Goal: Information Seeking & Learning: Learn about a topic

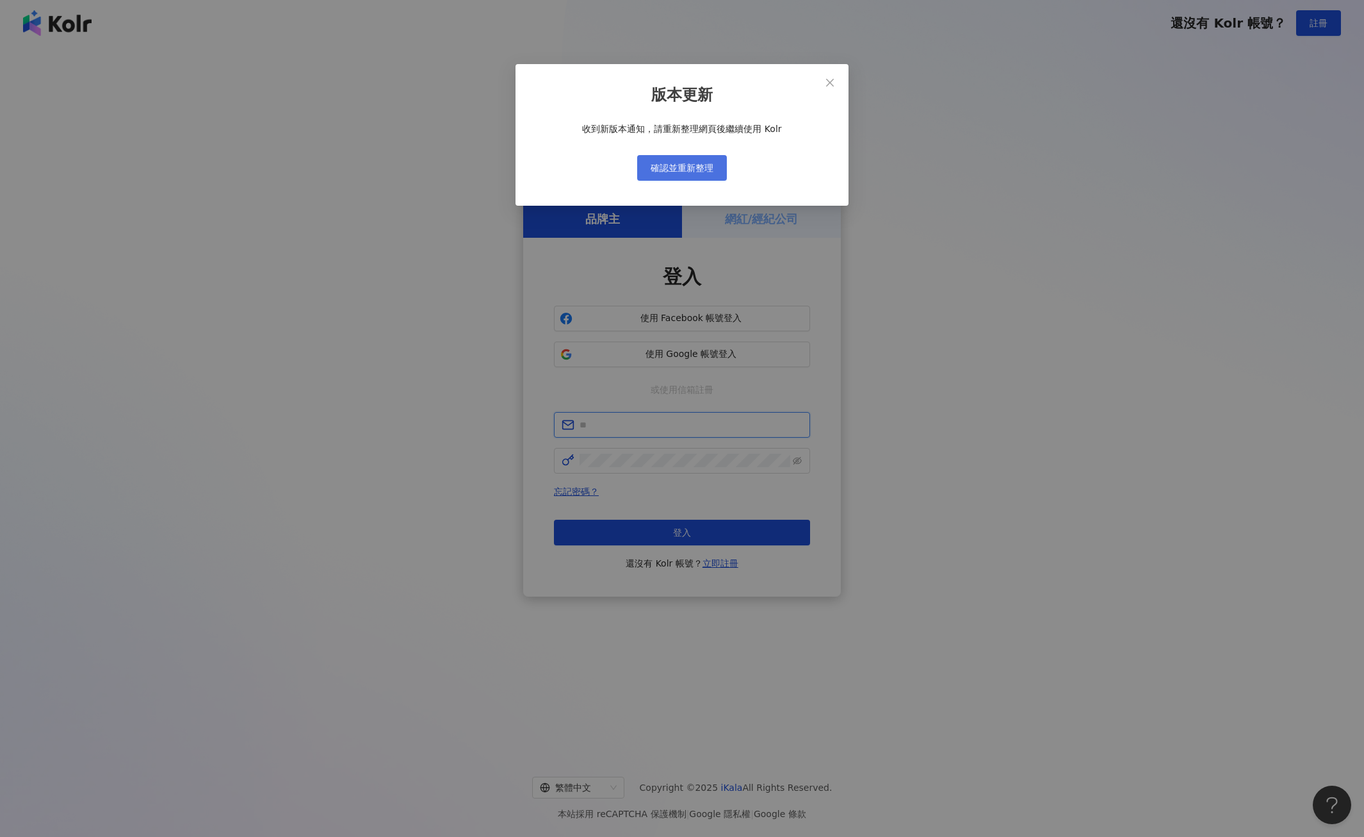
type input "**********"
click at [693, 155] on button "確認並重新整理" at bounding box center [682, 168] width 90 height 26
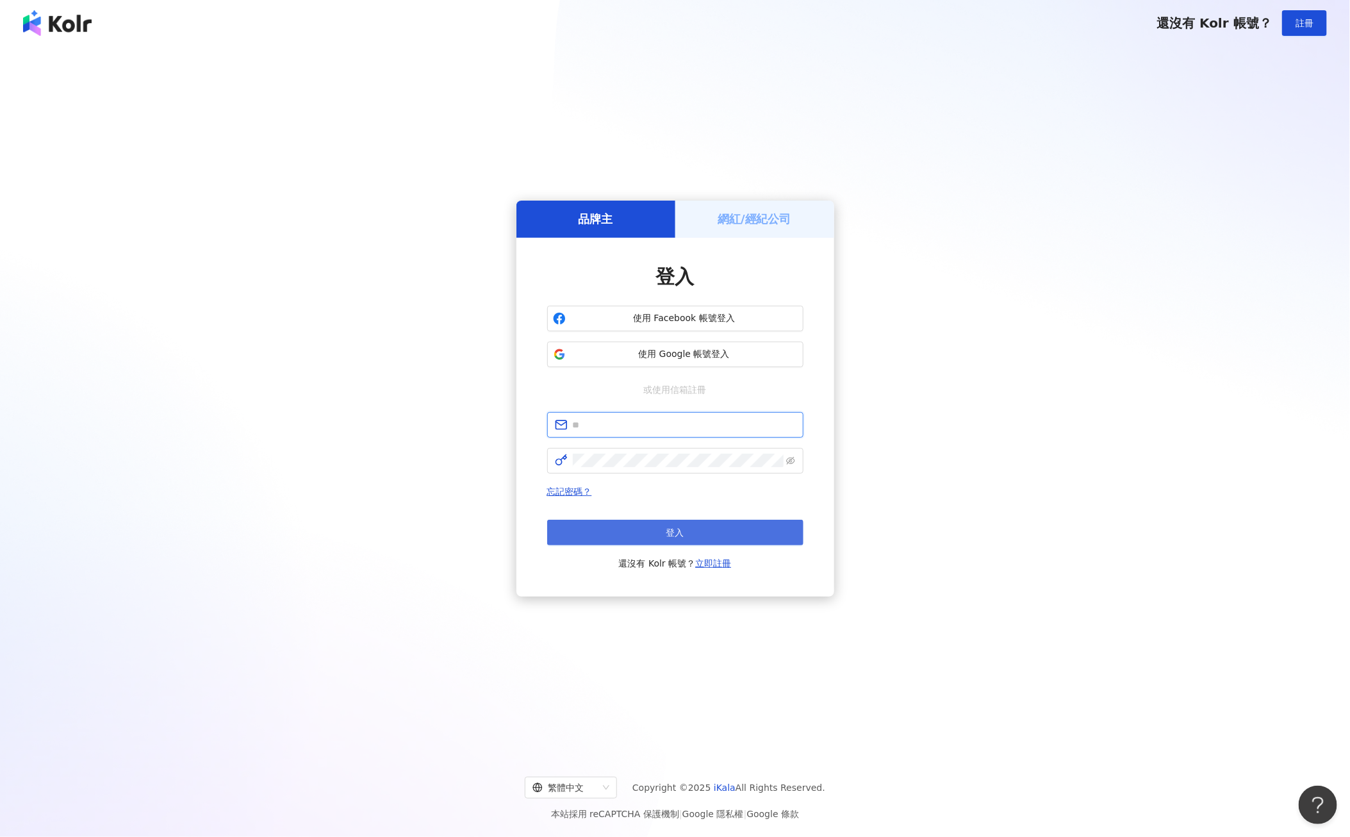
type input "**********"
click at [676, 529] on span "登入" at bounding box center [675, 532] width 18 height 10
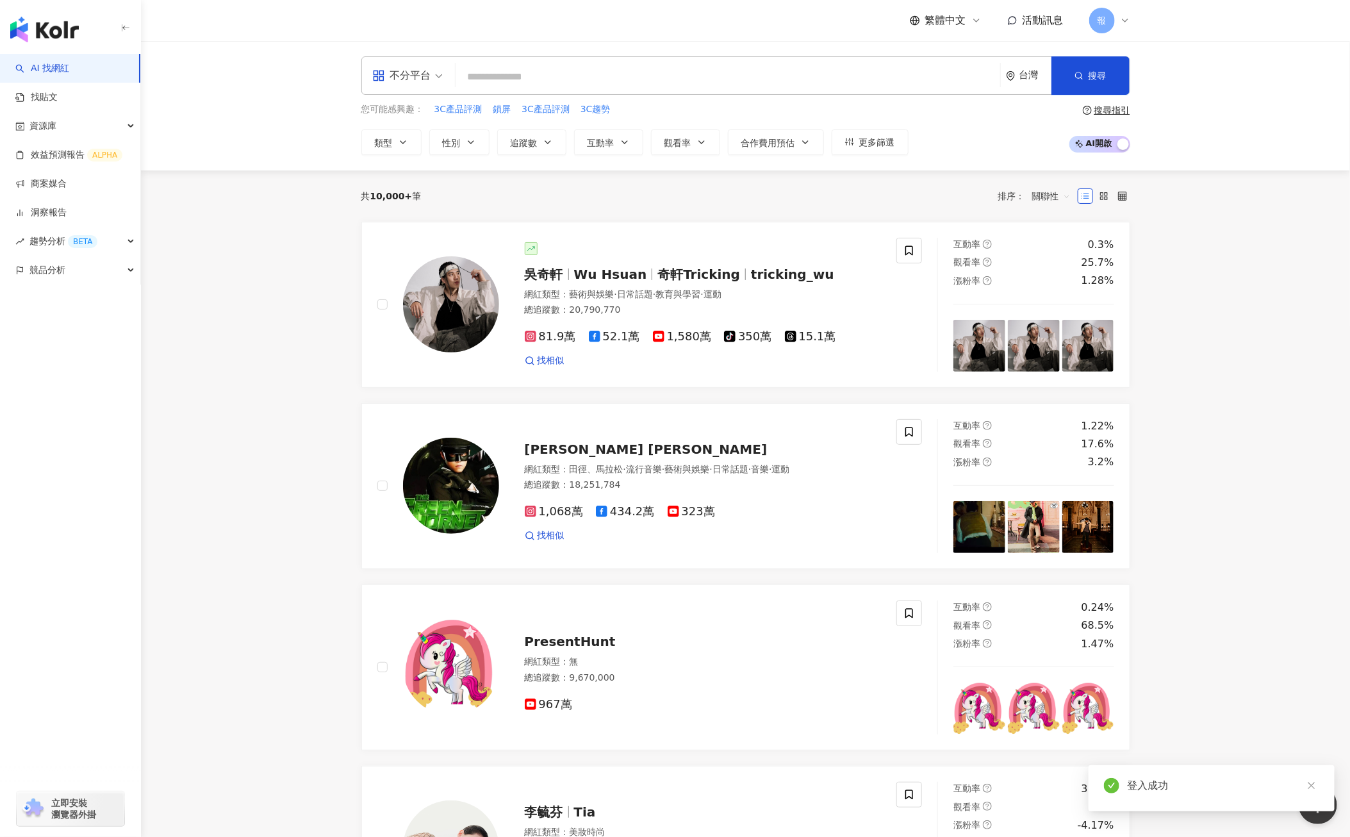
click at [512, 85] on input "search" at bounding box center [728, 77] width 534 height 24
click at [392, 144] on span "類型" at bounding box center [384, 143] width 18 height 10
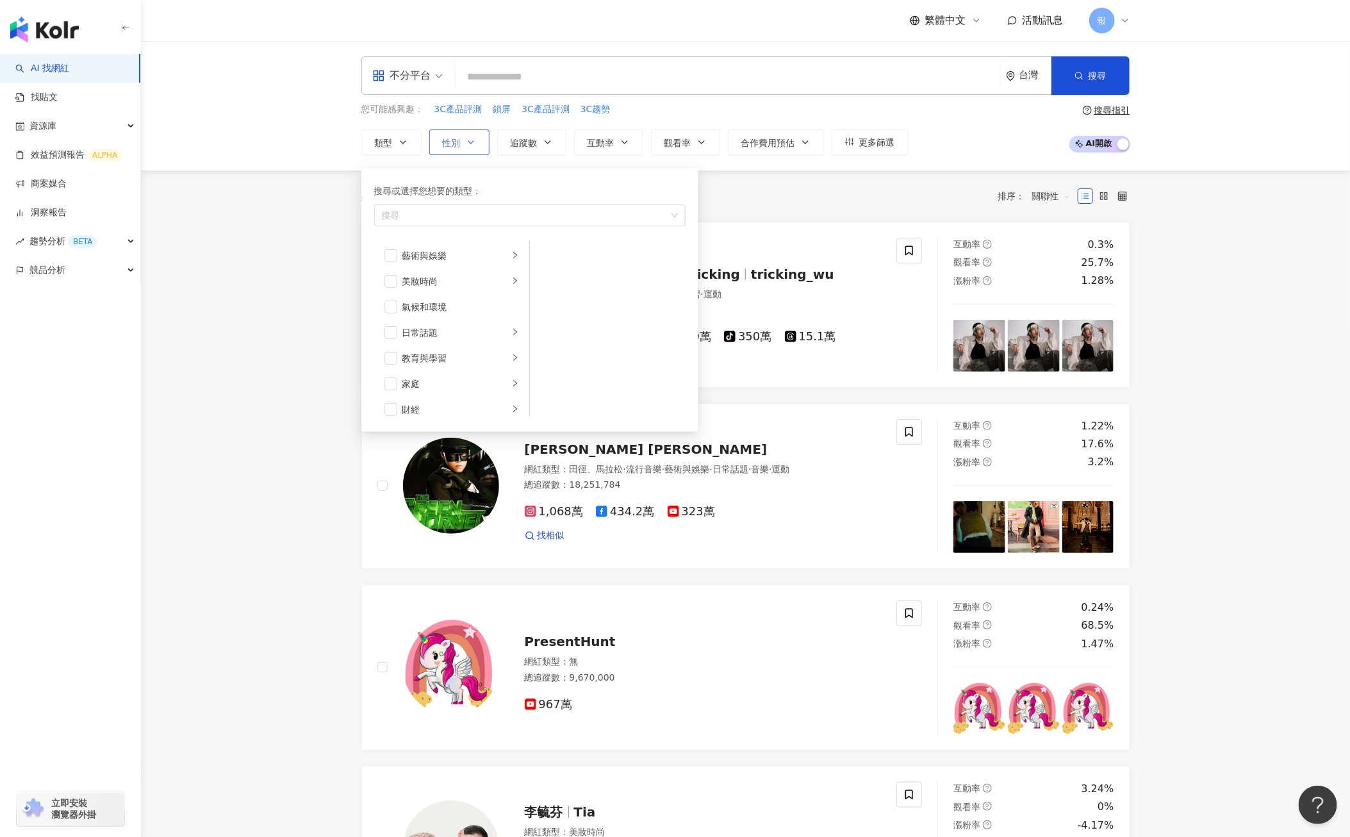
click at [440, 146] on button "性別" at bounding box center [459, 142] width 60 height 26
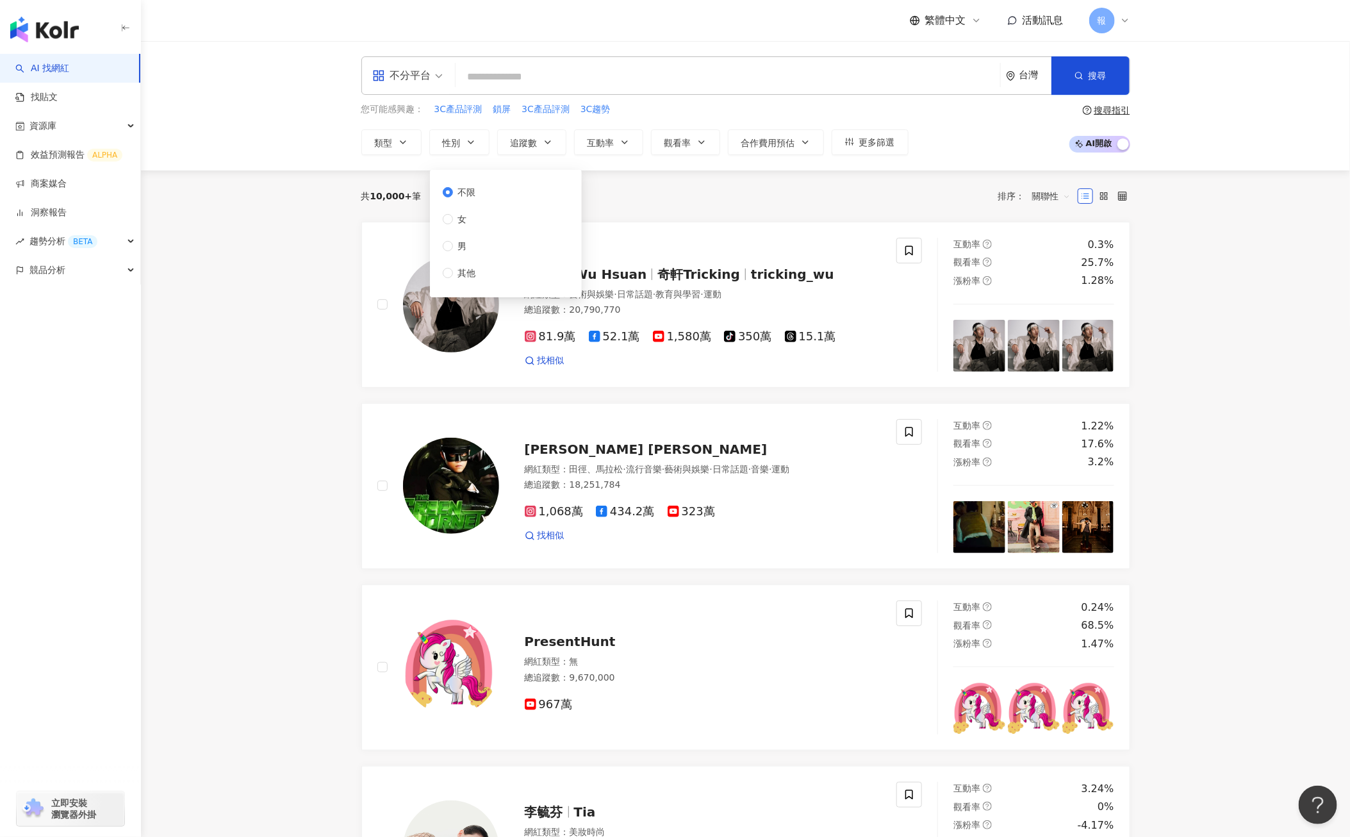
click at [710, 71] on input "search" at bounding box center [728, 77] width 534 height 24
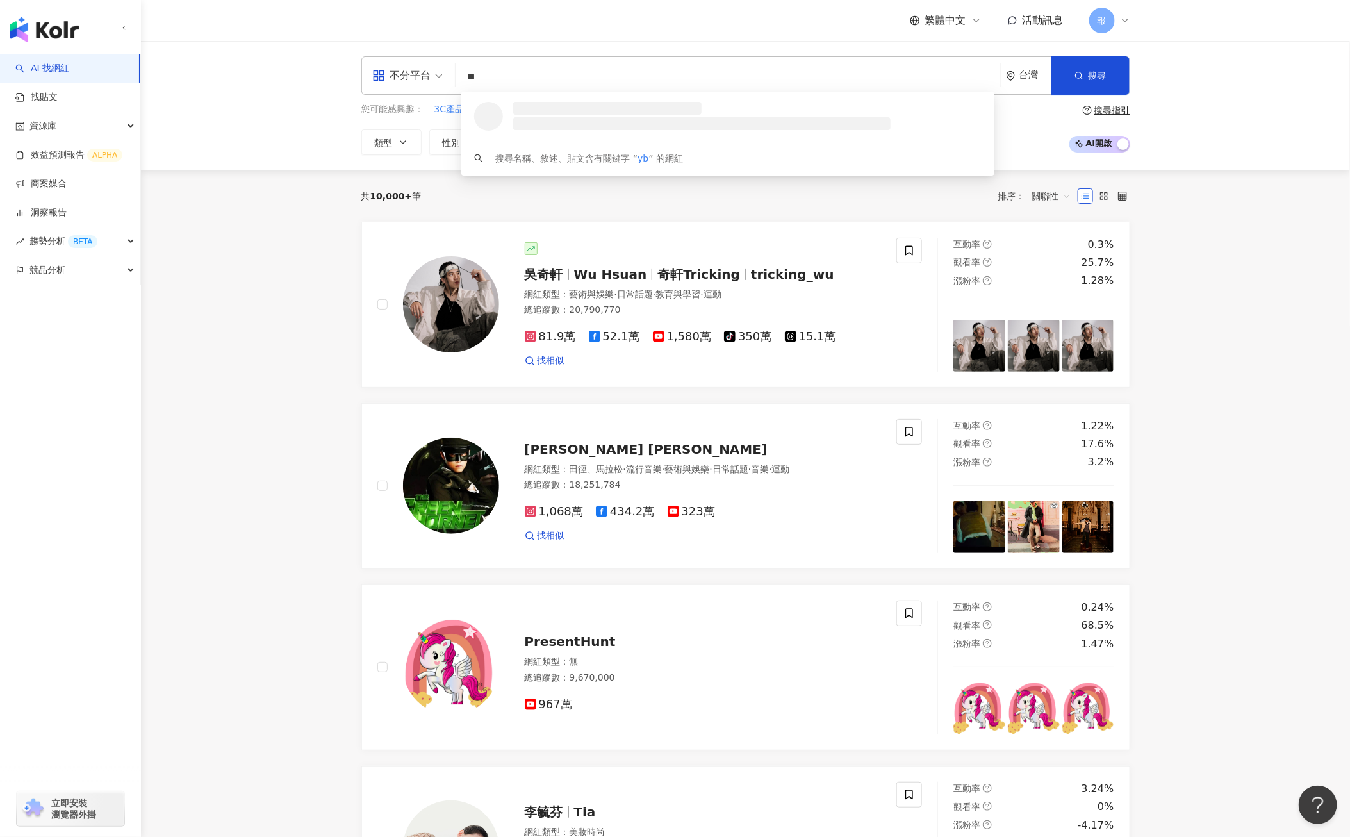
type input "*"
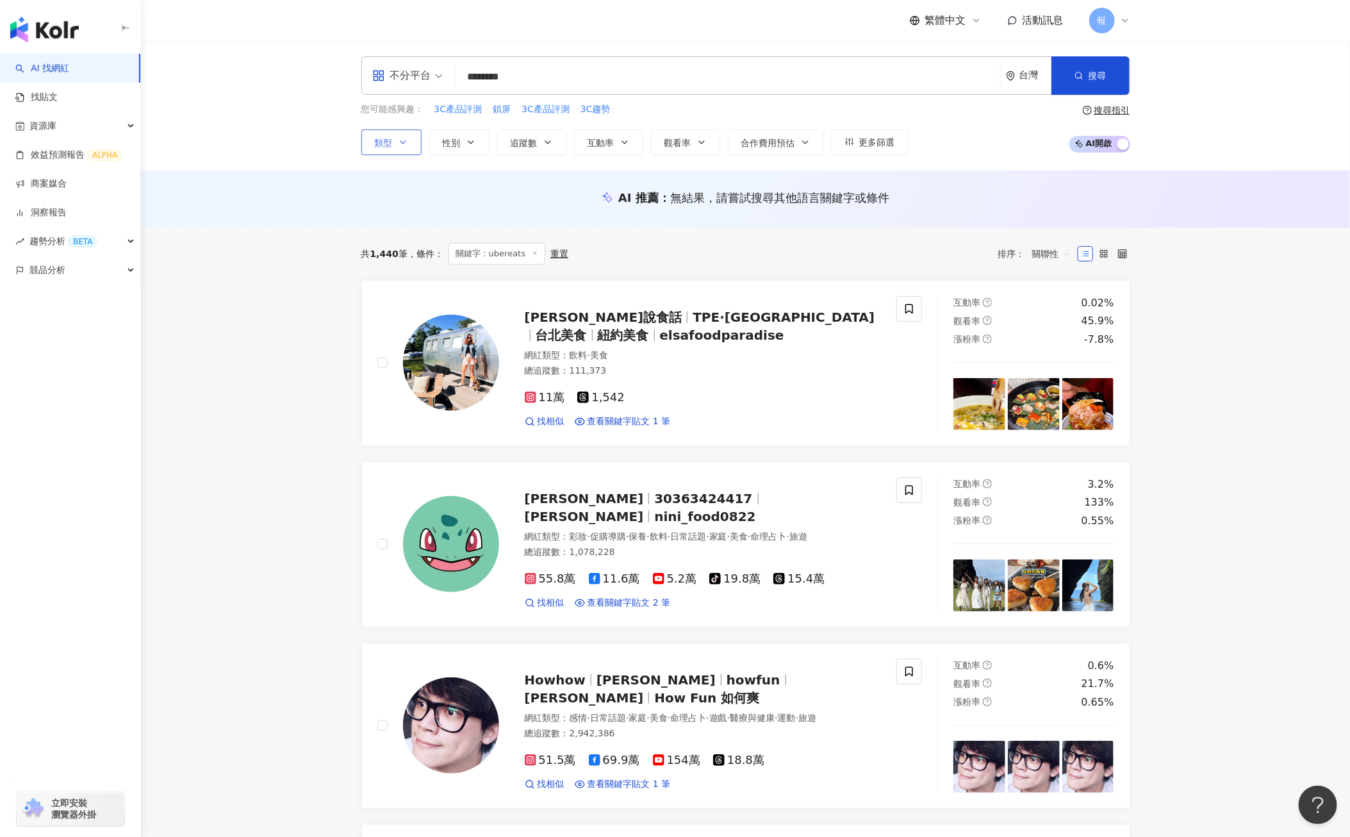
type input "********"
click at [393, 145] on button "類型" at bounding box center [391, 142] width 60 height 26
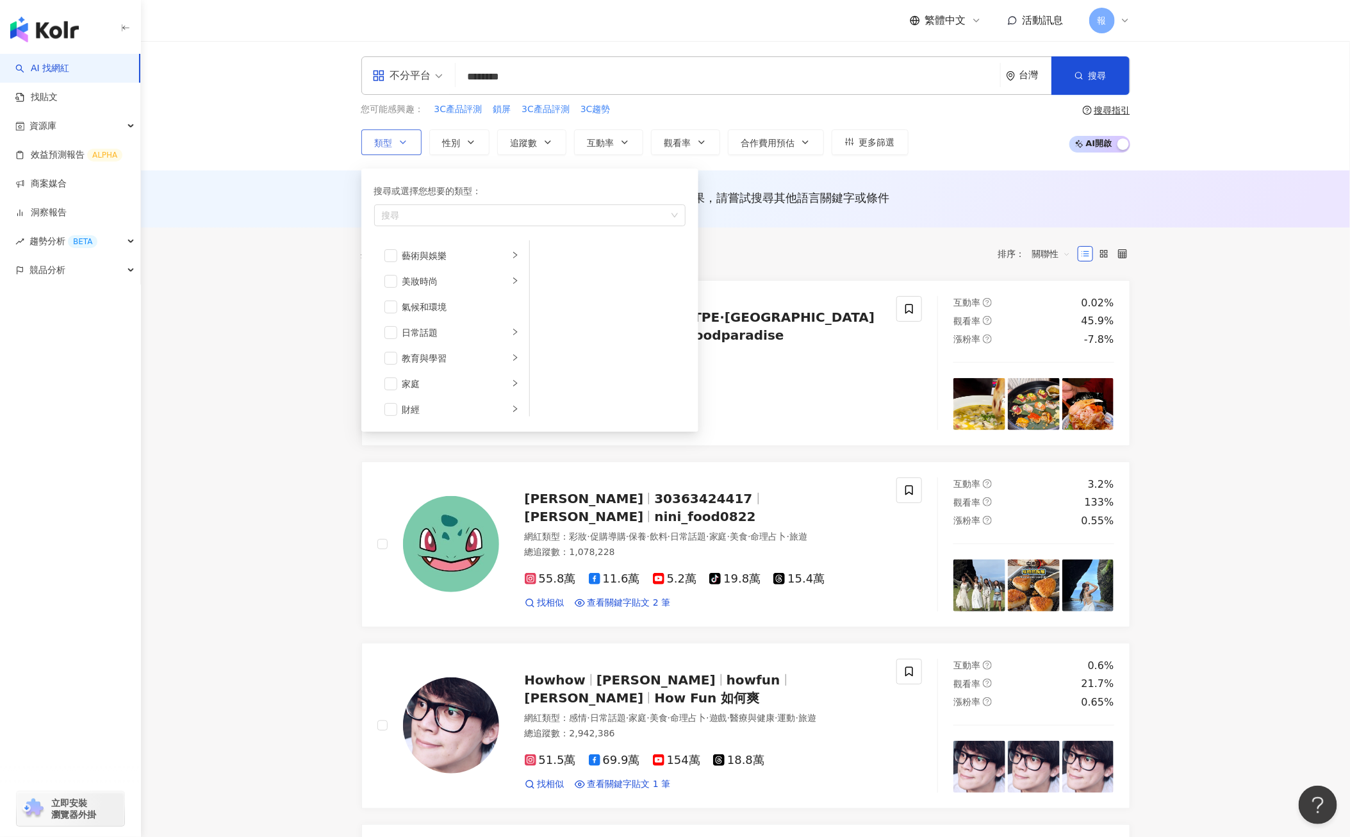
click at [380, 145] on span "類型" at bounding box center [384, 143] width 18 height 10
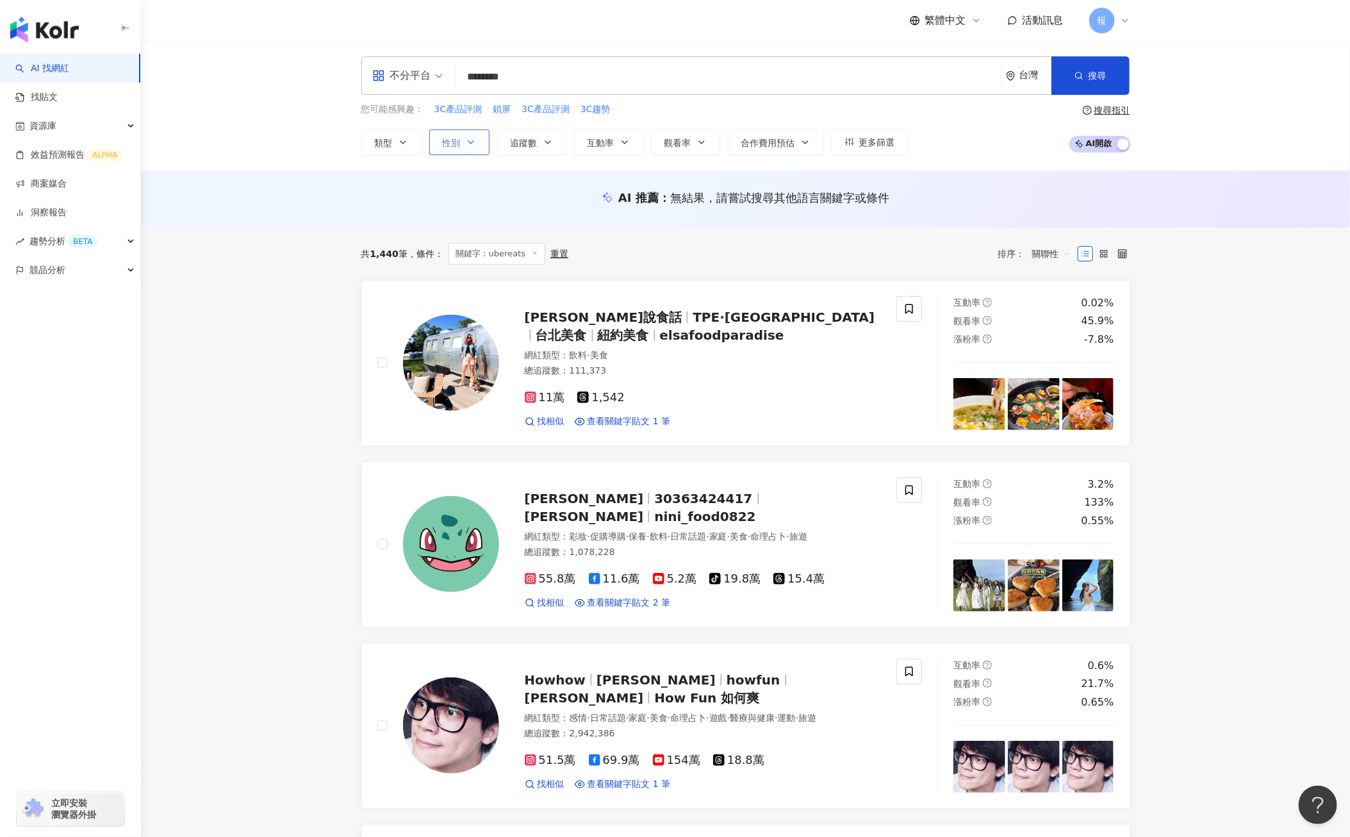
click at [464, 146] on button "性別" at bounding box center [459, 142] width 60 height 26
click at [393, 146] on button "類型" at bounding box center [391, 142] width 60 height 26
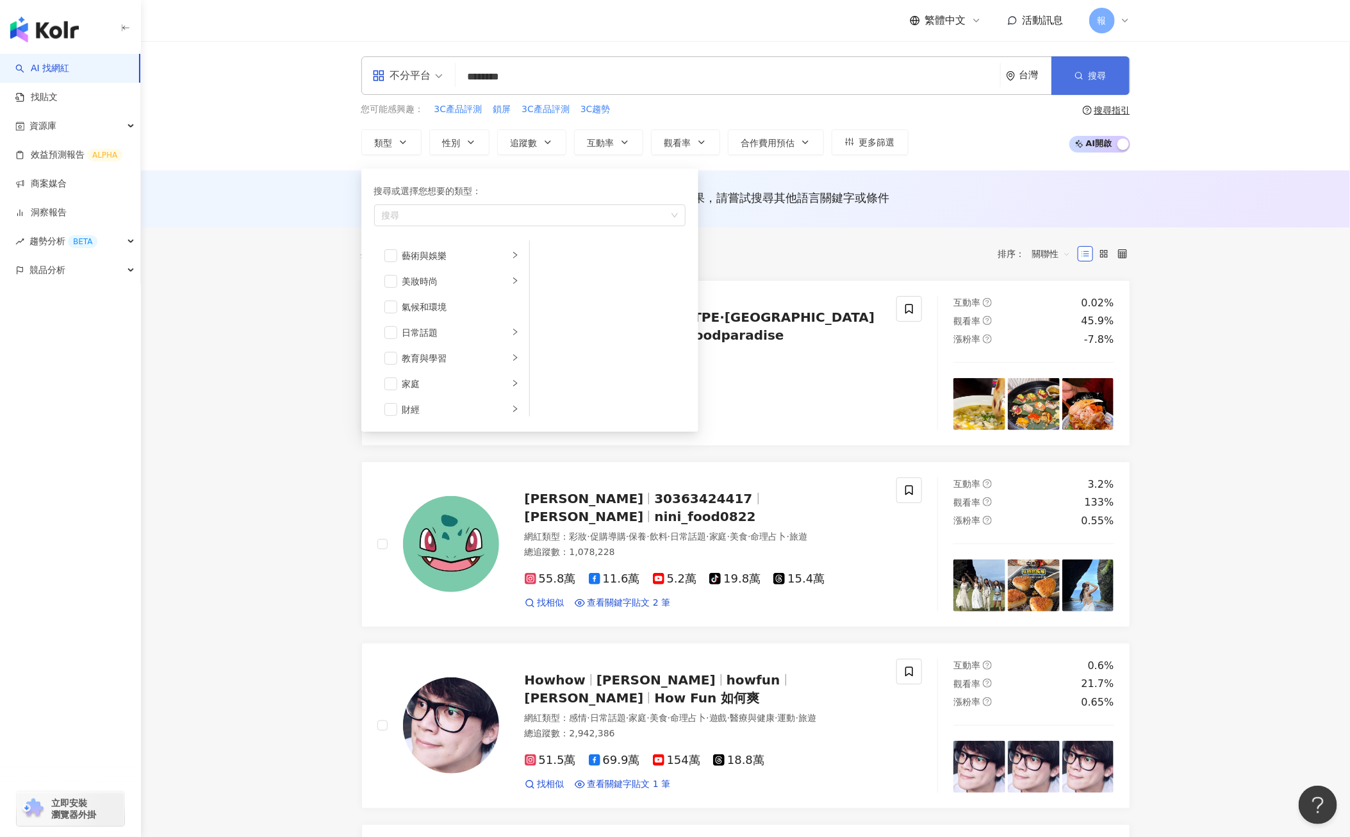
click at [1067, 78] on button "搜尋" at bounding box center [1090, 75] width 78 height 38
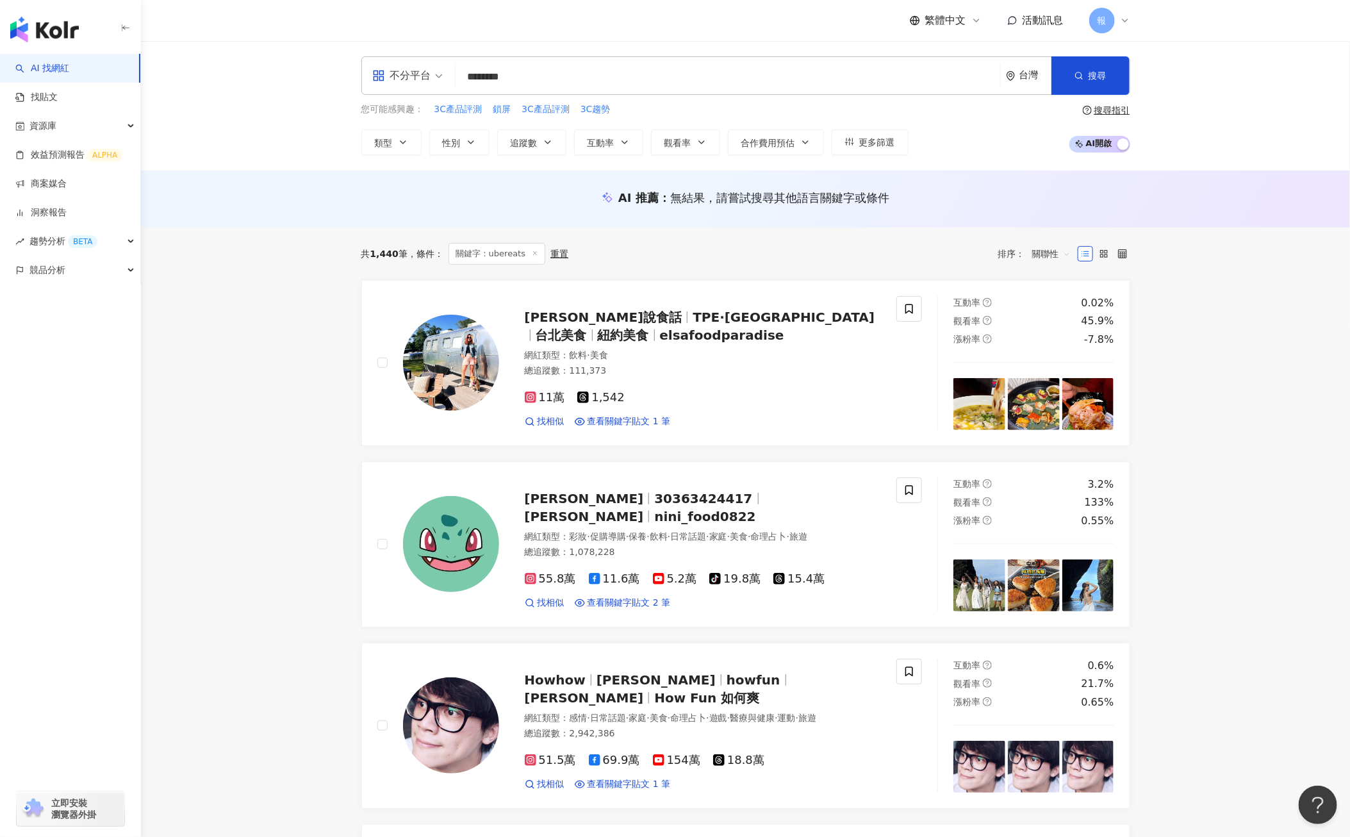
click at [841, 84] on input "********" at bounding box center [728, 77] width 534 height 24
click at [1091, 76] on span "搜尋" at bounding box center [1097, 75] width 18 height 10
click at [501, 80] on input "********" at bounding box center [728, 77] width 534 height 24
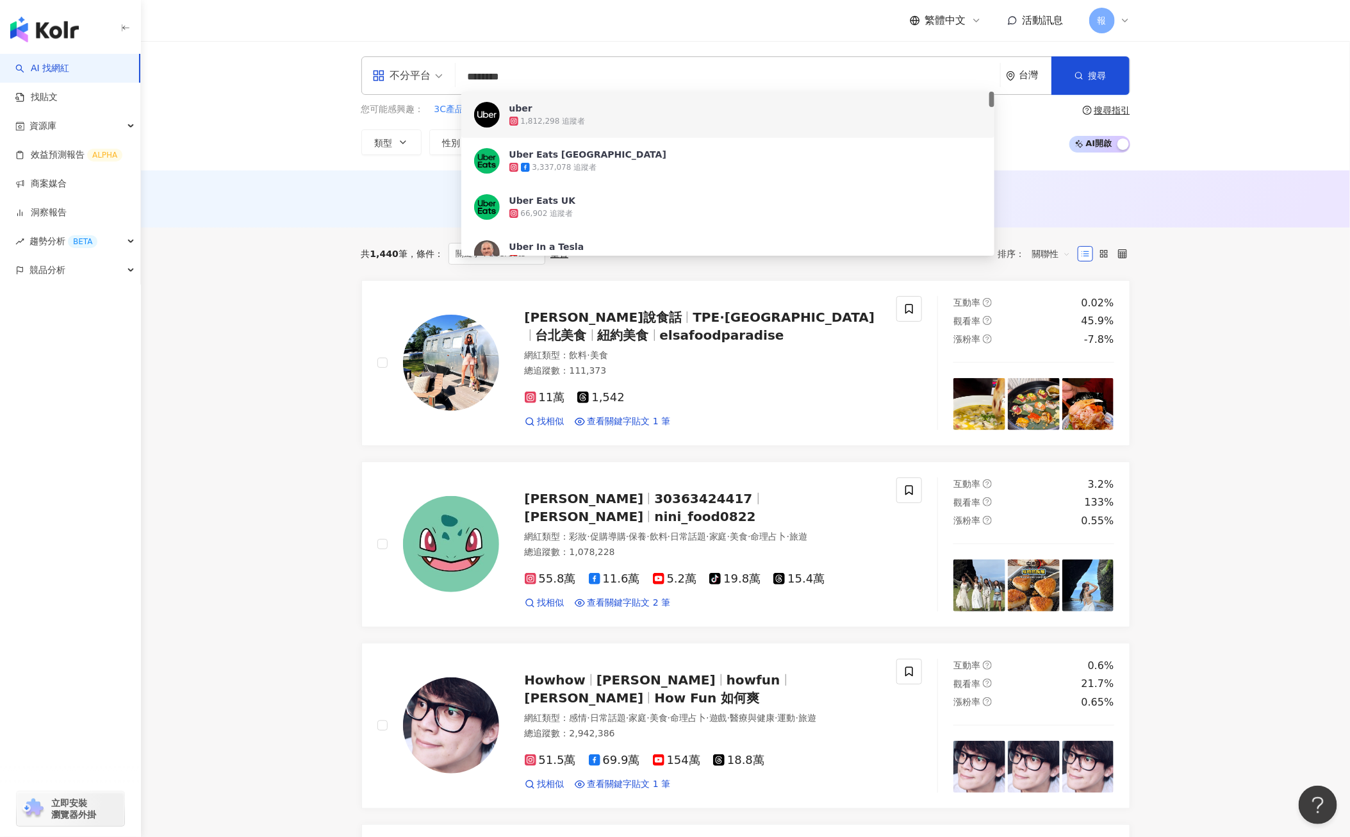
click at [501, 80] on input "********" at bounding box center [728, 77] width 534 height 24
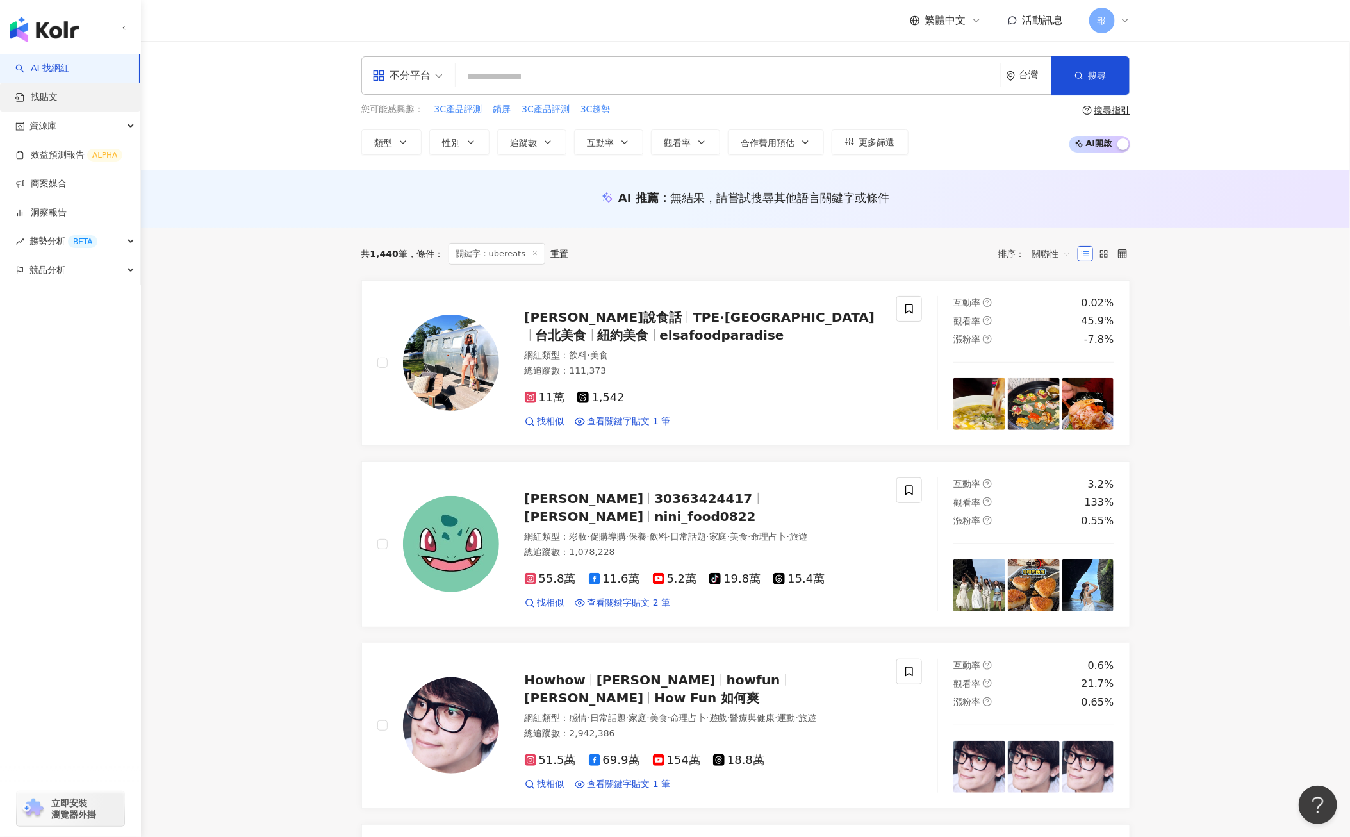
click at [44, 101] on link "找貼文" at bounding box center [36, 97] width 42 height 13
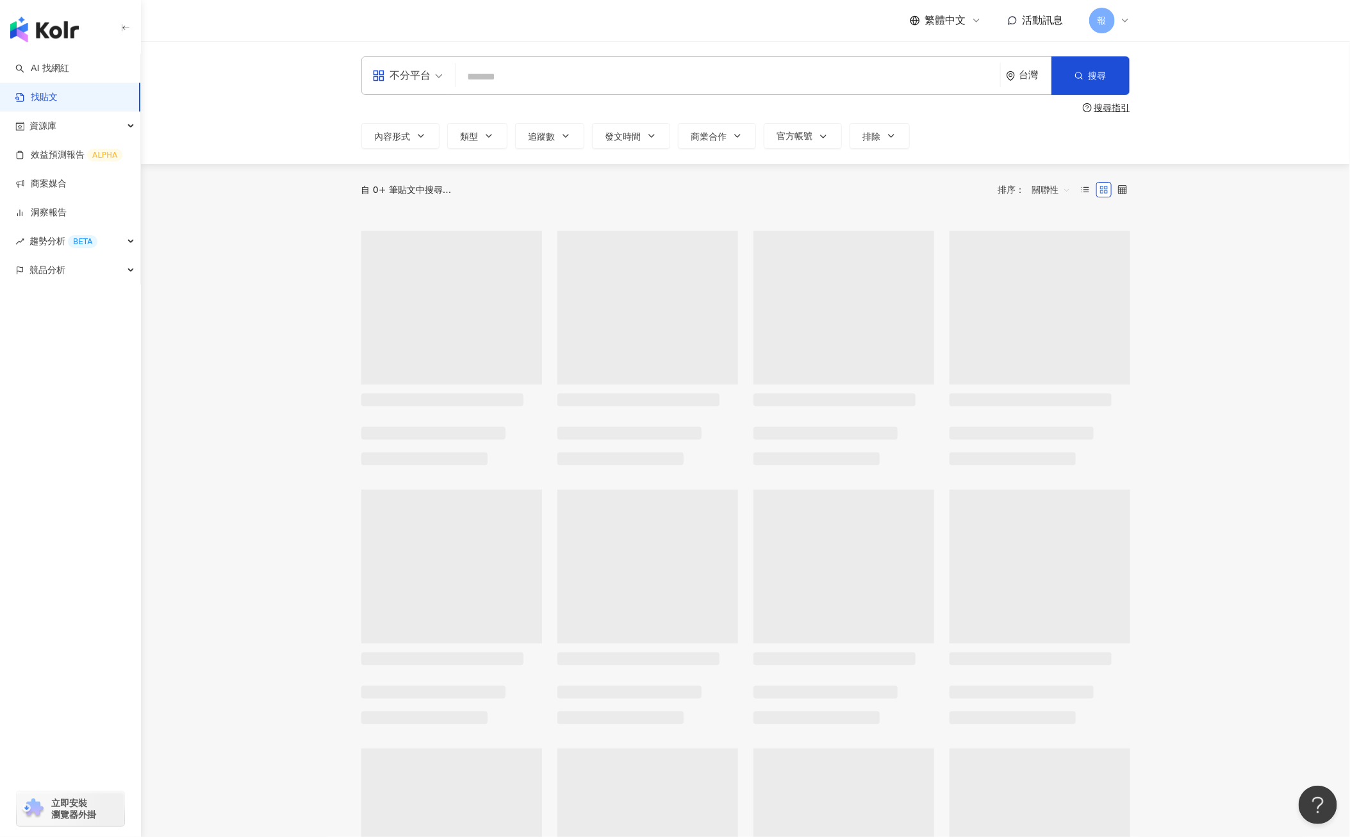
click at [518, 89] on input "search" at bounding box center [728, 77] width 534 height 28
paste input "********"
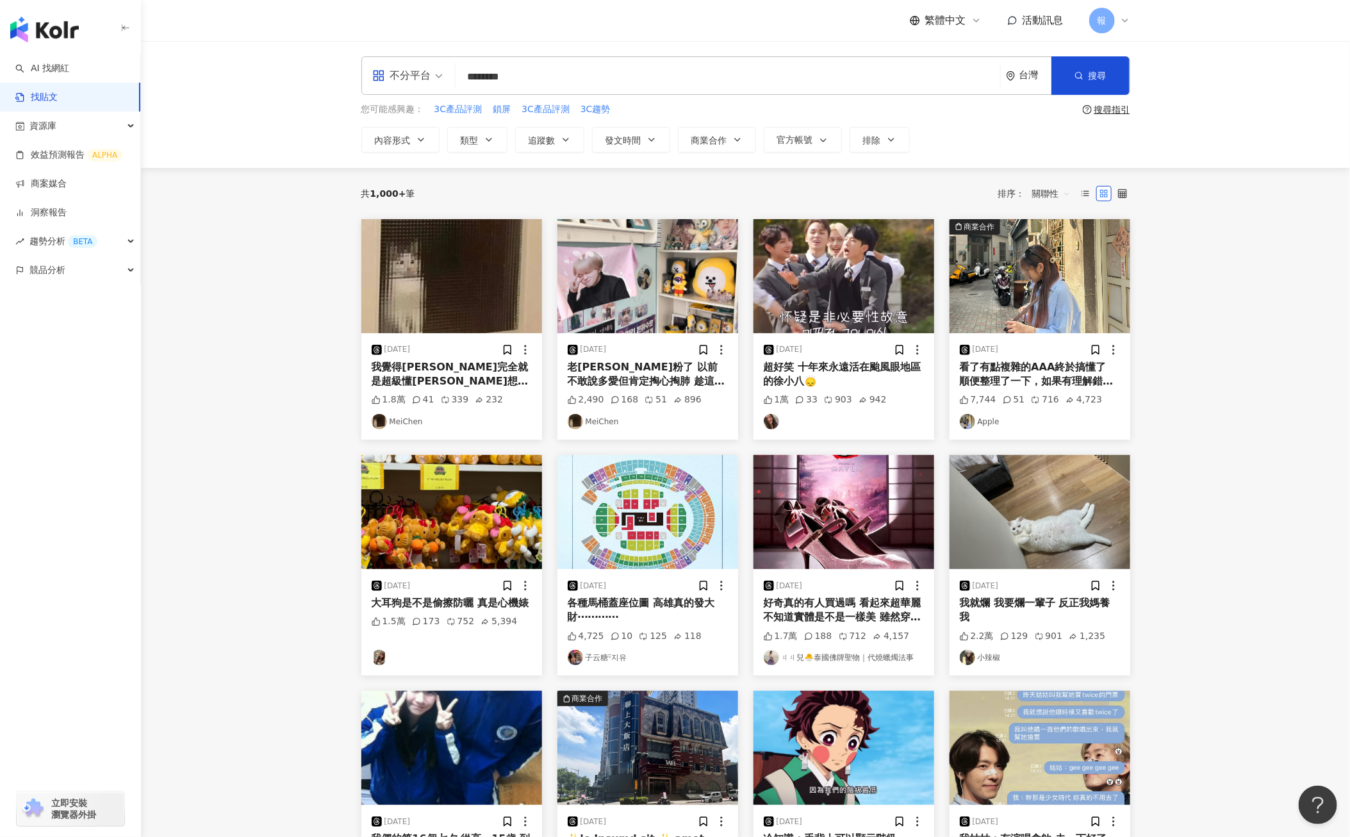
type input "********"
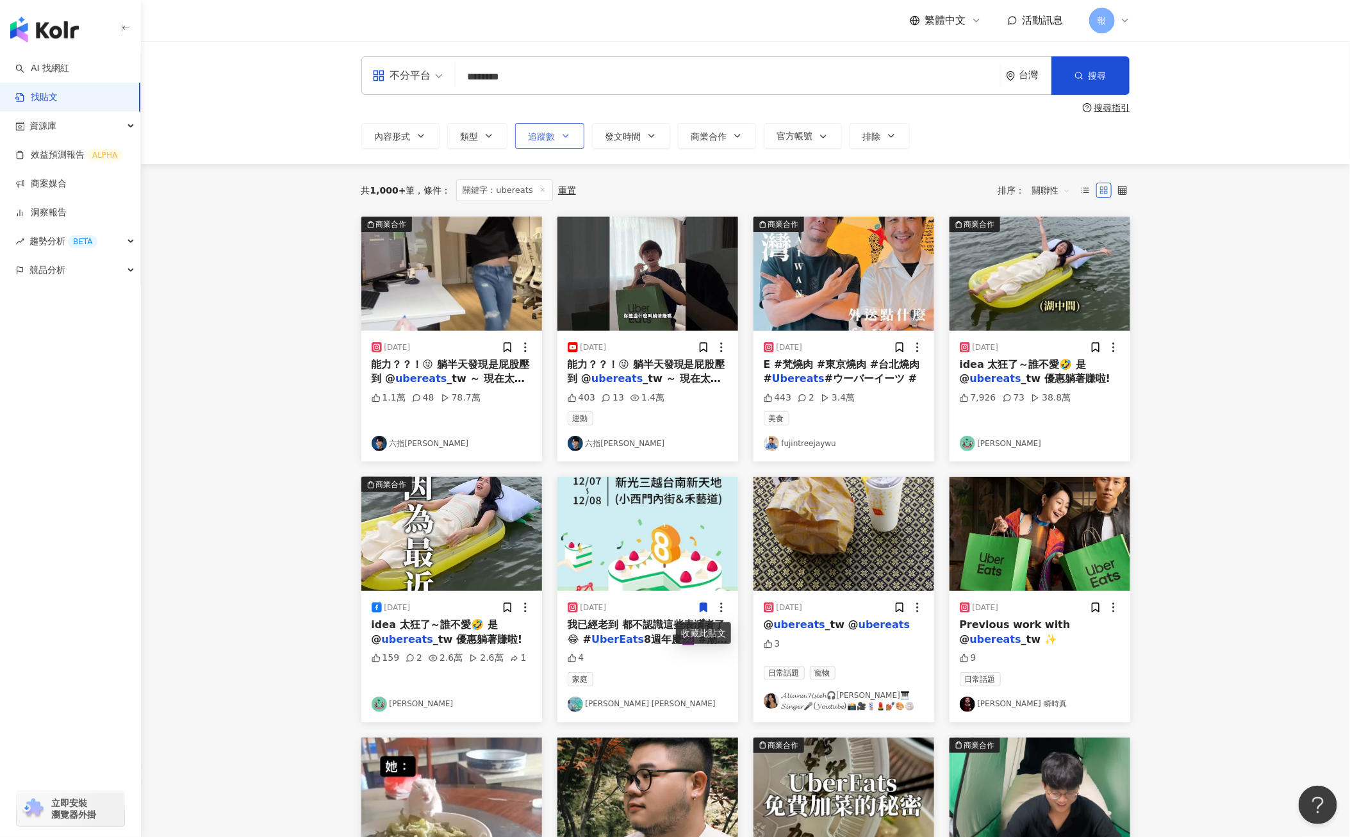
click at [550, 136] on span "追蹤數" at bounding box center [541, 136] width 27 height 10
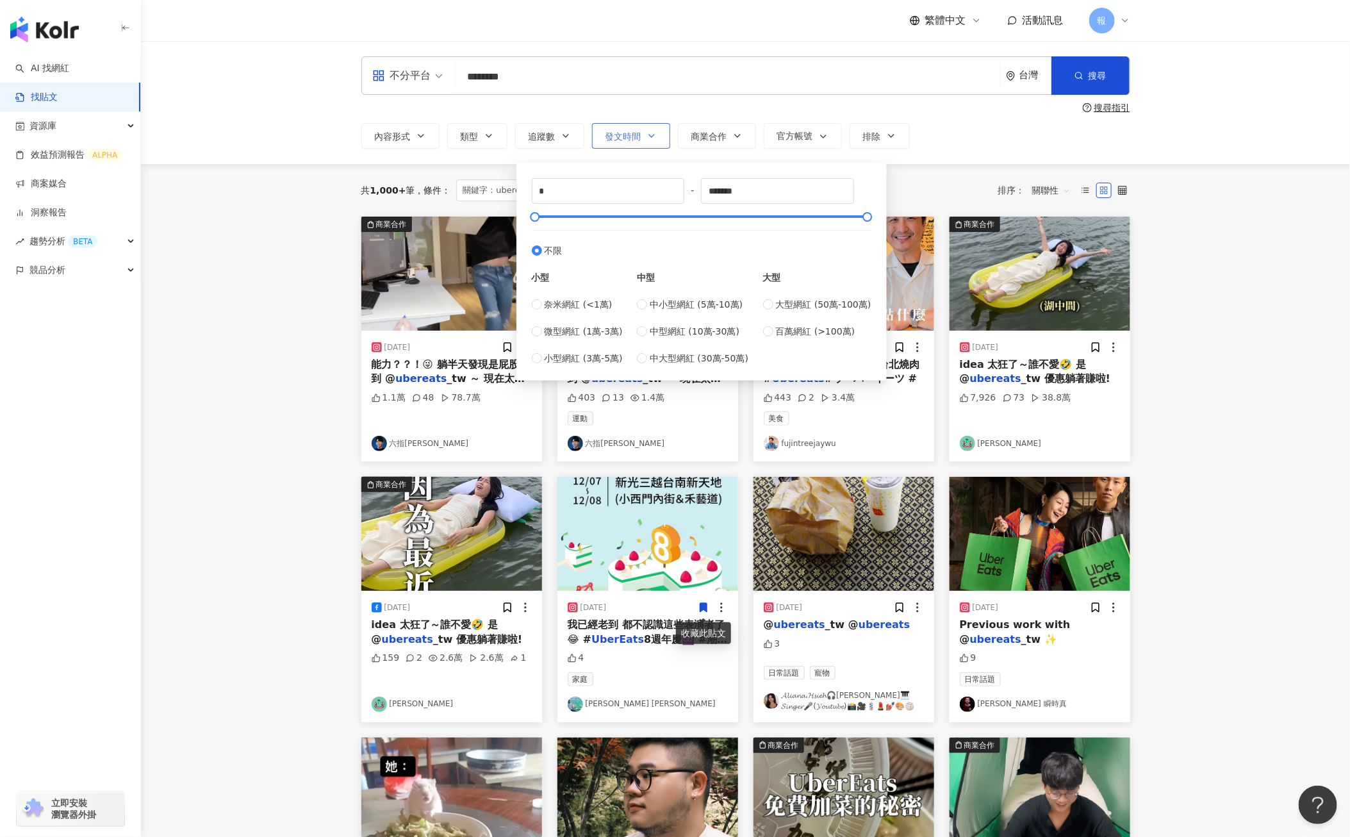
click at [648, 136] on icon "button" at bounding box center [651, 136] width 10 height 10
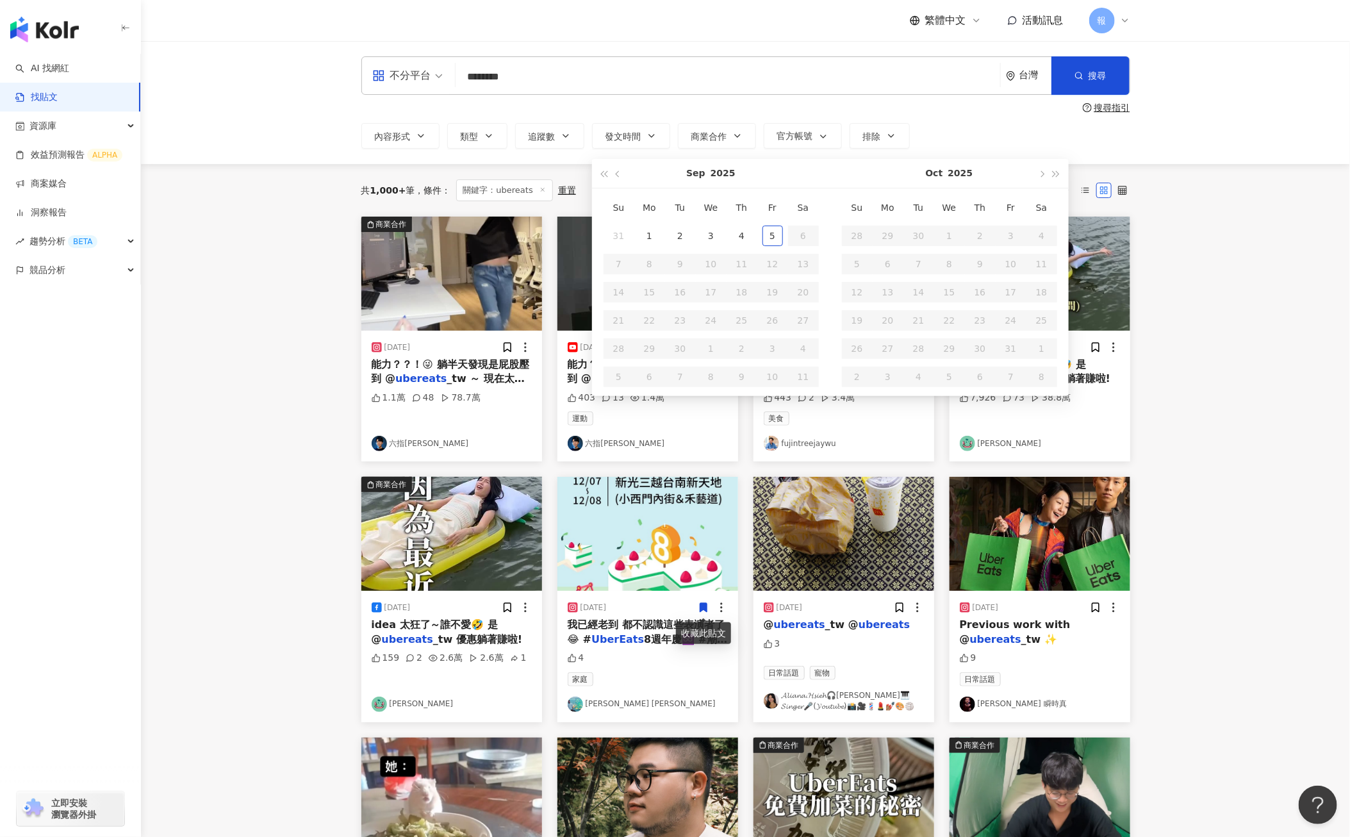
type input "**********"
click at [621, 172] on span "button" at bounding box center [618, 173] width 6 height 6
type input "**********"
click at [768, 240] on div "1" at bounding box center [772, 235] width 20 height 20
type input "**********"
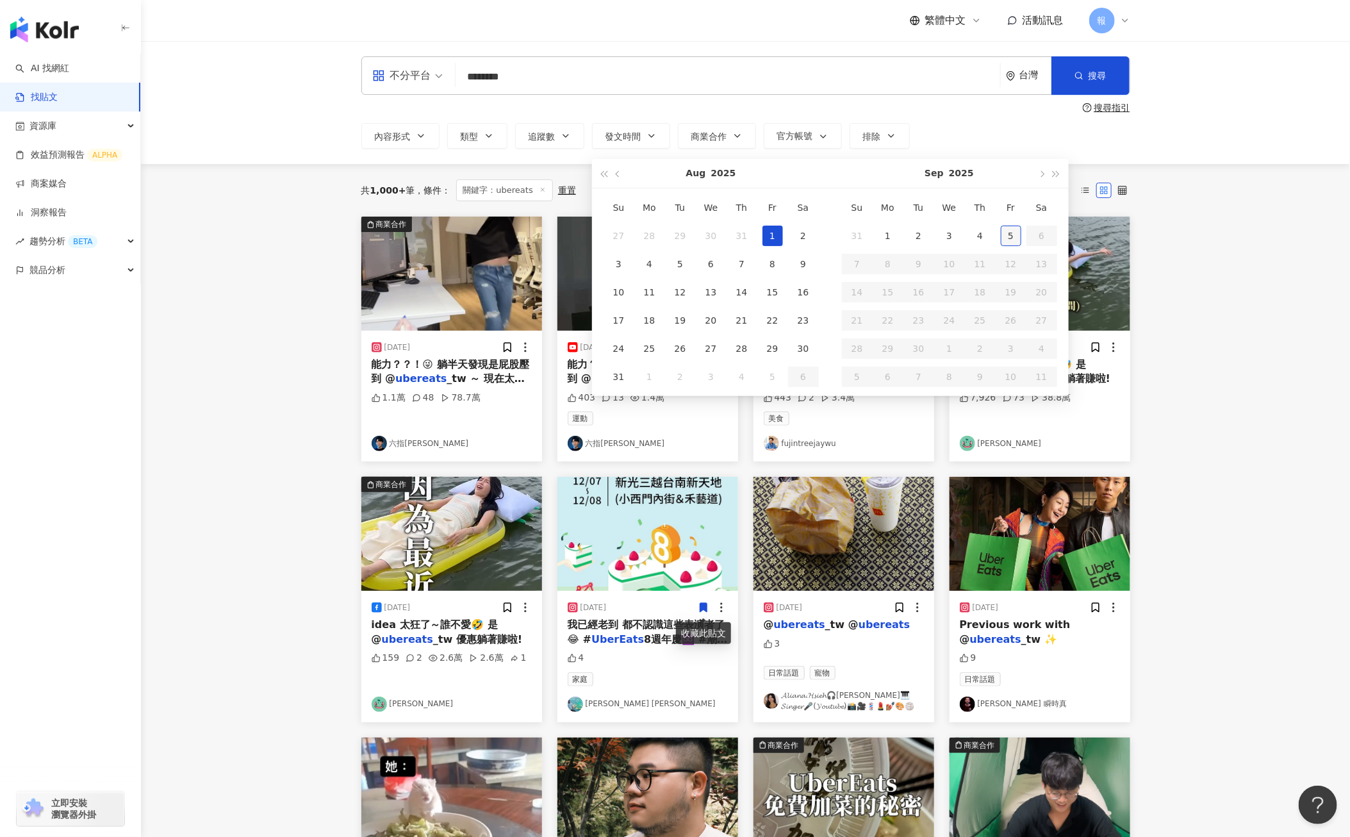
type input "**********"
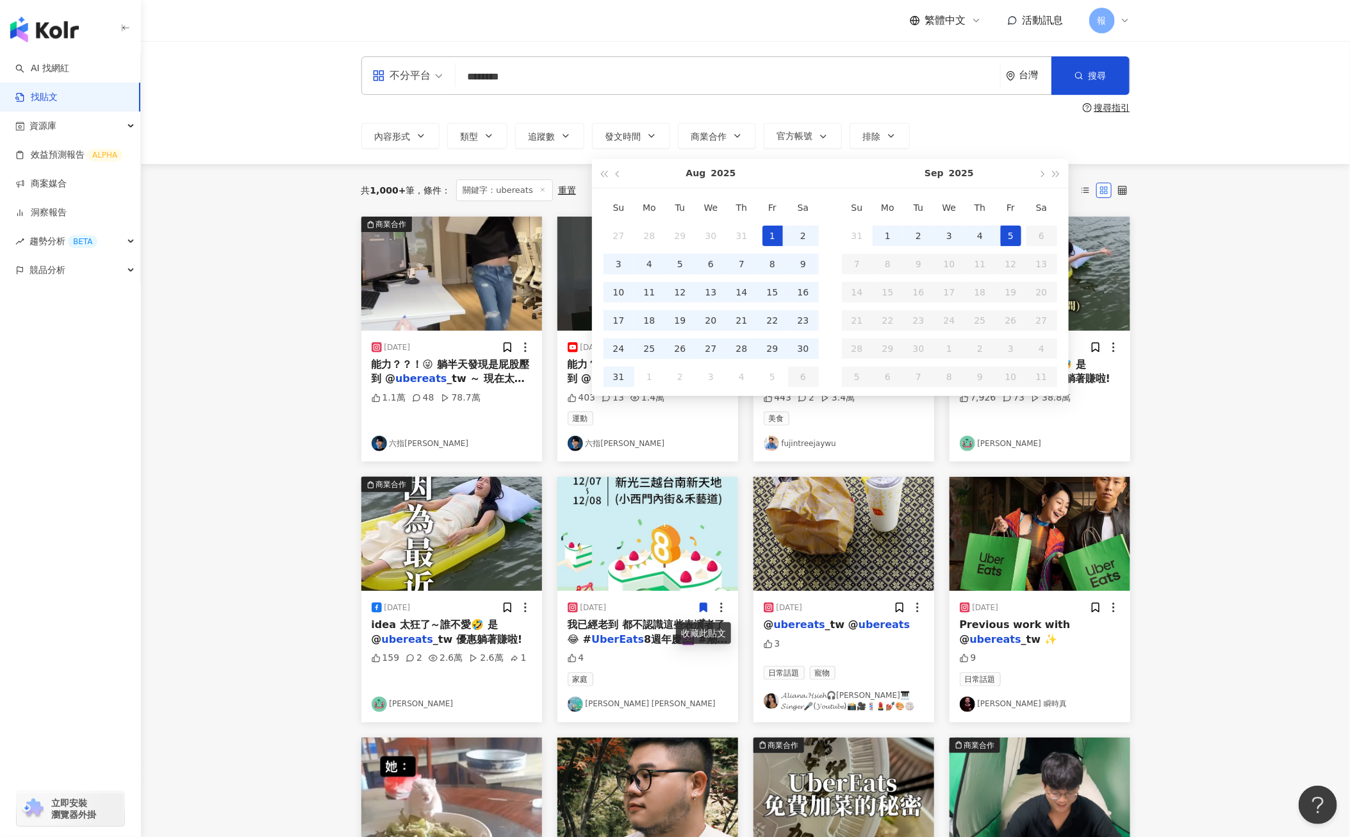
click at [1013, 236] on div "5" at bounding box center [1011, 235] width 20 height 20
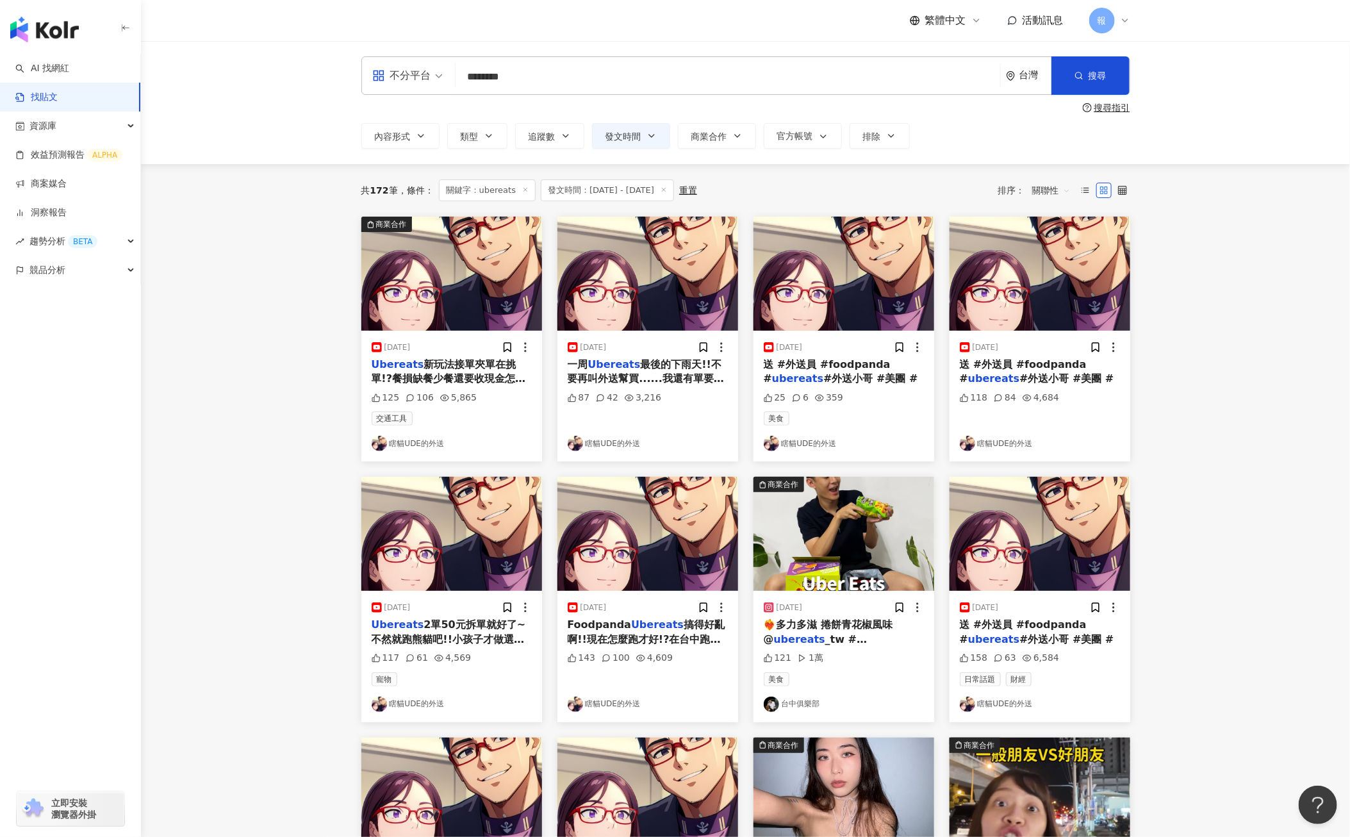
click at [587, 382] on span "最後的下雨天!!不要再叫外送幫買......我還有單要跑!在台中跑外送的實地經驗分享! 使用我的推薦碼連結成為 Uber 司機，會有較高新手獎勵，我也會有獎勵…" at bounding box center [647, 464] width 159 height 213
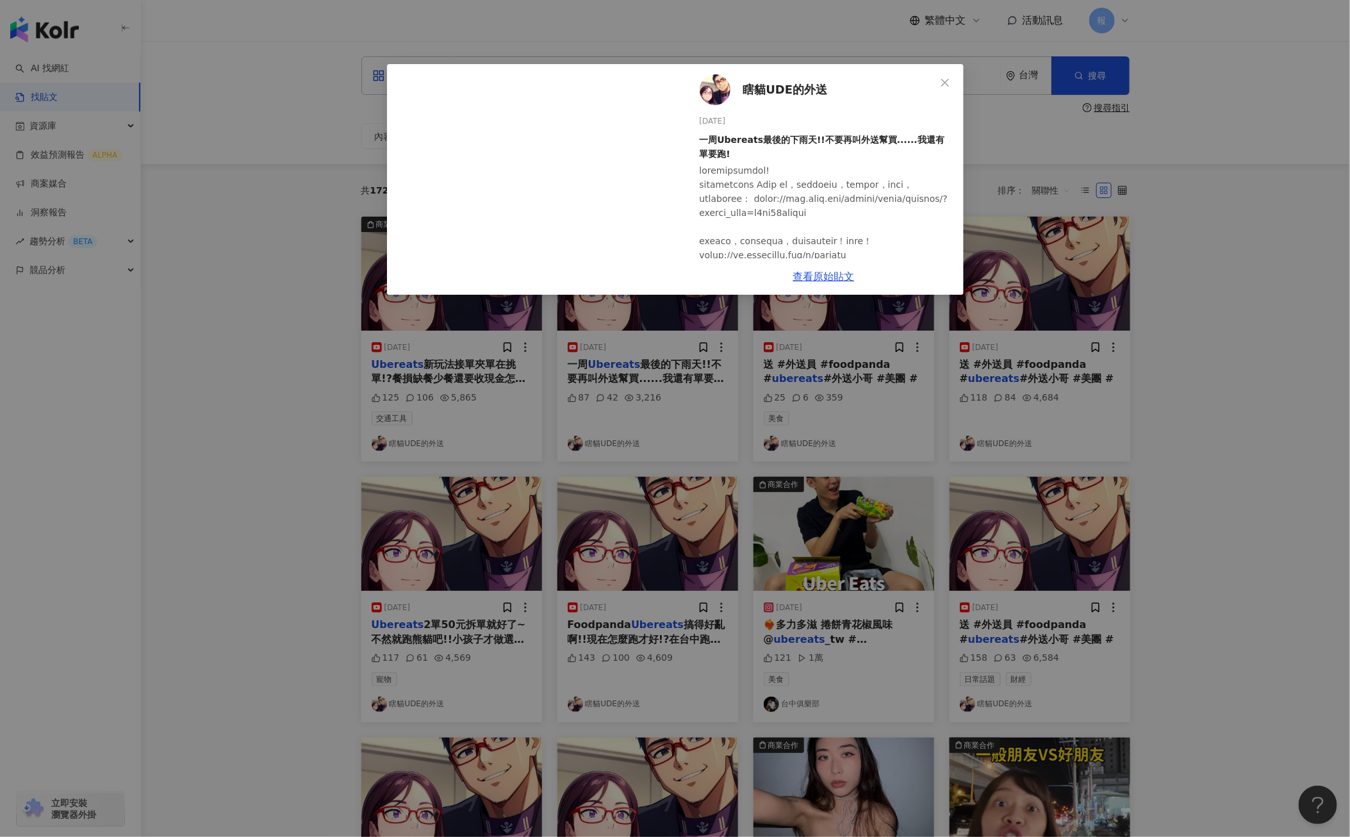
click at [820, 282] on div "查看原始貼文" at bounding box center [823, 276] width 279 height 37
click at [938, 81] on span "Close" at bounding box center [945, 83] width 26 height 10
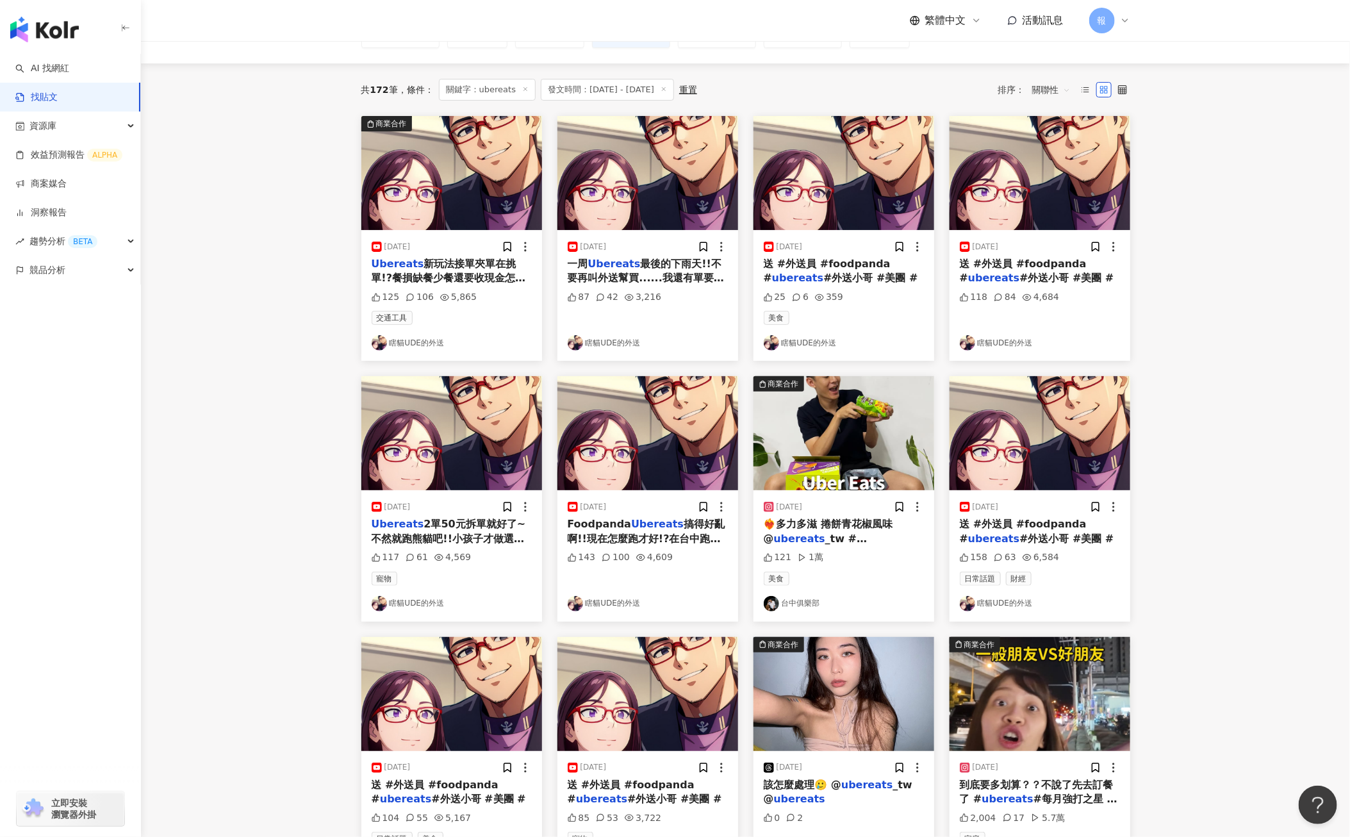
scroll to position [102, 0]
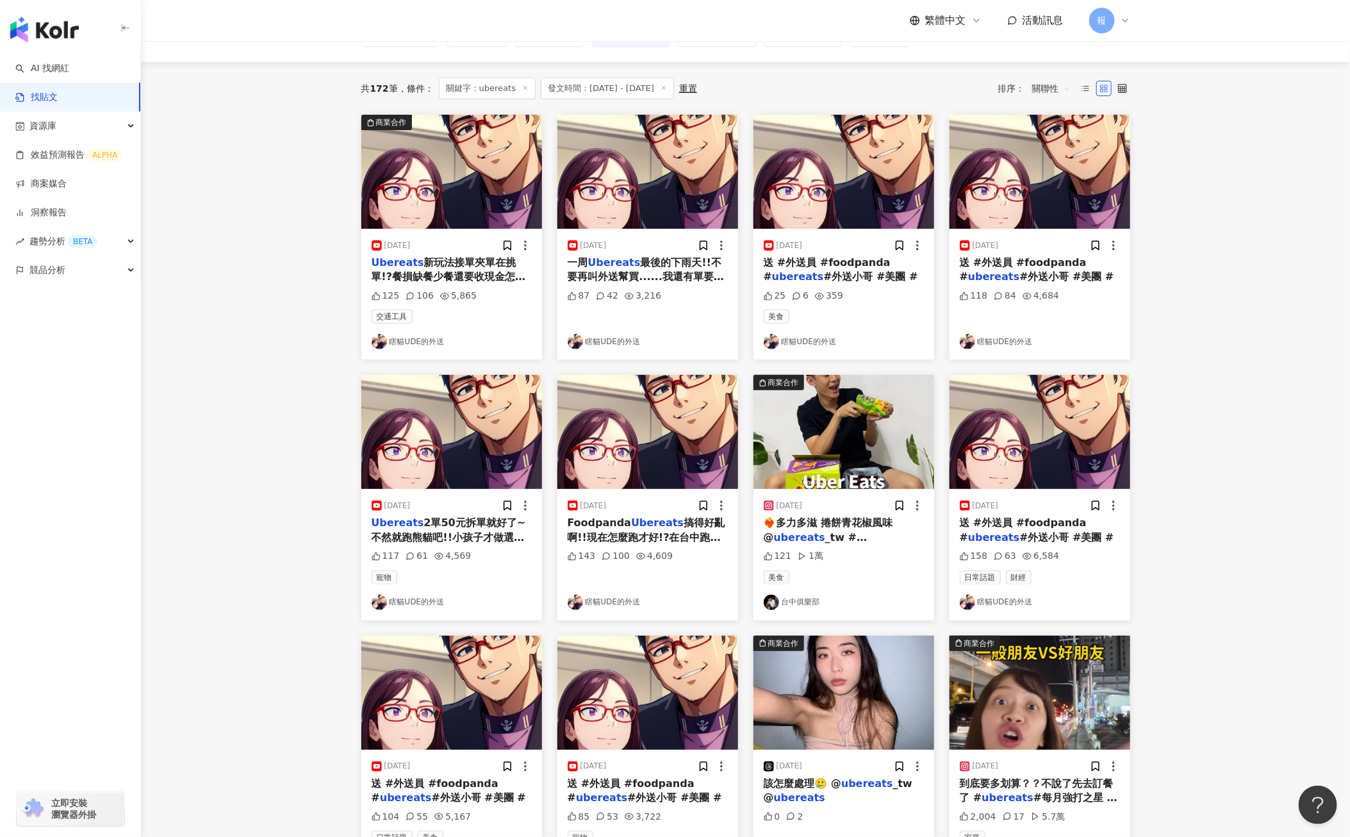
click at [790, 536] on mark "ubereats" at bounding box center [799, 537] width 51 height 12
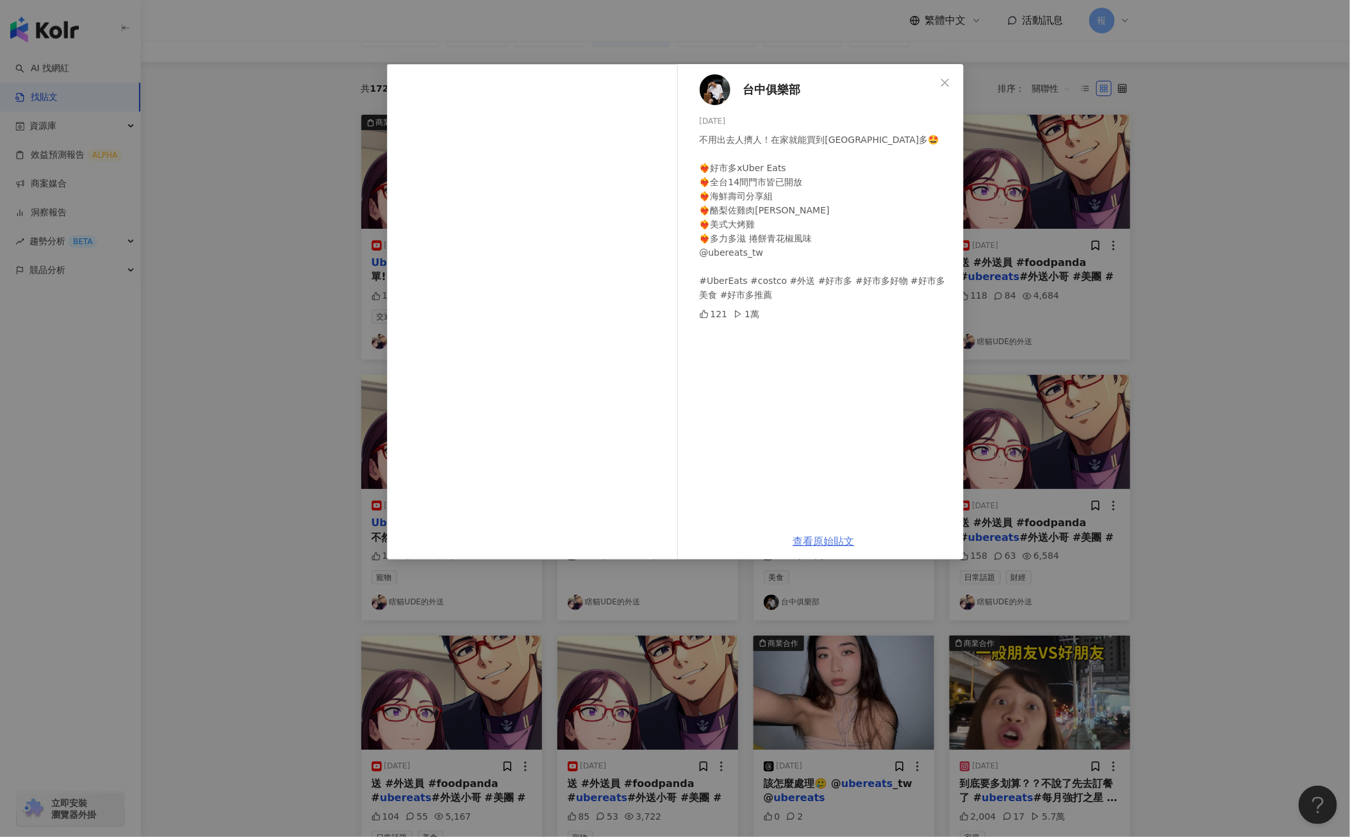
click at [817, 541] on link "查看原始貼文" at bounding box center [823, 541] width 61 height 12
click at [1264, 407] on div "台中俱樂部 [DATE] 不用出去人擠人！在家就能買到[GEOGRAPHIC_DATA]多🤩 ❤️‍🔥好市多xUber Eats ❤️‍🔥全台14間門市皆已開…" at bounding box center [675, 418] width 1350 height 837
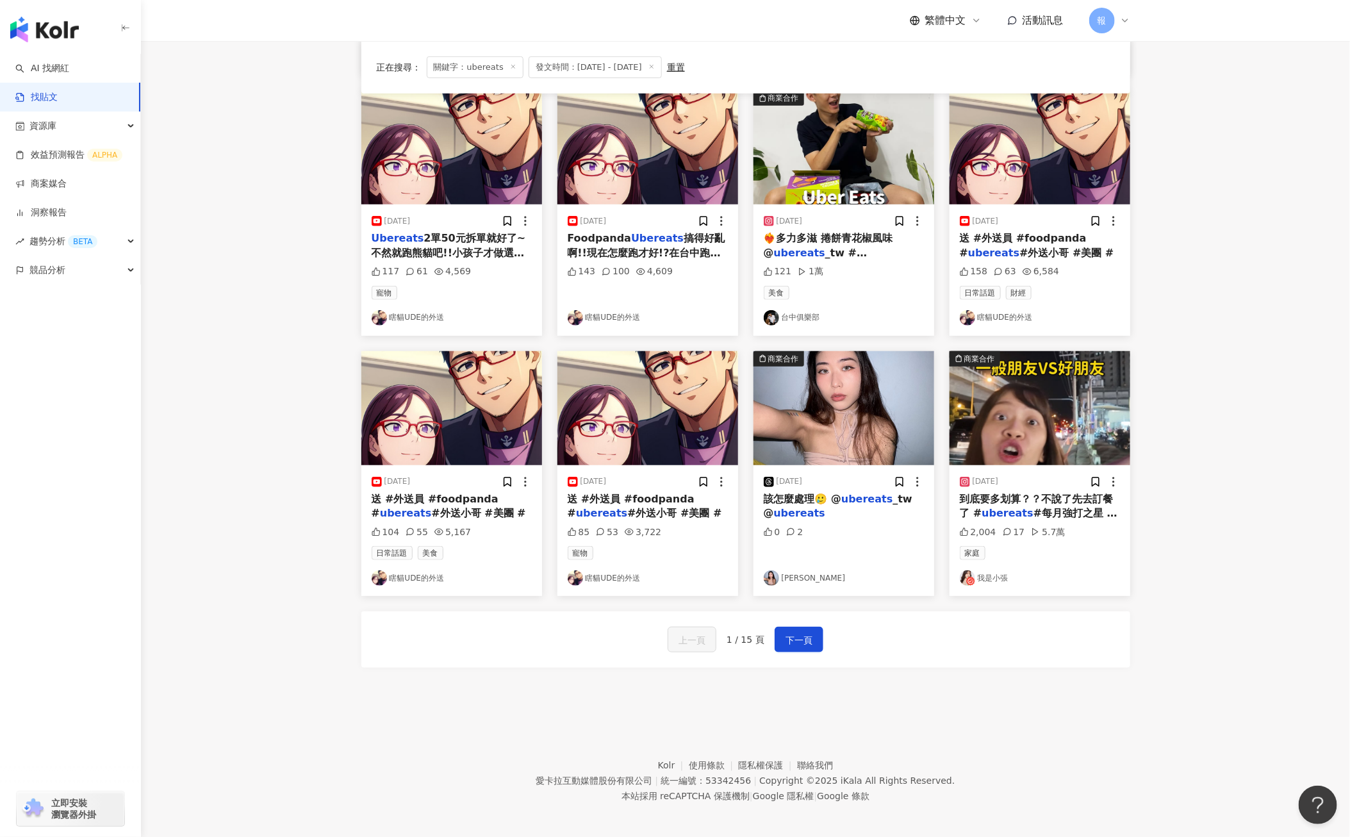
scroll to position [394, 0]
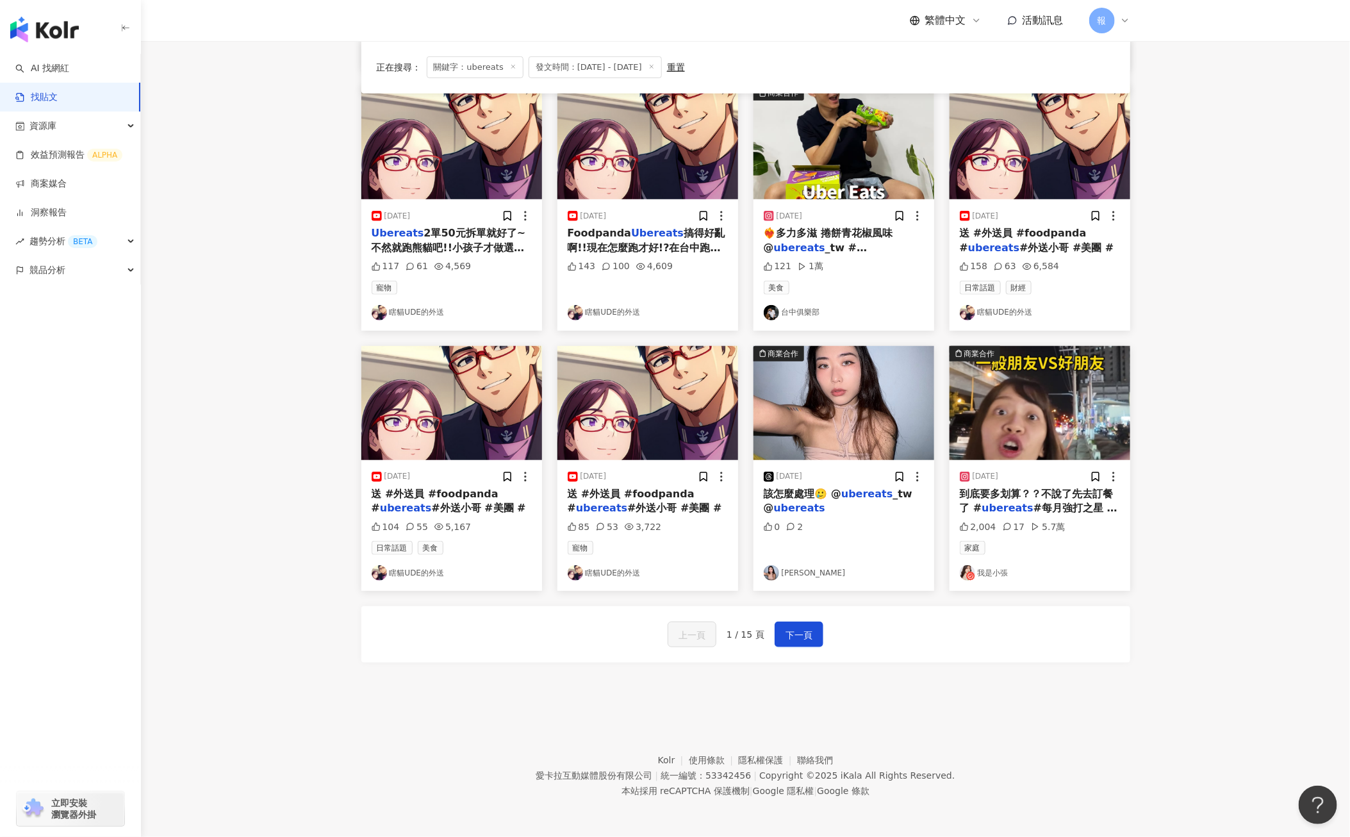
click at [1018, 502] on mark "ubereats" at bounding box center [1006, 508] width 51 height 12
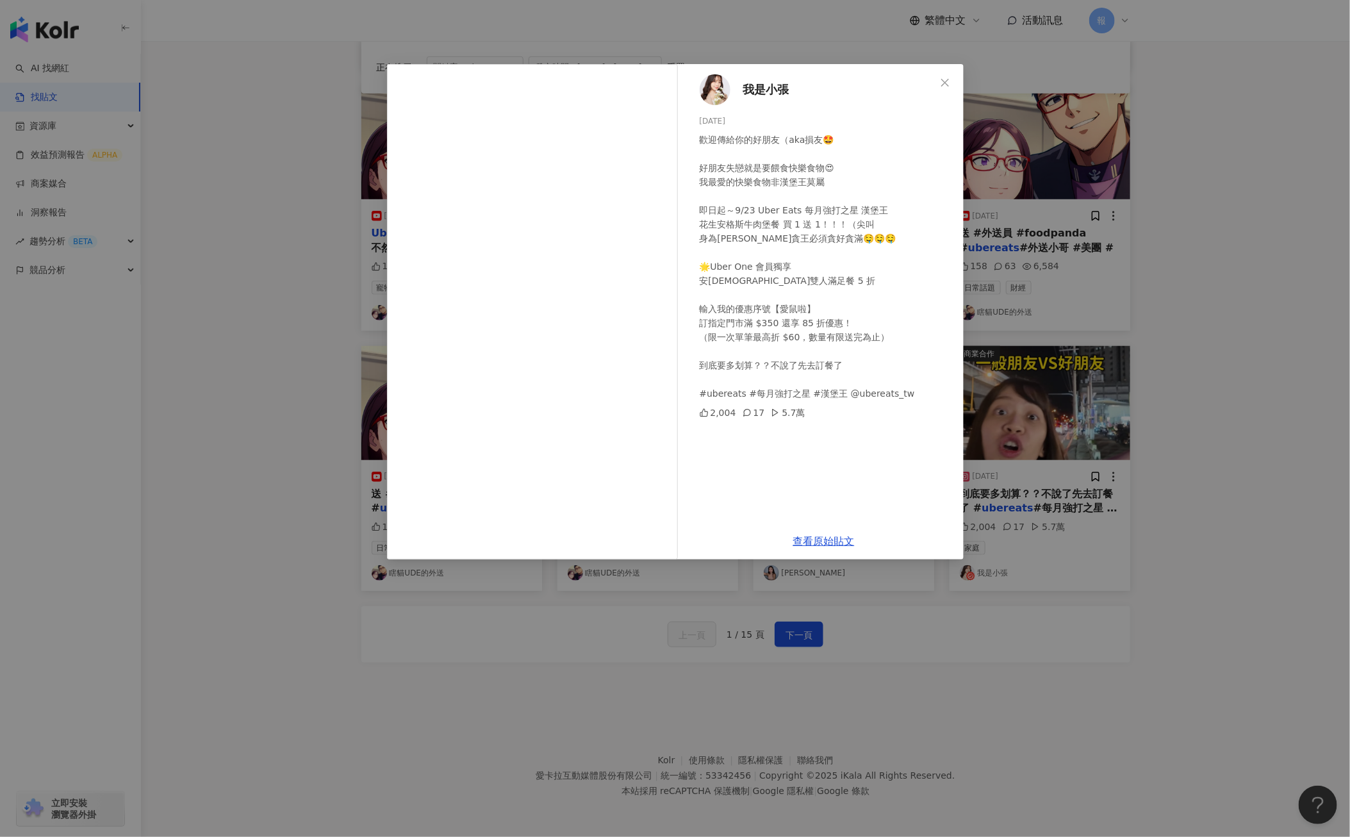
click at [908, 661] on div "我是小張 [DATE] 歡迎傳給你的好朋友（aka損友🤩 好朋友失戀就是要餵食快樂食物😍 我最愛的快樂食物非漢堡王莫屬 即日起～9/23 Uber Eats …" at bounding box center [675, 418] width 1350 height 837
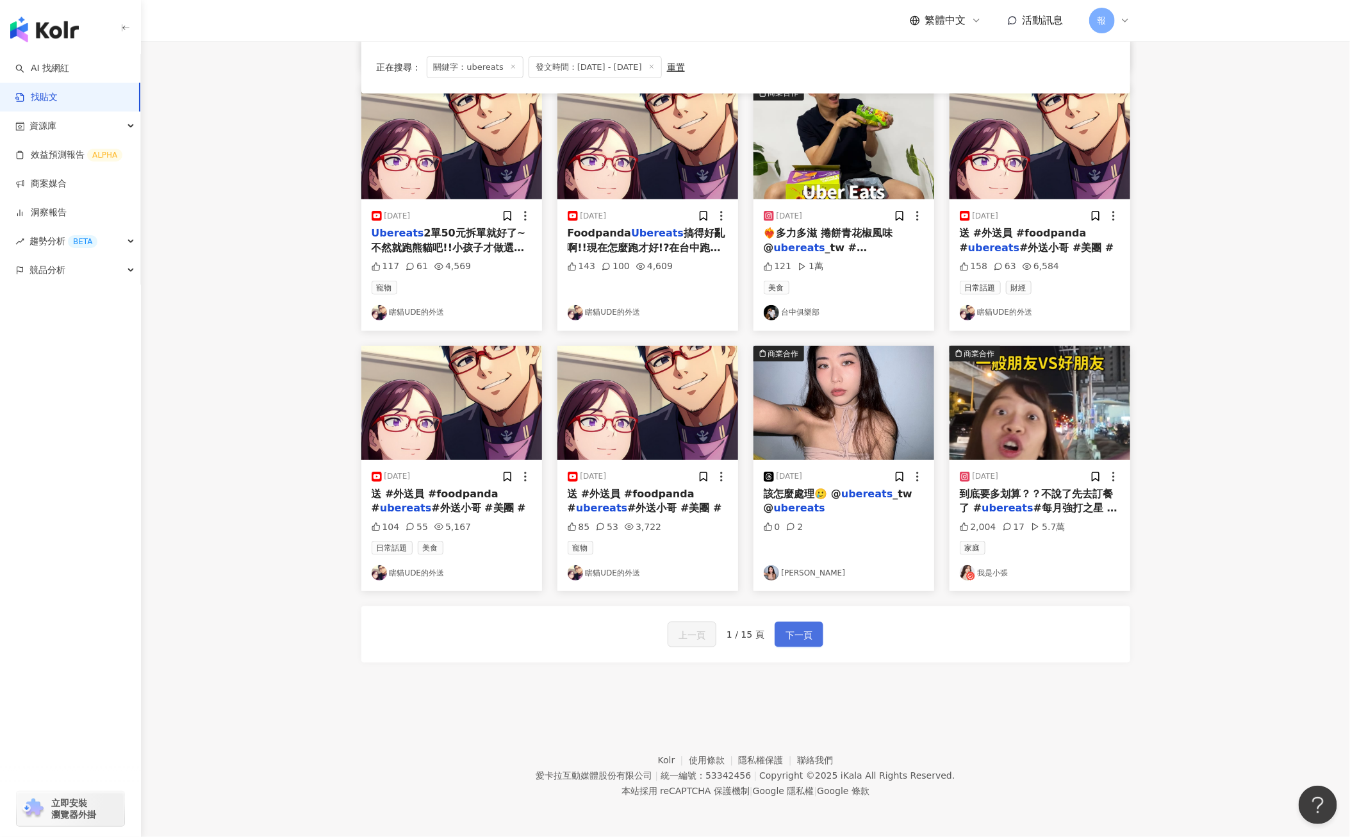
click at [785, 635] on span "下一頁" at bounding box center [798, 634] width 27 height 15
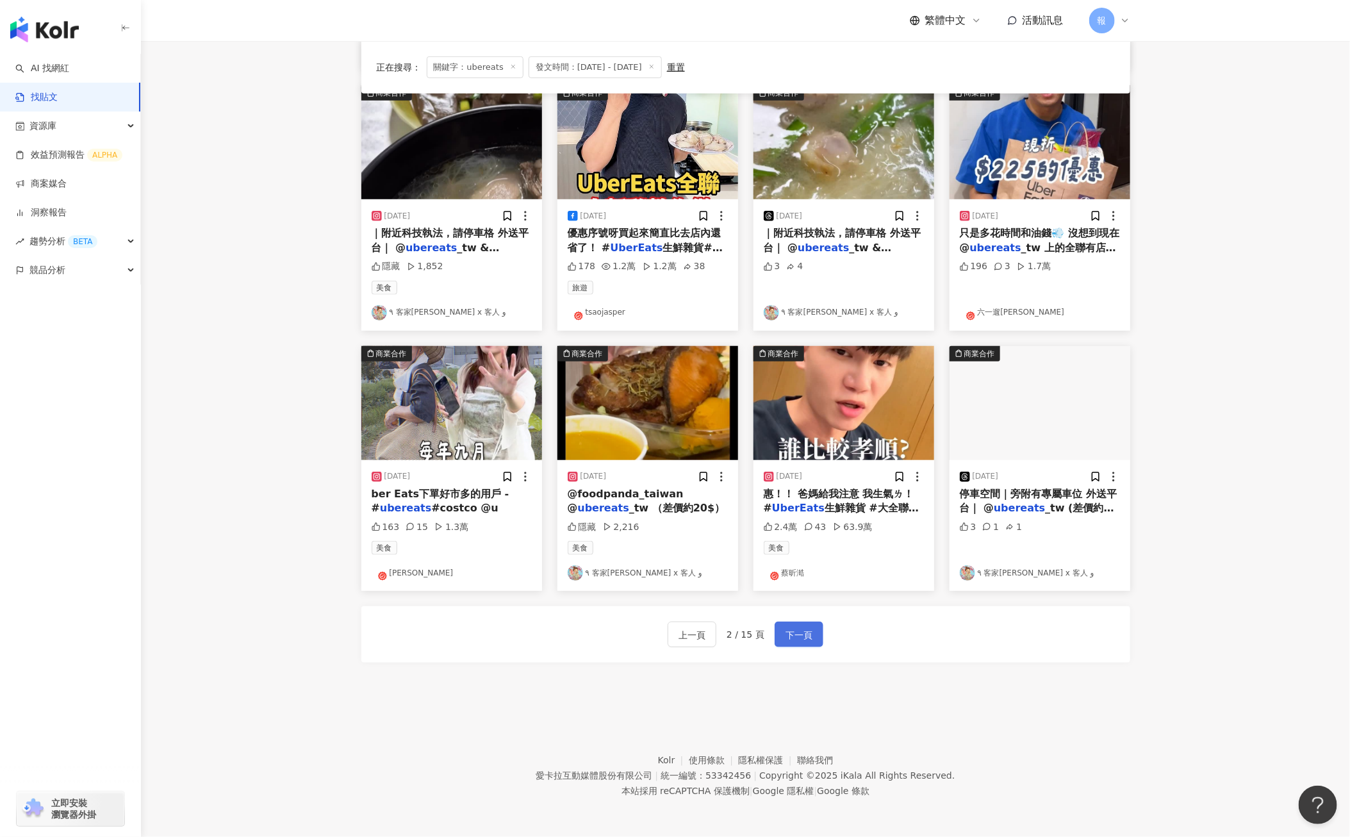
scroll to position [0, 0]
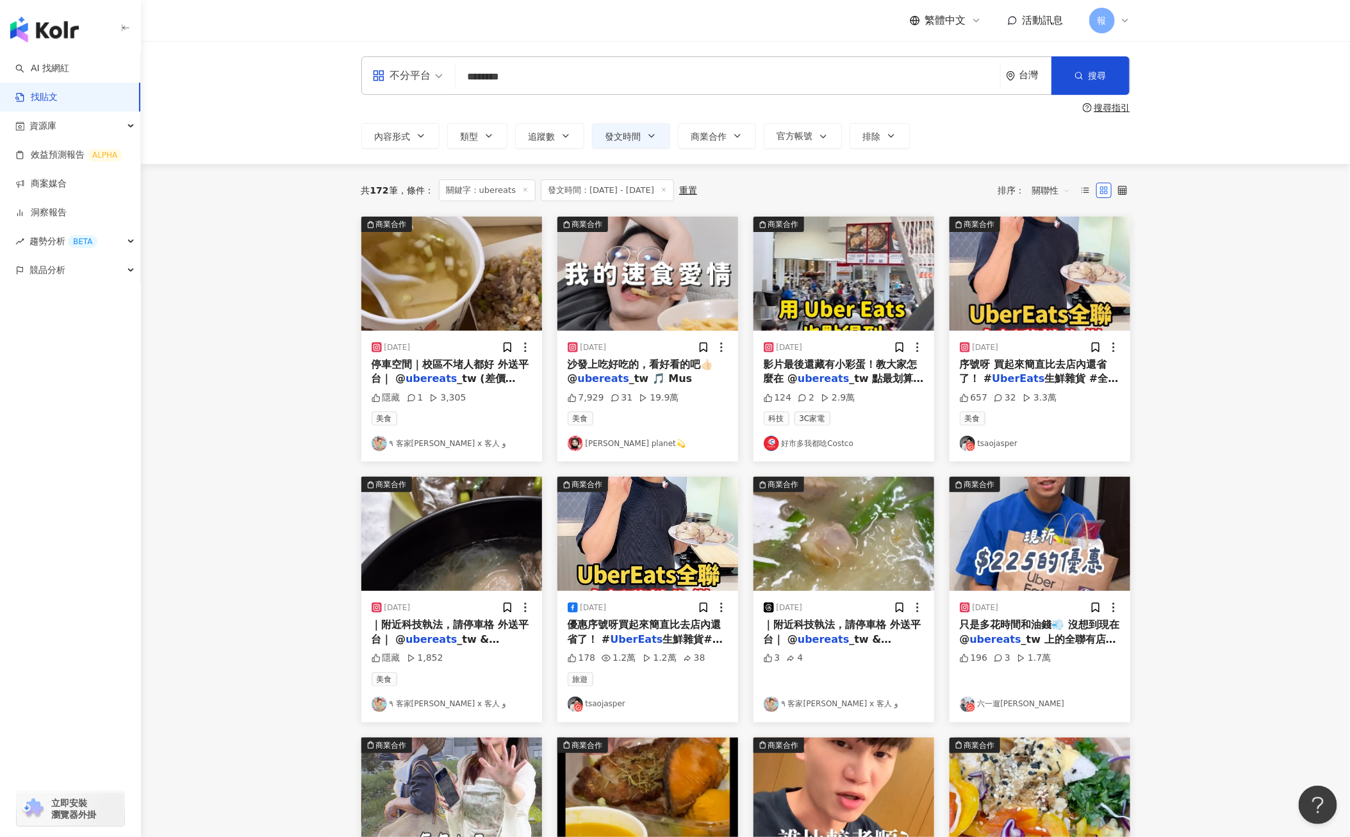
click at [457, 382] on span "_tw (差價40$）" at bounding box center [444, 385] width 144 height 26
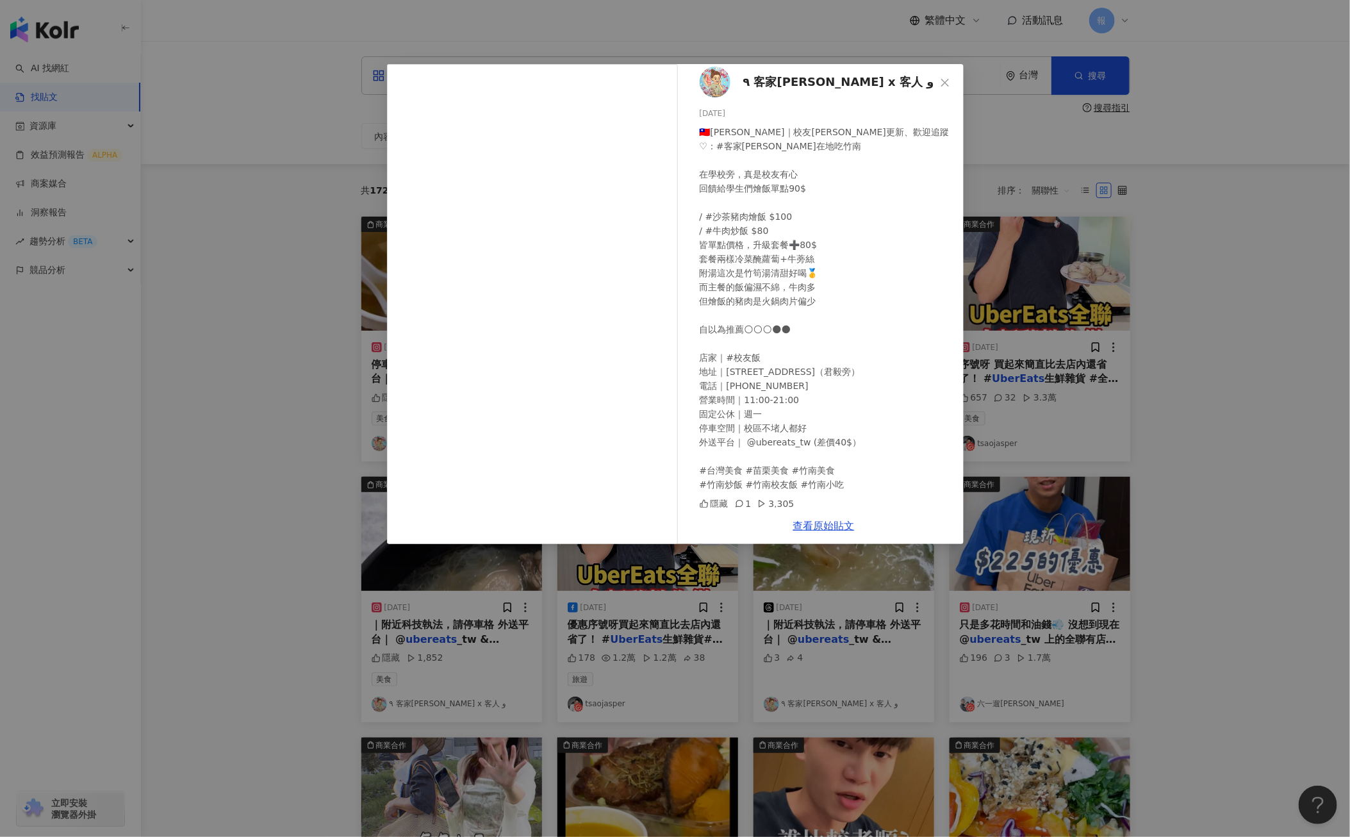
scroll to position [6, 0]
click at [22, 542] on div "٩ 客家[PERSON_NAME] x 客人 و [DATE] 🇹🇼[PERSON_NAME]｜校友[PERSON_NAME]更新、歡迎追蹤♡：#客家[PER…" at bounding box center [675, 418] width 1350 height 837
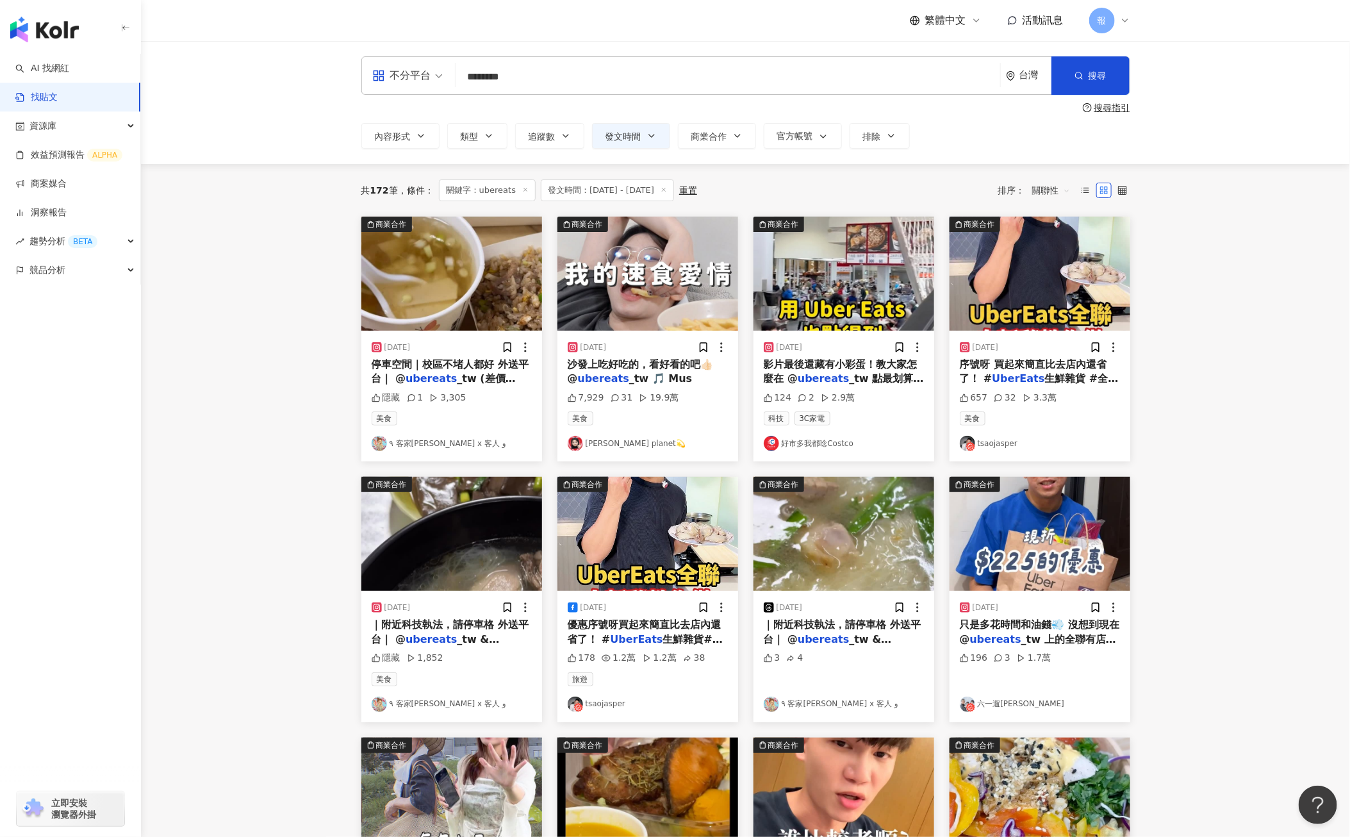
click at [582, 372] on div "沙發上吃好吃的，看好看的吧👍🏻 @ ubereats _tw 🎵 Mus" at bounding box center [648, 371] width 160 height 29
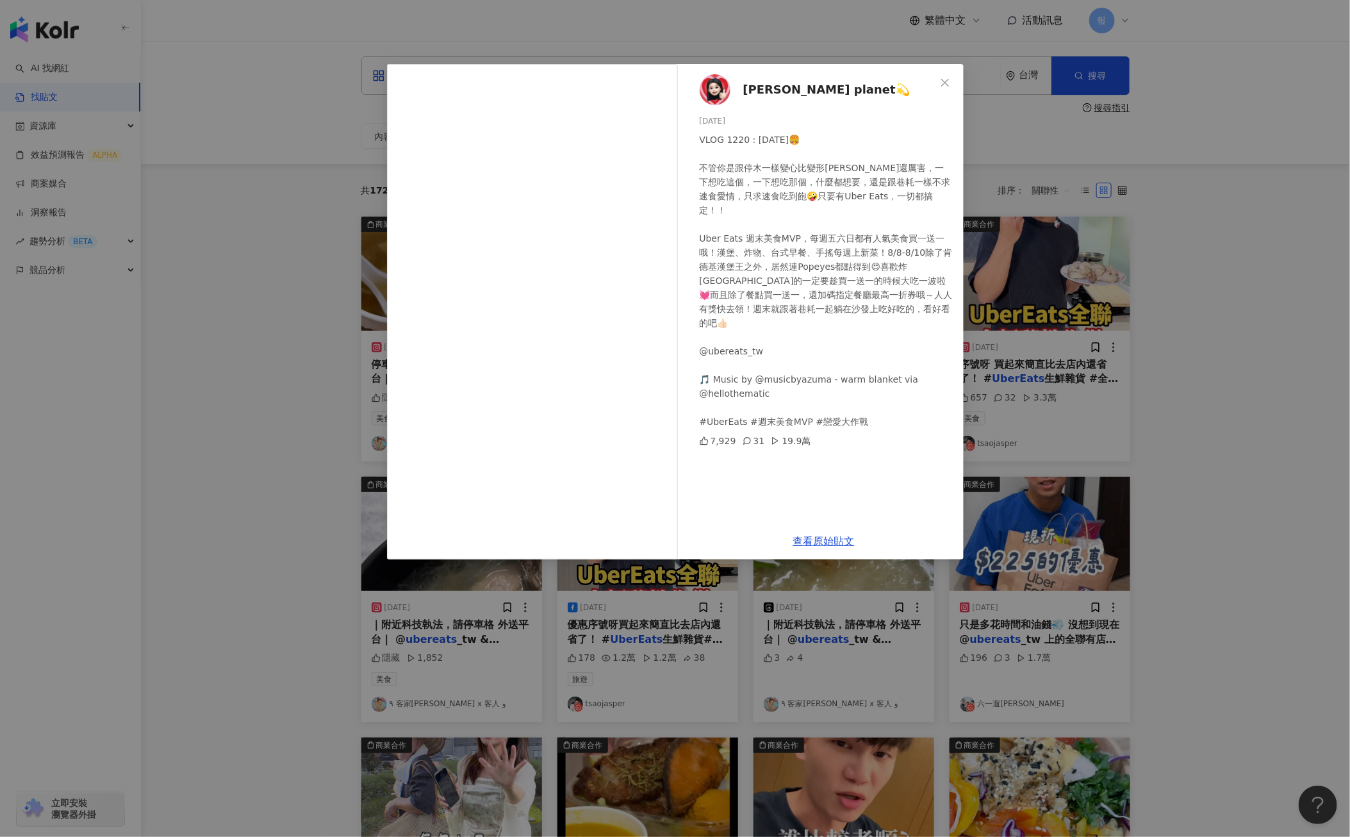
click at [1200, 580] on div "[PERSON_NAME] planet💫 [DATE] VLOG 1220 : [DATE]🍔 不管你是跟停木一樣變心比變形[PERSON_NAME]還厲害…" at bounding box center [675, 418] width 1350 height 837
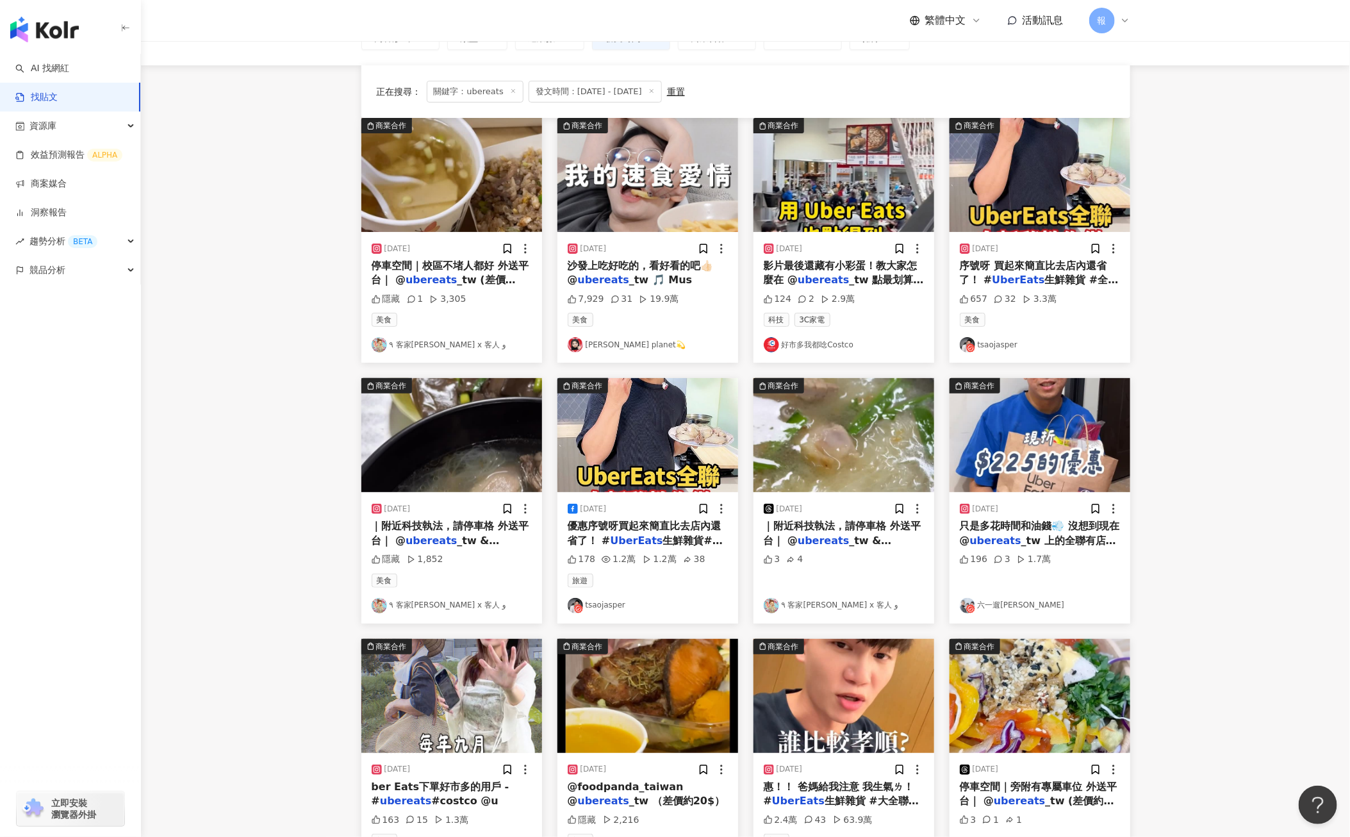
scroll to position [129, 0]
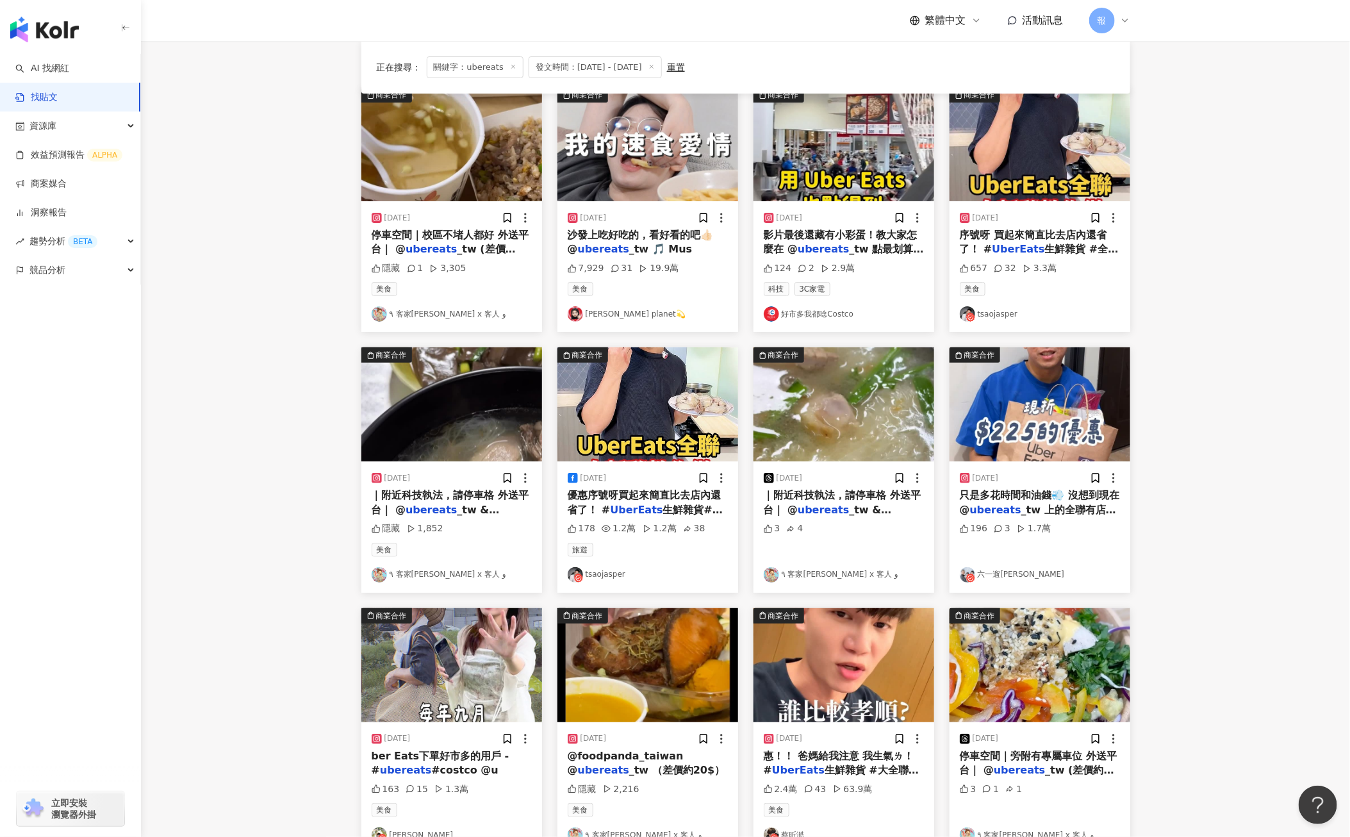
click at [1034, 234] on span "序號呀 買起來簡直比去店內還省了！ #" at bounding box center [1033, 242] width 147 height 26
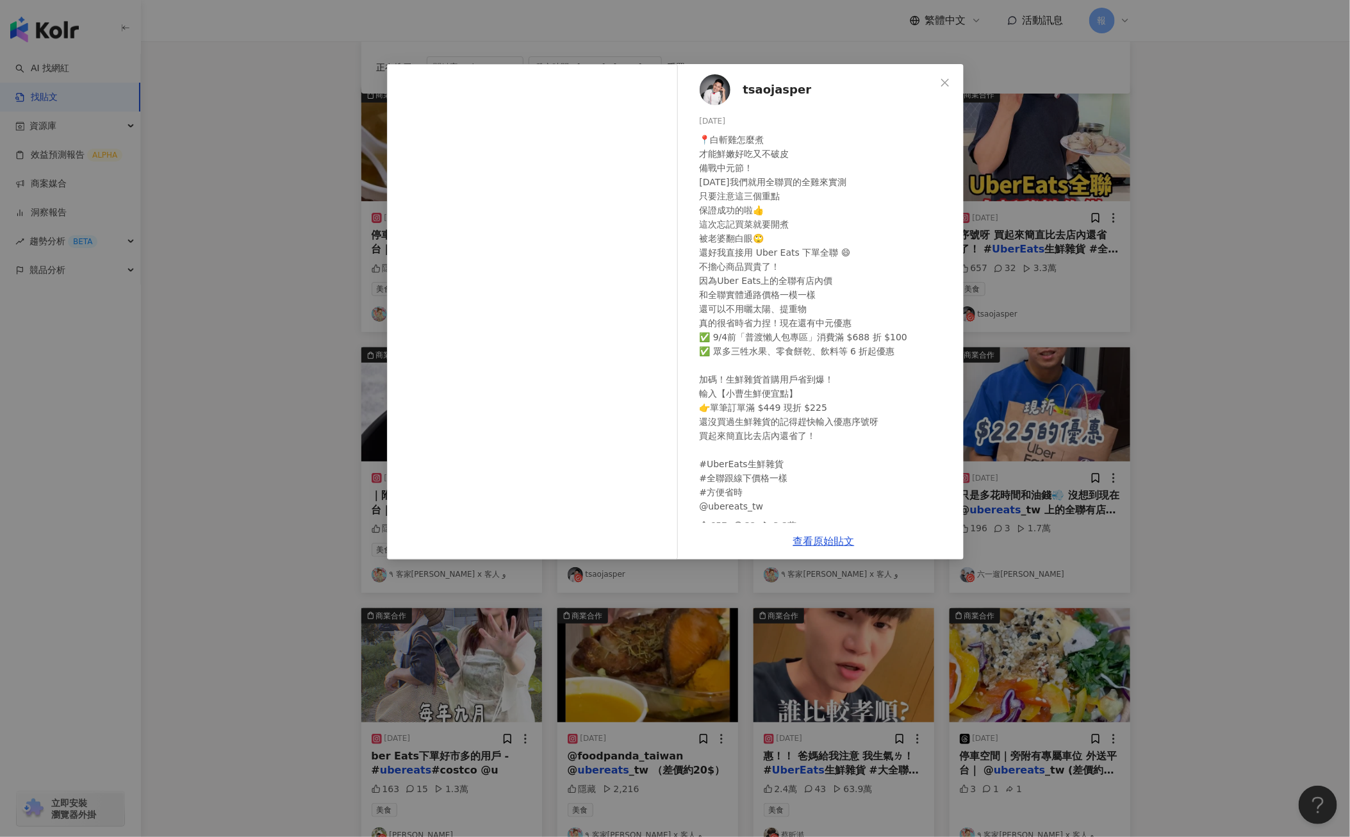
click at [1234, 607] on div "tsaojasper [DATE] 📍白斬雞怎麼煮 才能鮮嫩好吃又不破皮 備戰中元節！ [DATE]我們就用全聯買的全雞來實測 只要注意這三個重點 保證成功的…" at bounding box center [675, 418] width 1350 height 837
click at [1233, 607] on div "tsaojasper [DATE] 📍白斬雞怎麼煮 才能鮮嫩好吃又不破皮 備戰中元節！ [DATE]我們就用全聯買的全雞來實測 只要注意這三個重點 保證成功的…" at bounding box center [675, 418] width 1350 height 837
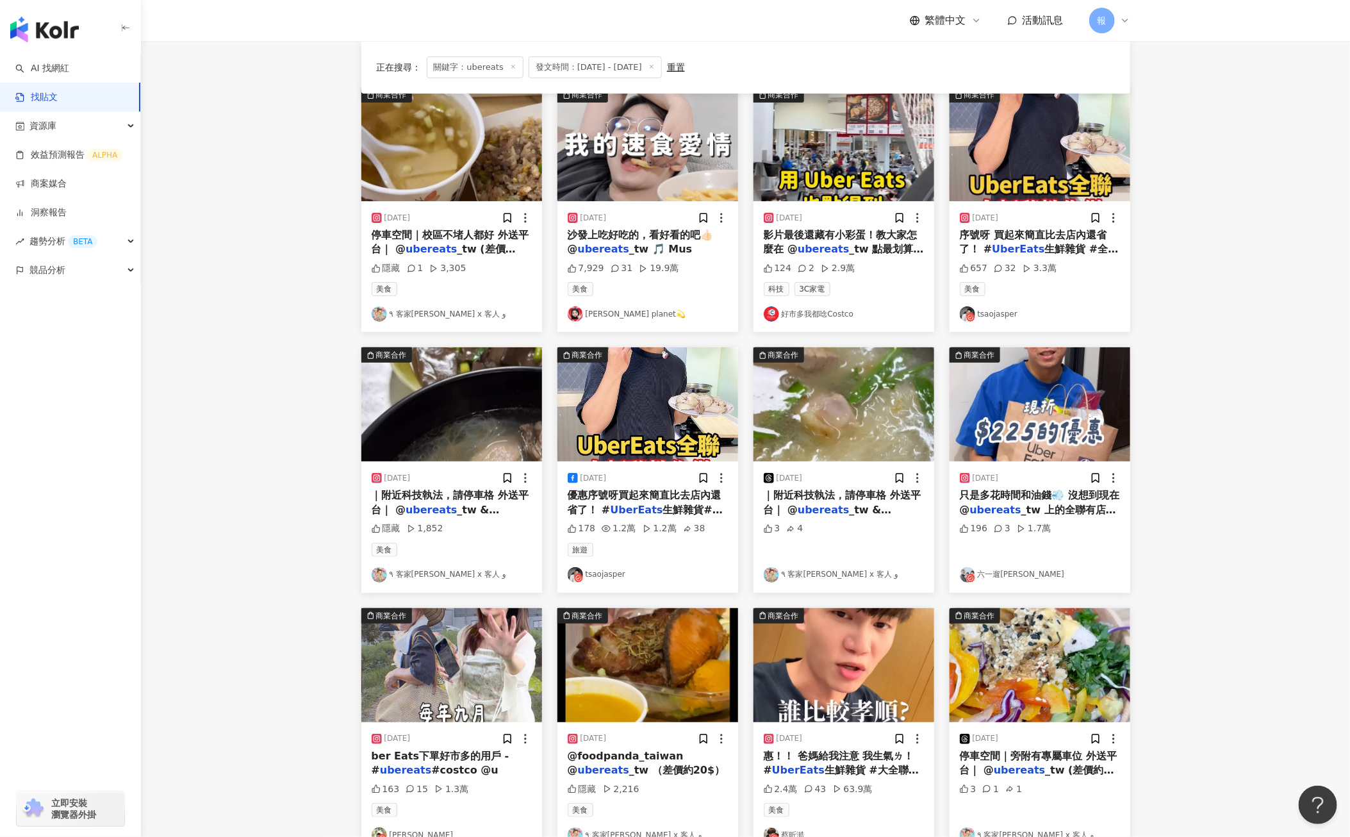
click at [657, 509] on span "生鮮雜貨#全聯跟線下價格" at bounding box center [645, 516] width 155 height 26
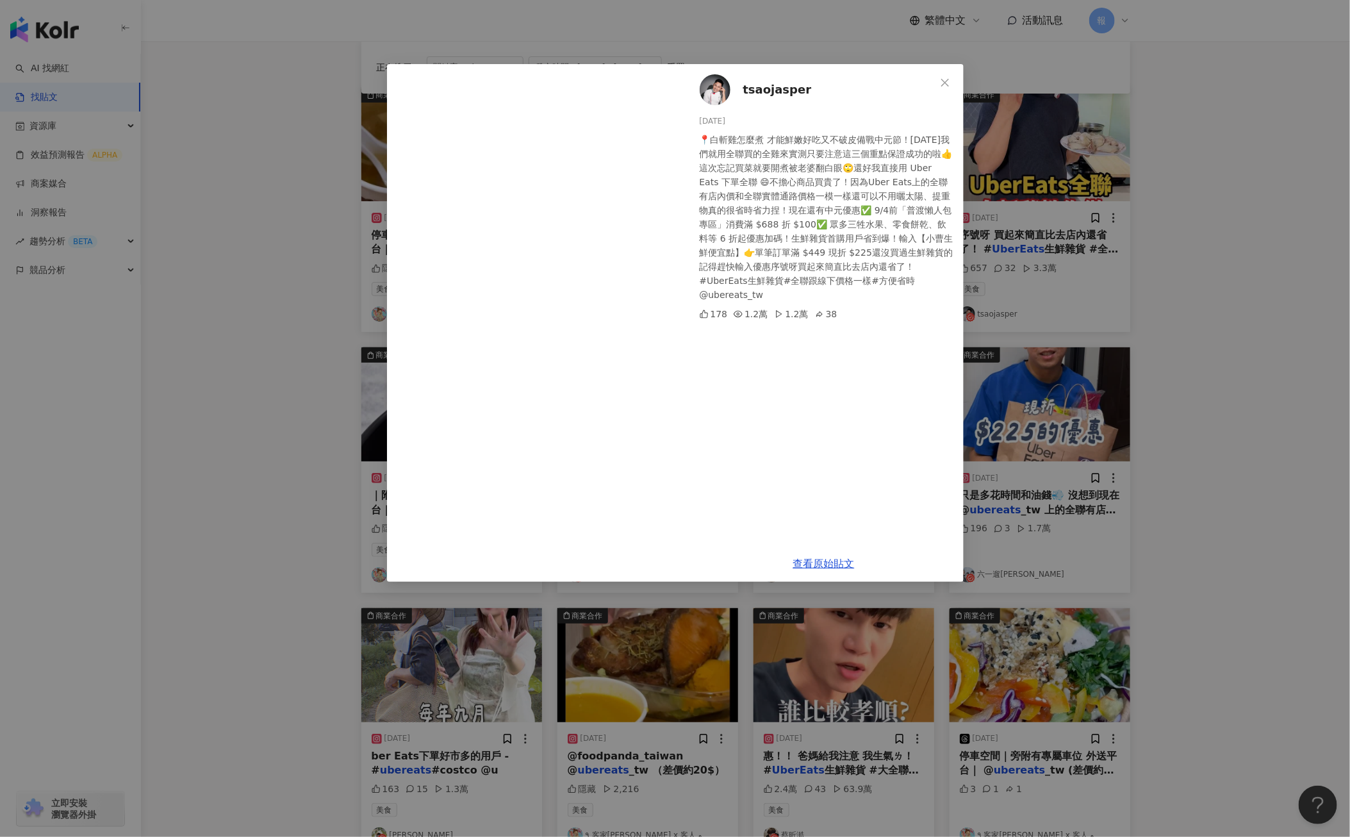
click at [1242, 621] on div "tsaojasper [DATE] 📍白斬雞怎麼煮 才能鮮嫩好吃又不破皮備戰中元節！[DATE]我們就用全聯買的全雞來實測只要注意這三個重點保證成功的啦👍這次…" at bounding box center [675, 418] width 1350 height 837
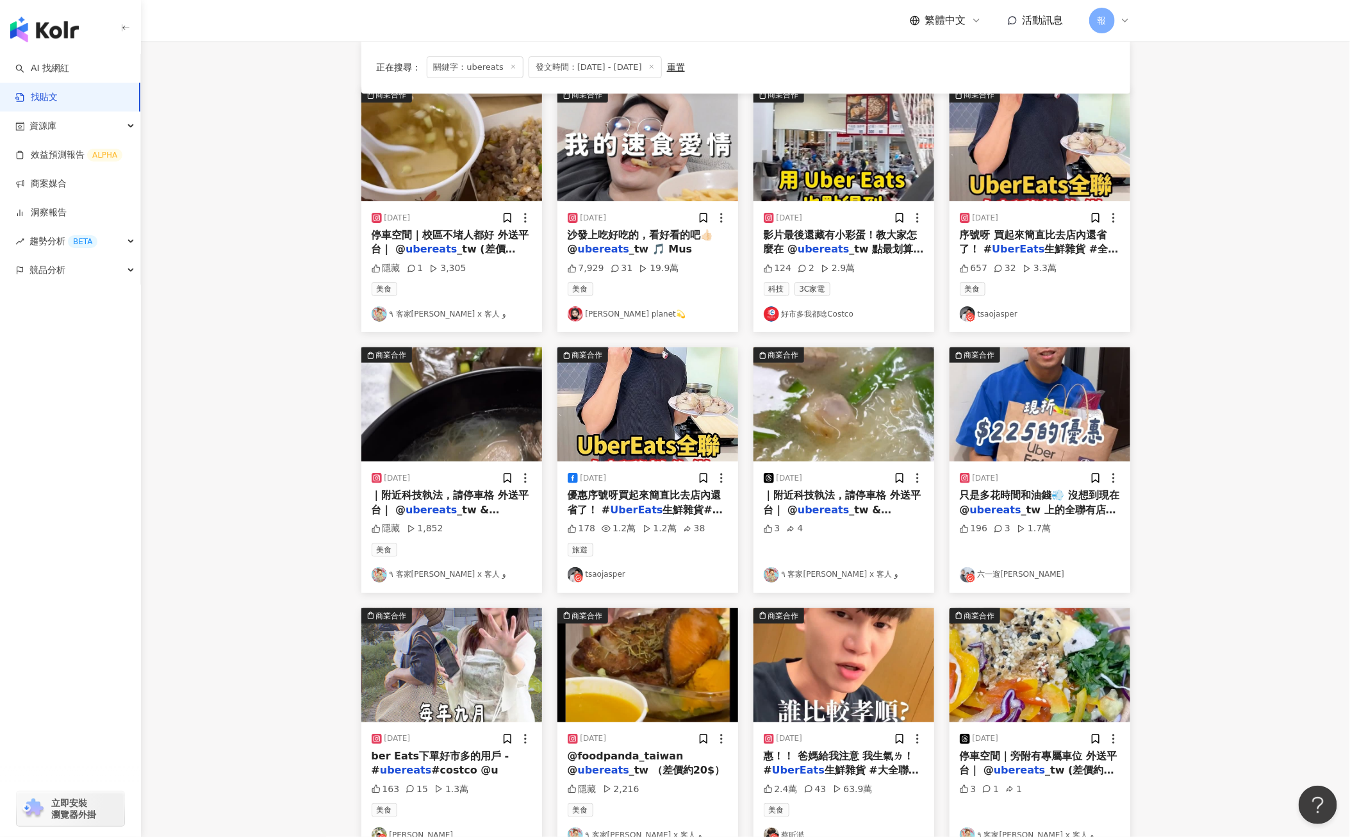
click at [1001, 507] on mark "ubereats" at bounding box center [995, 509] width 51 height 12
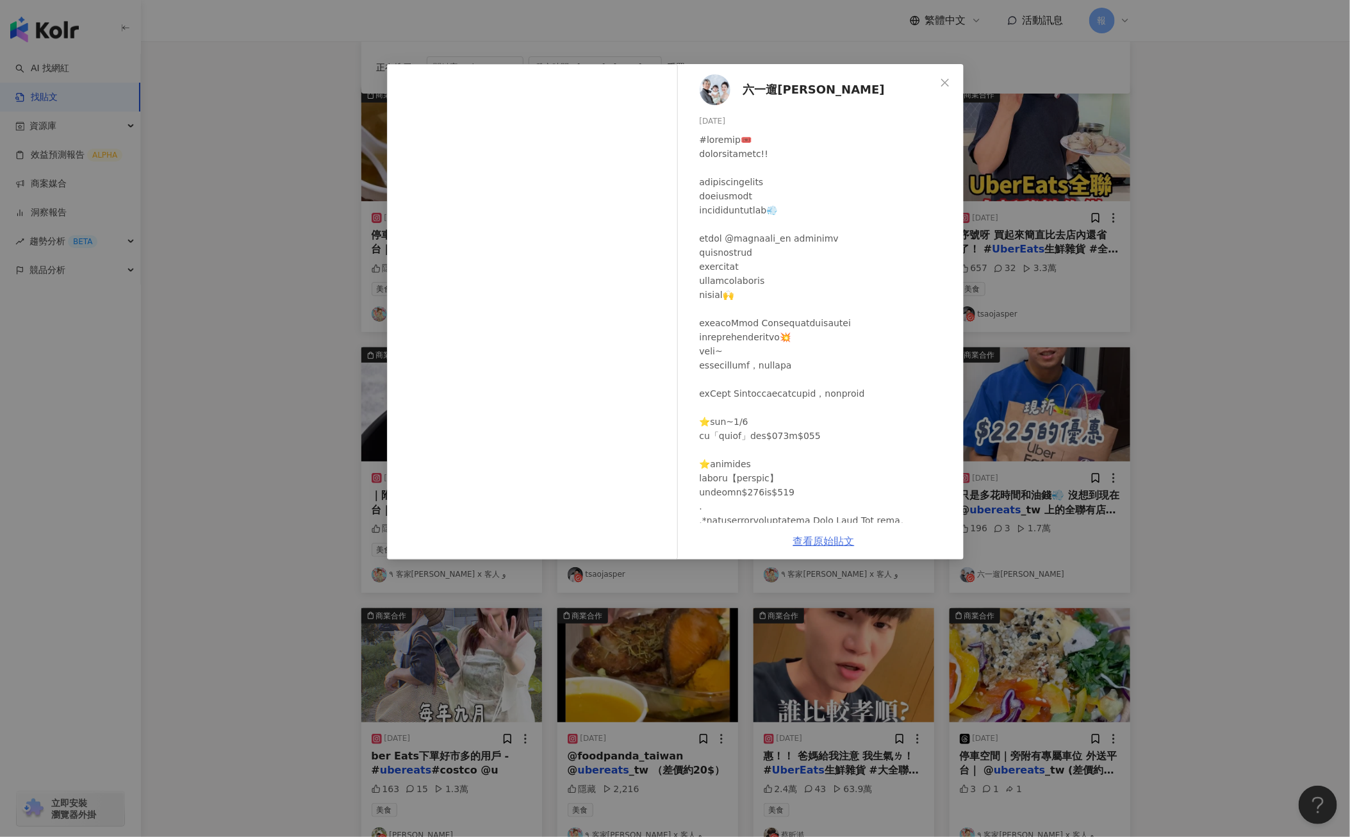
click at [827, 543] on link "查看原始貼文" at bounding box center [823, 541] width 61 height 12
click at [1204, 393] on div "六一遛阿寬 [DATE] 196 3 1.7萬 查看原始貼文" at bounding box center [675, 418] width 1350 height 837
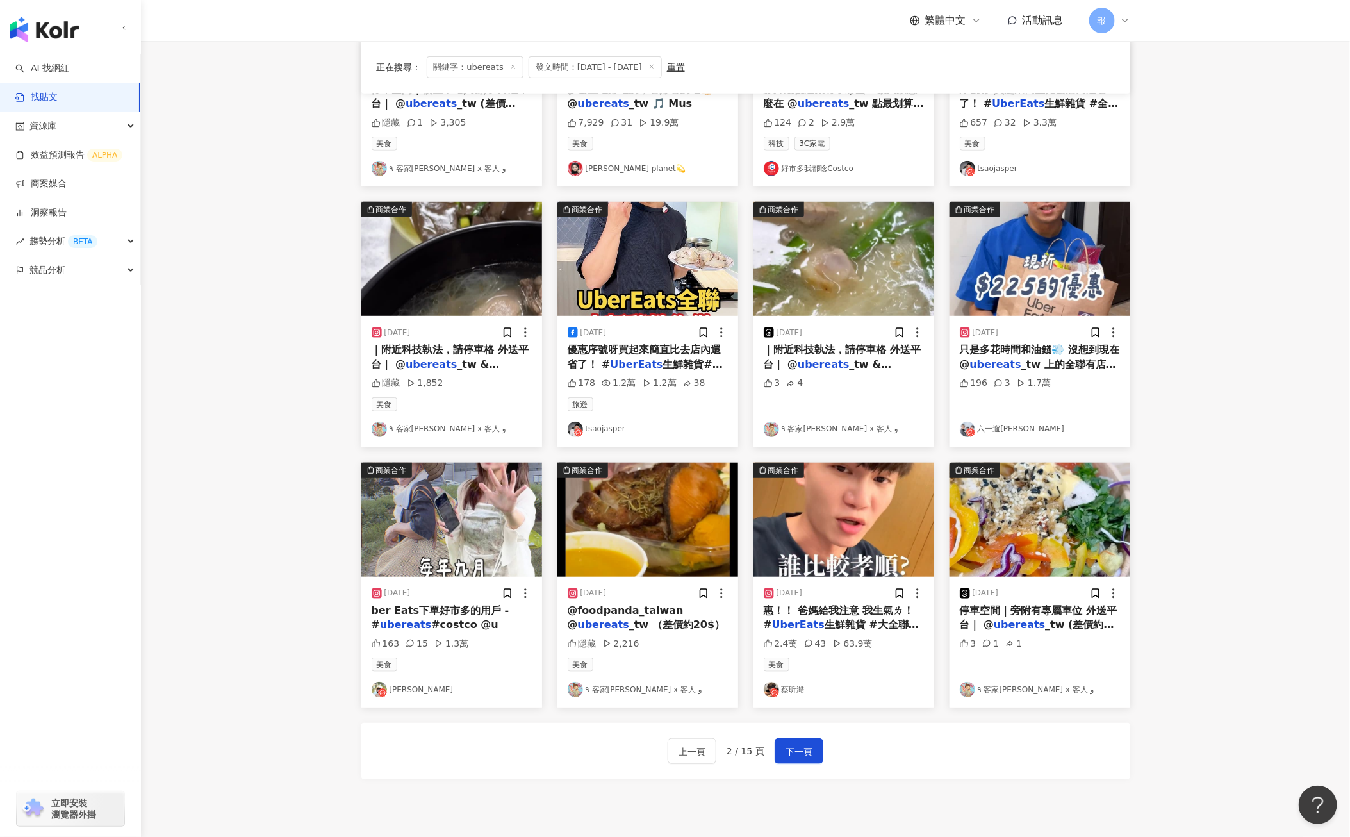
scroll to position [298, 0]
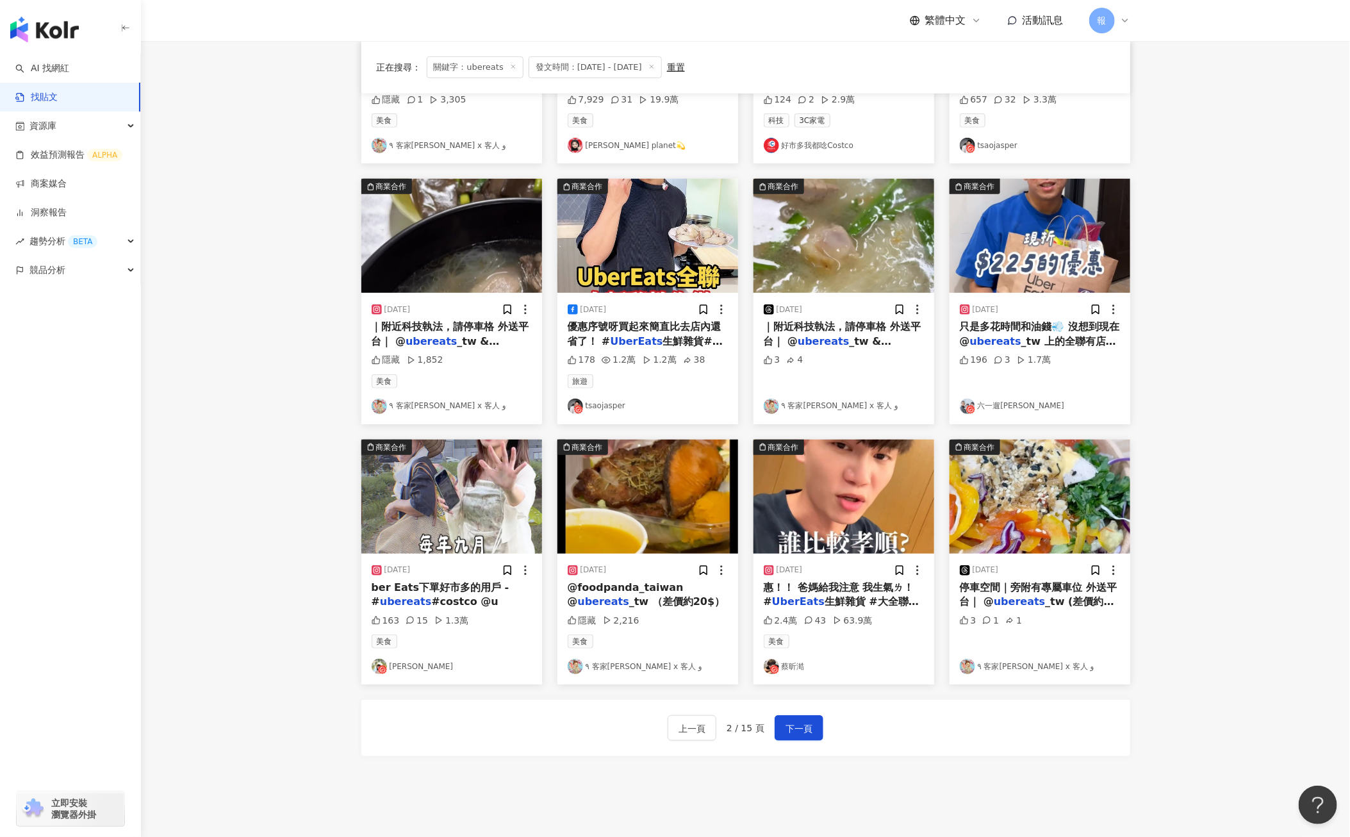
click at [822, 605] on span "生鮮雜貨 #大全聯商品" at bounding box center [841, 608] width 155 height 26
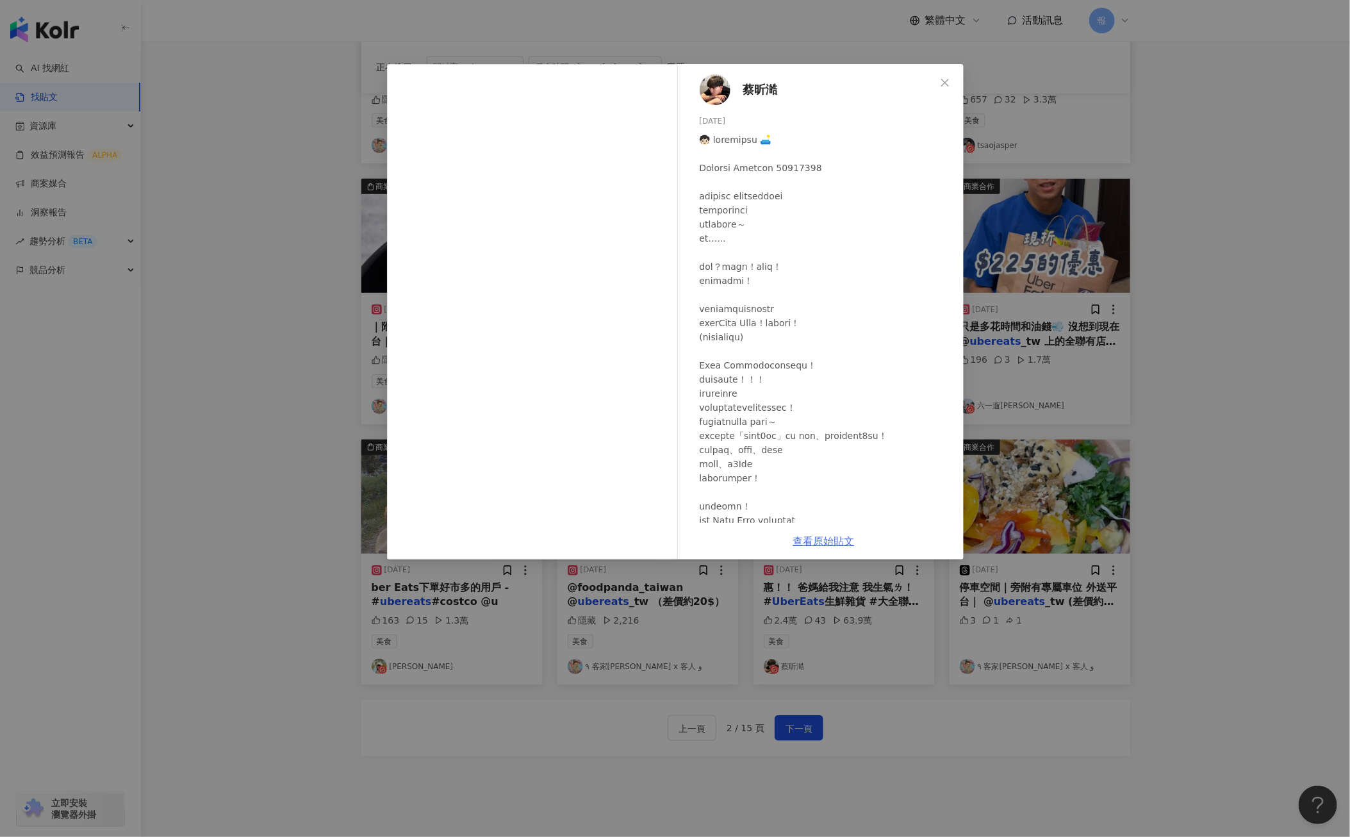
click at [805, 543] on link "查看原始貼文" at bounding box center [823, 541] width 61 height 12
click at [944, 81] on icon "close" at bounding box center [945, 82] width 8 height 8
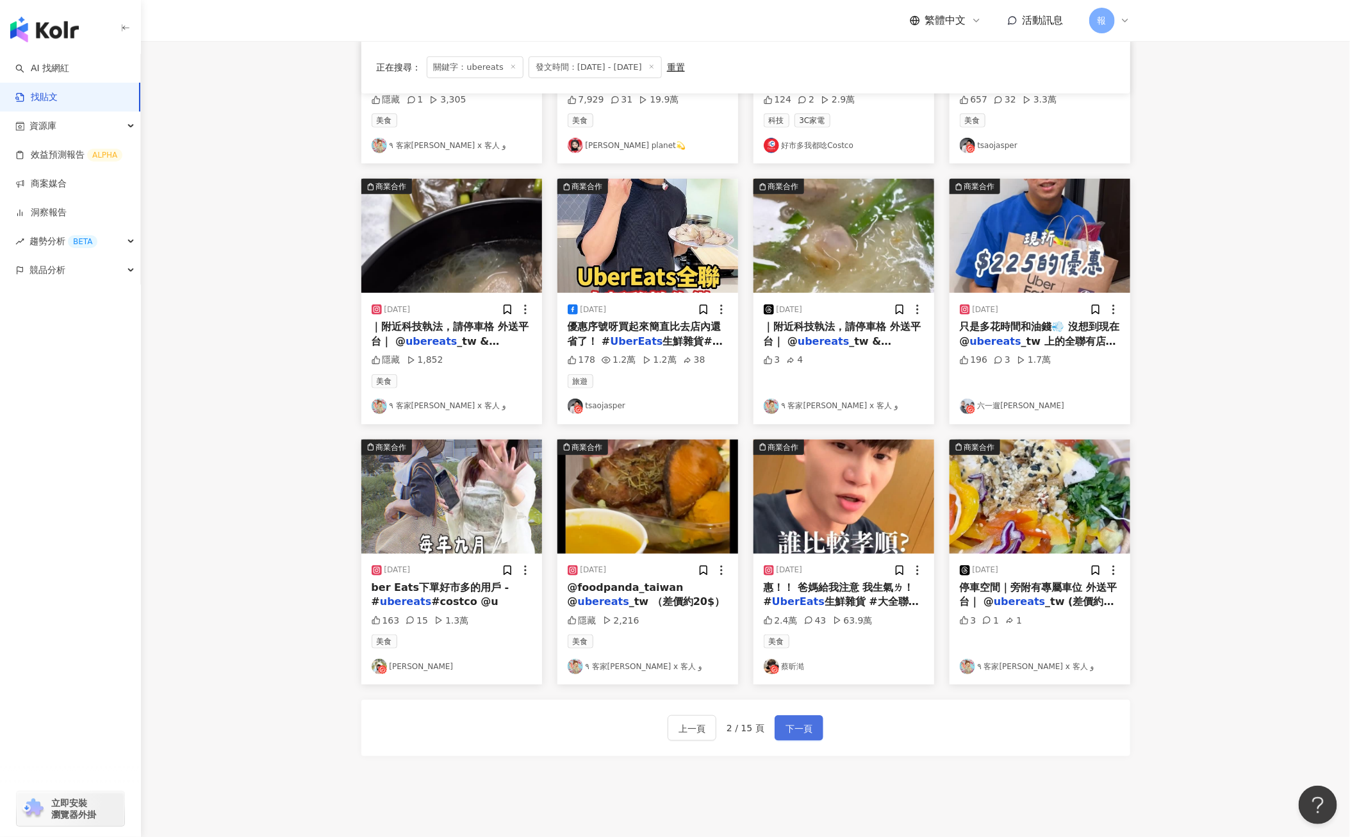
click at [794, 736] on span "下一頁" at bounding box center [798, 728] width 27 height 15
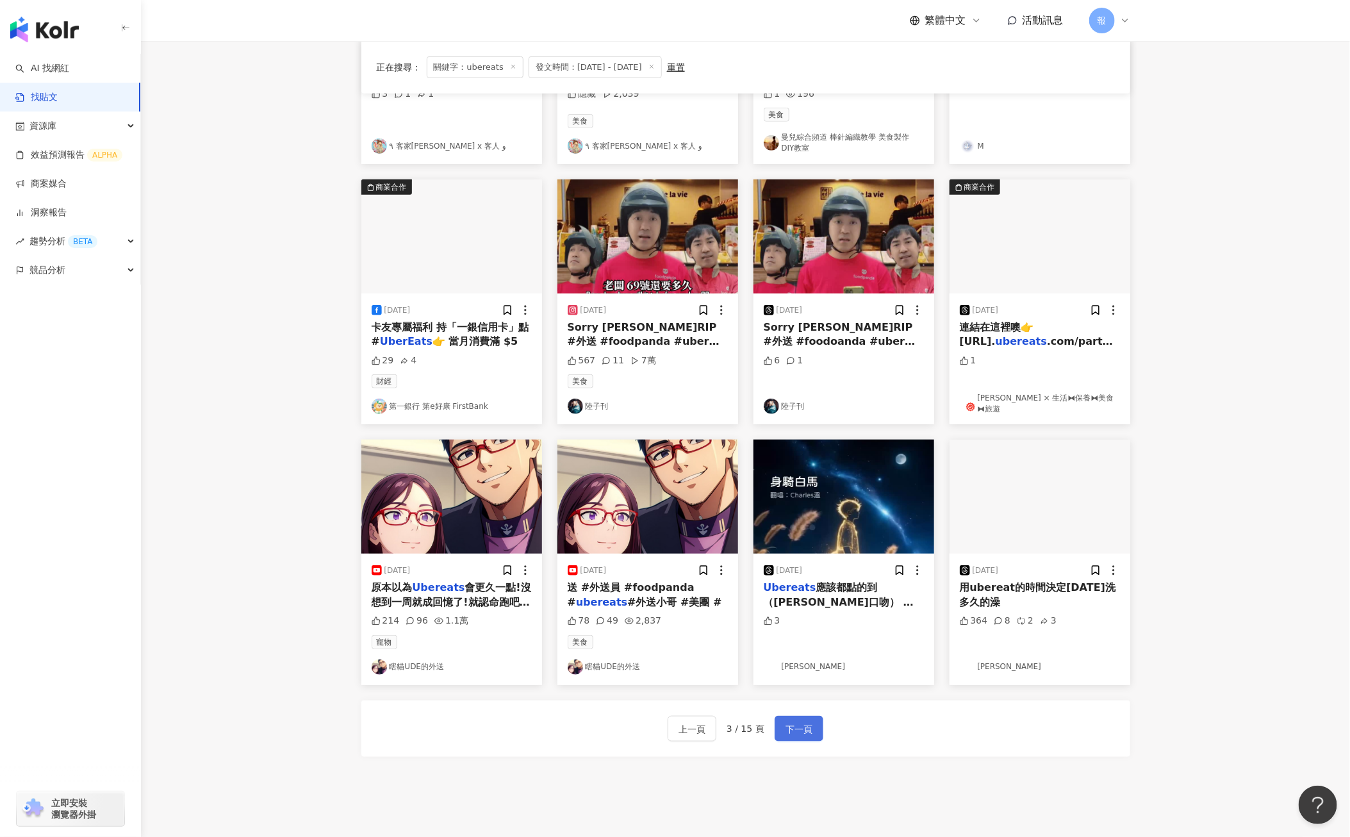
scroll to position [0, 0]
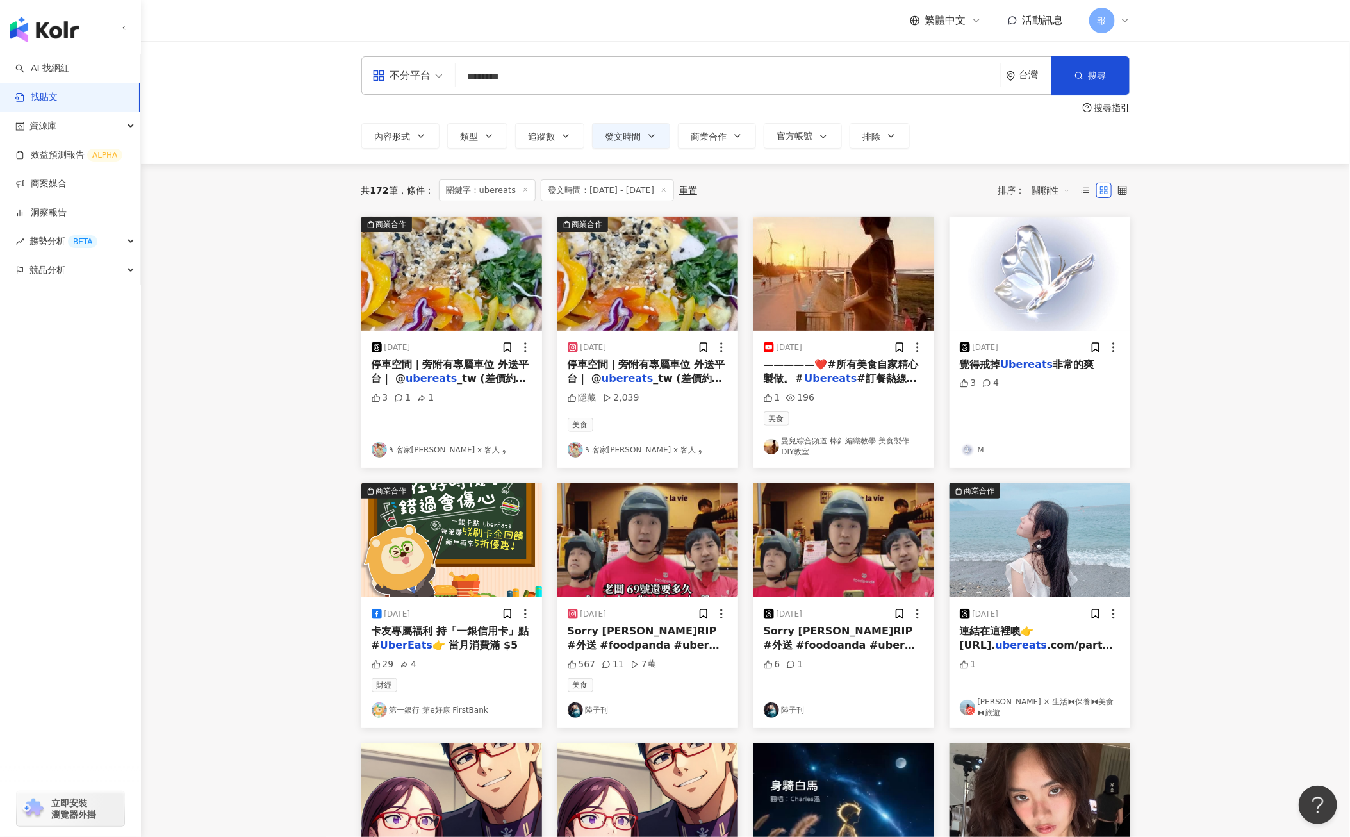
click at [857, 375] on span "#訂餐熱線0906268" at bounding box center [840, 385] width 153 height 26
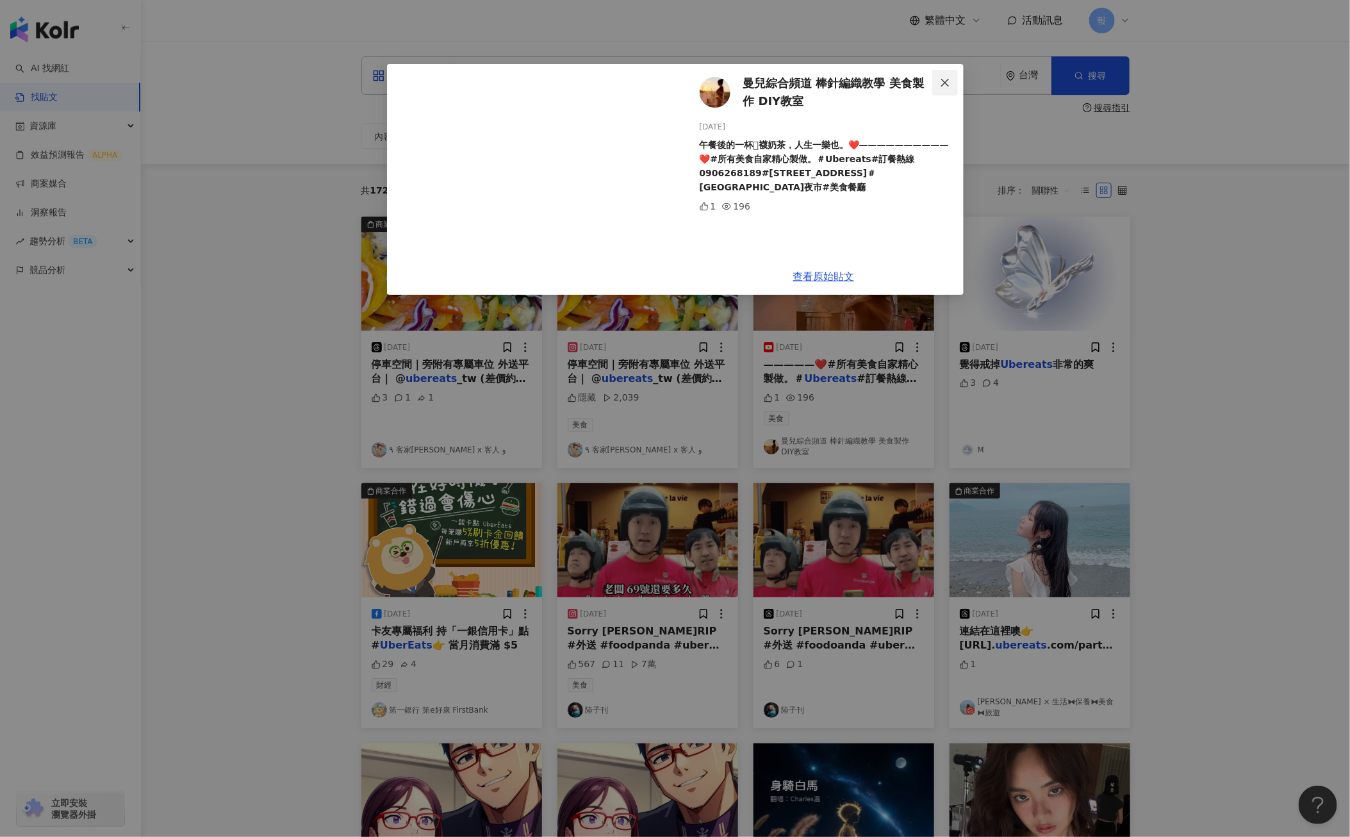
click at [947, 84] on icon "close" at bounding box center [945, 83] width 10 height 10
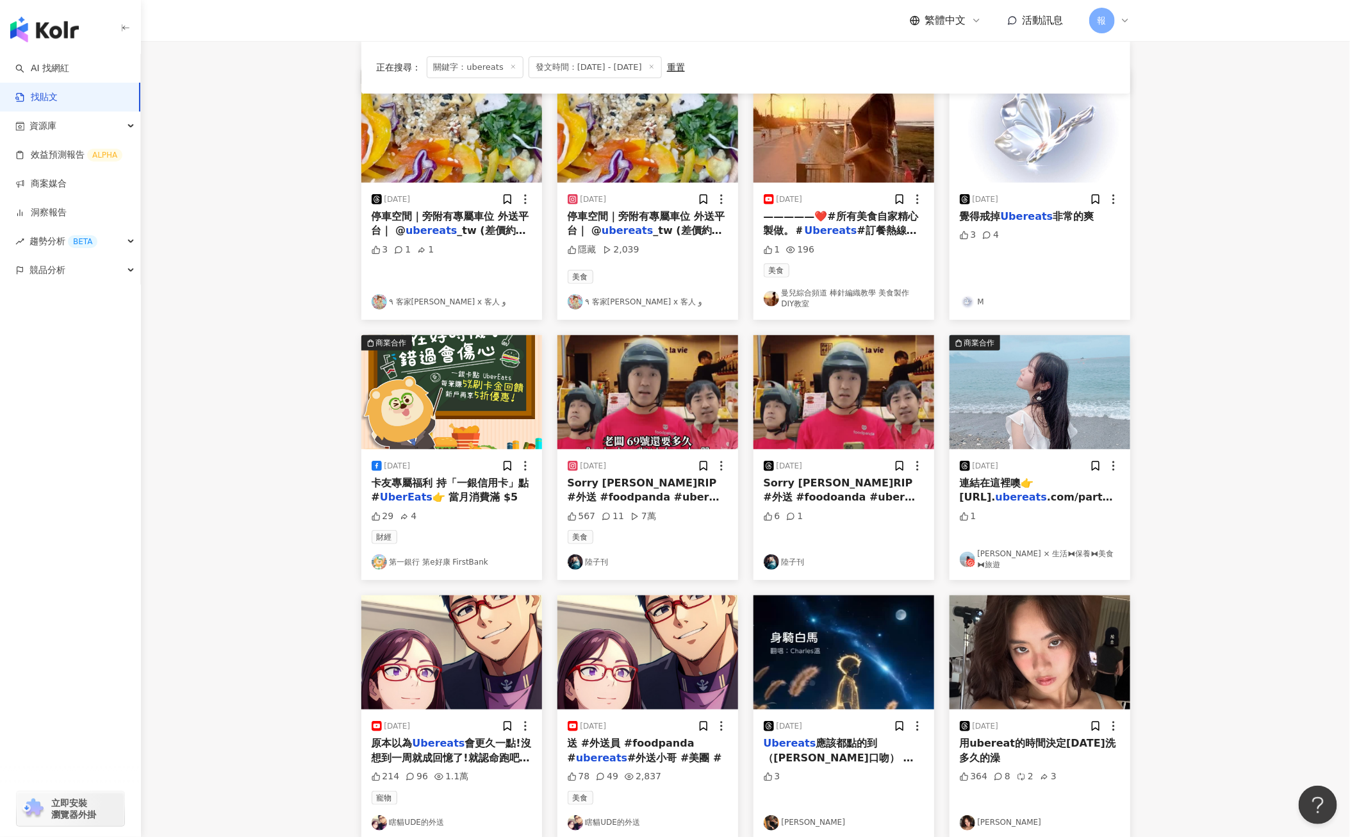
scroll to position [172, 0]
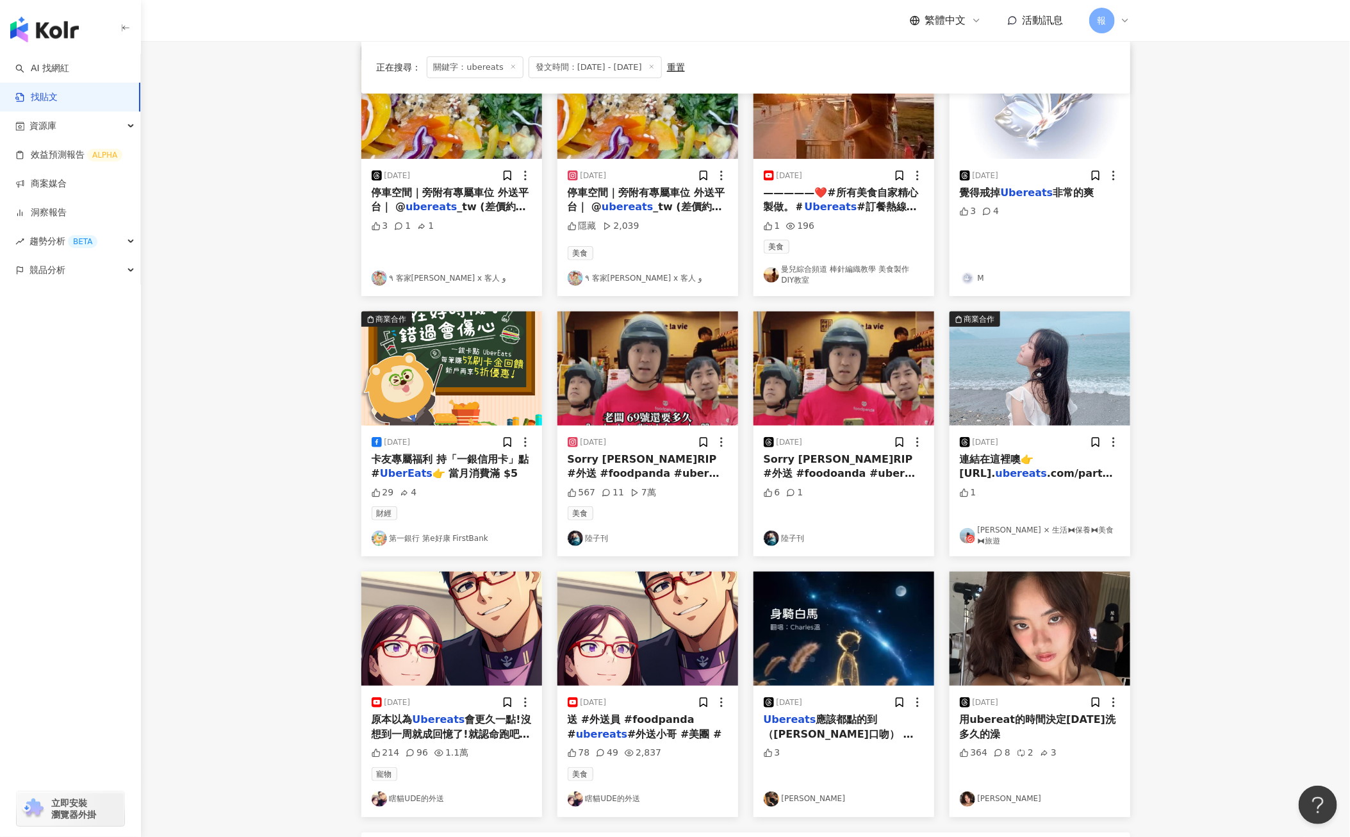
click at [626, 475] on span "Sorry [PERSON_NAME]RIP #外送 #foodpanda #uber #ubereat" at bounding box center [644, 473] width 152 height 41
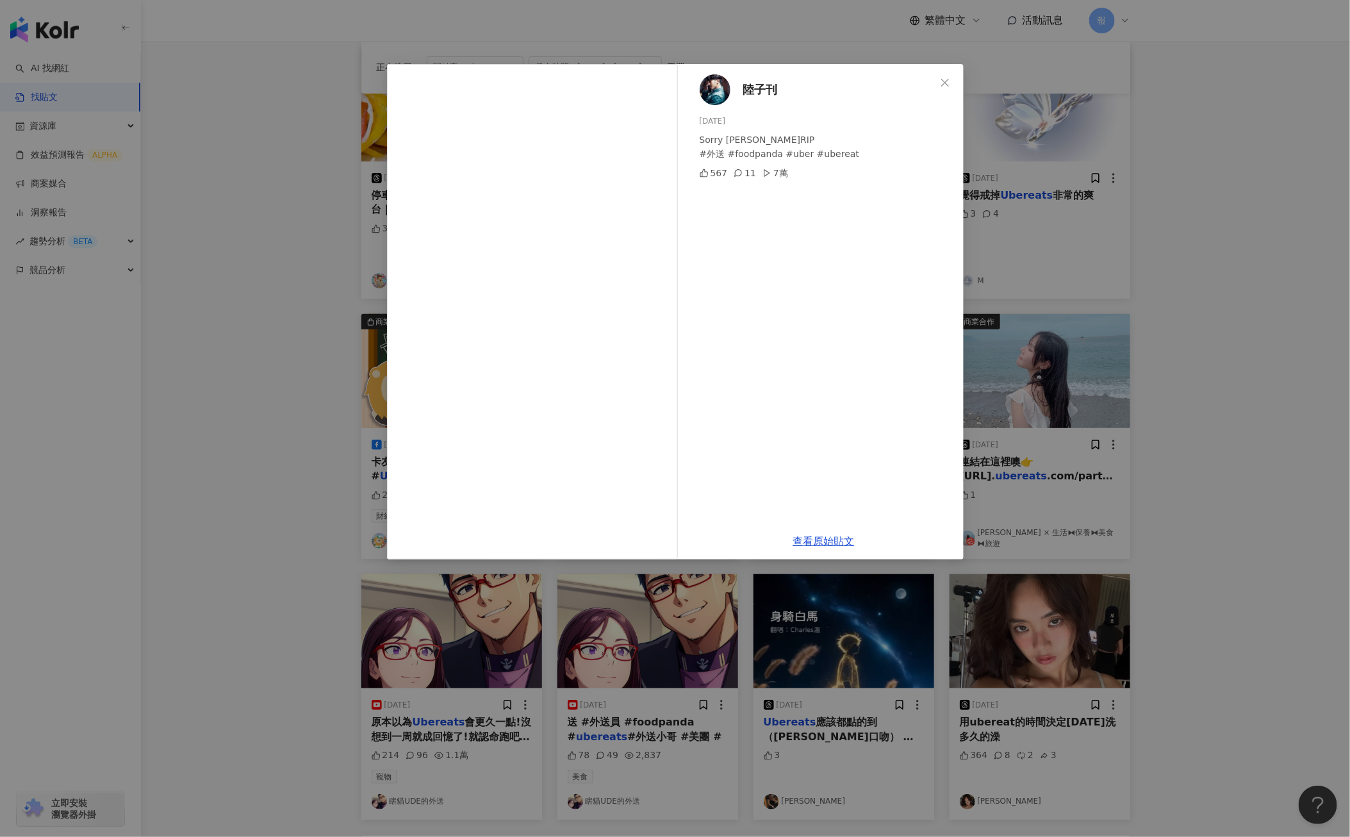
scroll to position [168, 0]
click at [217, 507] on div "陸子刊 [DATE] Sorry [PERSON_NAME]RIP #外送 #foodpanda #uber #ubereat 567 11 7萬 查看原始貼文" at bounding box center [675, 418] width 1350 height 837
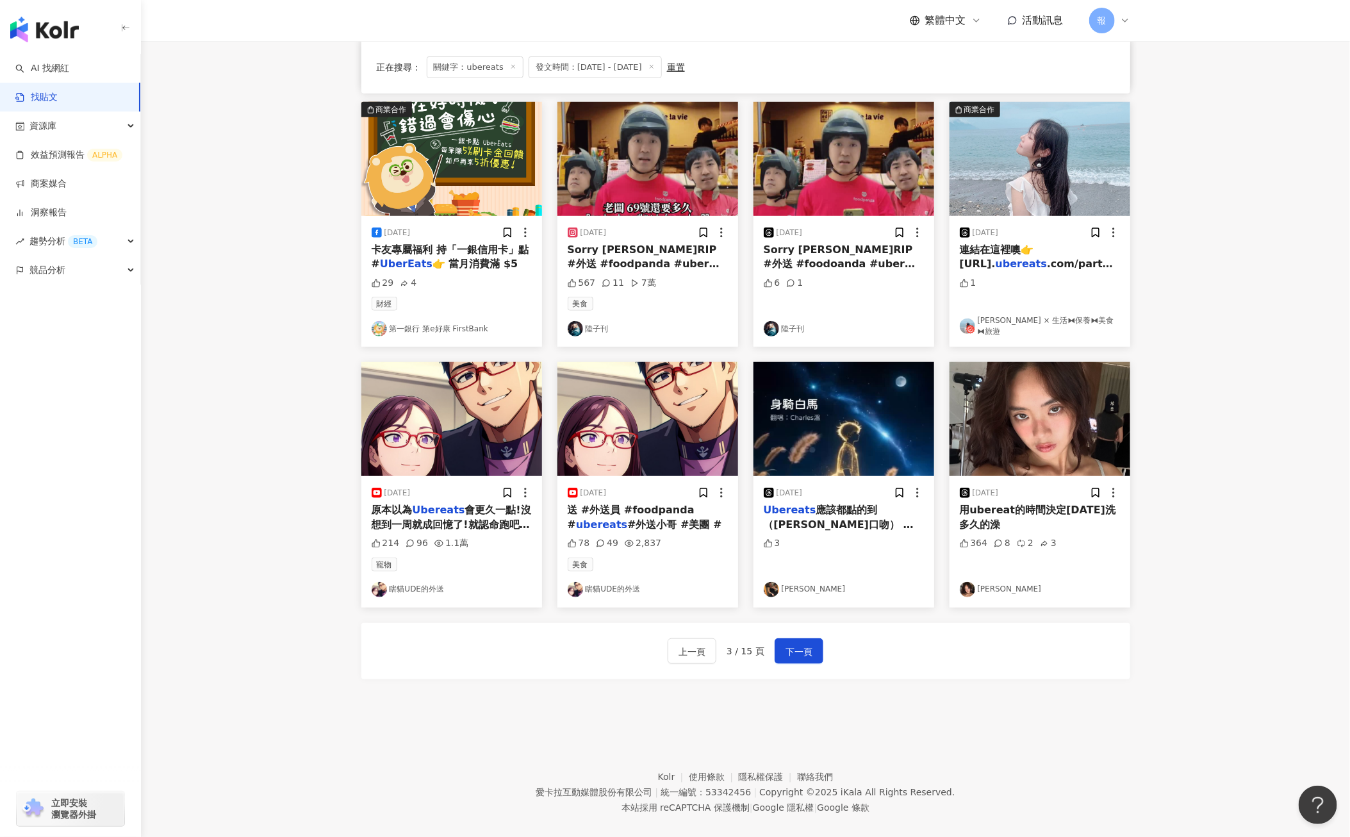
scroll to position [400, 0]
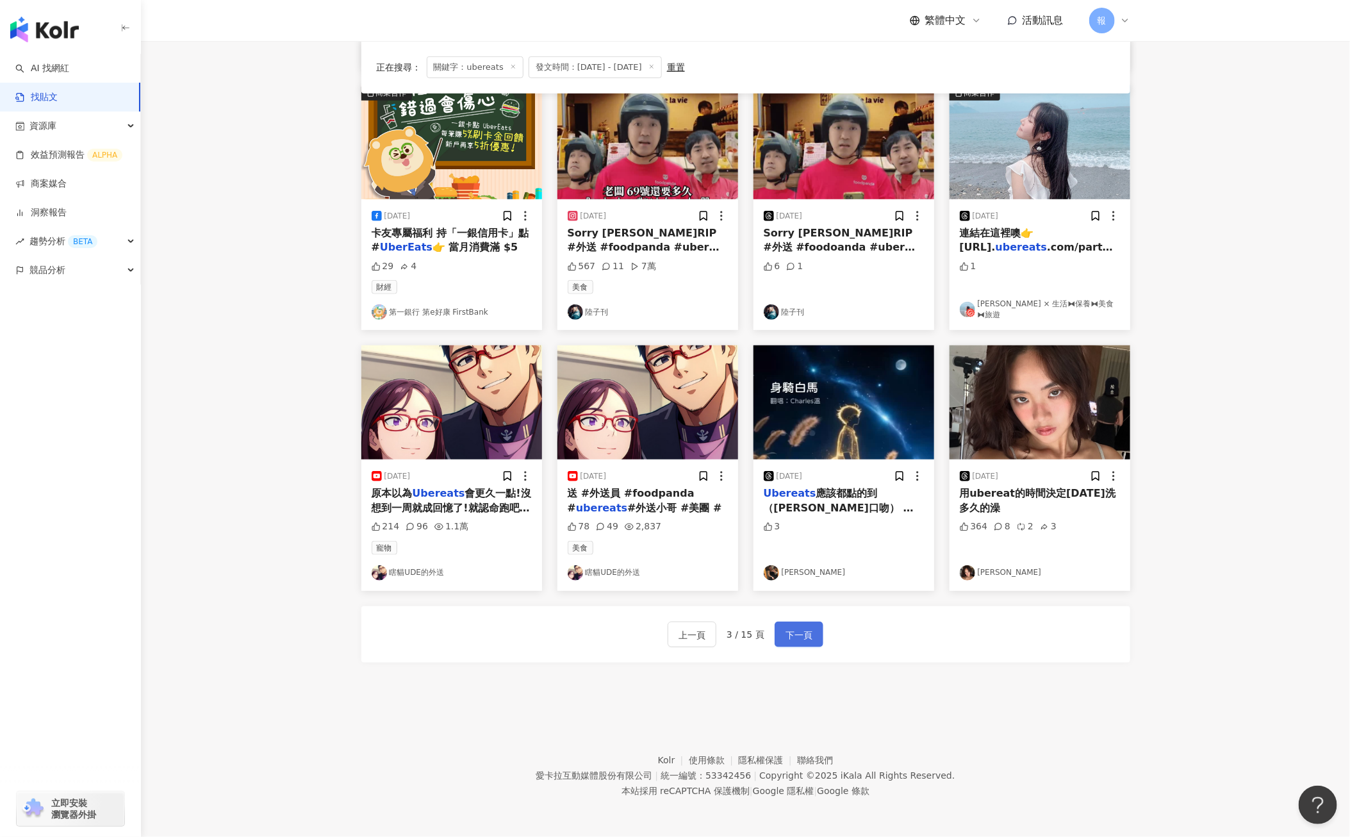
click at [797, 638] on span "下一頁" at bounding box center [798, 634] width 27 height 15
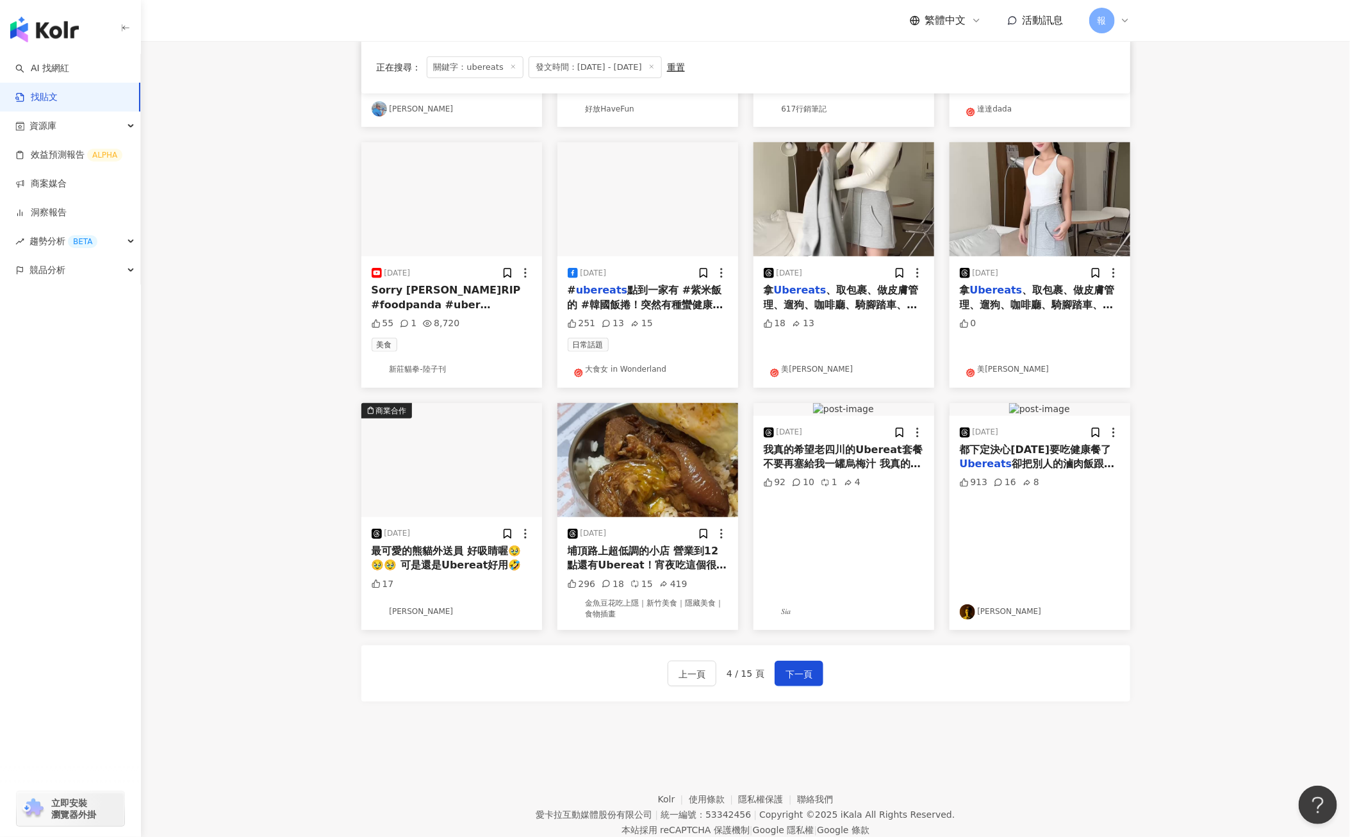
scroll to position [0, 0]
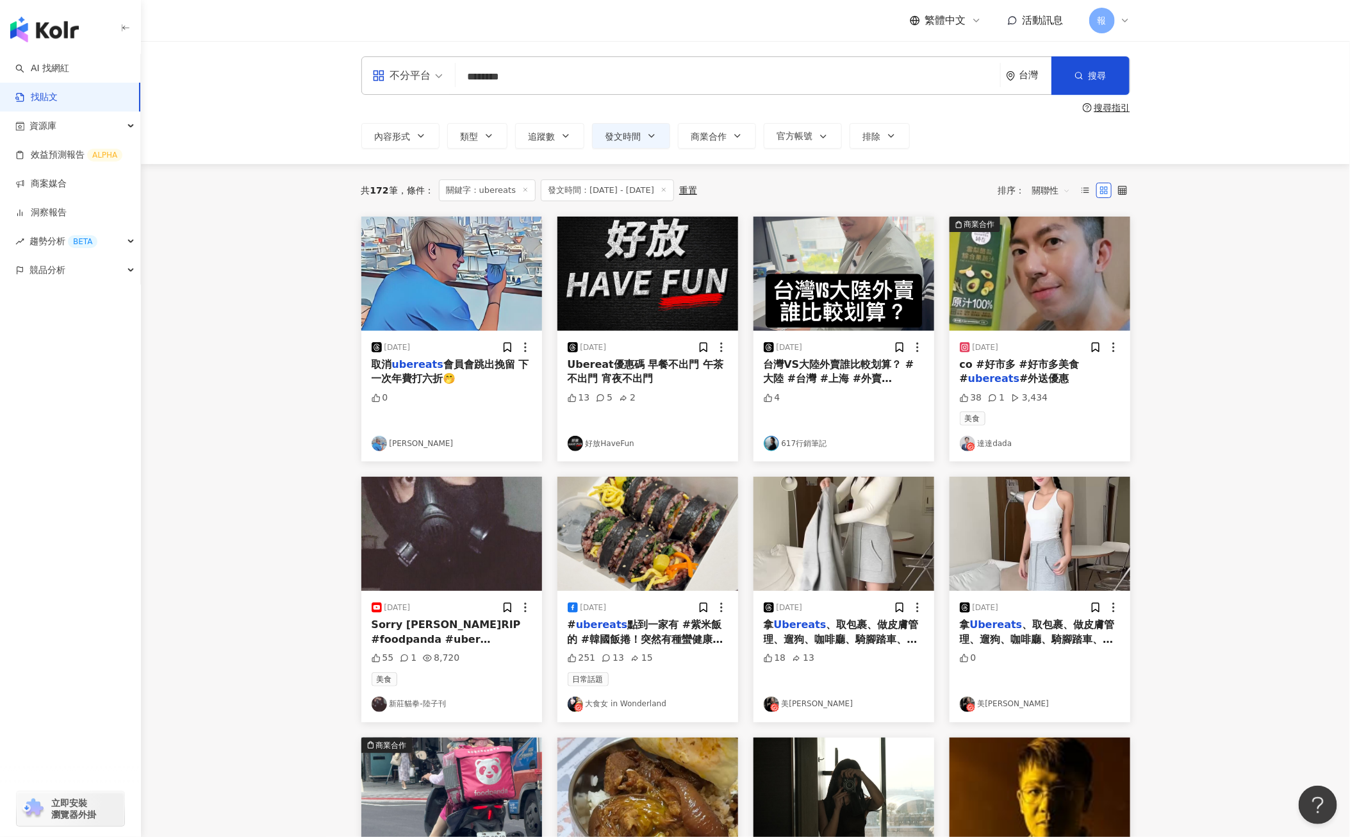
click at [1033, 372] on div "co #好市多 #好市多美食 # ubereats #外送優惠" at bounding box center [1040, 371] width 160 height 29
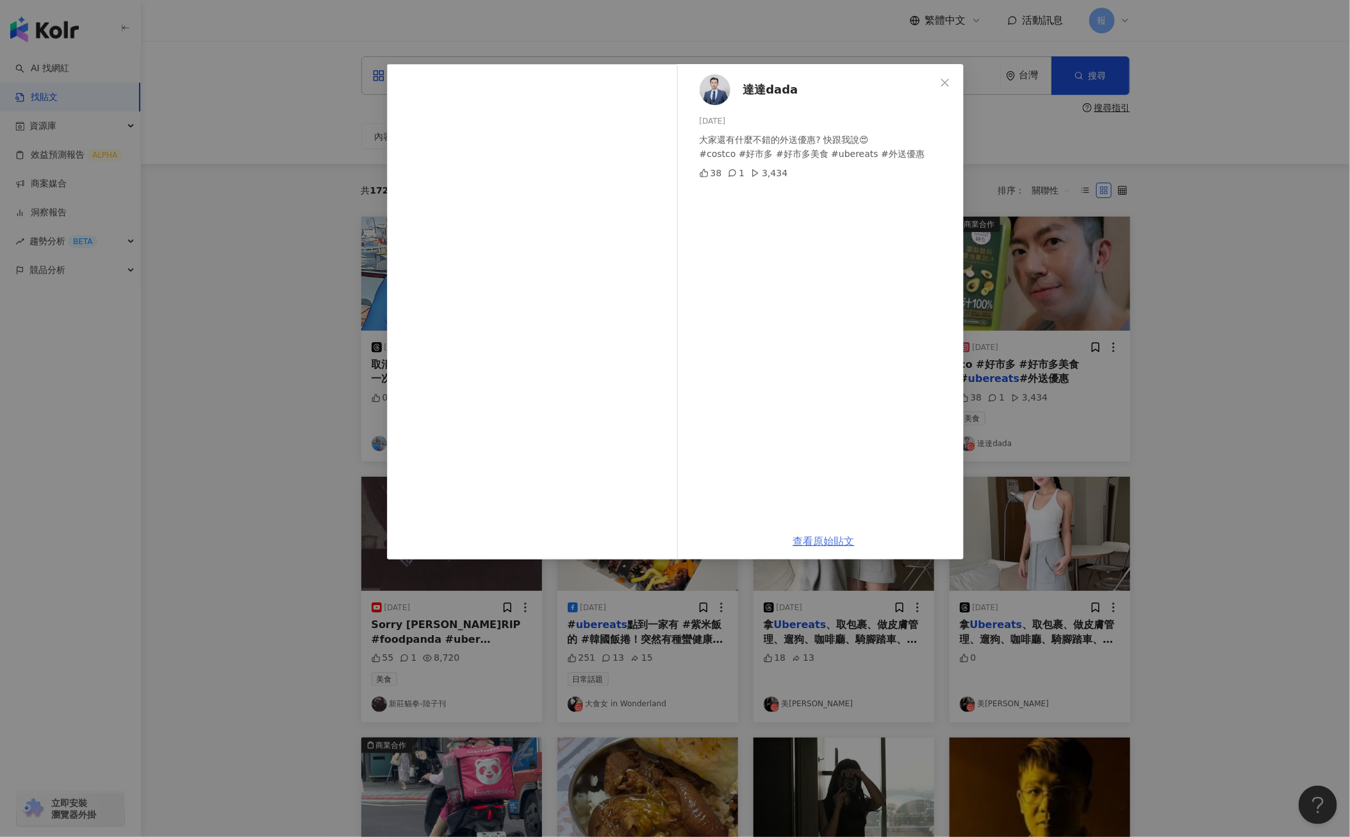
click at [817, 535] on link "查看原始貼文" at bounding box center [823, 541] width 61 height 12
click at [943, 79] on icon "close" at bounding box center [945, 83] width 10 height 10
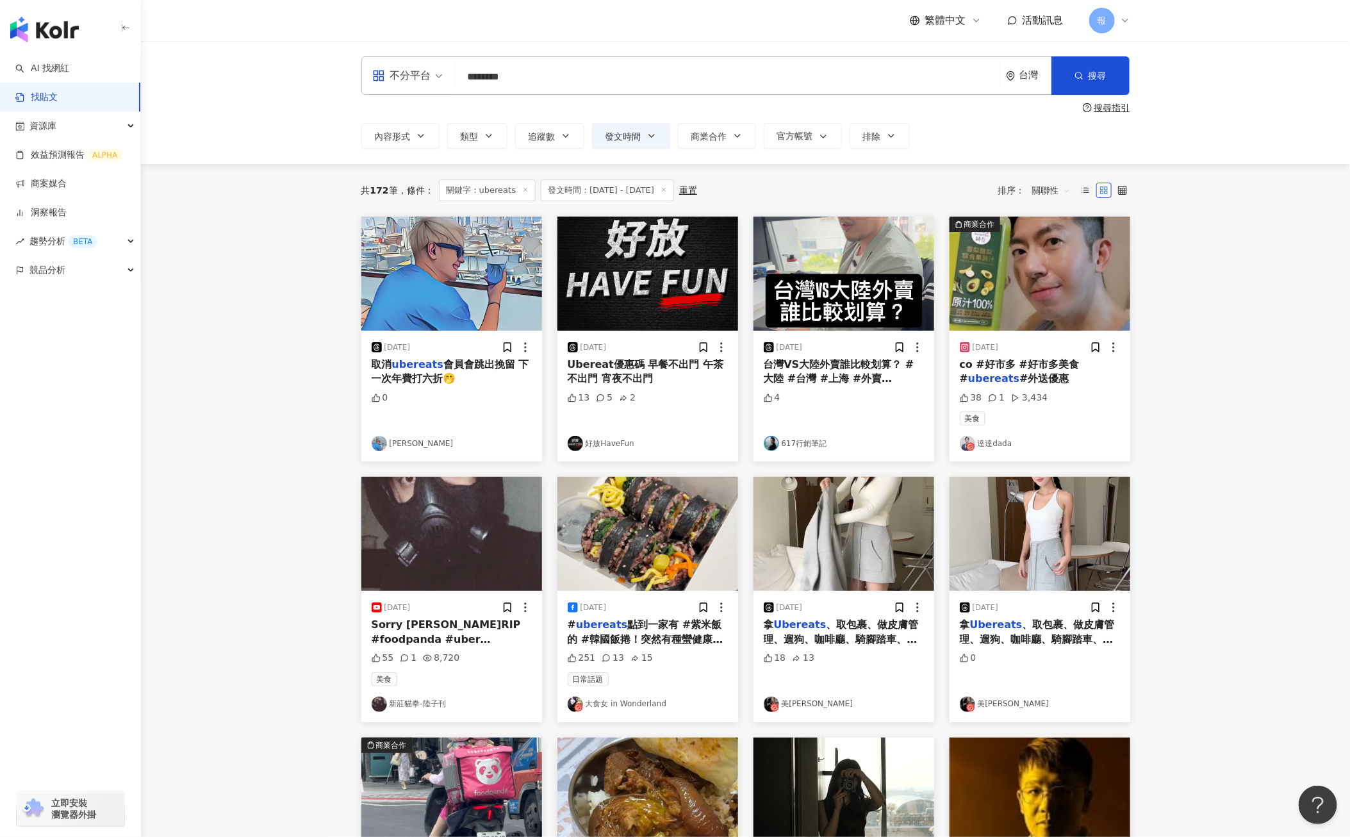
click at [741, 70] on input "********" at bounding box center [728, 77] width 534 height 28
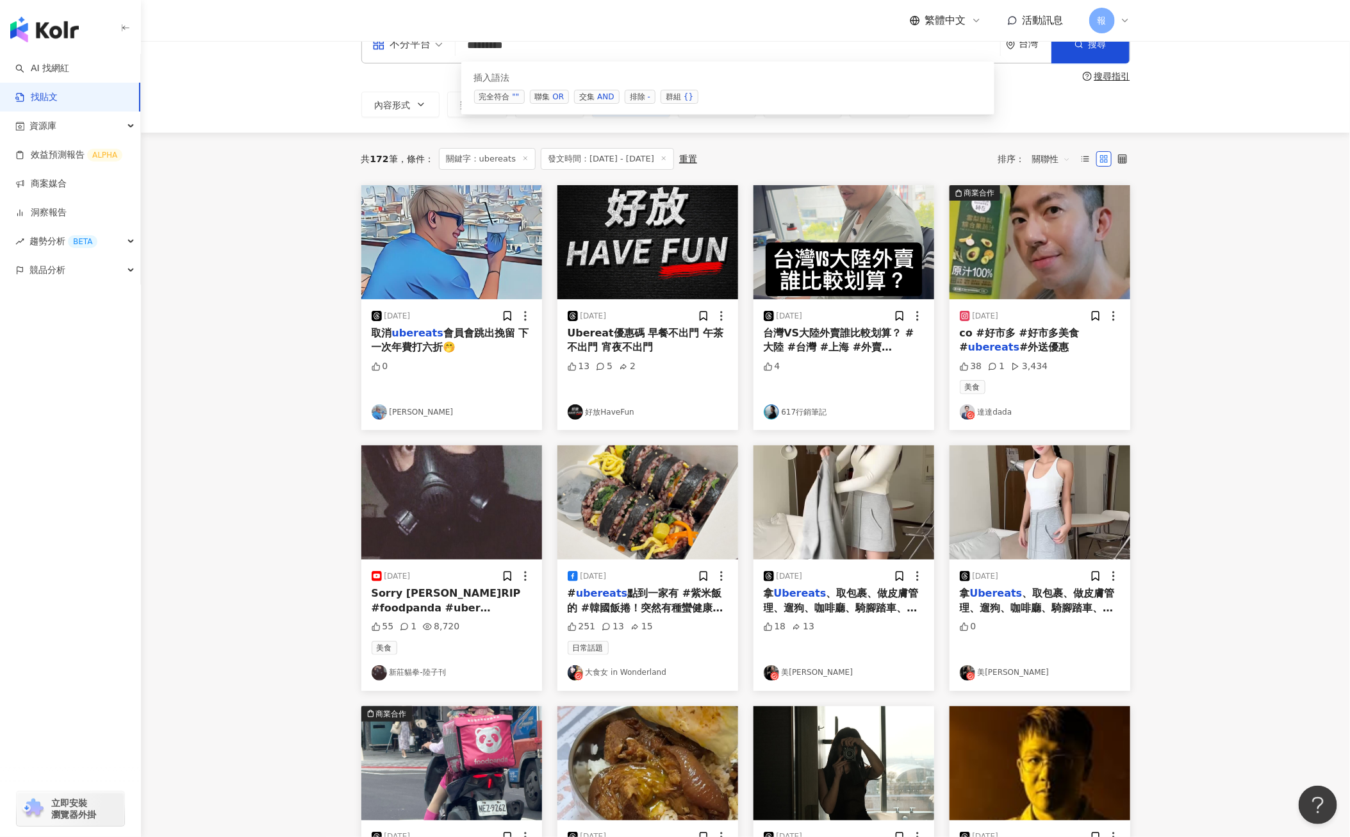
scroll to position [35, 0]
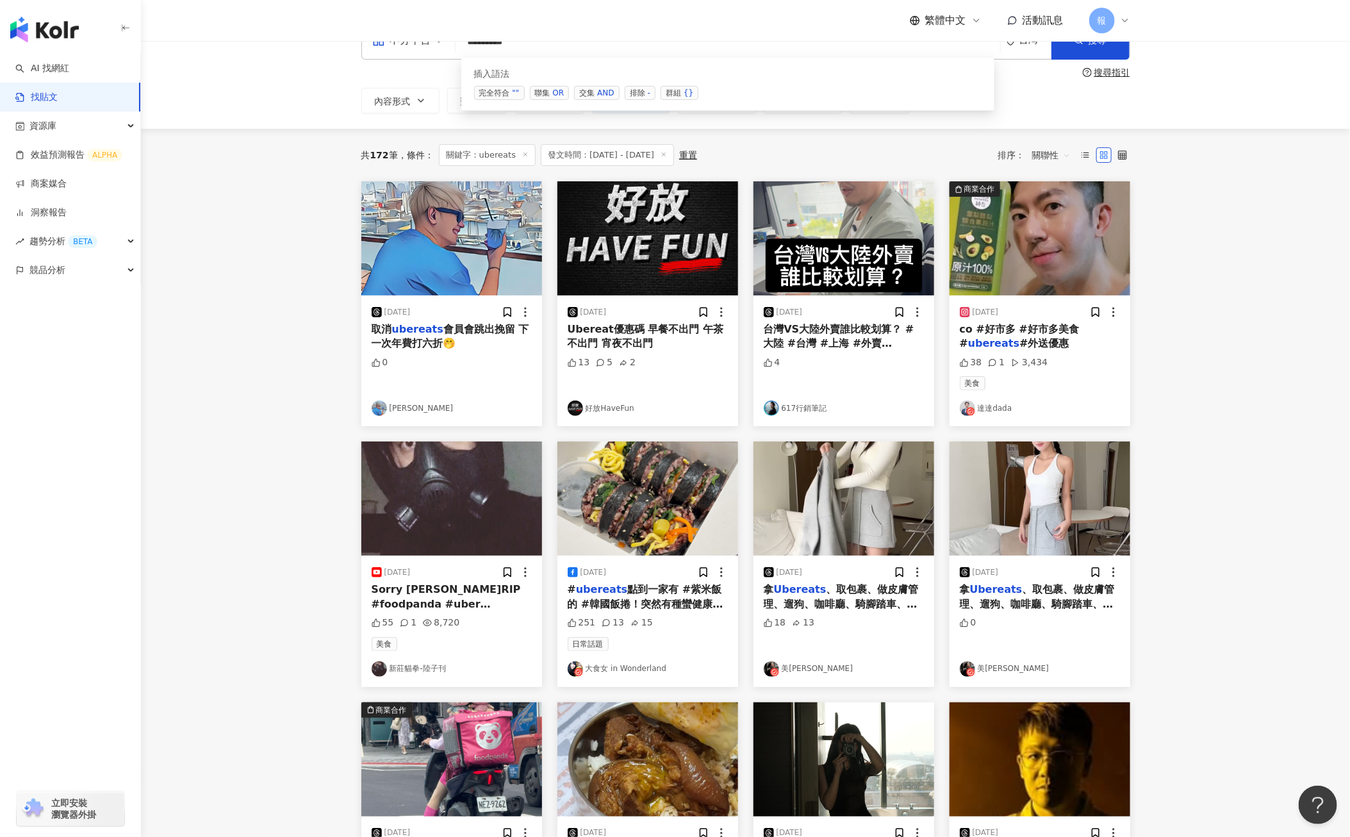
type input "********"
click at [612, 596] on div "# ubereats 點到一家有 #紫米飯 的 #韓國飯捲！突然有種蠻健康的感覺～🤣🤣🤣 喜歡喜歡٩(˃̶͈̀௰˂̶͈́)و" at bounding box center [648, 596] width 160 height 29
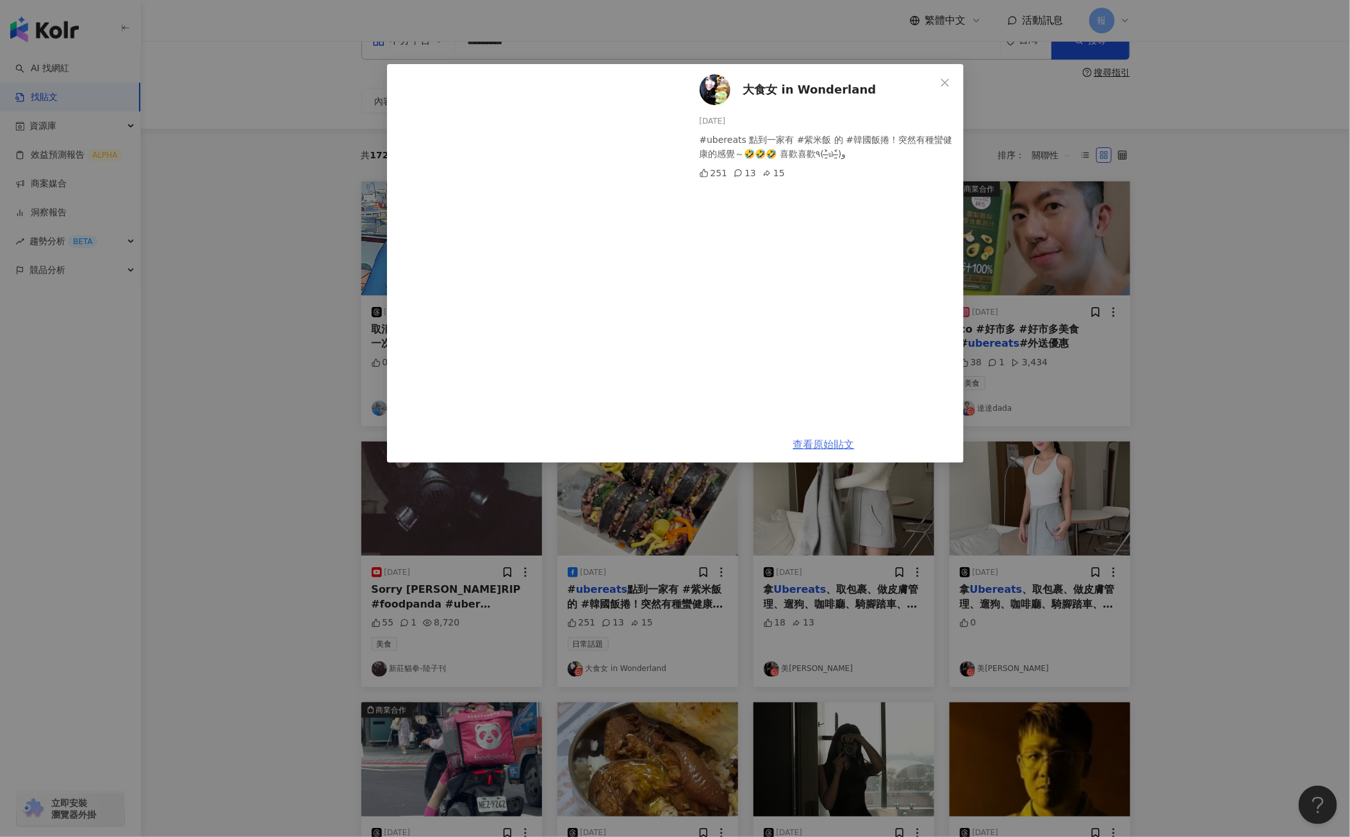
click at [826, 444] on link "查看原始貼文" at bounding box center [823, 444] width 61 height 12
click at [949, 85] on icon "close" at bounding box center [945, 83] width 10 height 10
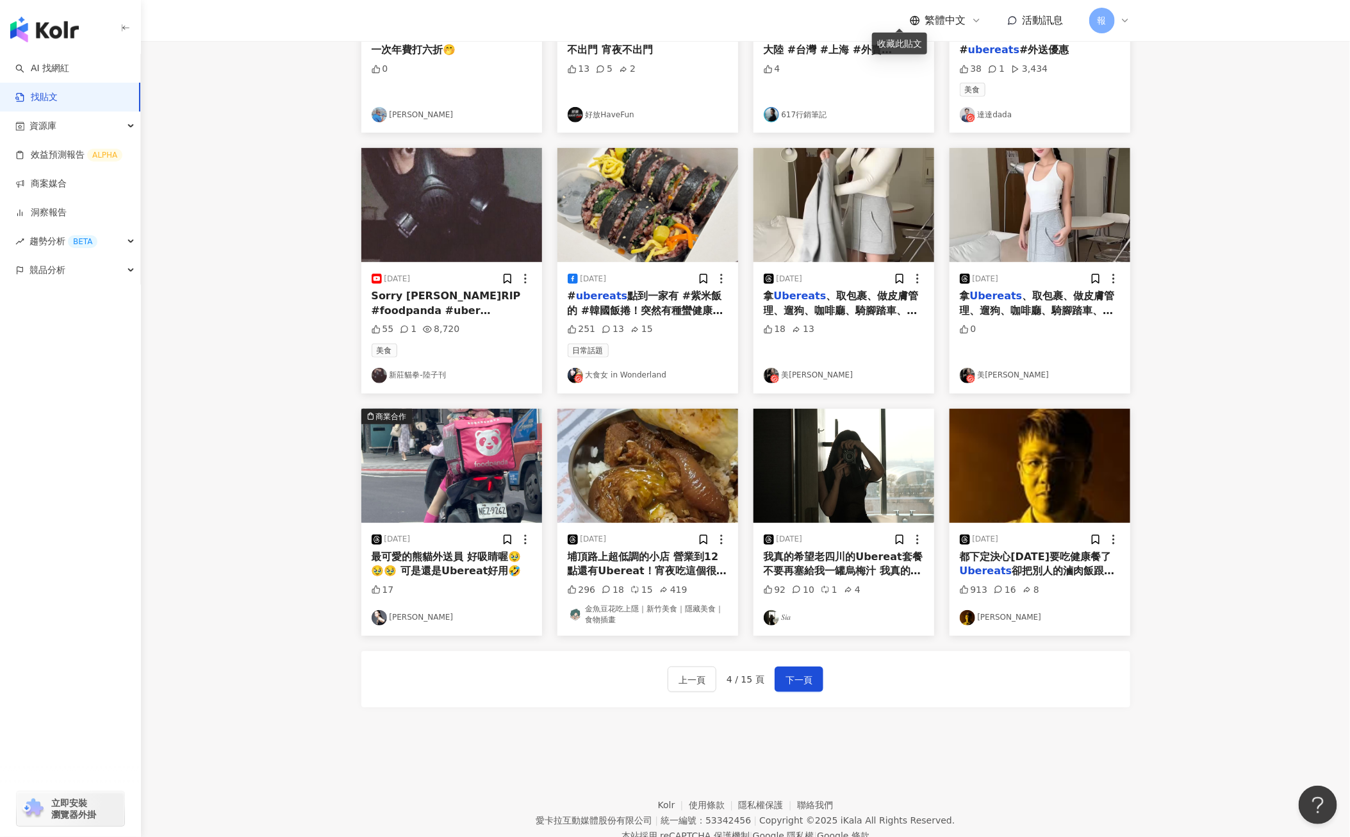
scroll to position [329, 0]
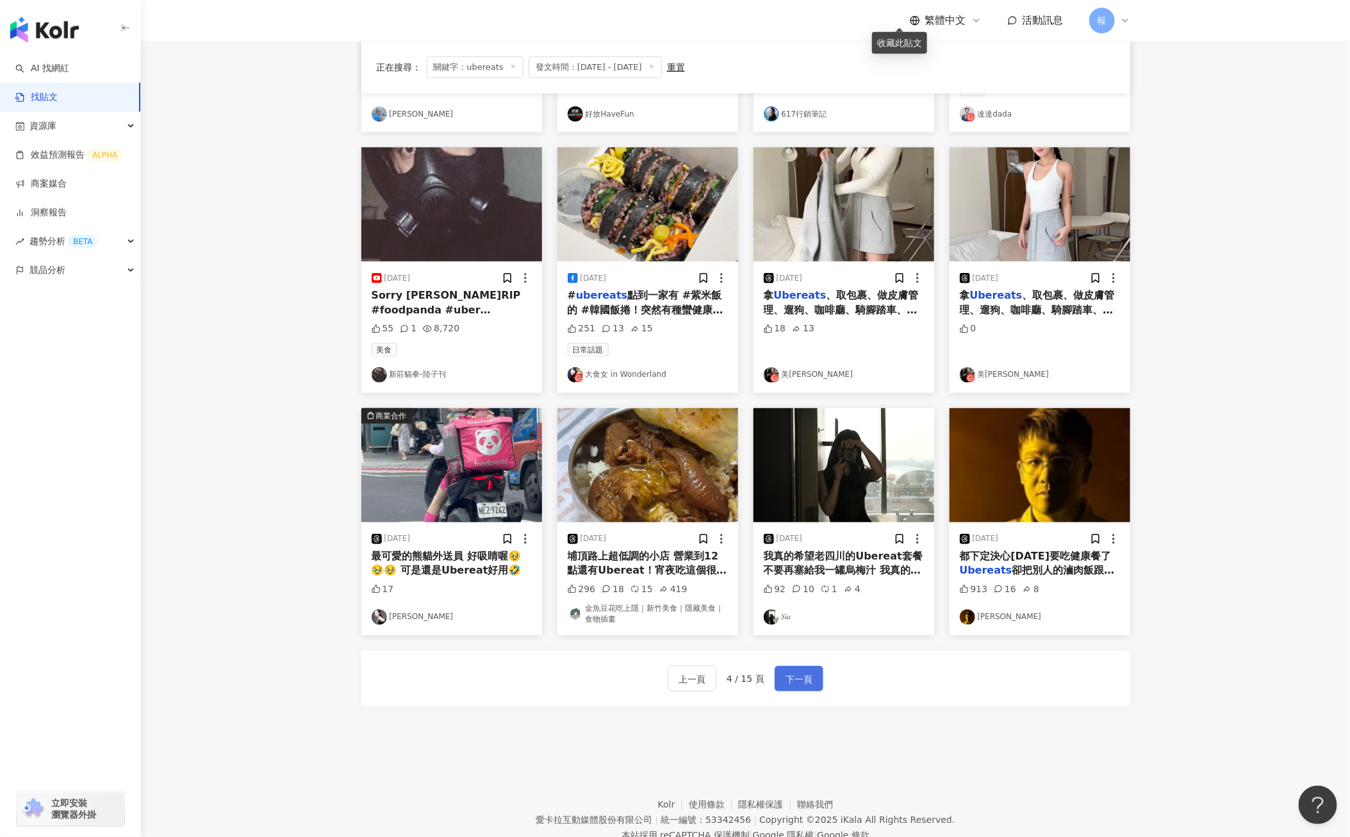
click at [812, 687] on button "下一頁" at bounding box center [798, 679] width 49 height 26
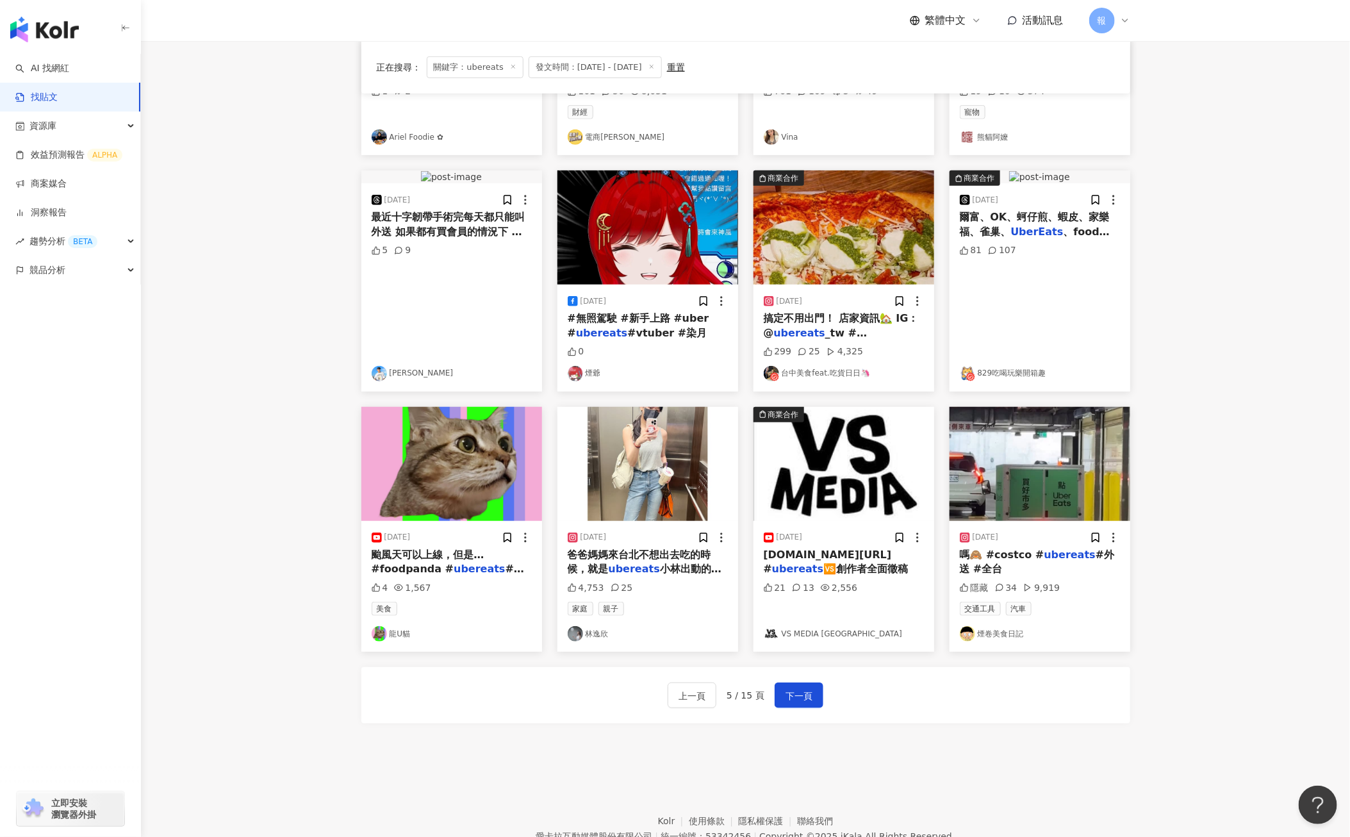
scroll to position [0, 0]
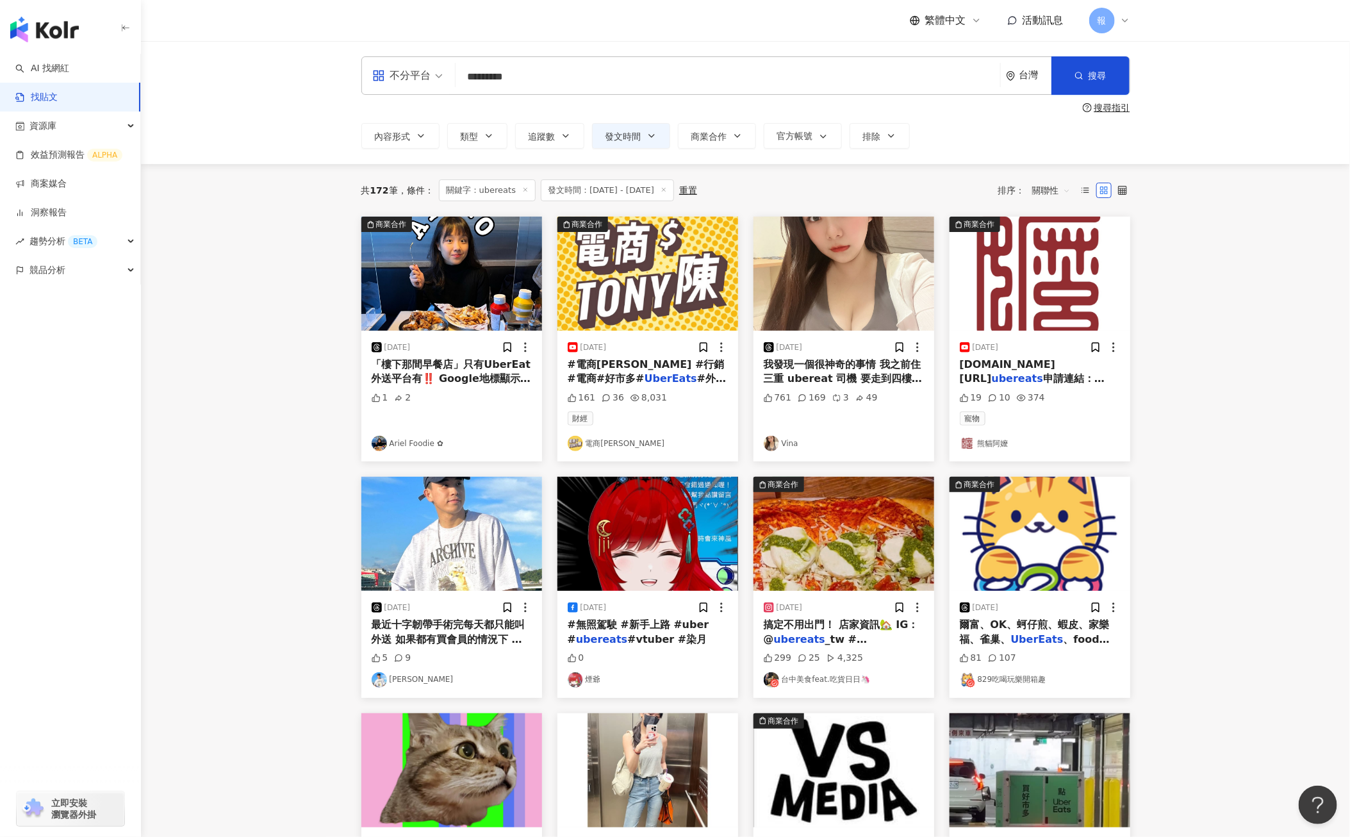
click at [596, 391] on div "161 36 8,031" at bounding box center [648, 397] width 160 height 13
click at [644, 374] on mark "UberEats" at bounding box center [670, 378] width 53 height 12
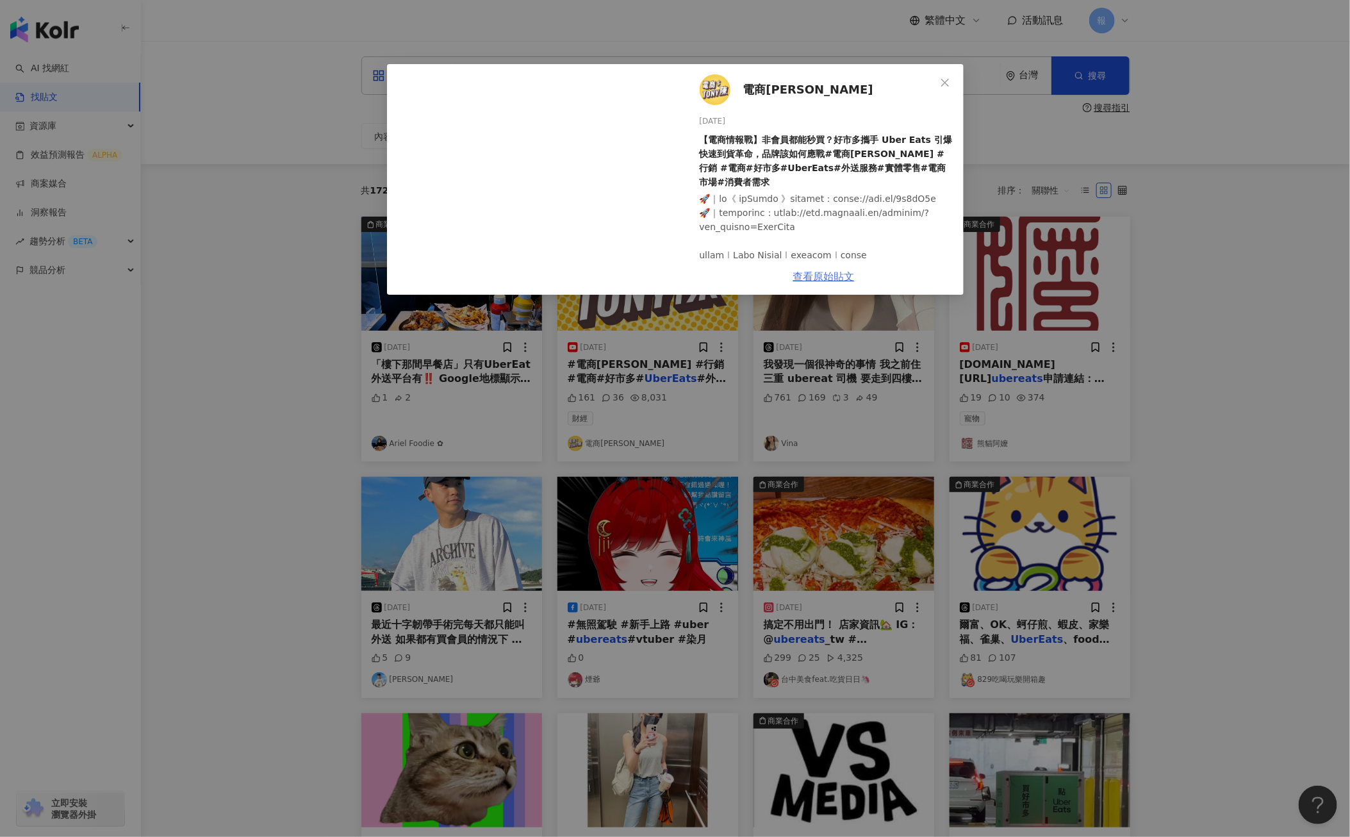
click at [826, 278] on link "查看原始貼文" at bounding box center [823, 276] width 61 height 12
click at [940, 80] on icon "close" at bounding box center [945, 83] width 10 height 10
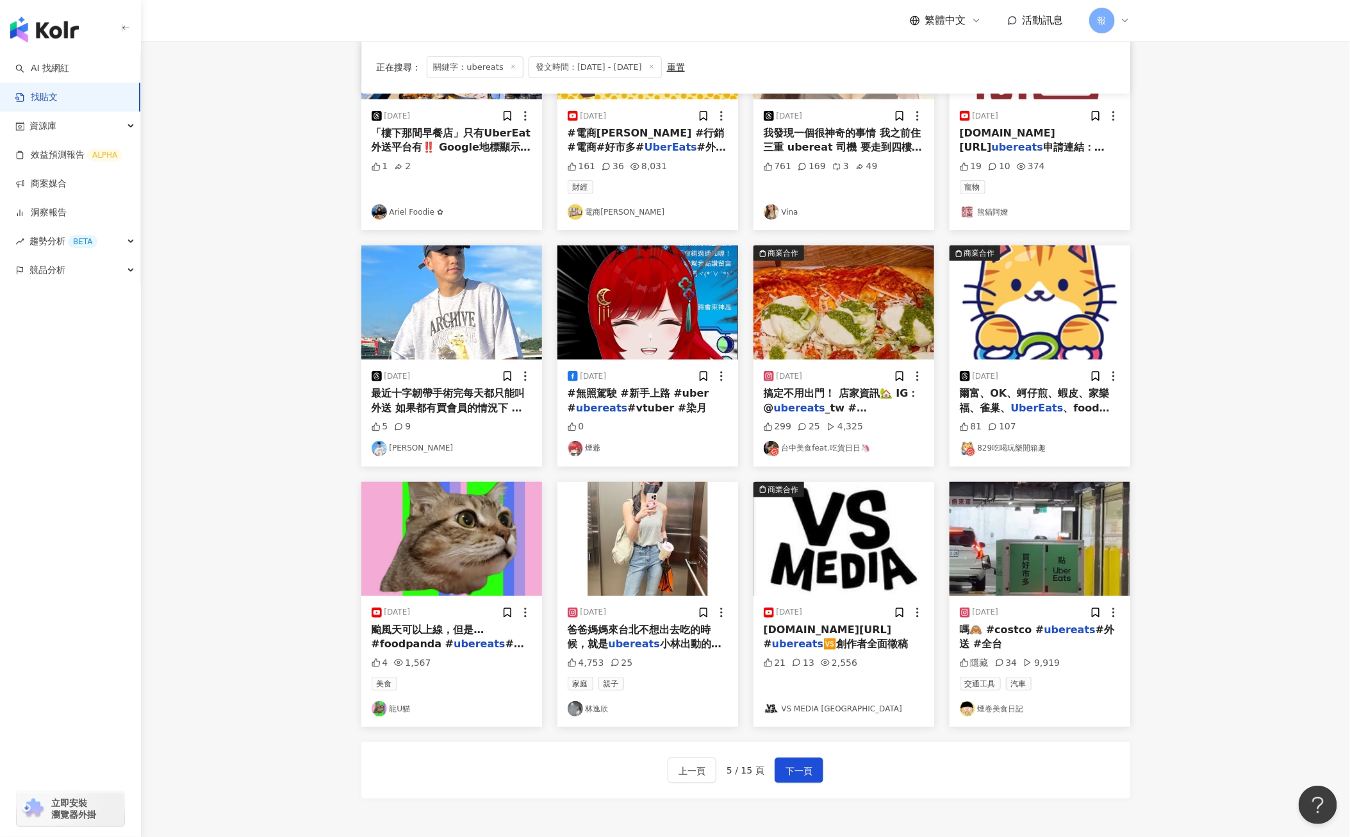
scroll to position [236, 0]
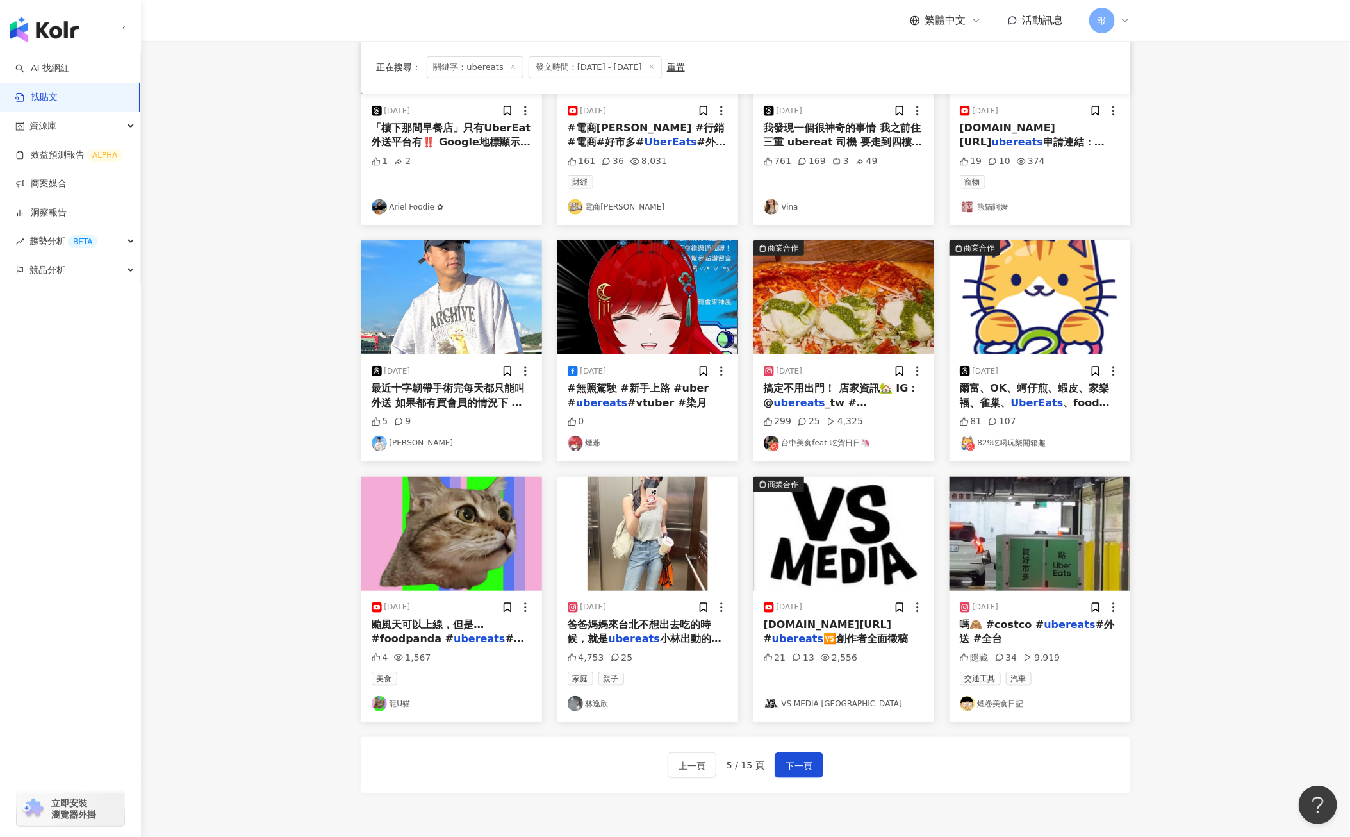
click at [836, 391] on span "搞定不用出門！ 店家資訊🏡 IG：@" at bounding box center [841, 395] width 155 height 26
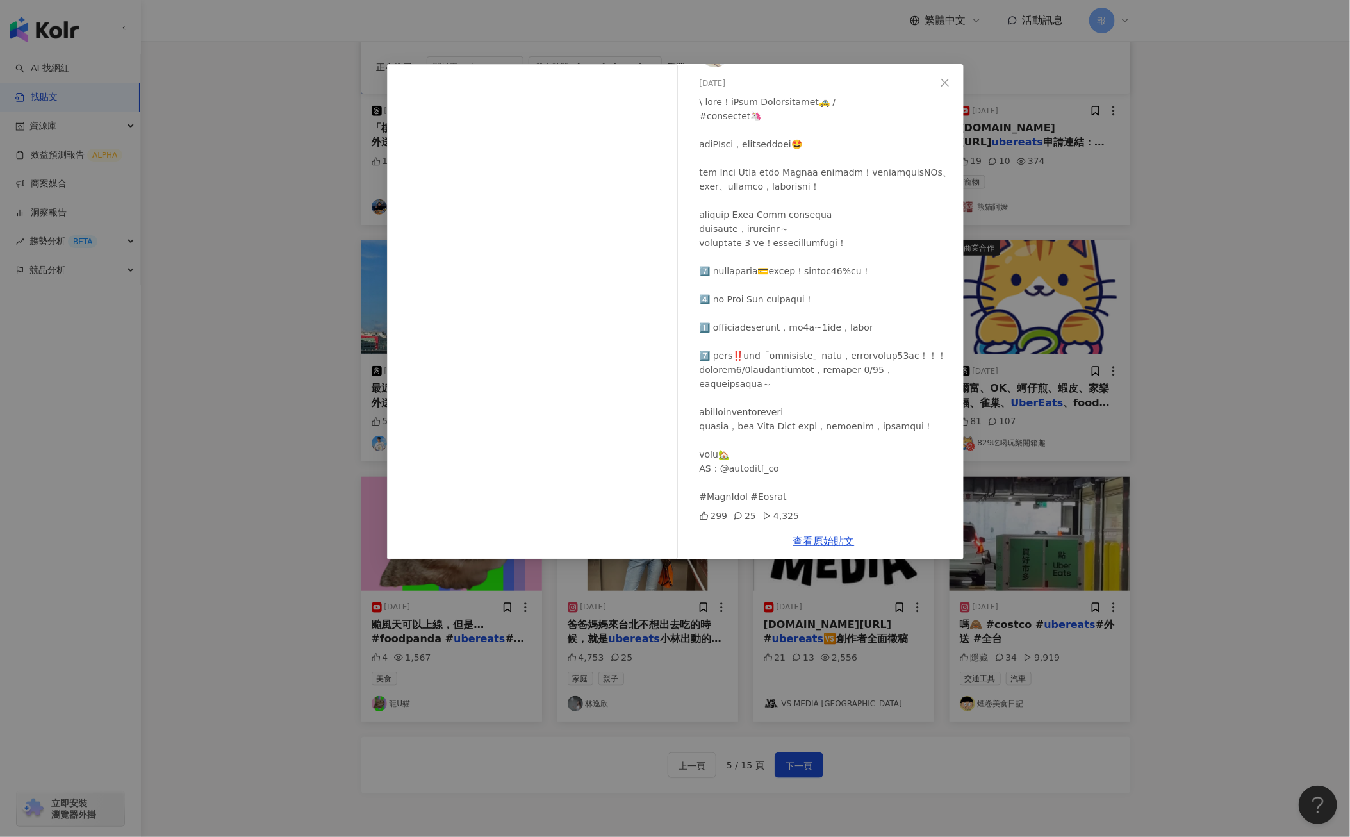
scroll to position [62, 0]
click at [818, 541] on link "查看原始貼文" at bounding box center [823, 541] width 61 height 12
click at [945, 87] on icon "close" at bounding box center [945, 83] width 10 height 10
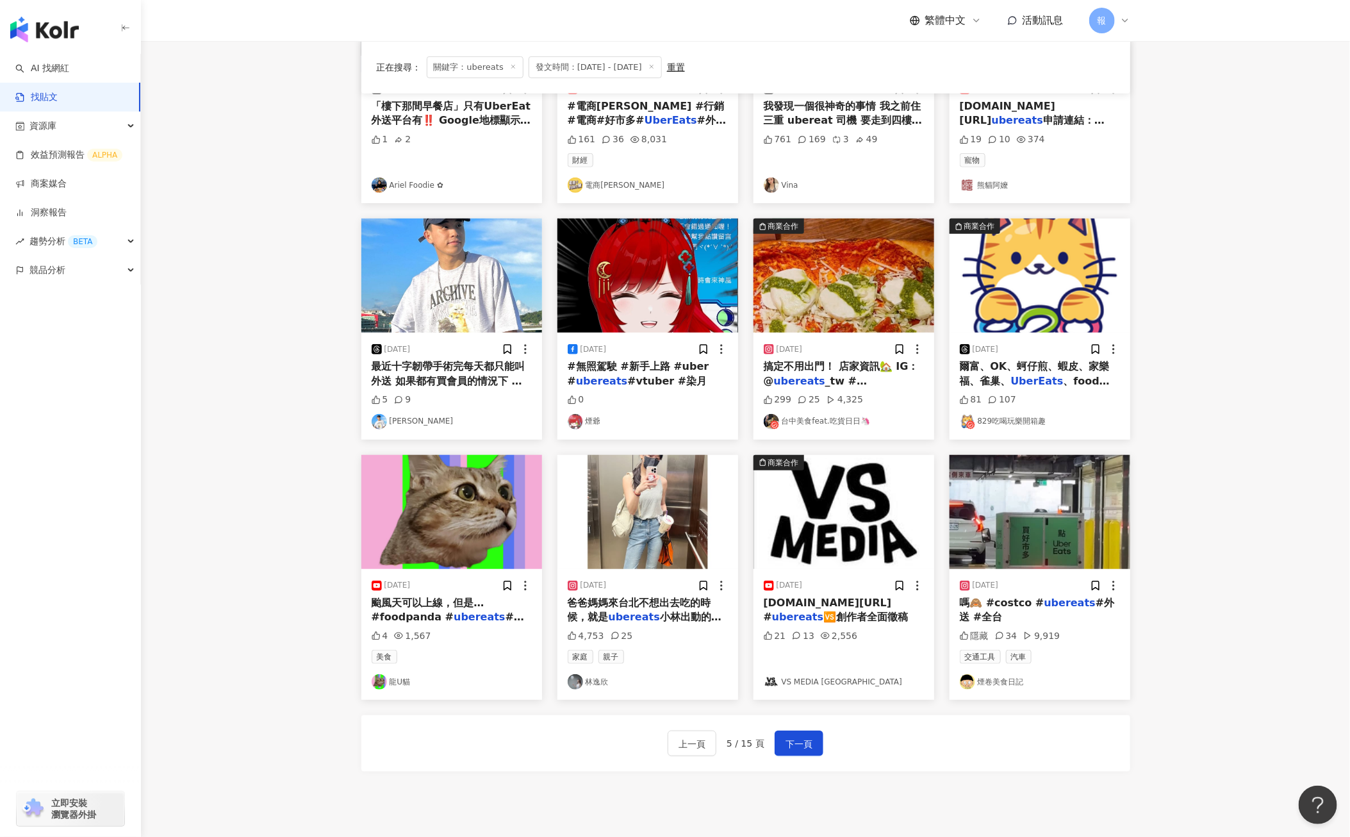
scroll to position [260, 0]
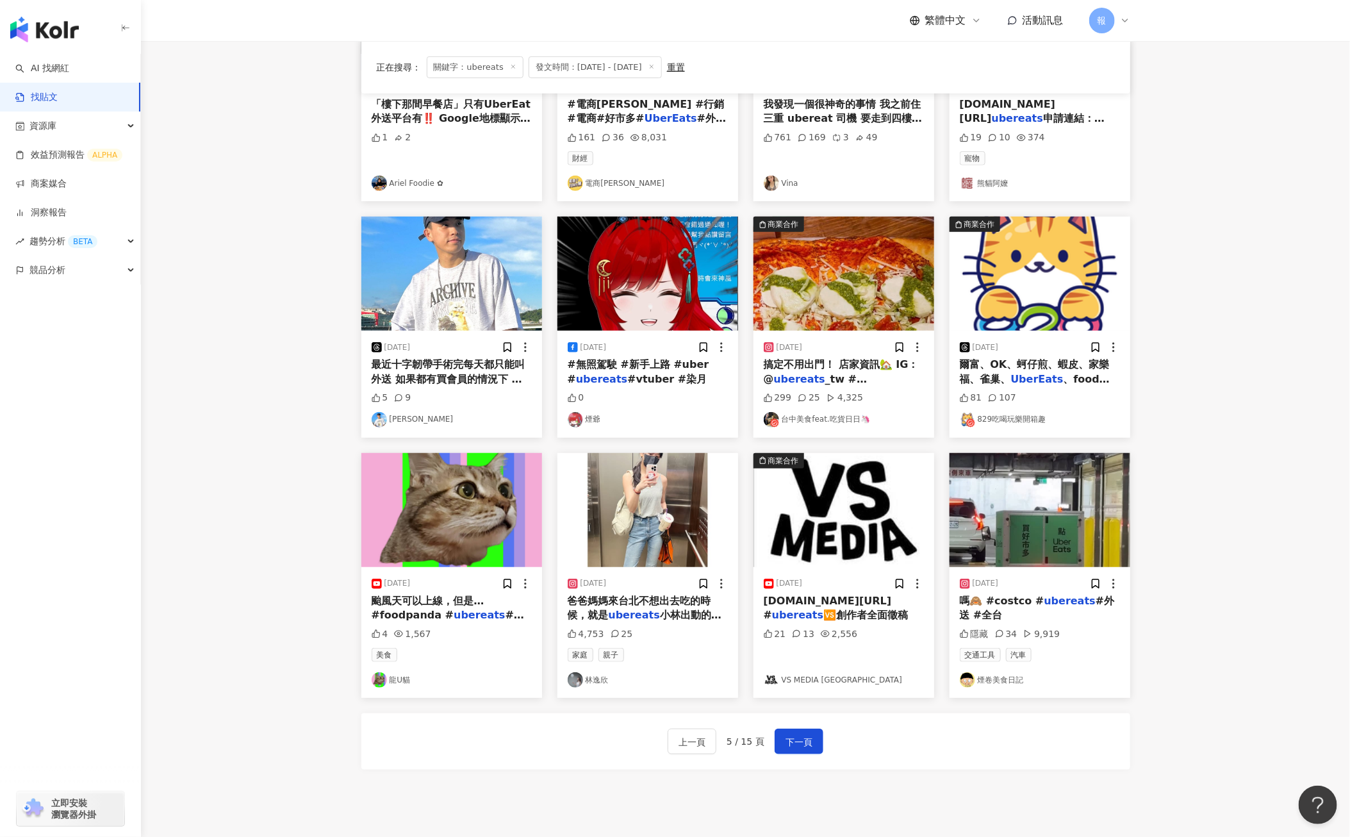
click at [1011, 371] on div "爾富、OK、蚵仔煎、蝦皮、家樂福、雀巢、 UberEats 、food panda、" at bounding box center [1040, 371] width 160 height 29
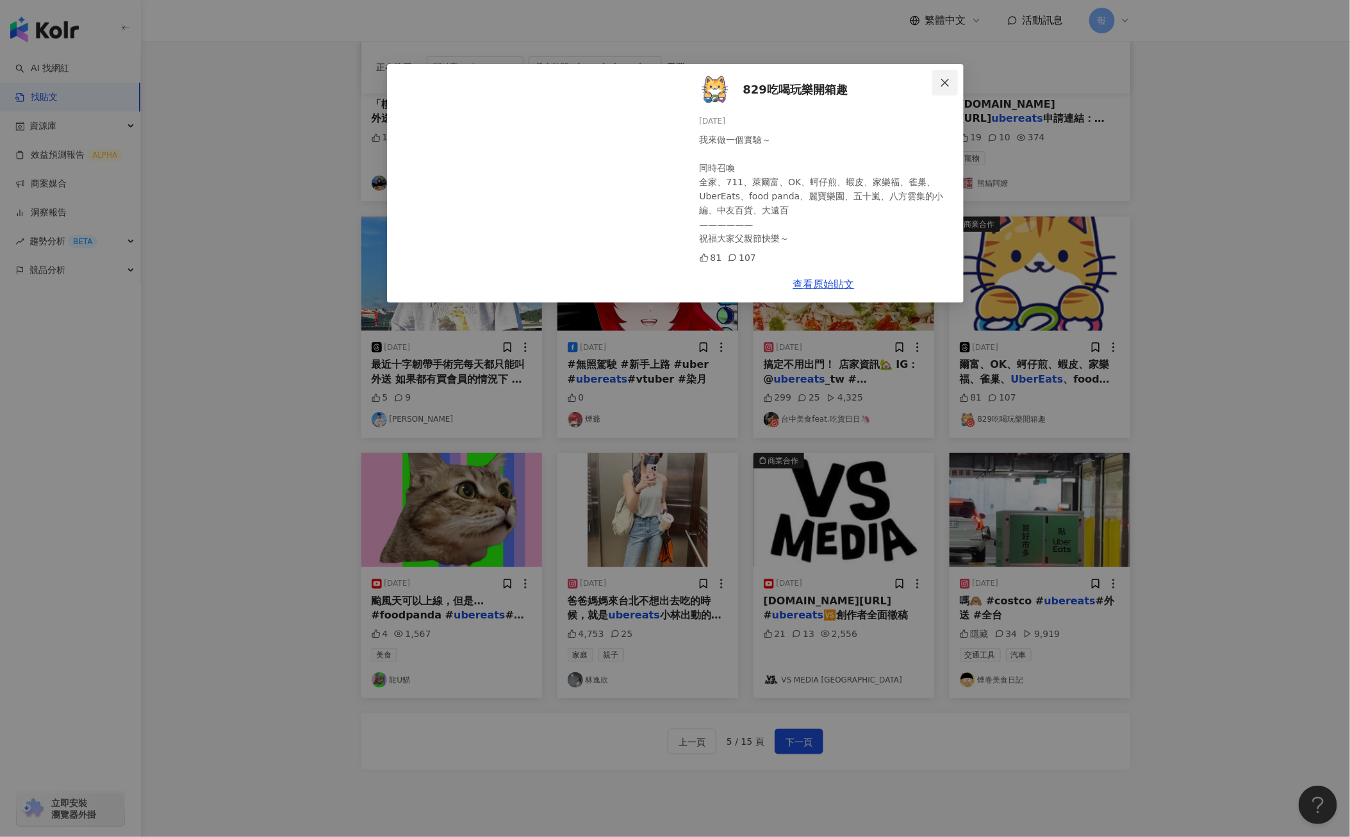
click at [947, 79] on icon "close" at bounding box center [945, 82] width 8 height 8
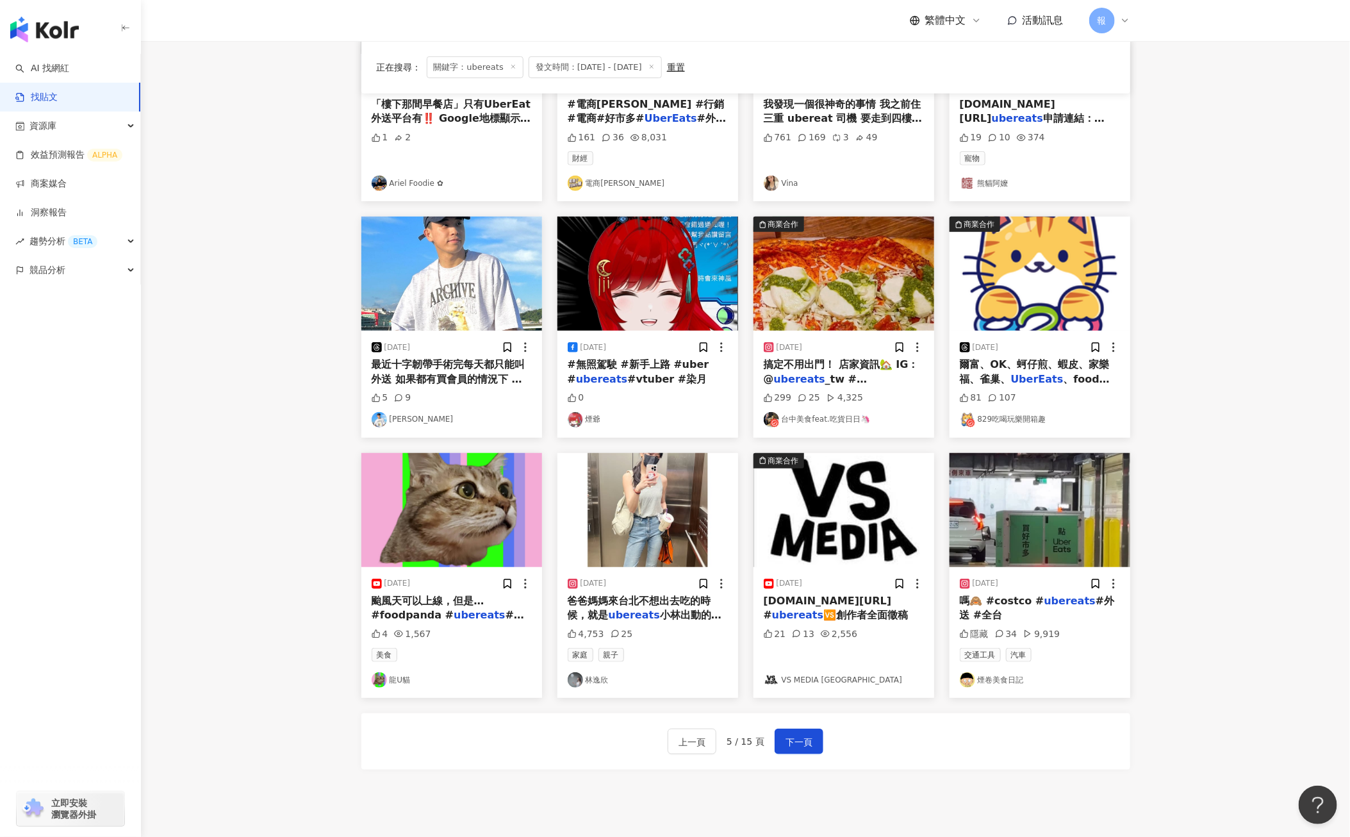
click at [992, 375] on span "爾富、OK、蚵仔煎、蝦皮、家樂福、雀巢、" at bounding box center [1035, 371] width 150 height 26
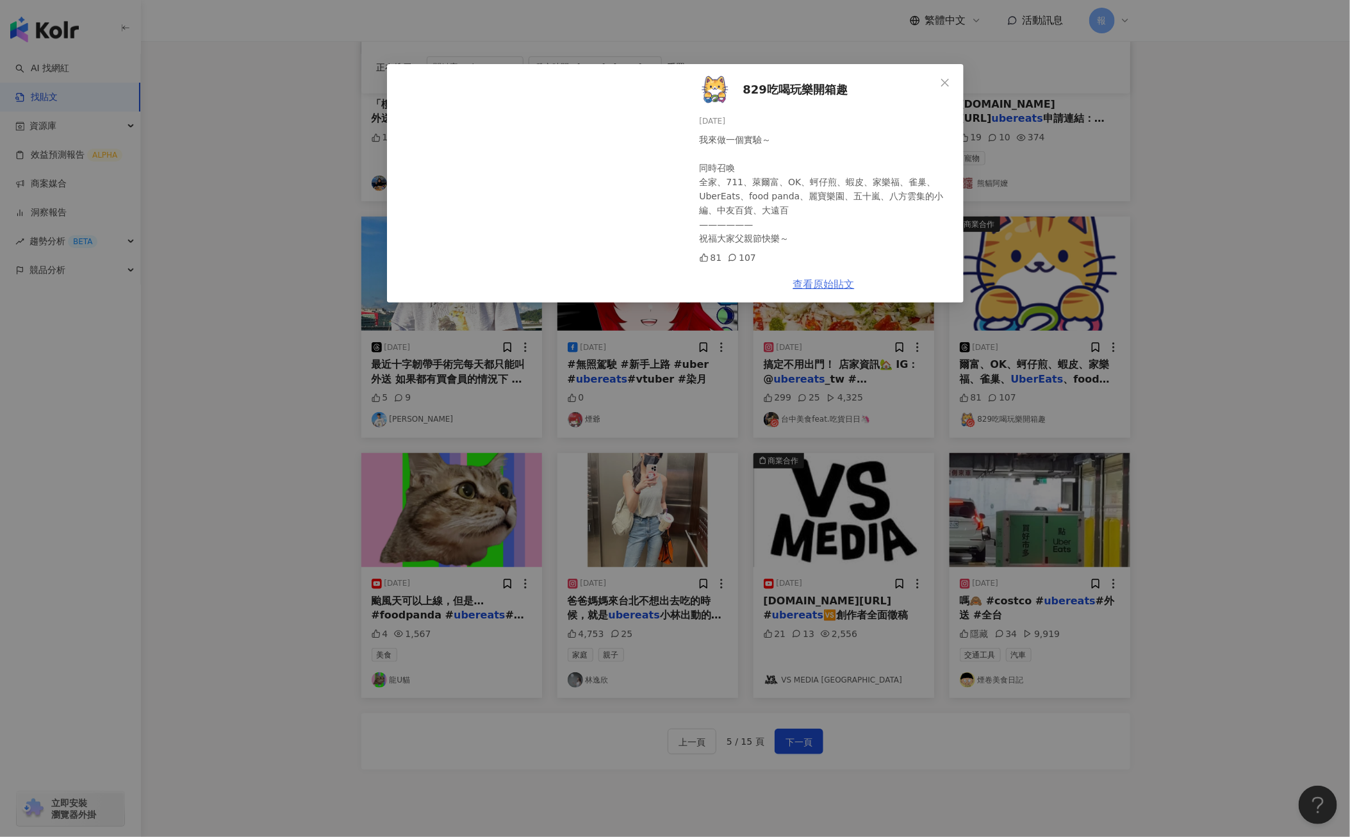
click at [833, 281] on link "查看原始貼文" at bounding box center [823, 284] width 61 height 12
click at [949, 85] on icon "close" at bounding box center [945, 83] width 10 height 10
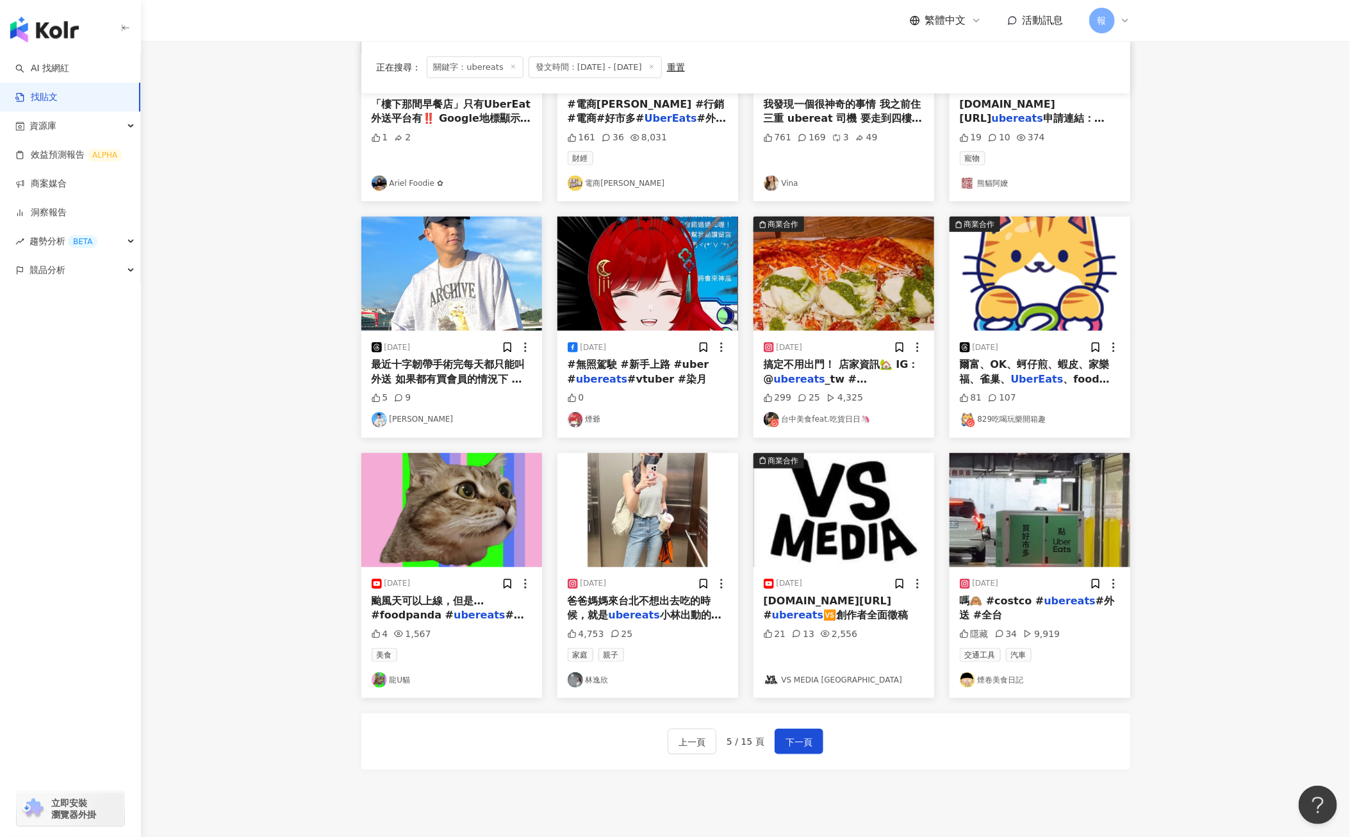
scroll to position [298, 0]
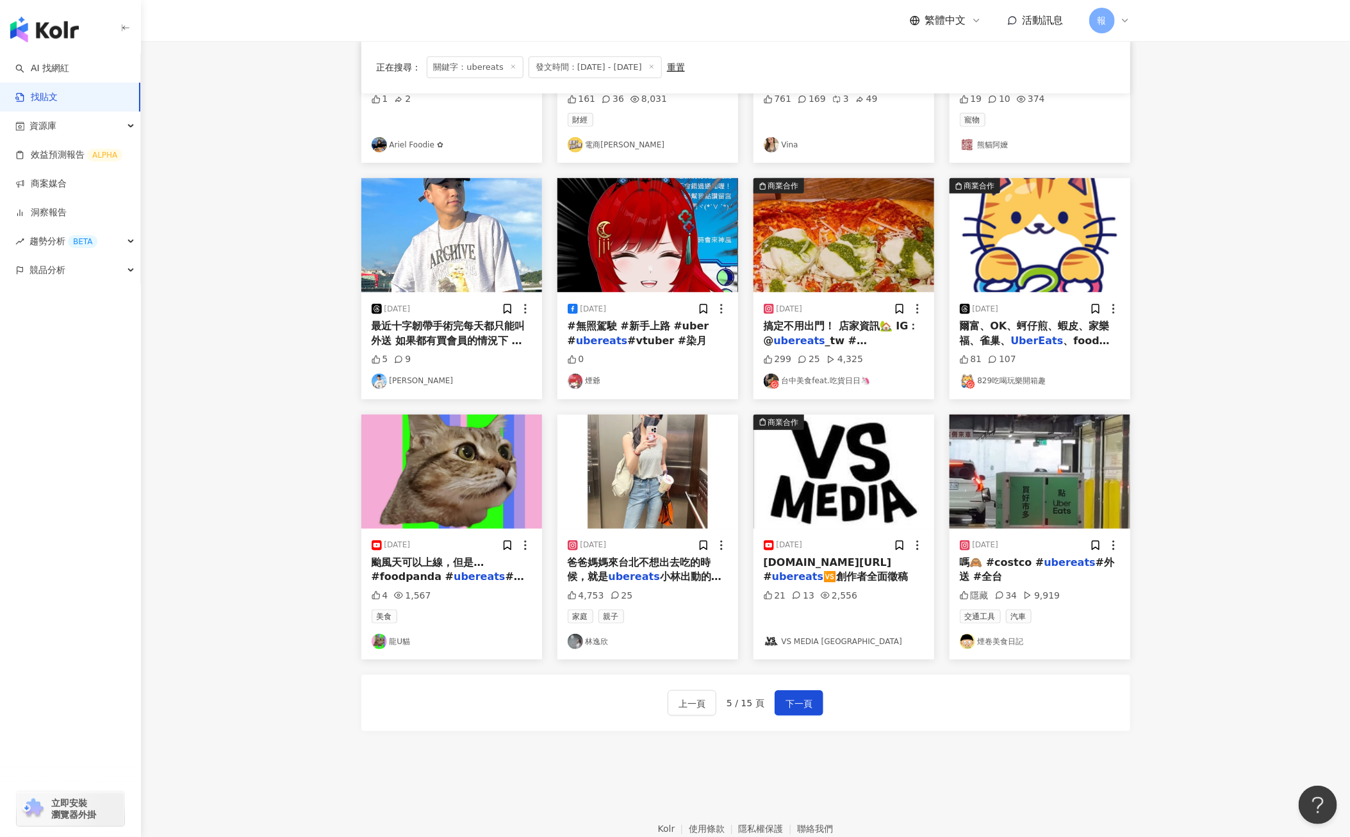
click at [405, 572] on span "颱風天可以上線，但是… #foodpanda #" at bounding box center [428, 569] width 113 height 26
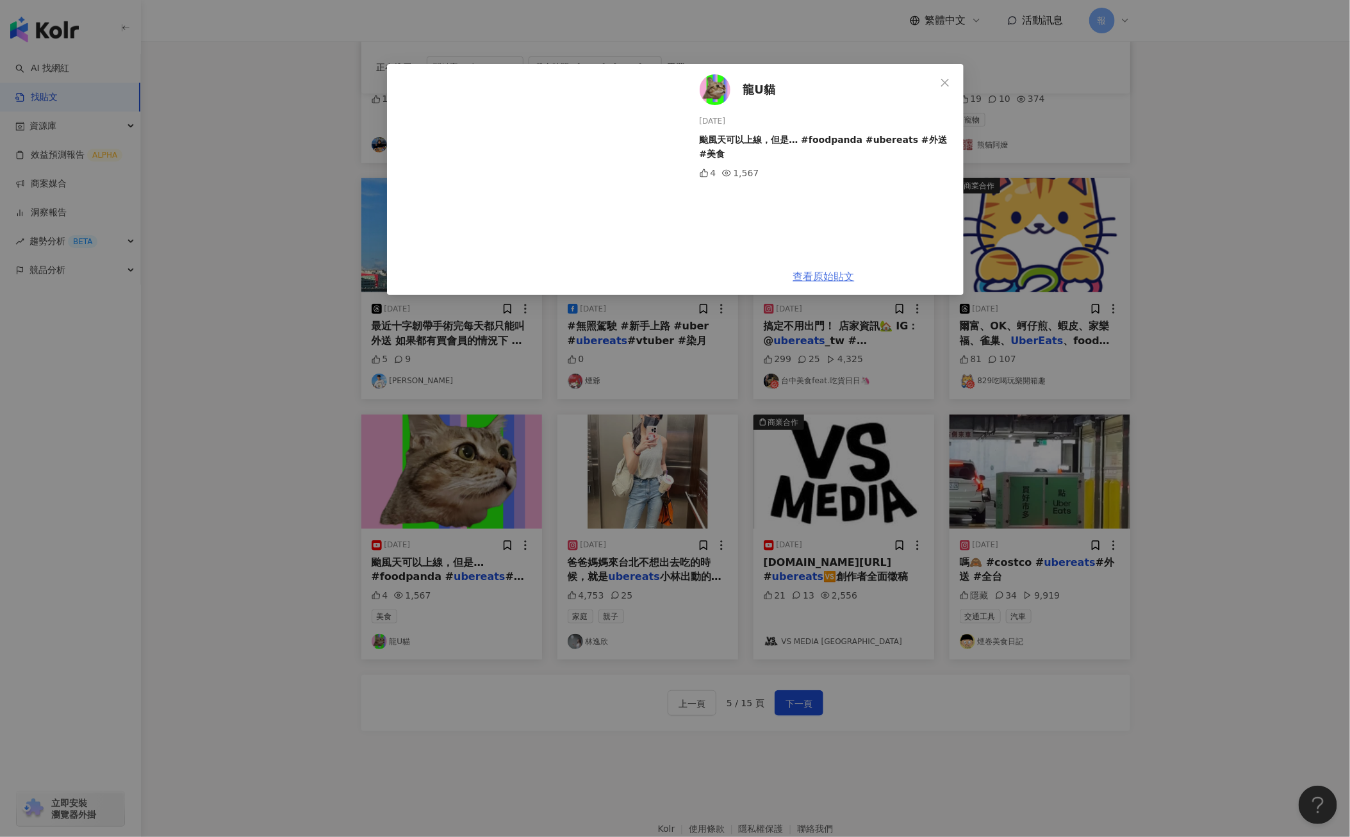
click at [846, 275] on link "查看原始貼文" at bounding box center [823, 276] width 61 height 12
click at [950, 78] on icon "close" at bounding box center [945, 83] width 10 height 10
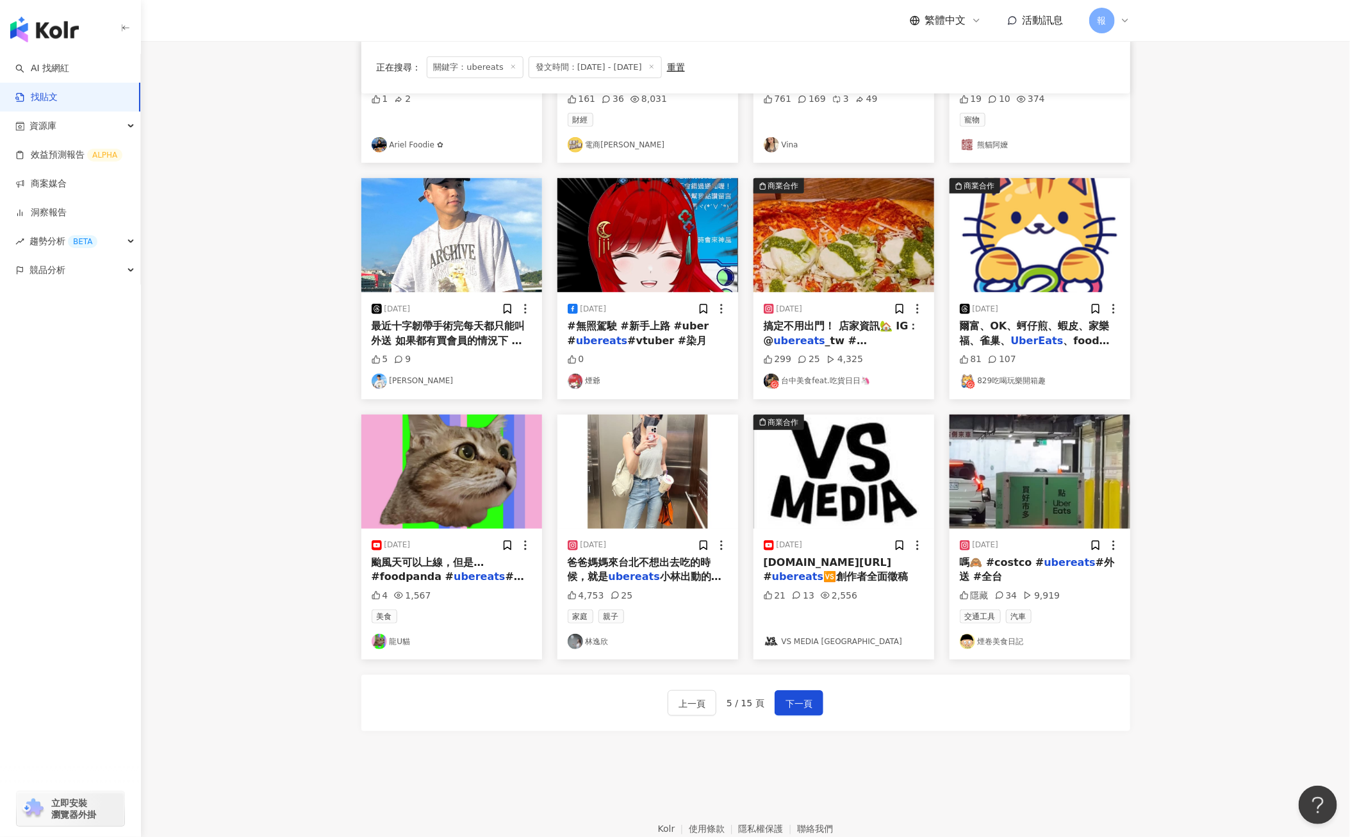
click at [676, 575] on span "小林出動的時刻啦🥸 帶著保溫袋出去採買，然後決定自己先來一杯手搖飲😗😌 猜猜我外帶了什麼🤓 #[PERSON_NAME]#family #vibes #pho…" at bounding box center [648, 619] width 160 height 98
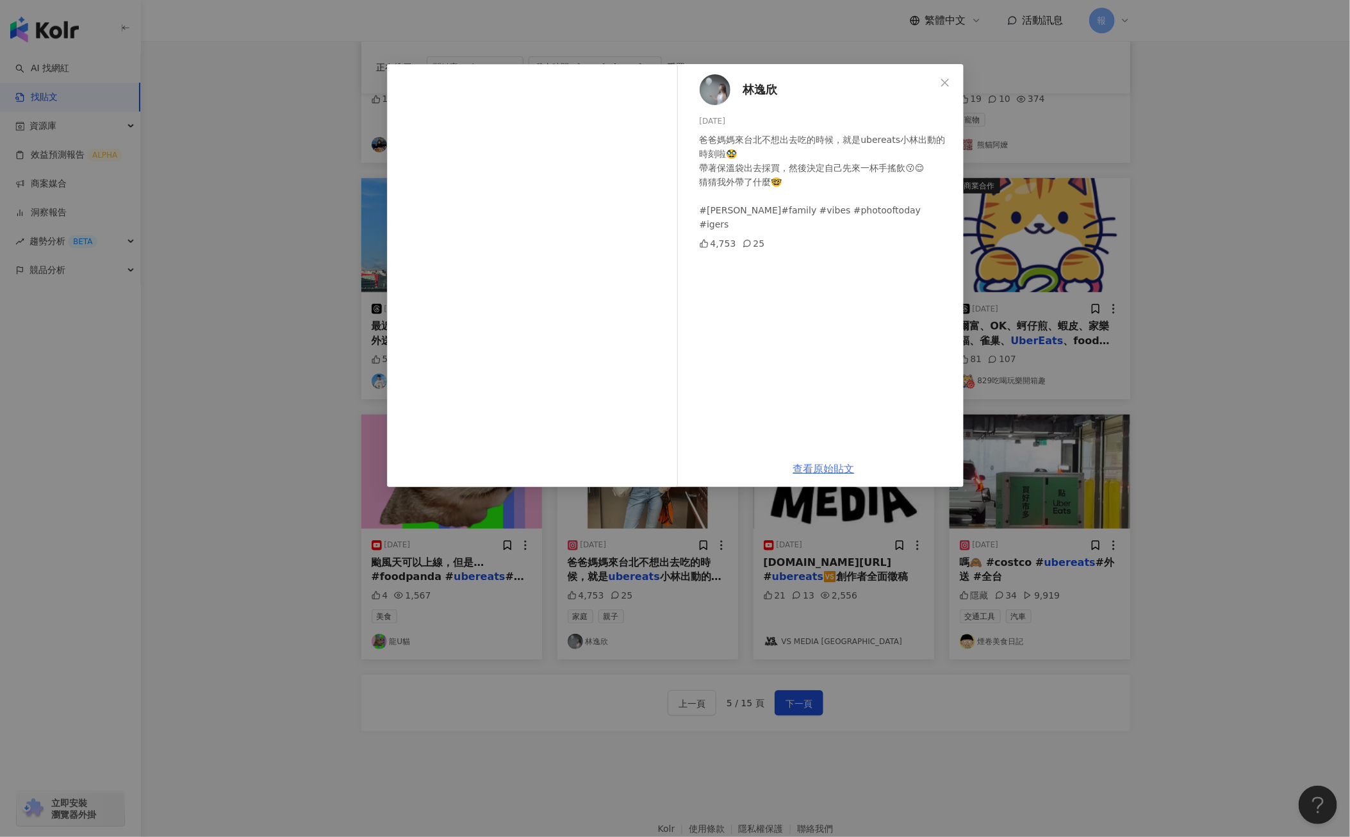
click at [816, 470] on link "查看原始貼文" at bounding box center [823, 468] width 61 height 12
click at [854, 552] on div "[PERSON_NAME][DATE] 爸爸媽媽來台北不想出去吃的時候，就是ubereats小林出動的時刻啦🥸 帶著保溫袋出去採買，然後決定自己先來一杯手搖飲…" at bounding box center [675, 418] width 1350 height 837
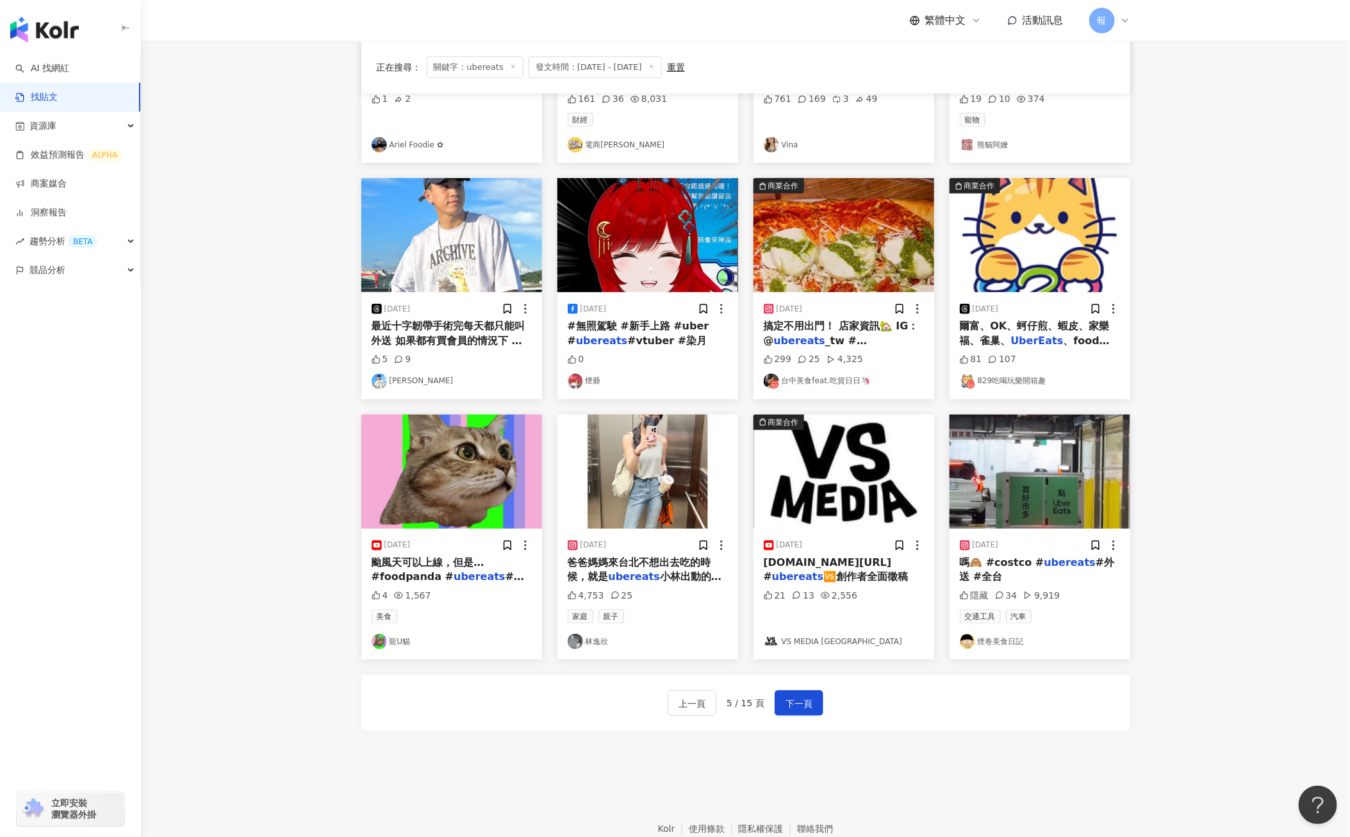
click at [848, 575] on div "[DOMAIN_NAME][URL] # ubereats 🆚創作者全面徵稿" at bounding box center [844, 569] width 160 height 29
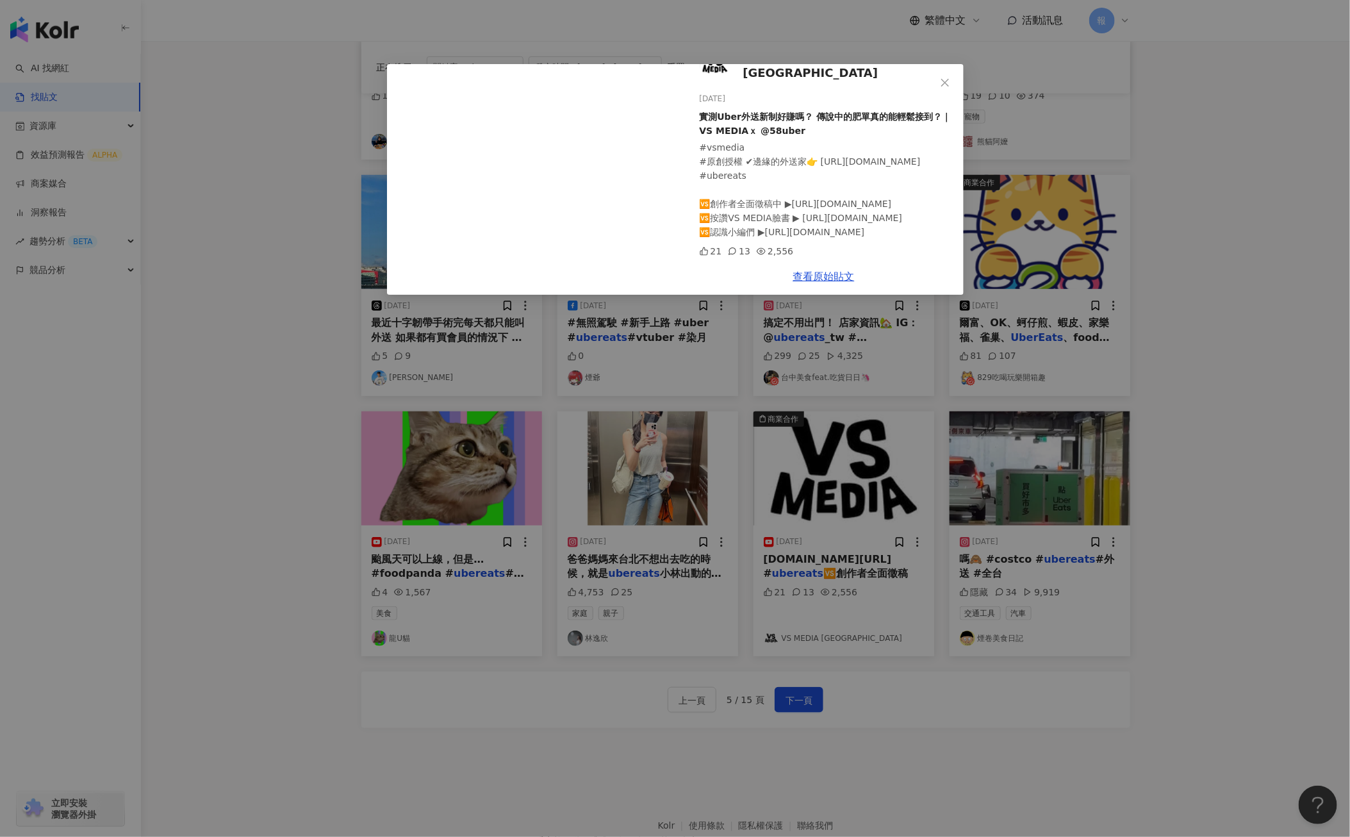
scroll to position [302, 0]
click at [844, 279] on link "查看原始貼文" at bounding box center [823, 276] width 61 height 12
click at [941, 83] on icon "close" at bounding box center [945, 83] width 10 height 10
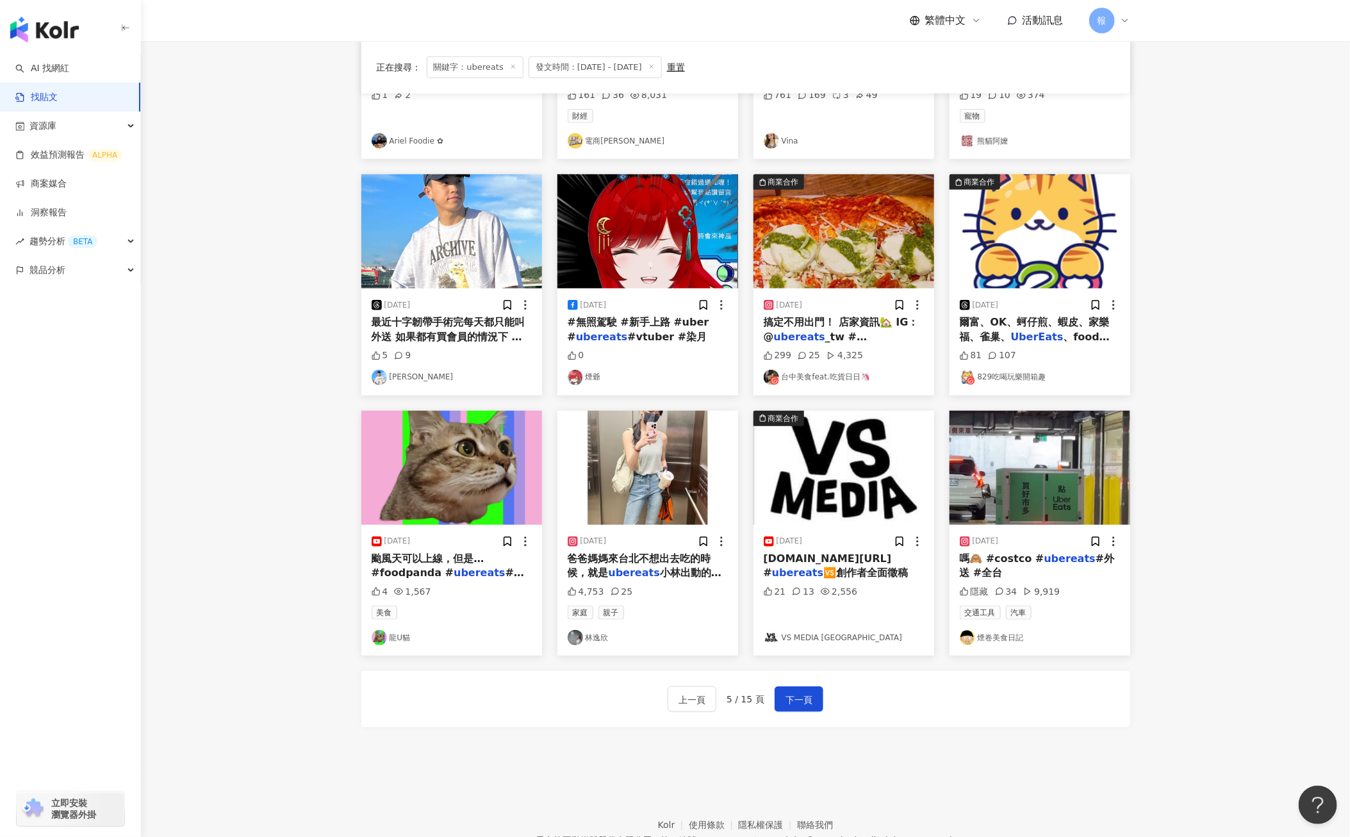
click at [1044, 562] on mark "ubereats" at bounding box center [1069, 558] width 51 height 12
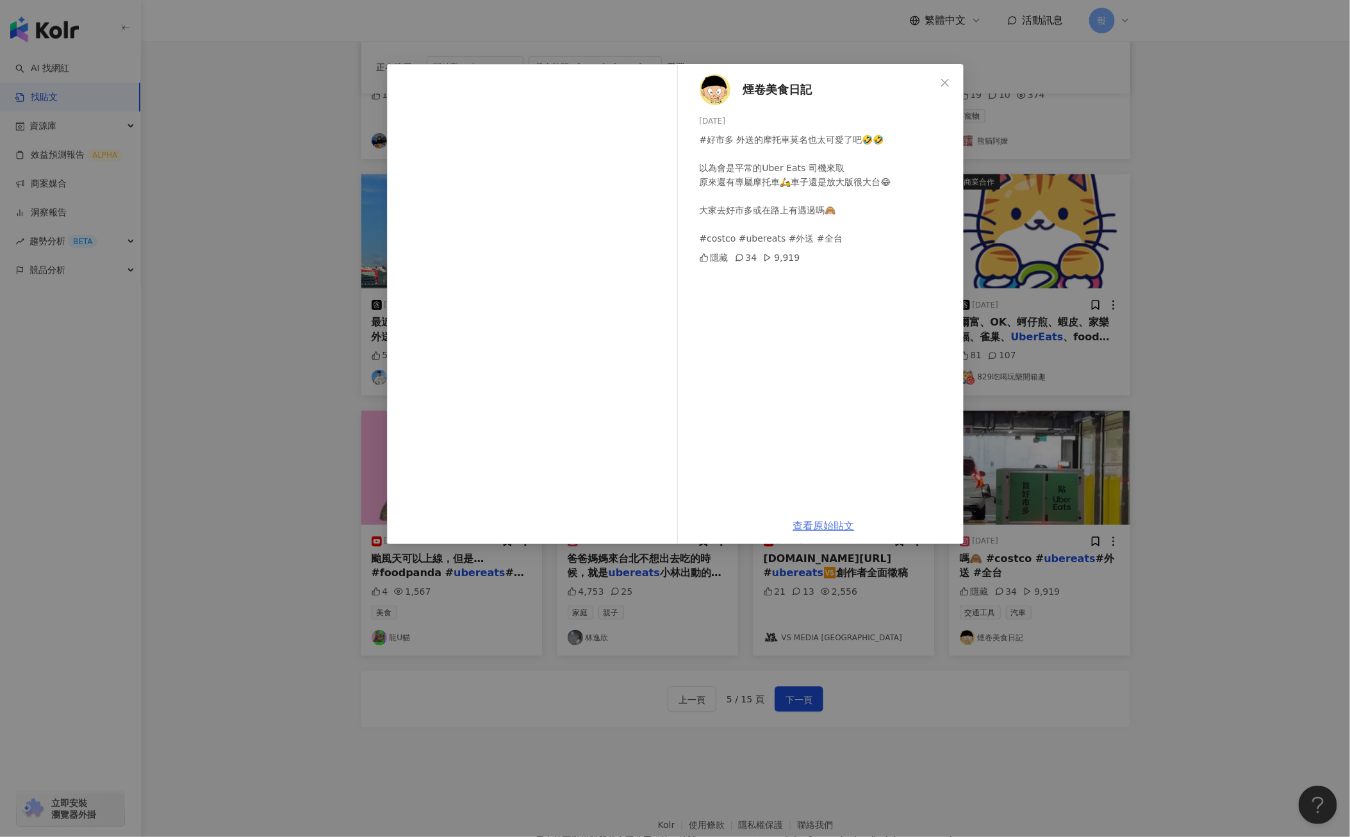
click at [832, 525] on link "查看原始貼文" at bounding box center [823, 525] width 61 height 12
click at [1137, 445] on div "煙卷美食日記 [DATE] #好市多 外送的摩托車莫名也太可愛了吧🤣🤣 以為會是平常的Uber Eats 司機來取 原來還有專屬摩托車🛵車子還是放大版很大台😂…" at bounding box center [675, 418] width 1350 height 837
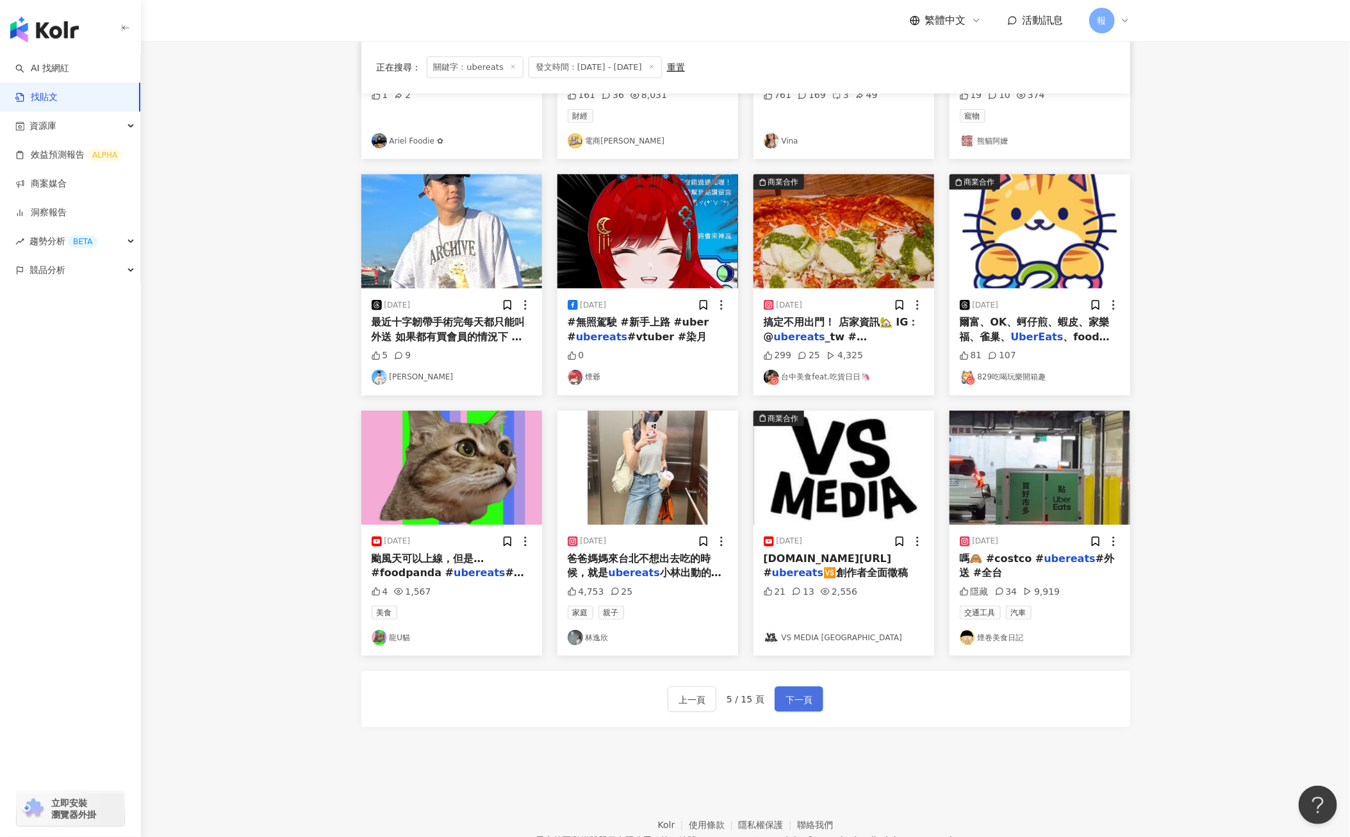
click at [813, 705] on button "下一頁" at bounding box center [798, 699] width 49 height 26
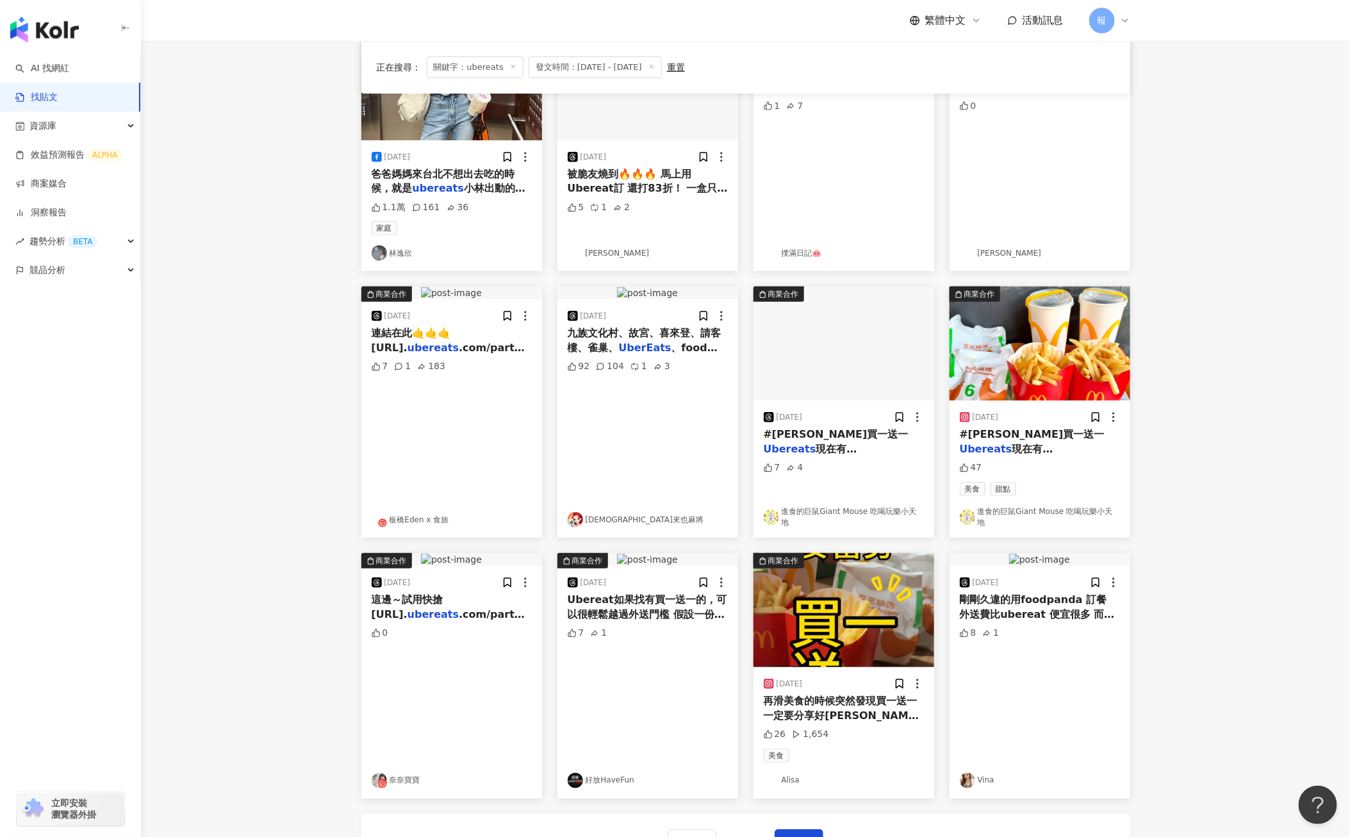
scroll to position [0, 0]
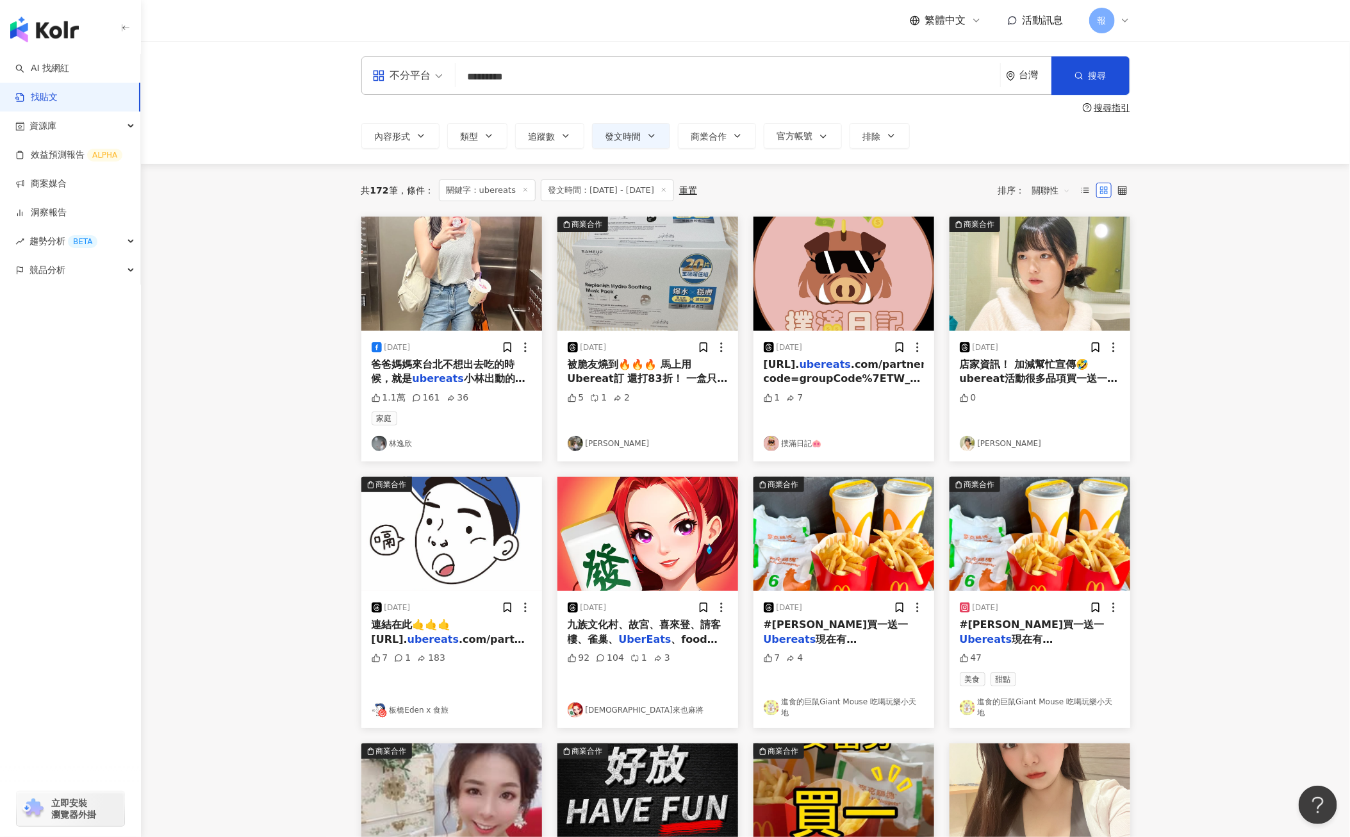
click at [974, 636] on span "現在有[PERSON_NAME]優惠 👉[PERSON_NAME]雞塊六塊 經典中暑餐 $135 買一送一 內含：6個[PERSON_NAME]雞塊、中暑、中…" at bounding box center [1040, 689] width 160 height 113
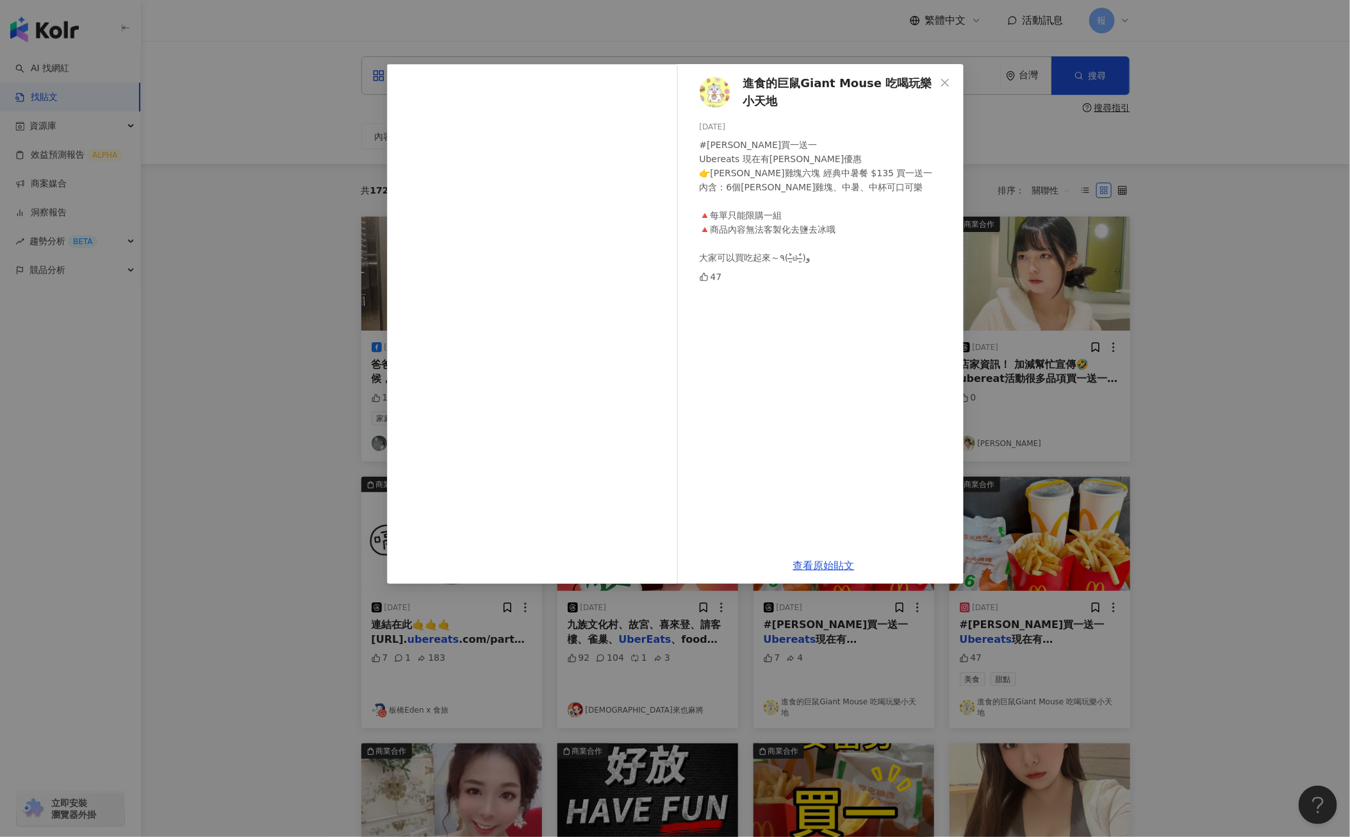
click at [843, 574] on div "查看原始貼文" at bounding box center [823, 565] width 279 height 37
click at [843, 553] on div "查看原始貼文" at bounding box center [823, 565] width 279 height 37
click at [842, 562] on link "查看原始貼文" at bounding box center [823, 565] width 61 height 12
click at [1216, 395] on div "進食的巨鼠Giant Mouse 吃喝玩樂小天地 [DATE] #[PERSON_NAME]買一送一 Ubereats 現在有[PERSON_NAME]優惠 …" at bounding box center [675, 418] width 1350 height 837
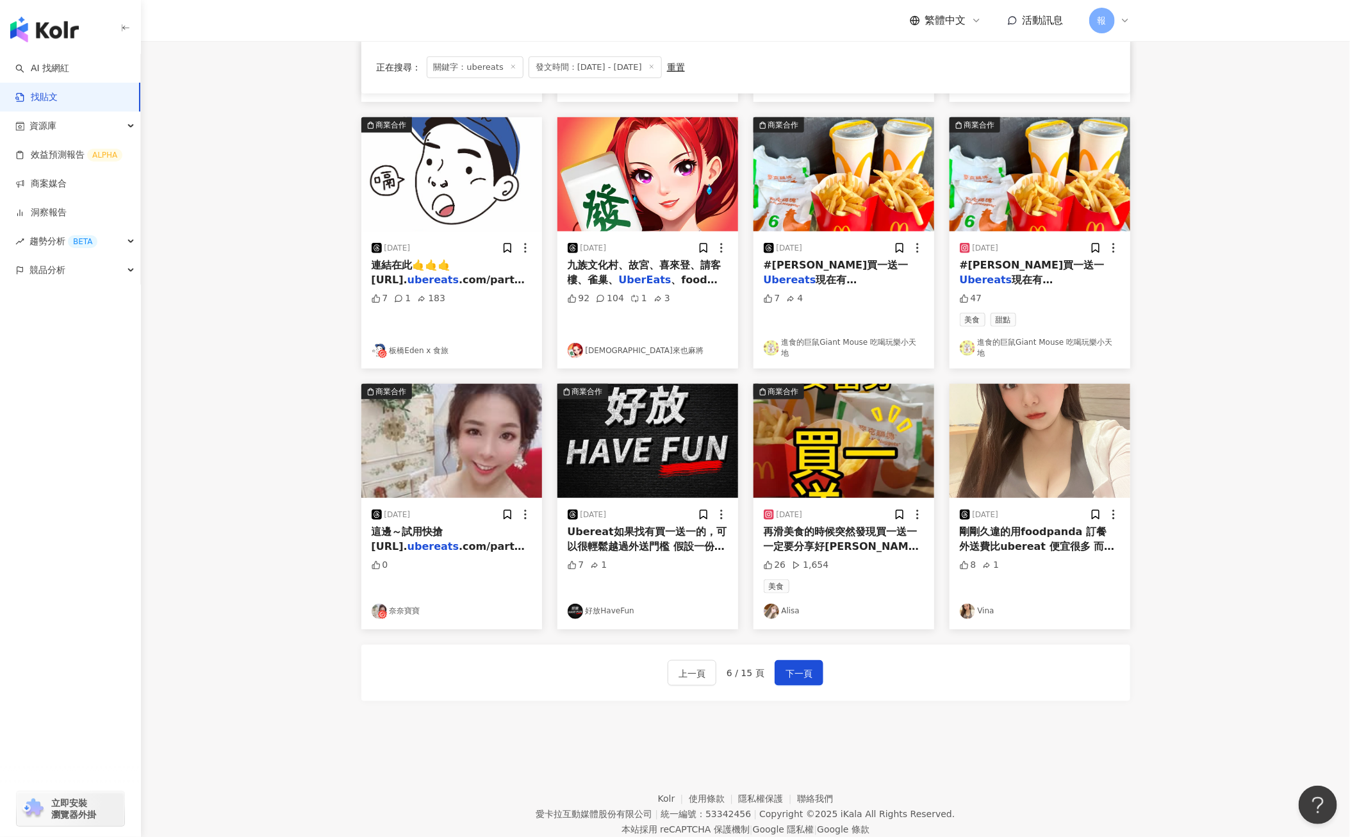
scroll to position [364, 0]
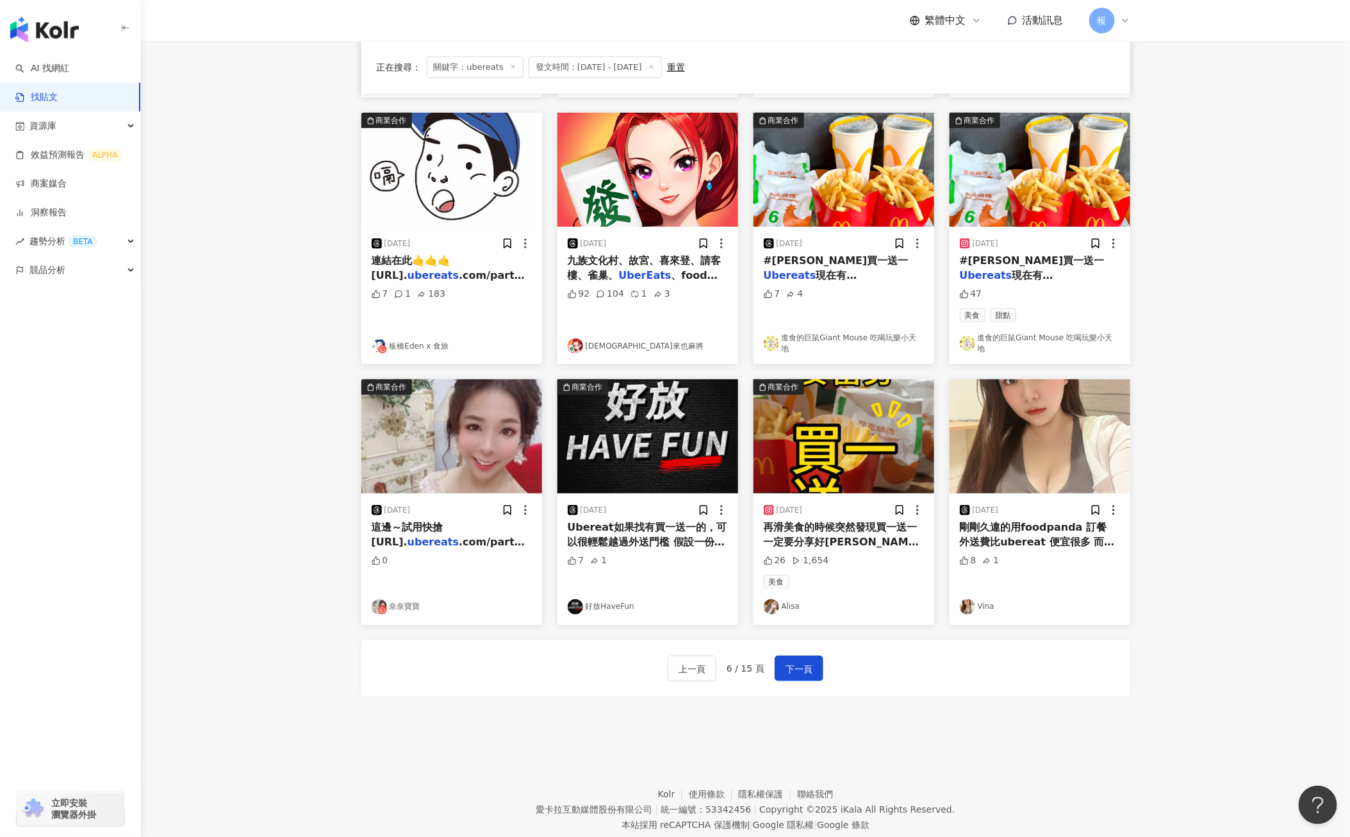
click at [858, 524] on span "再滑美食的時候突然發現買一送一 一定要分享好[PERSON_NAME]給你們💓💓 快分享給你朋友 一起share省錢吧！ 優惠期間：8/13～8/26 #[P…" at bounding box center [842, 570] width 157 height 98
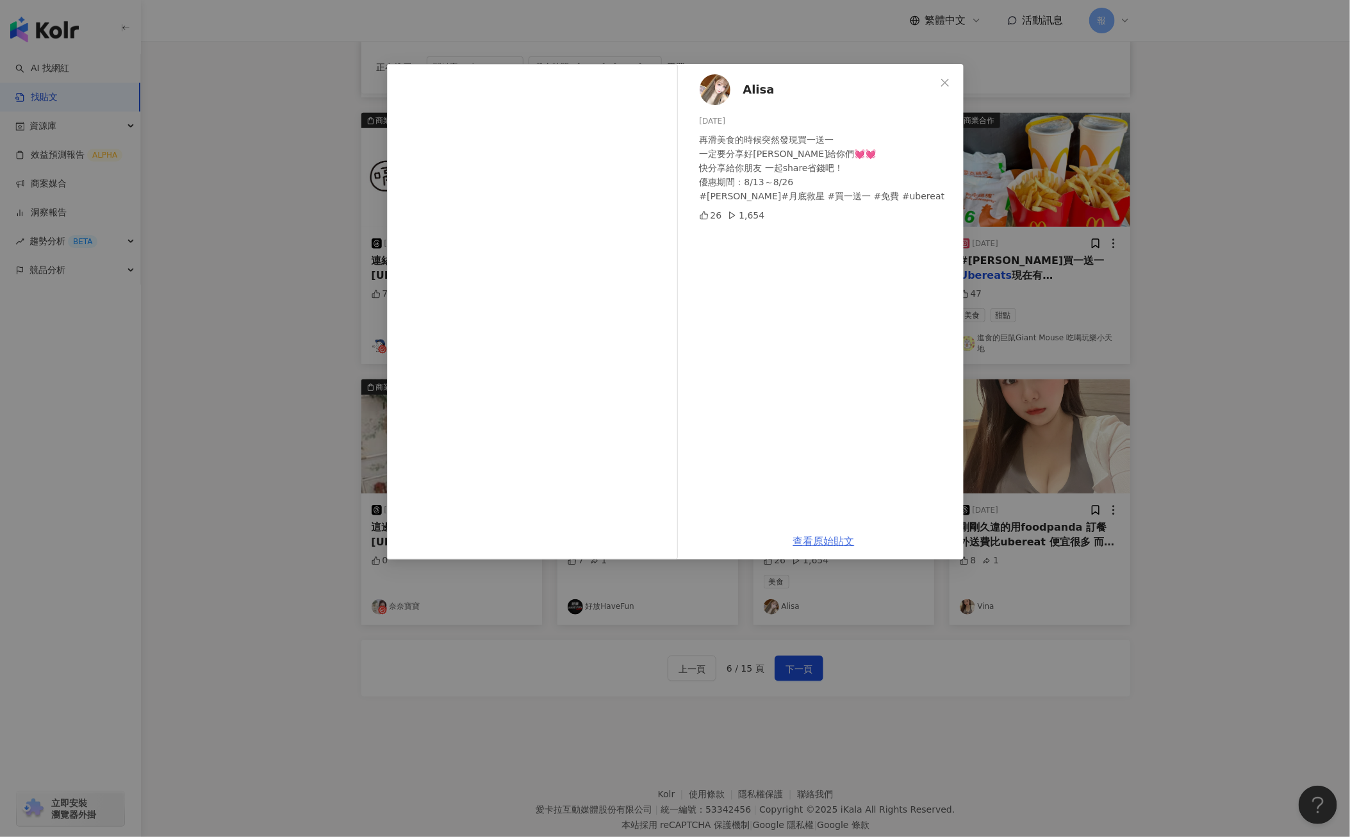
click at [820, 537] on link "查看原始貼文" at bounding box center [823, 541] width 61 height 12
click at [944, 83] on icon "close" at bounding box center [945, 82] width 8 height 8
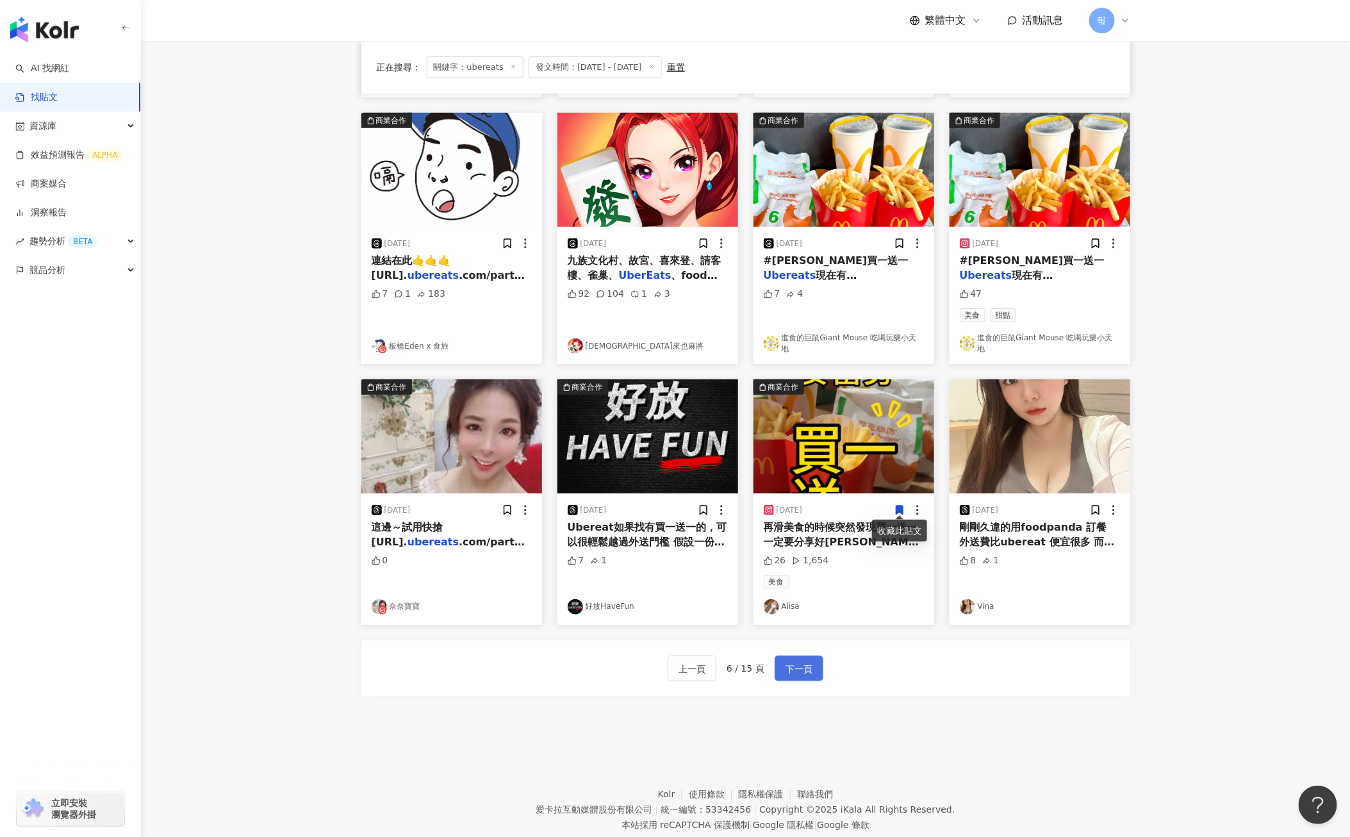
click at [809, 667] on span "下一頁" at bounding box center [798, 668] width 27 height 15
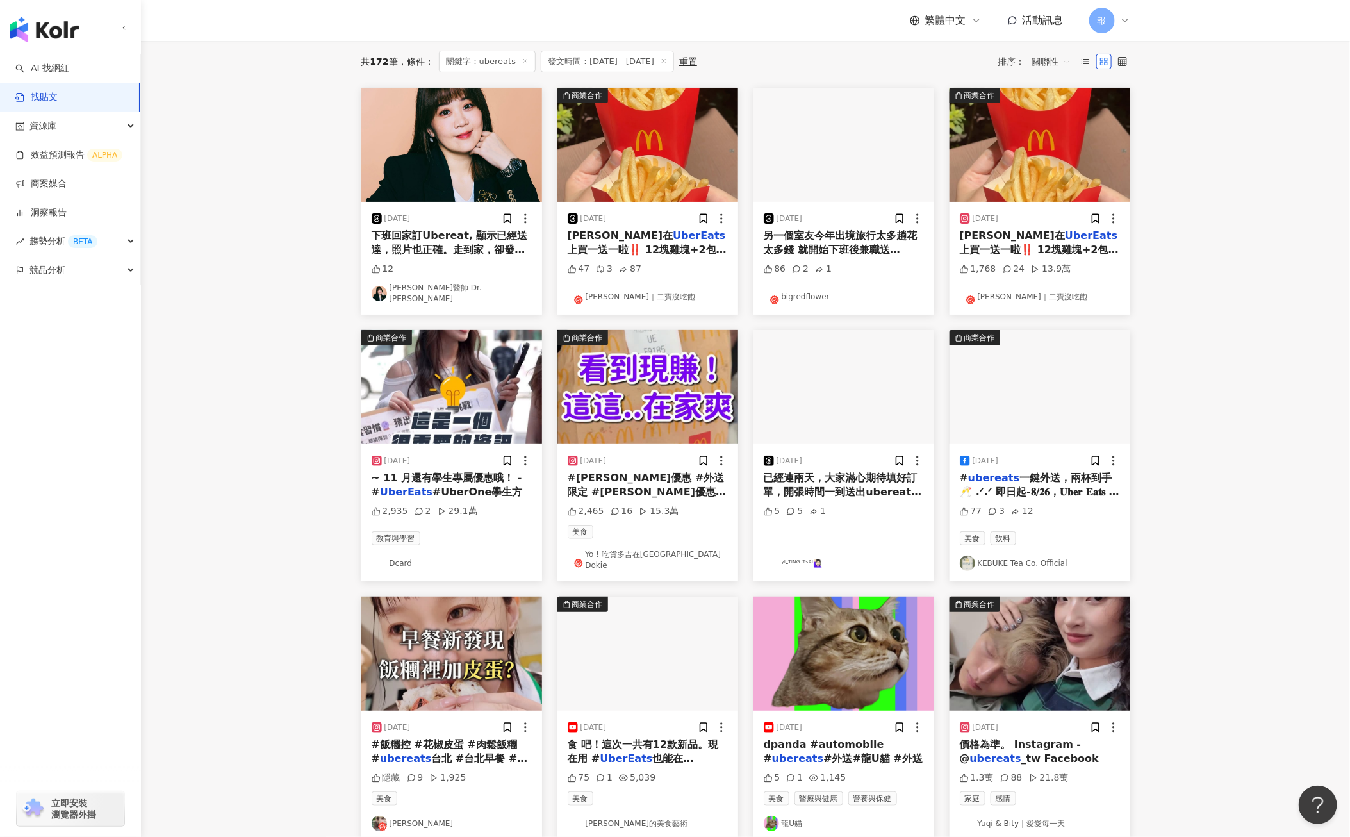
scroll to position [0, 0]
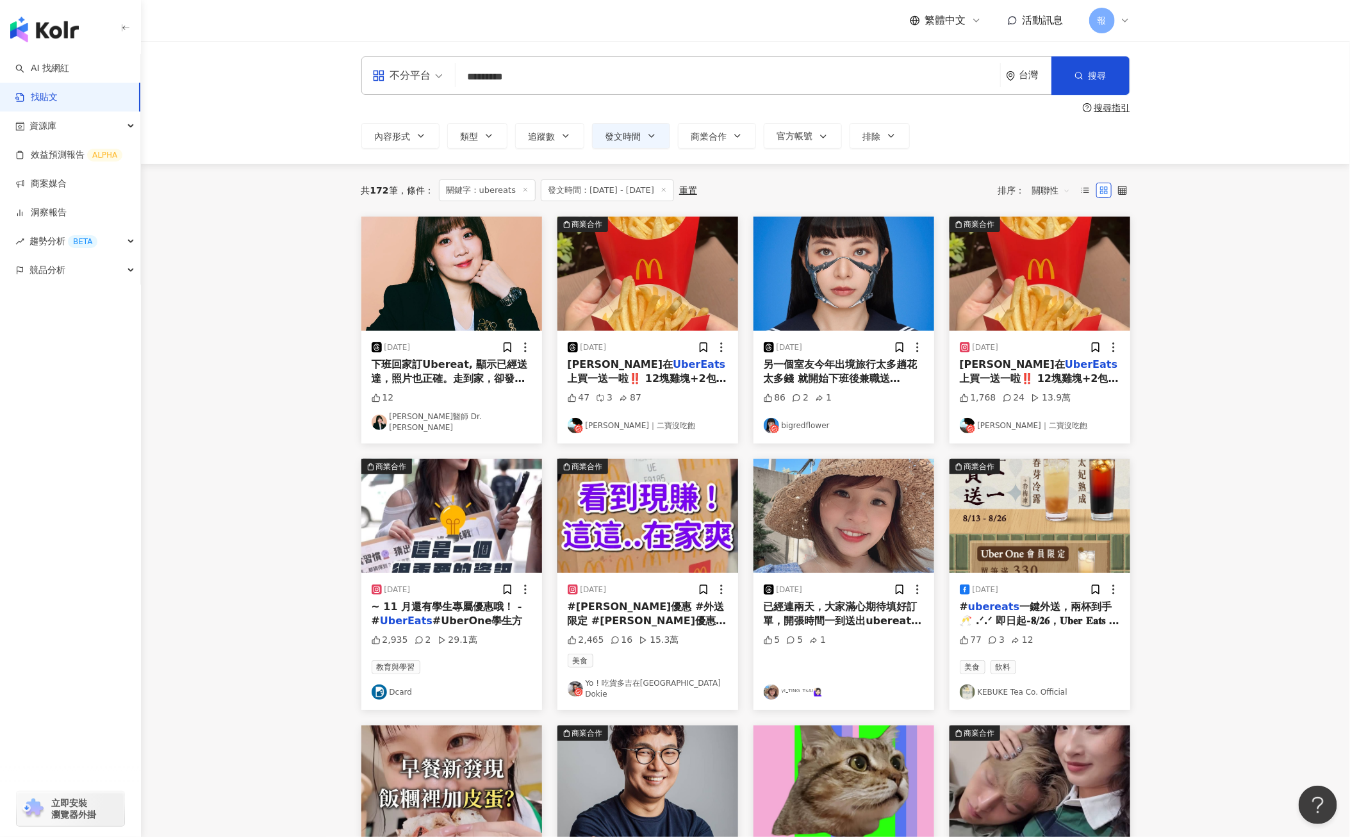
click at [631, 377] on span "上買一送一啦‼️ 12塊雞塊+2包中薯+2杯可樂只要135元 重點還免出門會不會太爽？ 不確定優惠到什麼時候 我[DATE]（8/21）跟昨晚都有叫到😍 〰️…" at bounding box center [648, 428] width 160 height 113
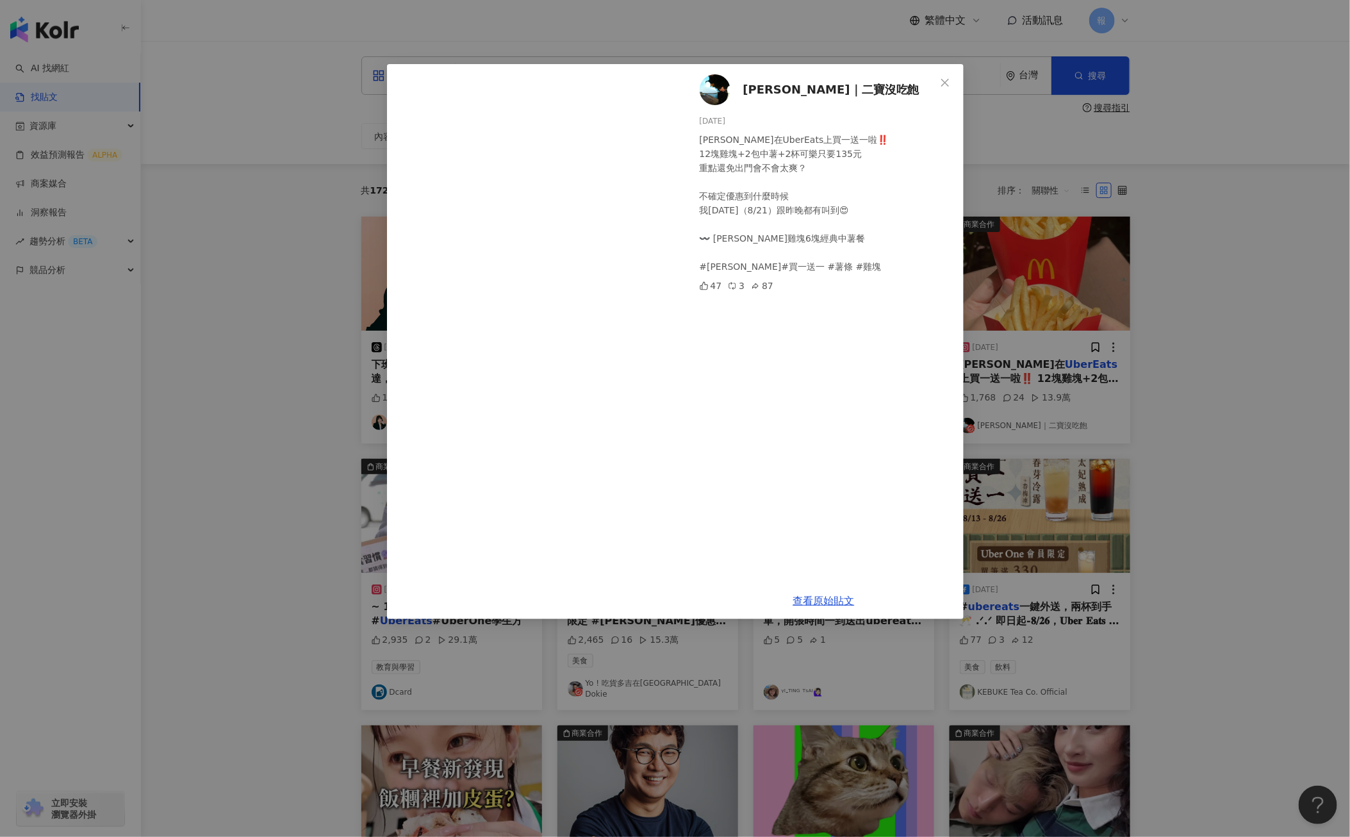
click at [1295, 465] on div "Lily｜二寶沒吃飽 [DATE] [PERSON_NAME]在UberEats上買一送一啦‼️ 12塊雞塊+2包中薯+2杯可樂只要135元 重點還免出門會不…" at bounding box center [675, 418] width 1350 height 837
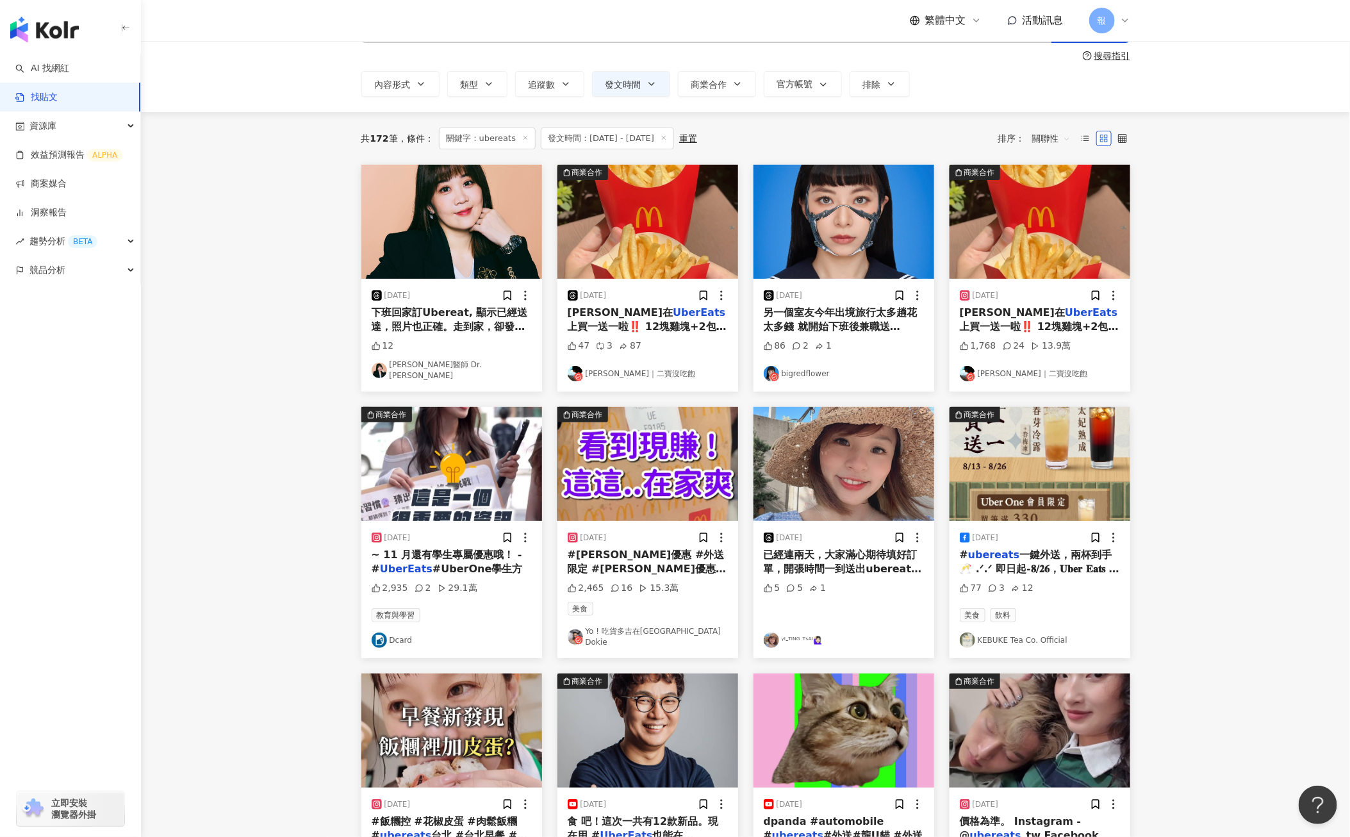
scroll to position [60, 0]
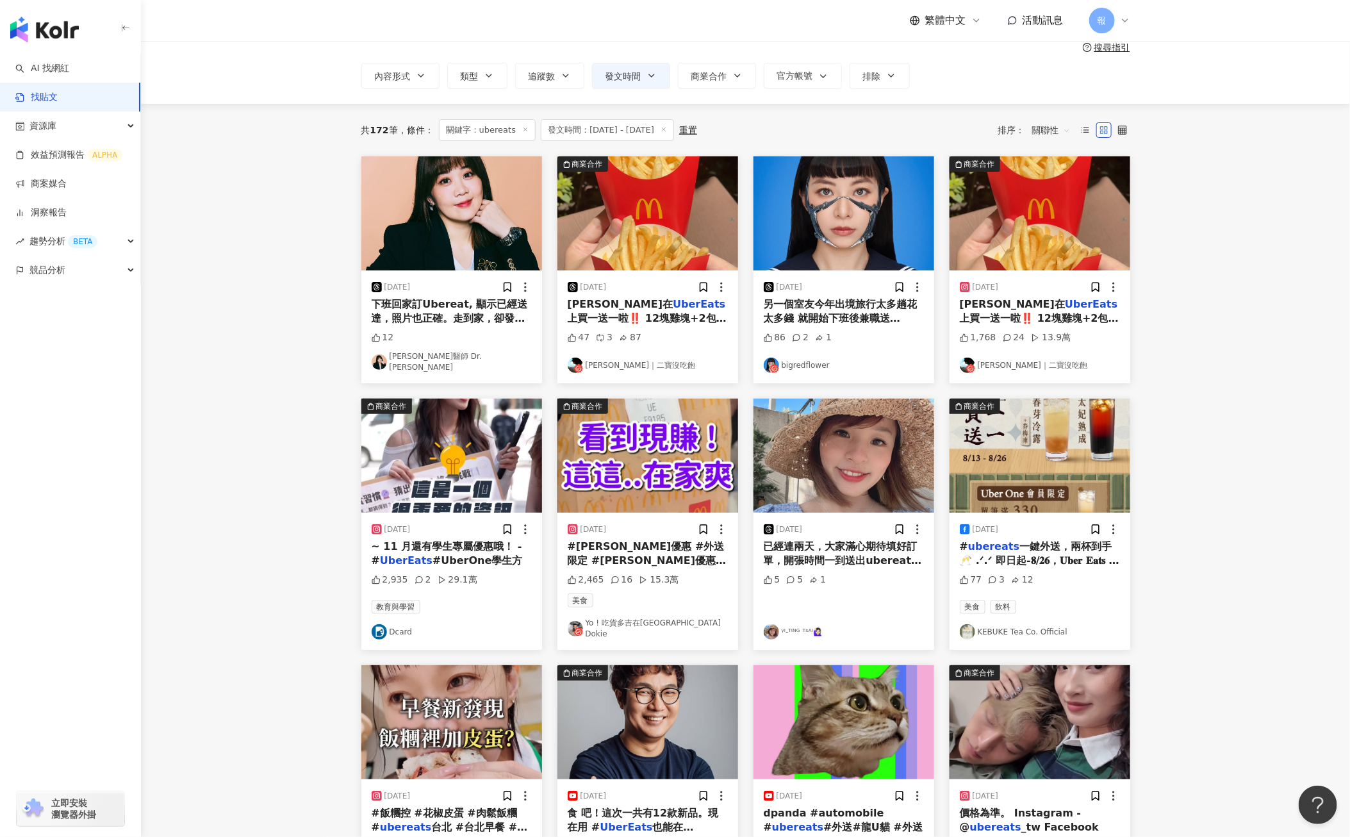
click at [1050, 315] on span "上買一送一啦‼️ 12塊雞塊+2包中薯+2杯可樂只要135元 重點還免出門會不會太爽？ 不確定優惠到什麼時候 我[DATE]（8/21）跟昨晚都有叫到😍 〰️…" at bounding box center [1040, 368] width 160 height 113
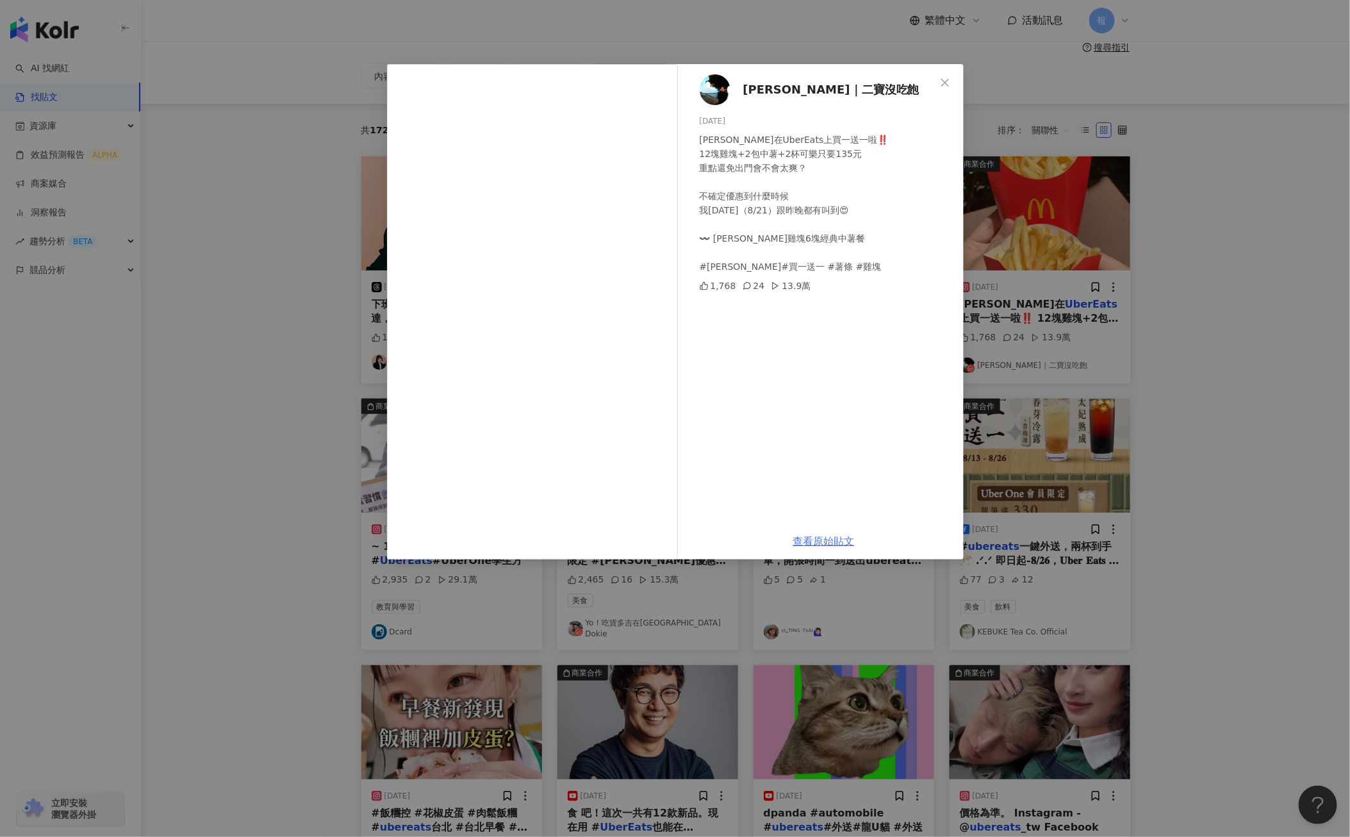
click at [849, 544] on link "查看原始貼文" at bounding box center [823, 541] width 61 height 12
click at [1304, 336] on div "Lily｜二寶沒吃飽 [DATE] [PERSON_NAME]在UberEats上買一送一啦‼️ 12塊雞塊+2包中薯+2杯可樂只要135元 重點還免出門會不…" at bounding box center [675, 418] width 1350 height 837
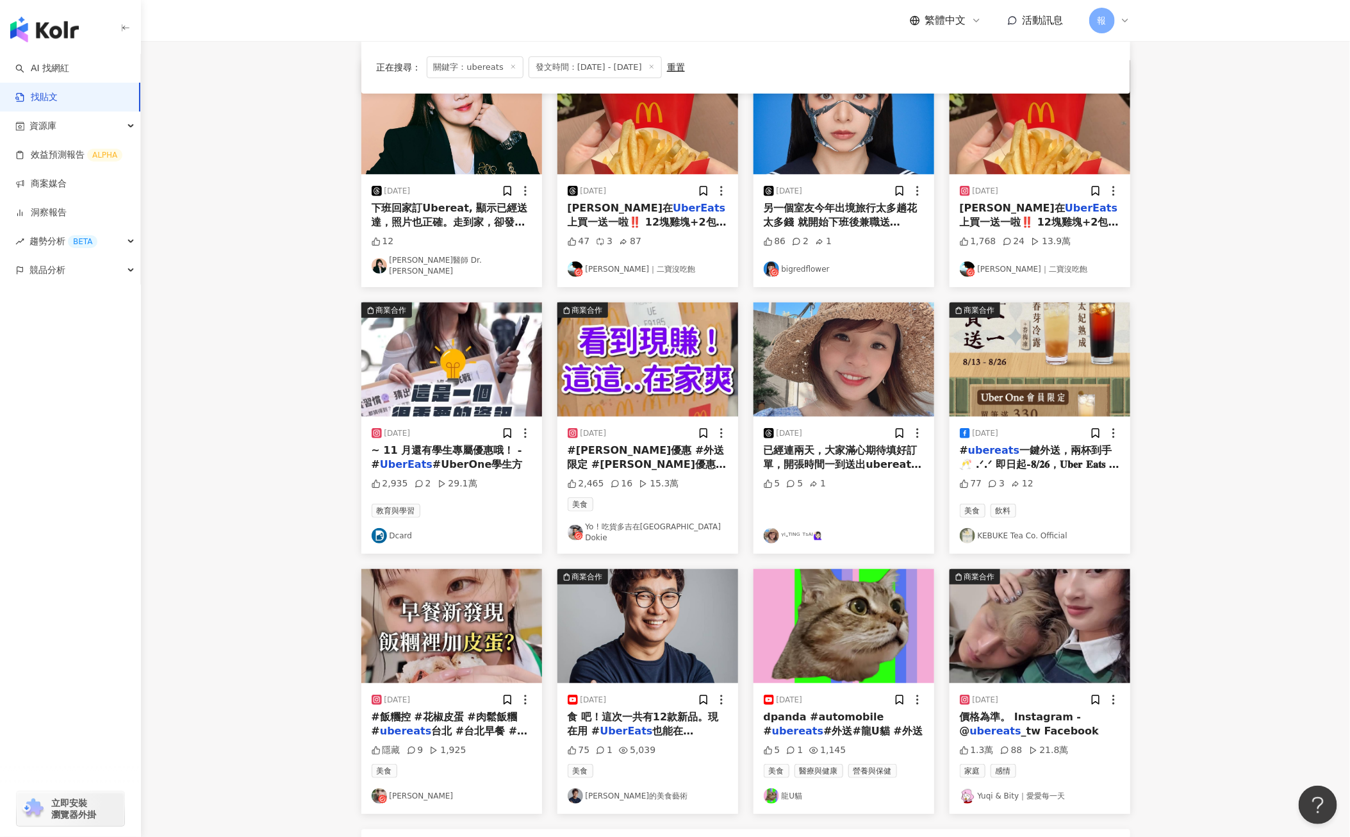
scroll to position [158, 0]
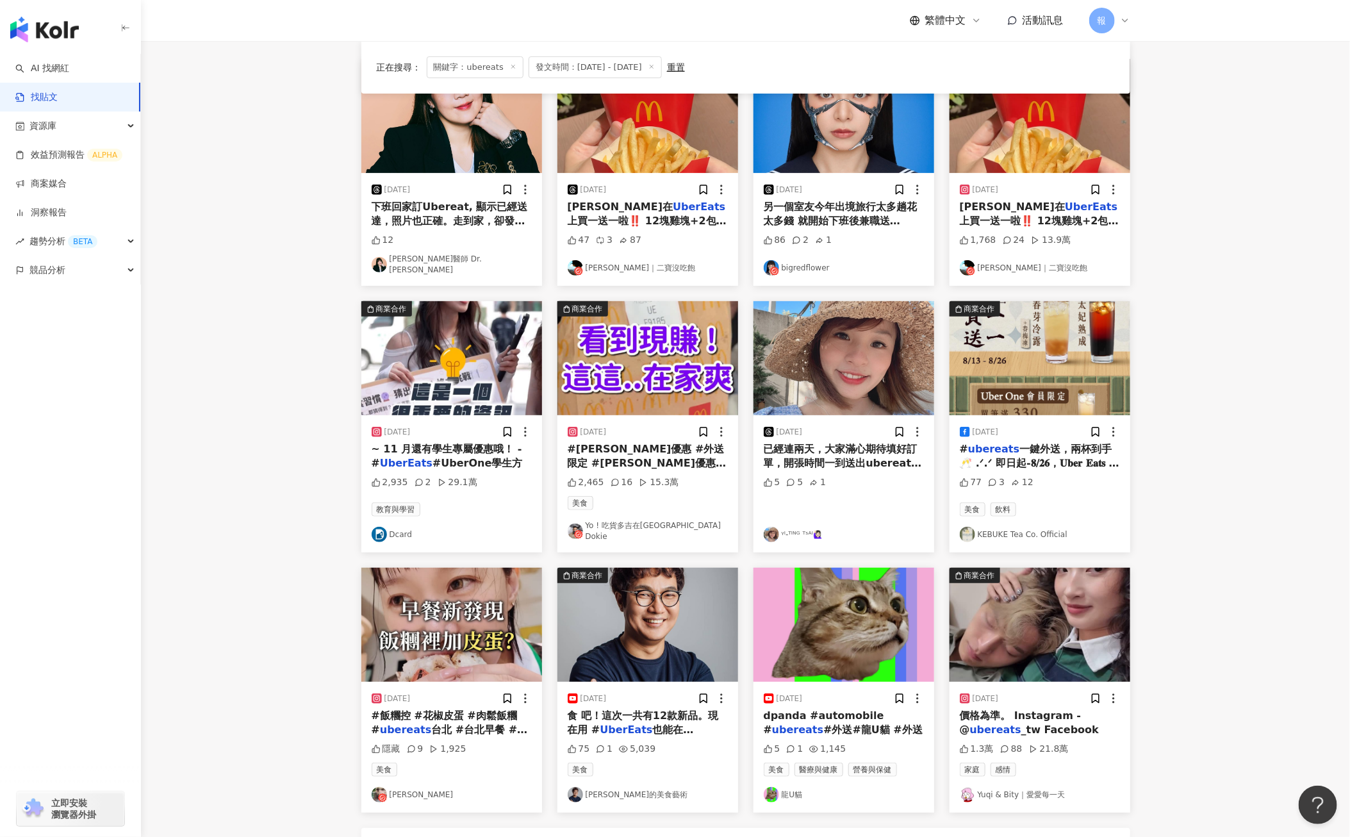
click at [664, 712] on div "食 吧！這次一共有12款新品。現在用 # UberEats 也能在[GEOGRAPHIC_DATA]多買東西了，" at bounding box center [648, 722] width 160 height 29
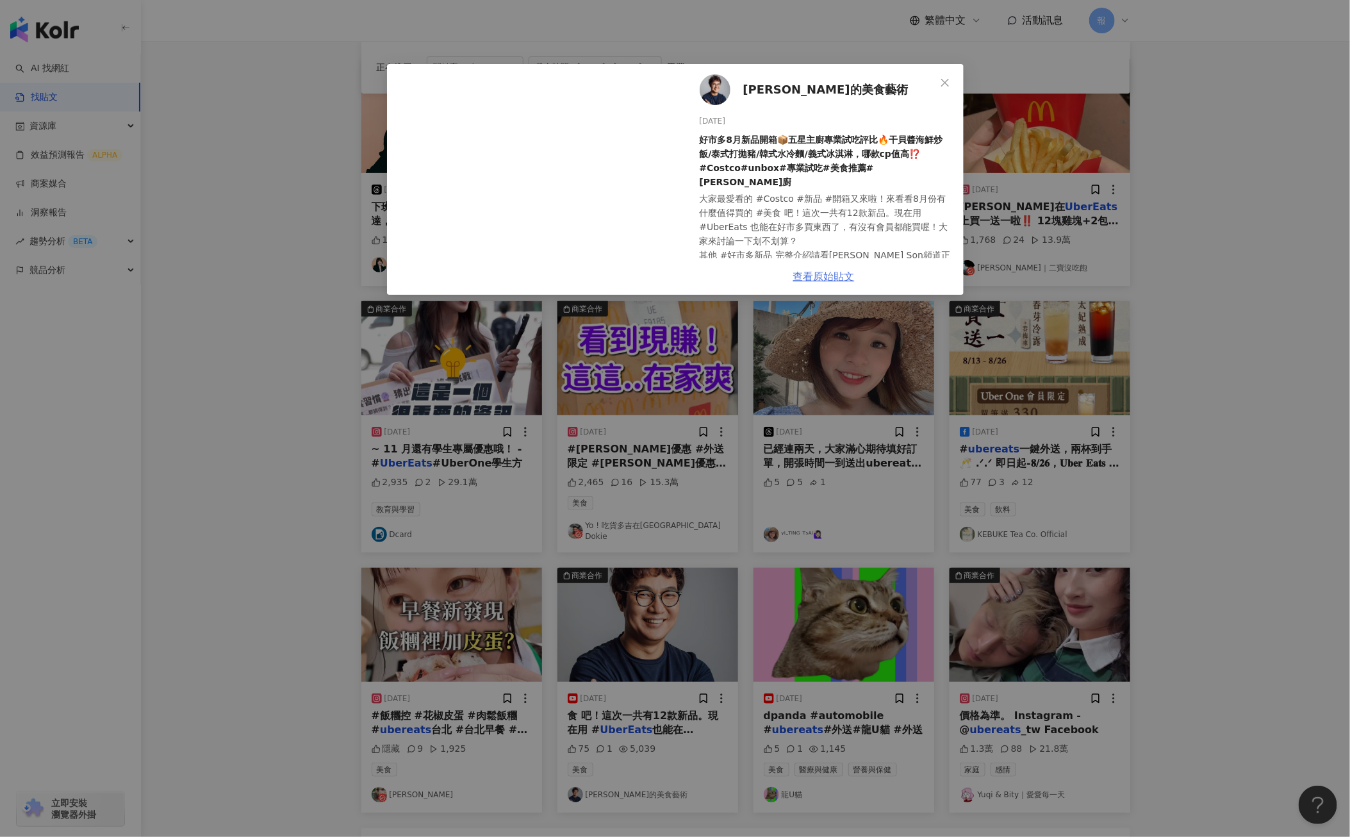
click at [835, 275] on link "查看原始貼文" at bounding box center [823, 276] width 61 height 12
click at [1195, 363] on div "[PERSON_NAME]的美食藝術 [DATE] 好市多8月新品開箱📦五星主廚專業試吃評比🔥干貝醬海鮮炒飯/泰式打拋豬/韓式水冷麵/義式冰淇淋，哪款cp值高…" at bounding box center [675, 418] width 1350 height 837
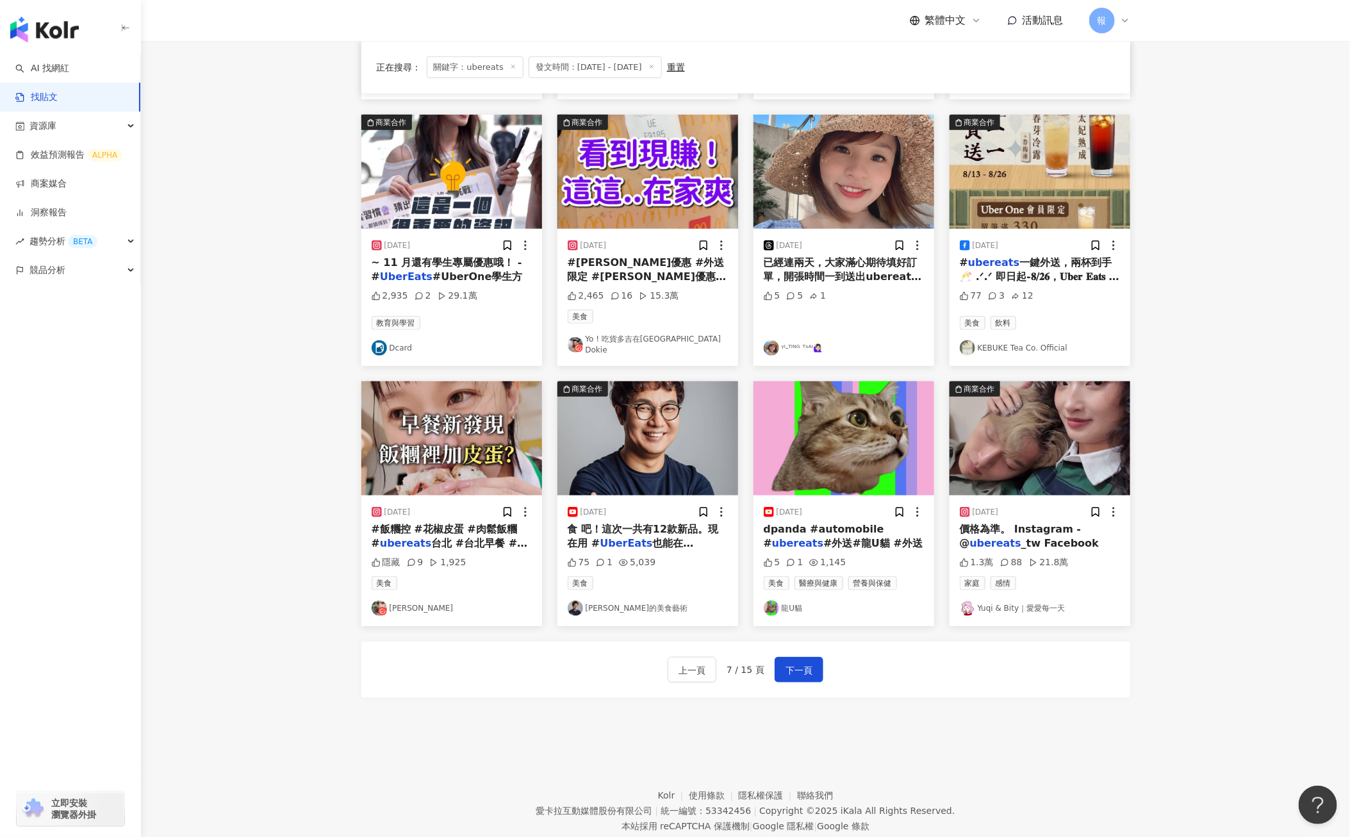
scroll to position [369, 0]
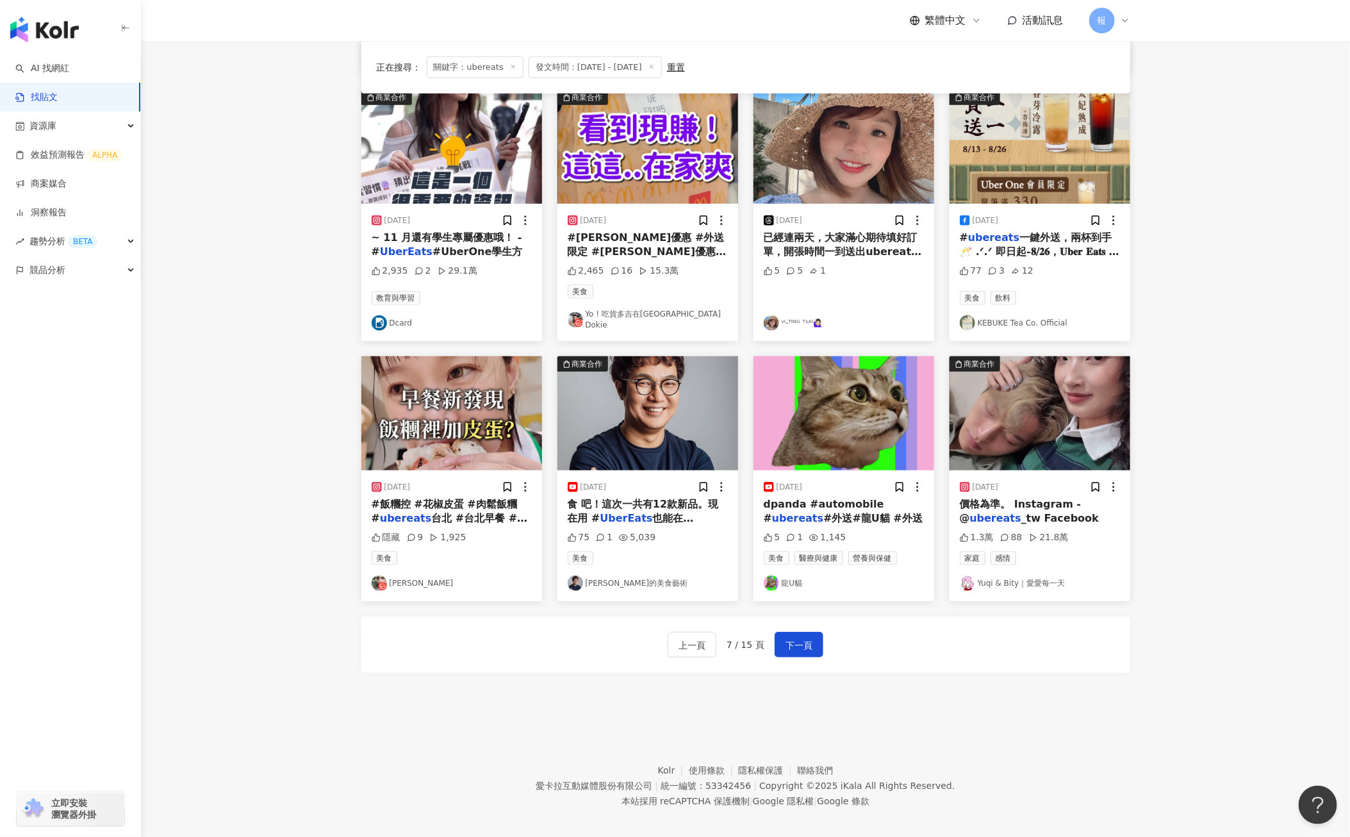
click at [1028, 512] on span "_tw Facebook" at bounding box center [1060, 518] width 78 height 12
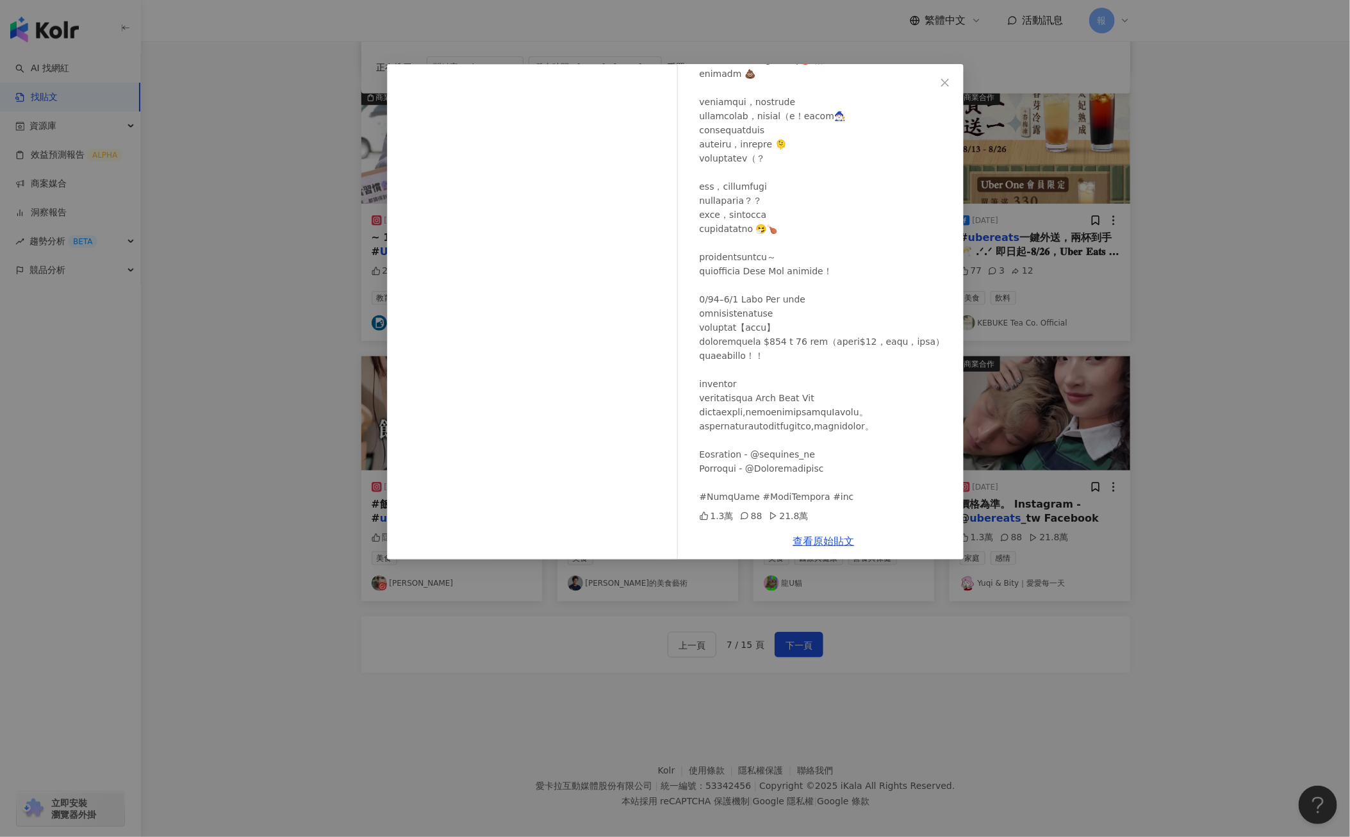
scroll to position [206, 0]
click at [835, 547] on div "查看原始貼文" at bounding box center [823, 541] width 279 height 37
click at [833, 541] on link "查看原始貼文" at bounding box center [823, 541] width 61 height 12
drag, startPoint x: 967, startPoint y: 689, endPoint x: 870, endPoint y: 658, distance: 101.3
click at [963, 686] on div "Yuqi & Bity｜愛愛每一天 [DATE] 1.3萬 88 21.8萬 查看原始貼文" at bounding box center [675, 418] width 1350 height 837
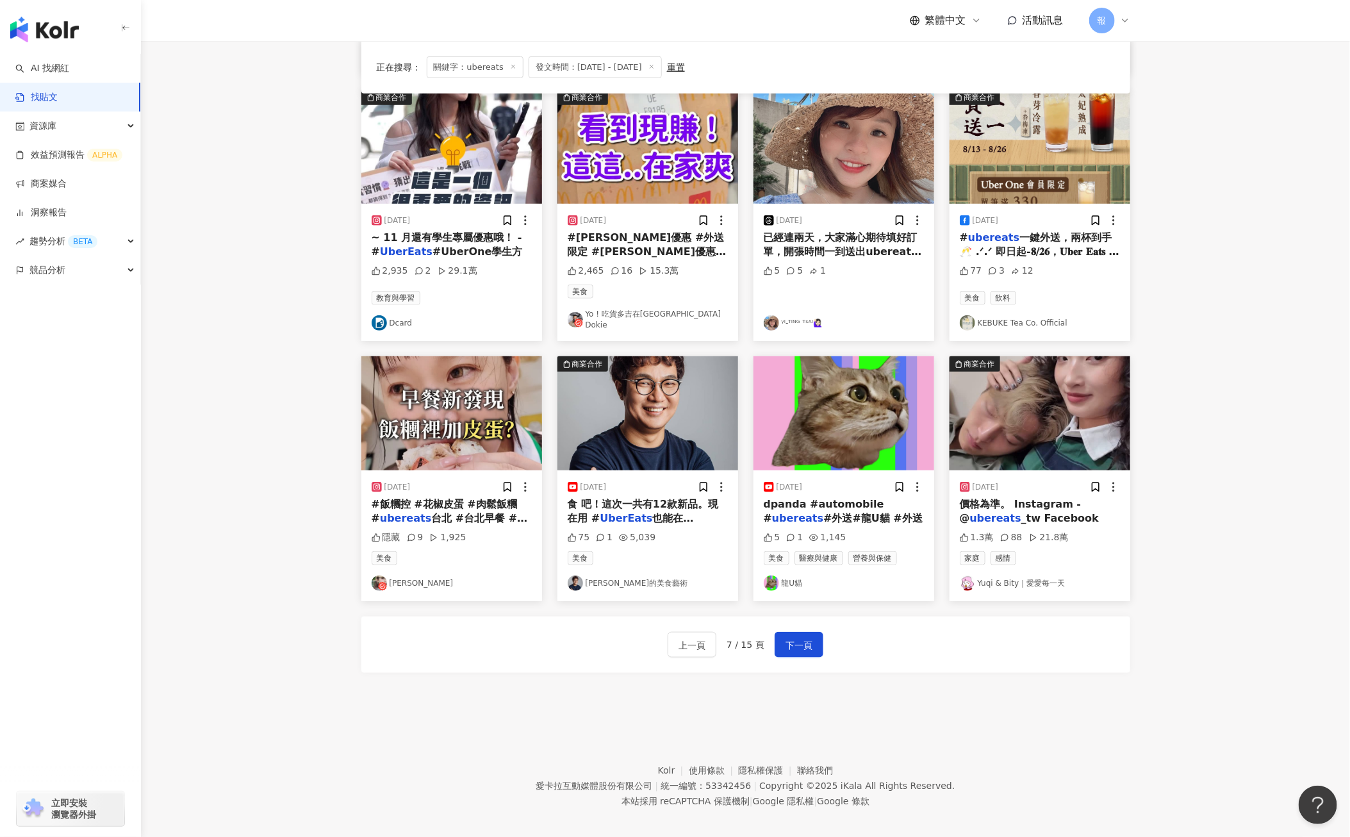
click at [756, 632] on div "上一頁 7 / 15 頁 下一頁" at bounding box center [745, 645] width 156 height 26
click at [803, 637] on span "下一頁" at bounding box center [798, 644] width 27 height 15
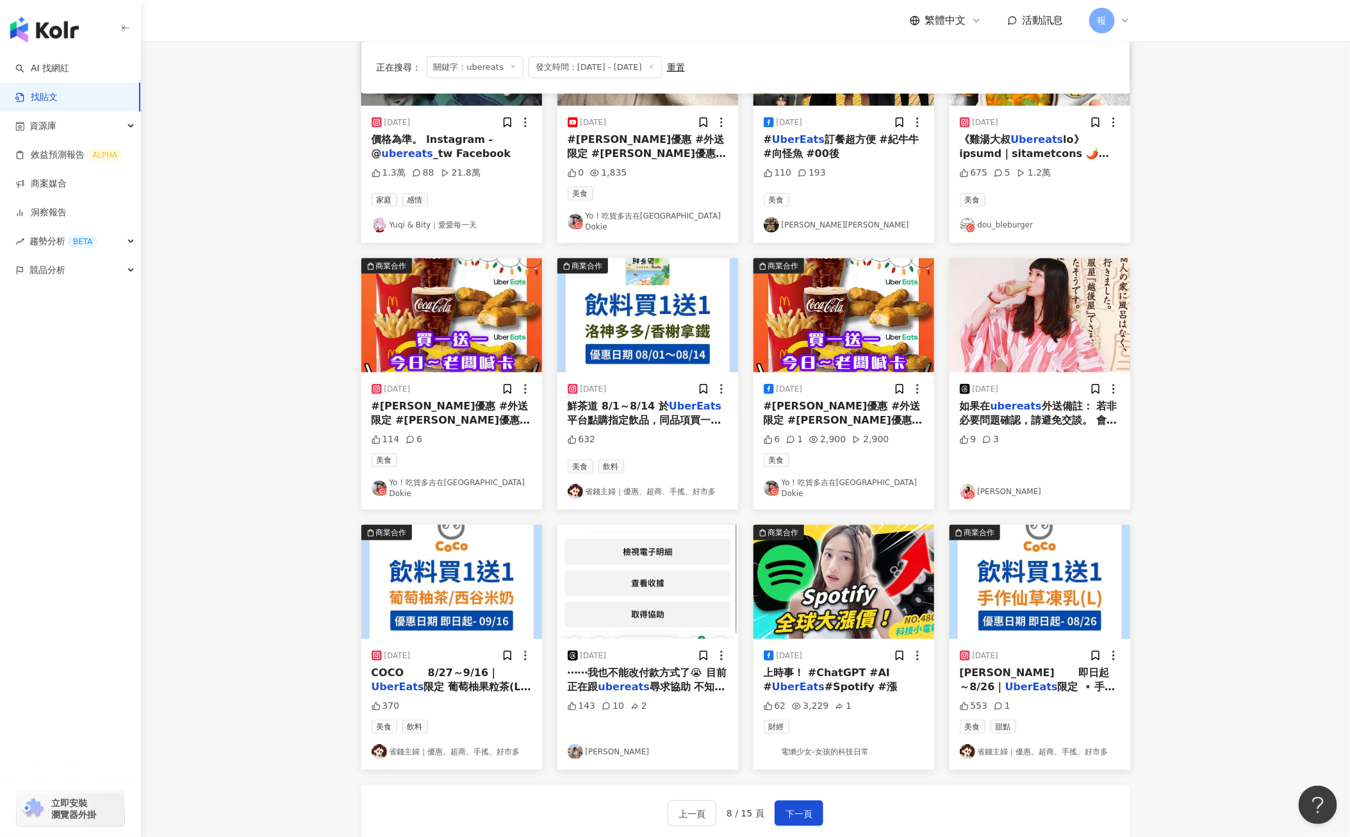
scroll to position [231, 0]
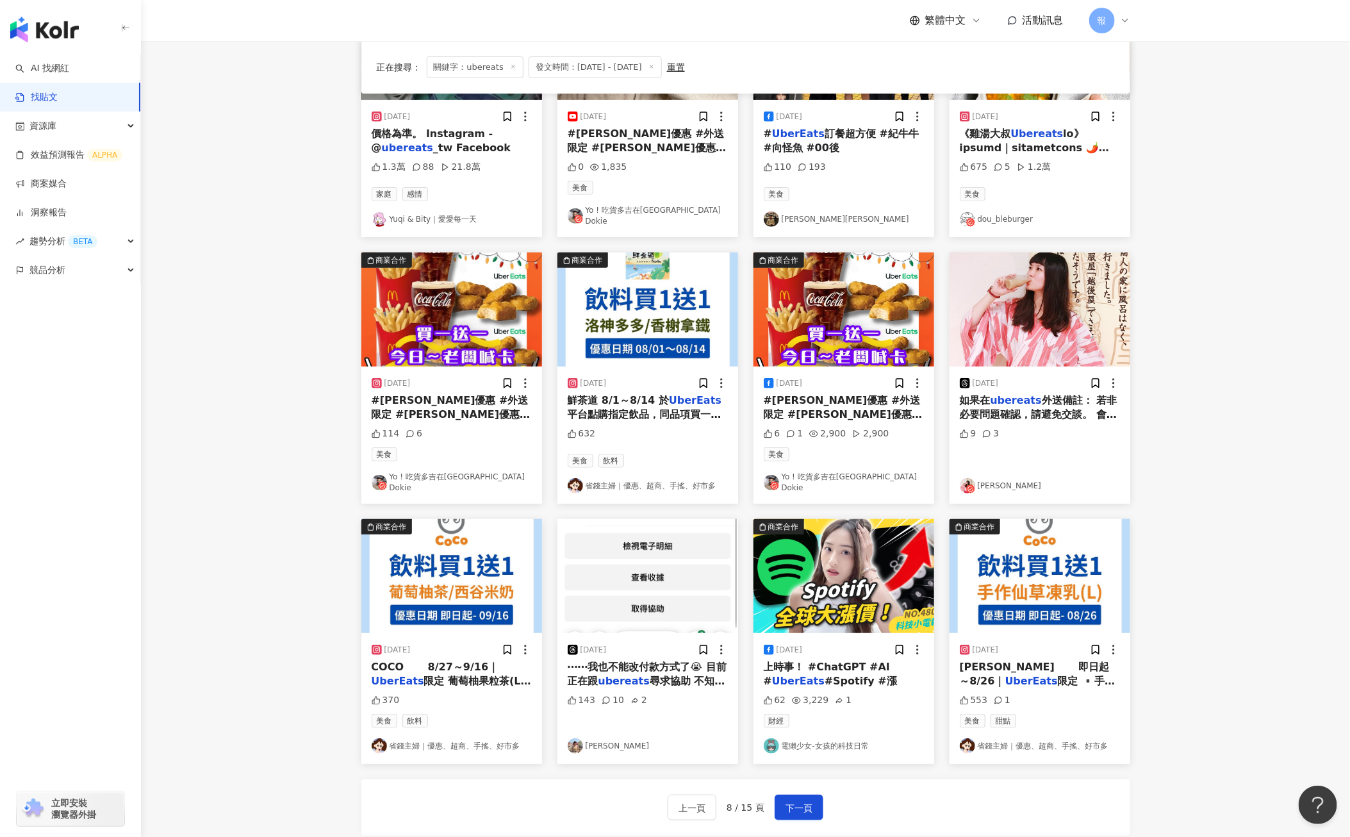
click at [419, 674] on span "限定 葡萄柚果粒茶(L)/西谷米奶茶(L)同品項糖冰買1送1。 *僅限外送服務，外帶自取不適用，數量有限售完為止。 更多優惠請追蹤🔍@meiya.49kg #…" at bounding box center [451, 752] width 159 height 156
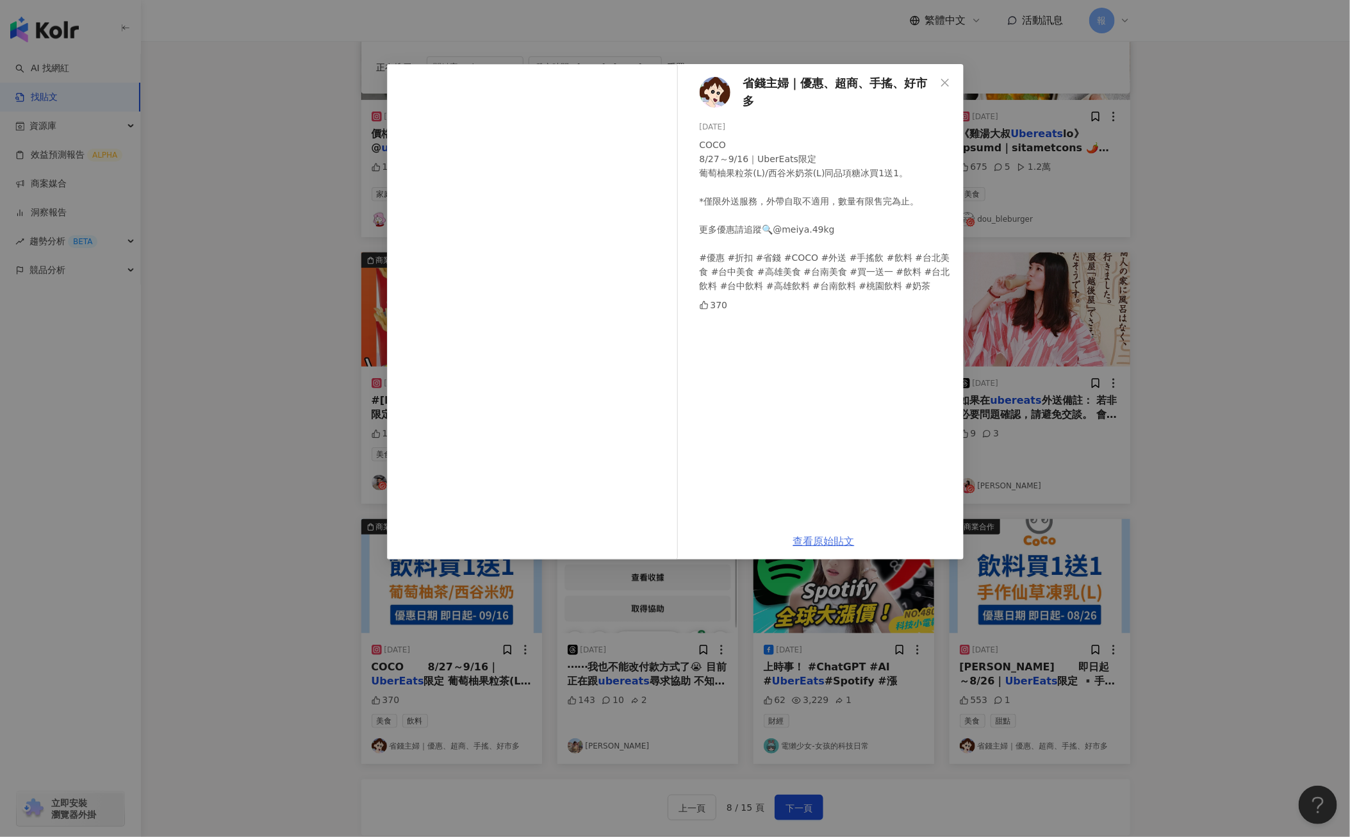
click at [840, 537] on link "查看原始貼文" at bounding box center [823, 541] width 61 height 12
click at [1203, 545] on div "省錢主婦｜優惠、超商、手搖、好市多 [DATE] COCO 8/27～9/16｜UberEats限定 葡萄柚果粒茶(L)/西谷米奶茶(L)同品項糖冰買1送1。…" at bounding box center [675, 418] width 1350 height 837
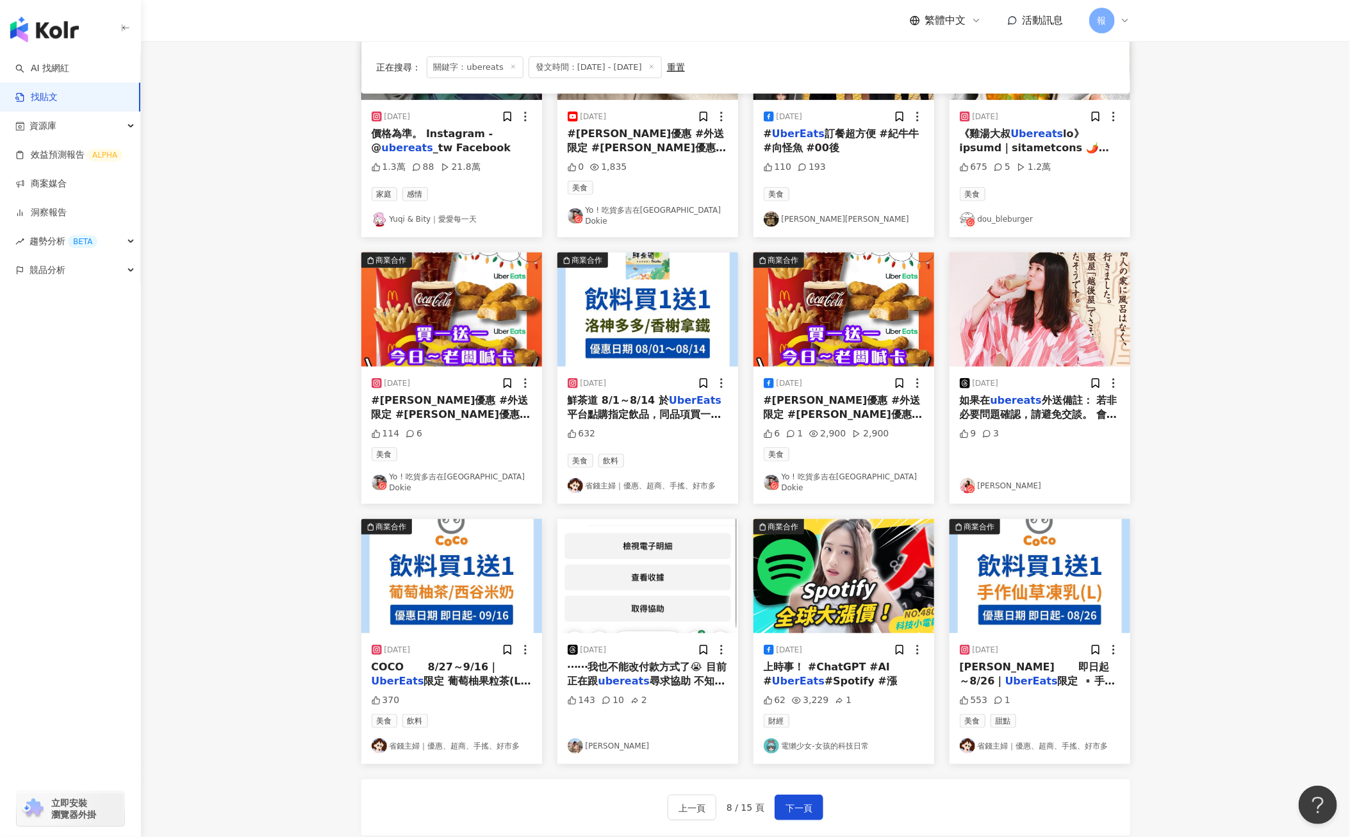
click at [832, 674] on span "#Spotify #漲" at bounding box center [860, 680] width 72 height 12
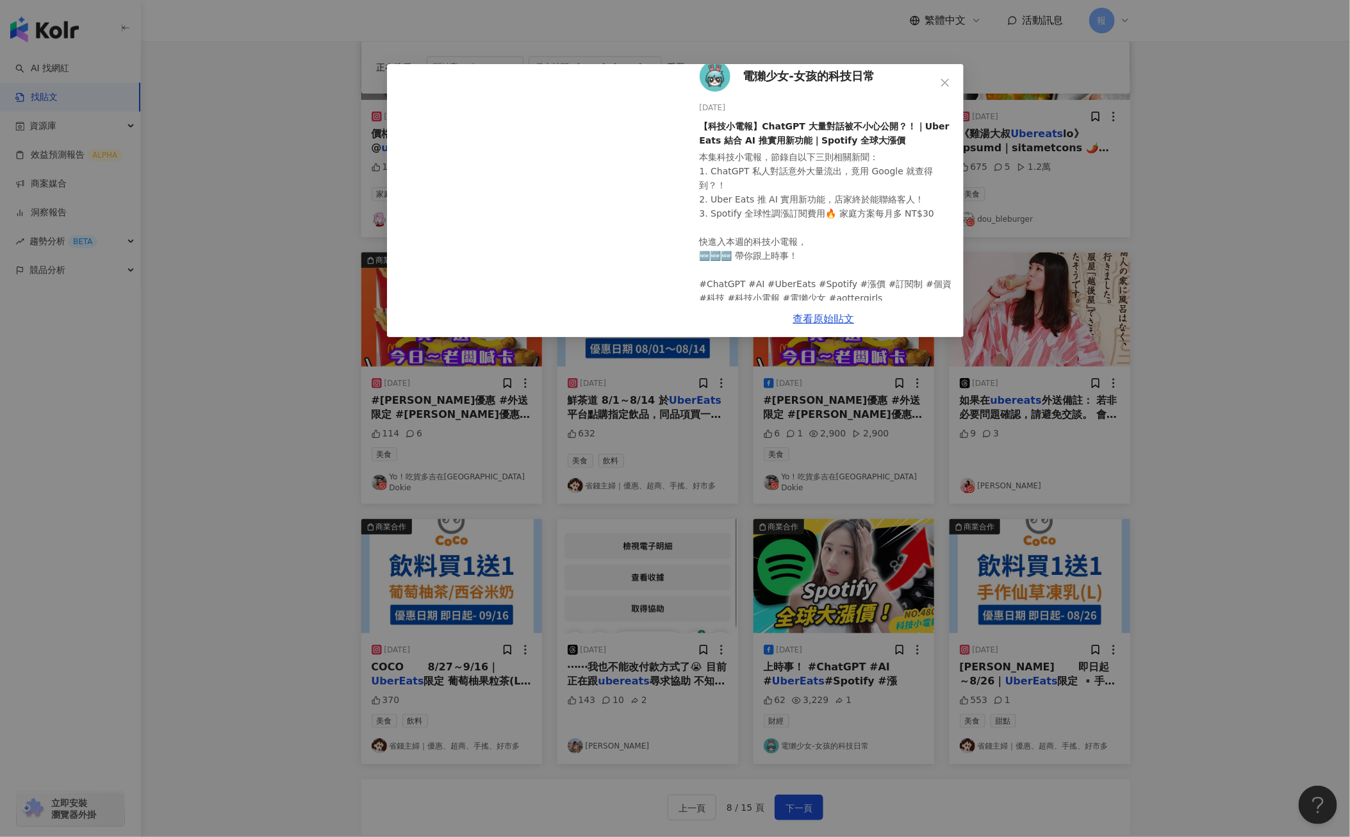
scroll to position [0, 0]
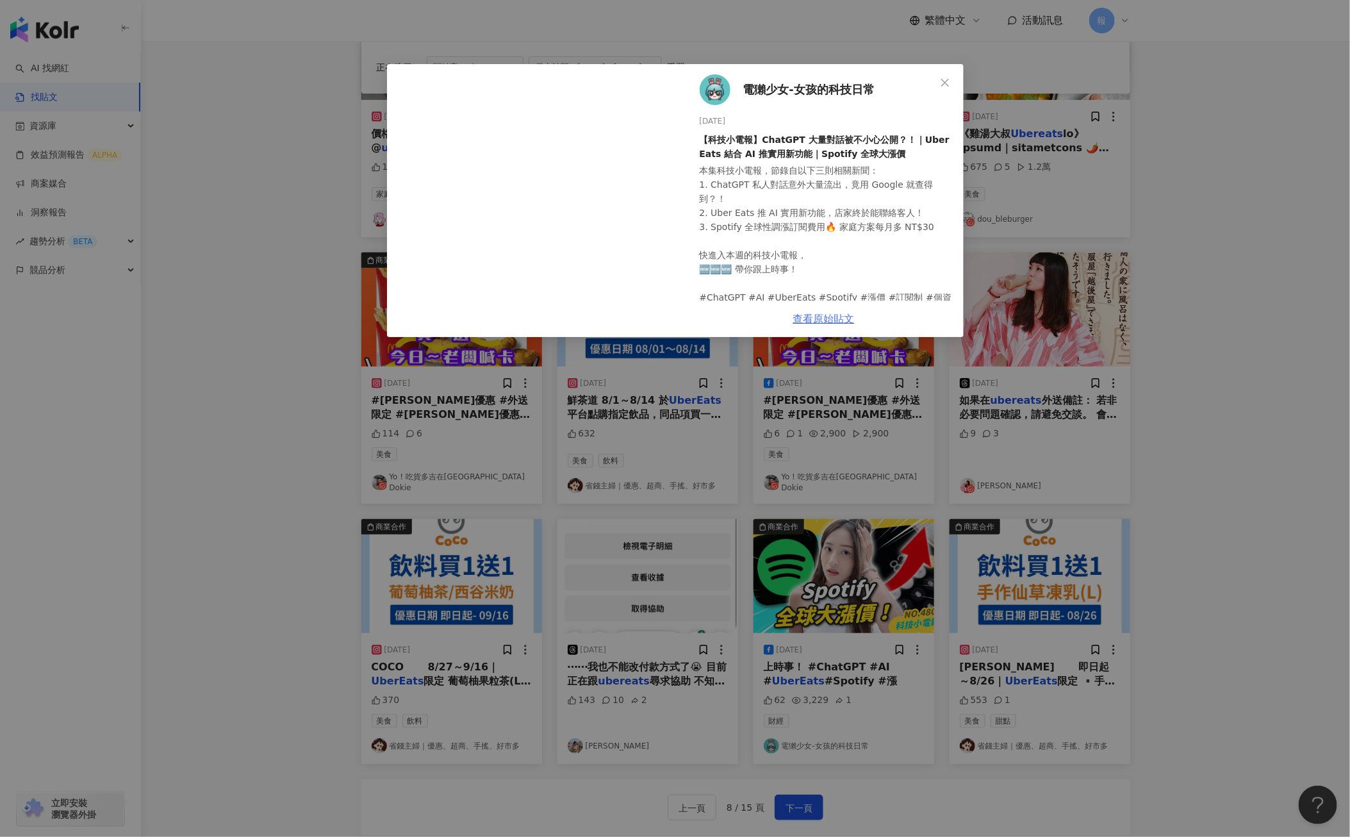
click at [818, 318] on link "查看原始貼文" at bounding box center [823, 319] width 61 height 12
click at [935, 84] on span "Close" at bounding box center [945, 83] width 26 height 10
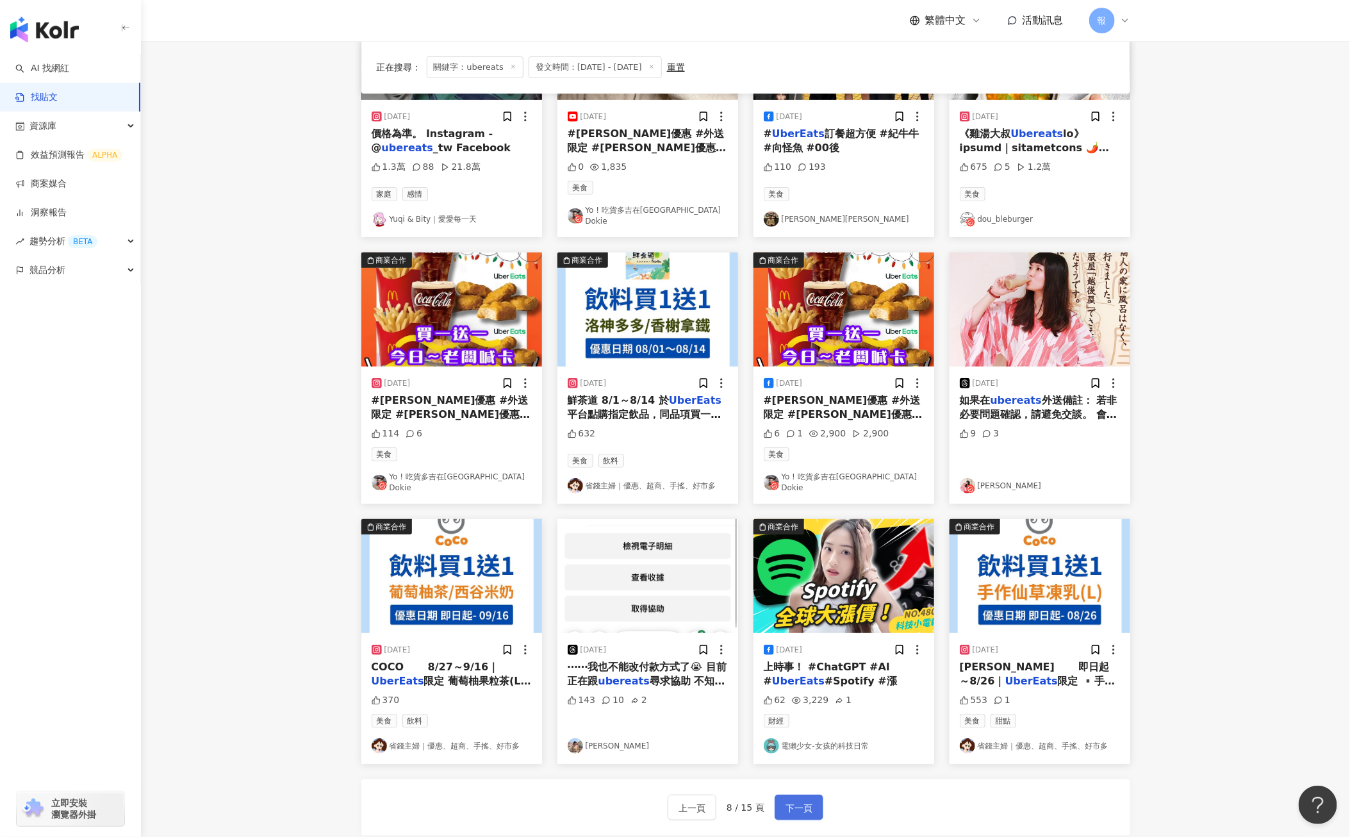
click at [804, 803] on span "下一頁" at bounding box center [798, 807] width 27 height 15
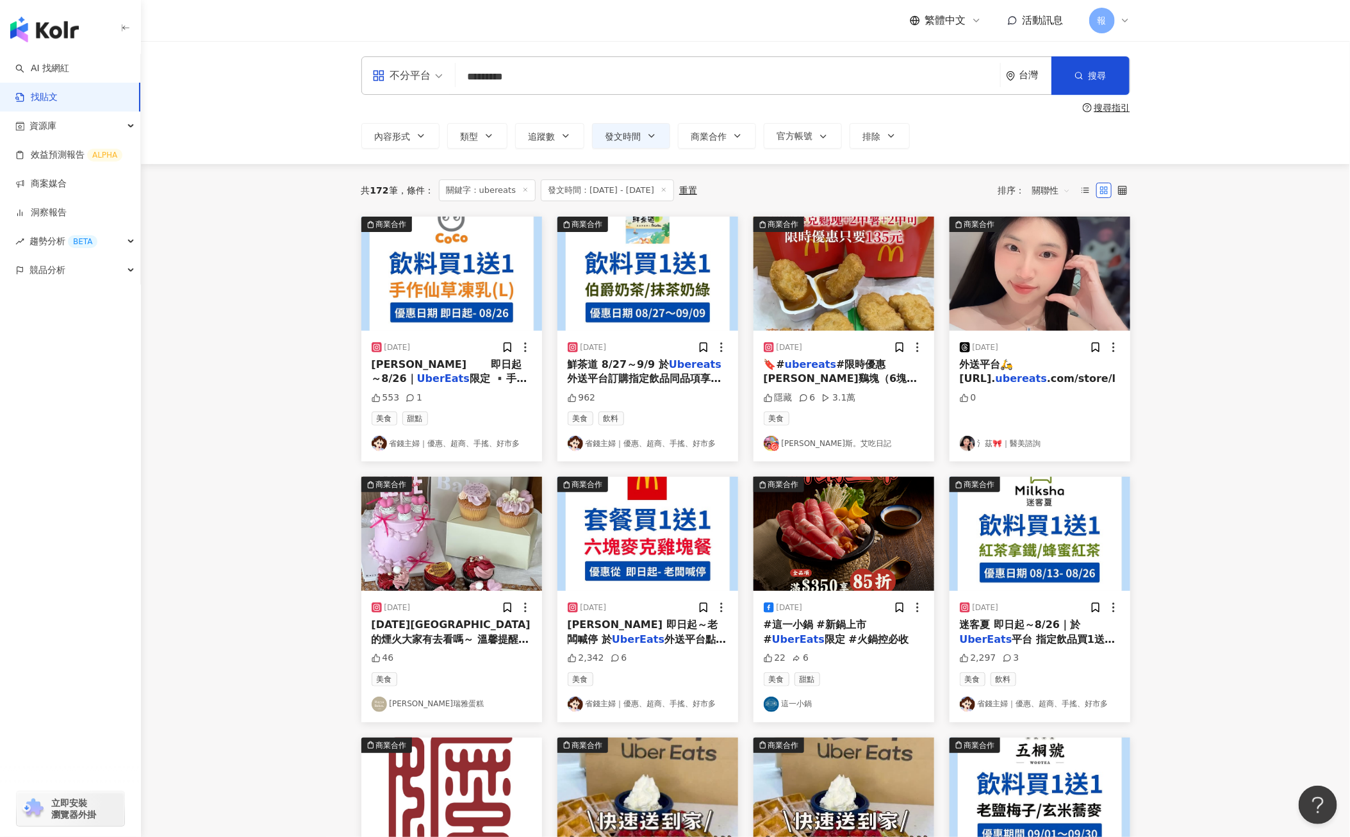
click at [851, 386] on div "🔖# ubereats #限時優惠 [PERSON_NAME]鷄塊（6塊）經典中薯餐 #買一送一 12塊[PERSON_NAME]鷄塊+2份中薯+2杯可樂只要…" at bounding box center [844, 371] width 160 height 29
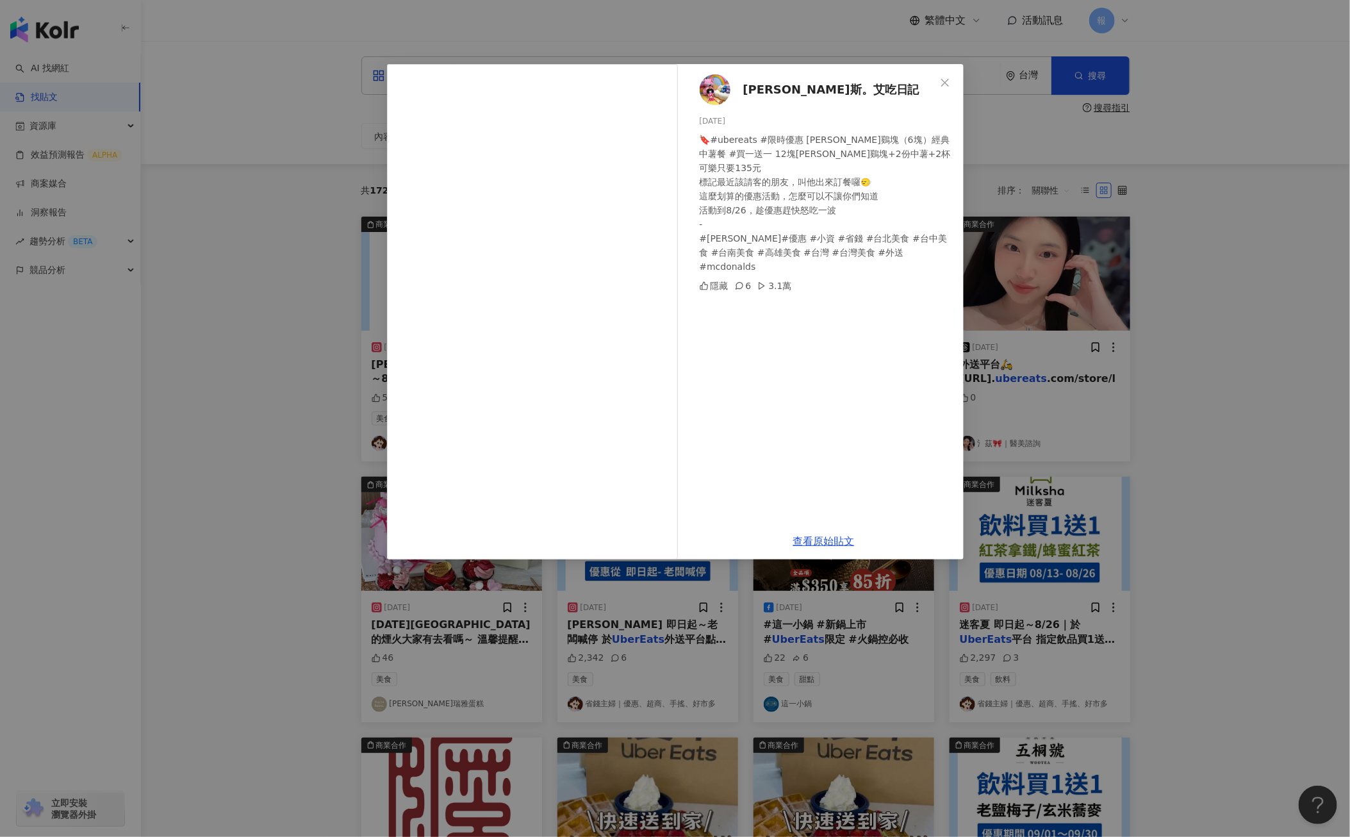
click at [830, 555] on div "查看原始貼文" at bounding box center [823, 541] width 279 height 37
click at [830, 533] on div "查看原始貼文" at bounding box center [823, 541] width 279 height 37
click at [830, 543] on link "查看原始貼文" at bounding box center [823, 541] width 61 height 12
click at [1202, 351] on div "[PERSON_NAME]斯。[PERSON_NAME]吃日記 [DATE] 🔖#ubereats #限時優惠 [PERSON_NAME]鷄塊（6塊）經典中薯…" at bounding box center [675, 418] width 1350 height 837
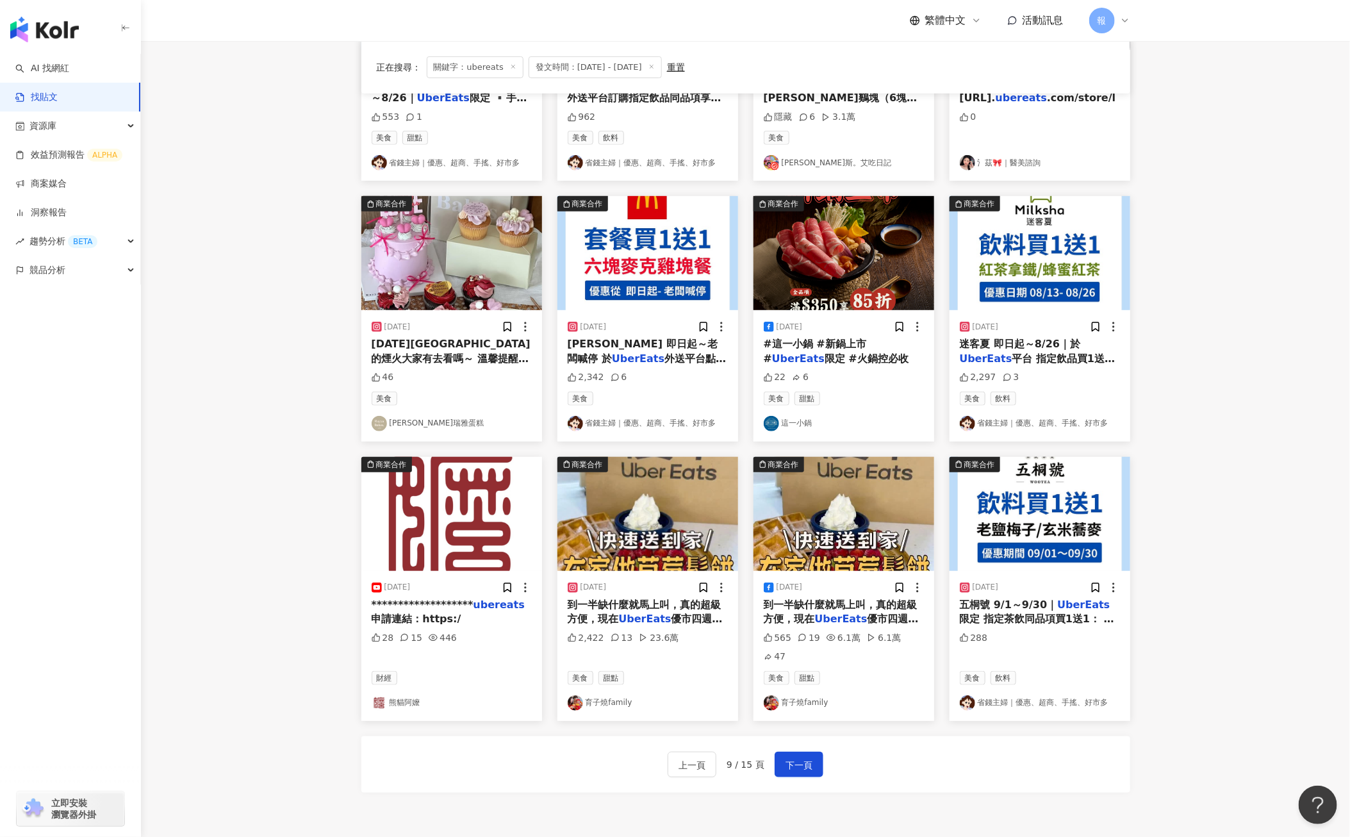
scroll to position [300, 0]
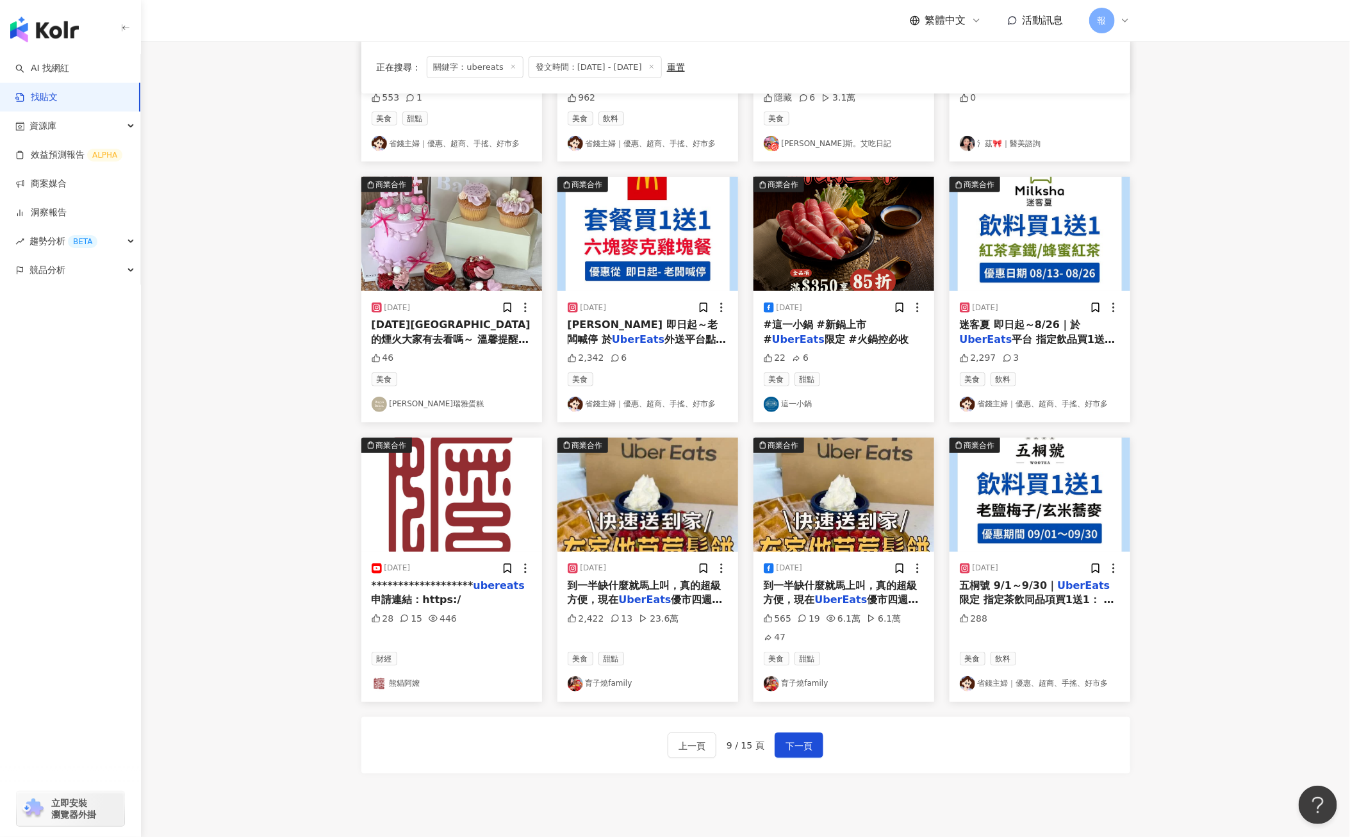
click at [669, 600] on span "優市四週年拉👏在8/2" at bounding box center [645, 606] width 155 height 26
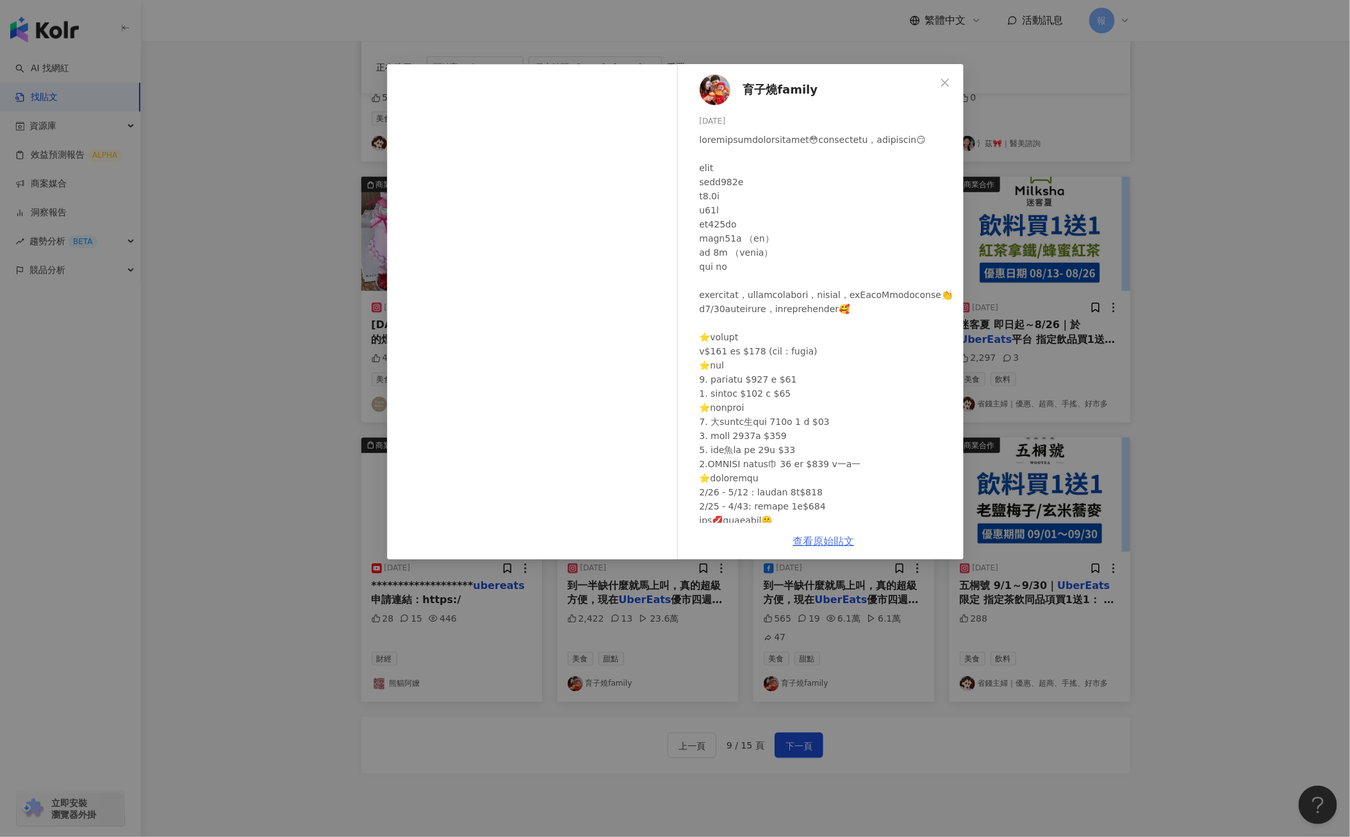
click at [814, 543] on link "查看原始貼文" at bounding box center [823, 541] width 61 height 12
click at [1196, 466] on div "育子燒family [DATE] 2,422 13 23.6萬 查看原始貼文" at bounding box center [675, 418] width 1350 height 837
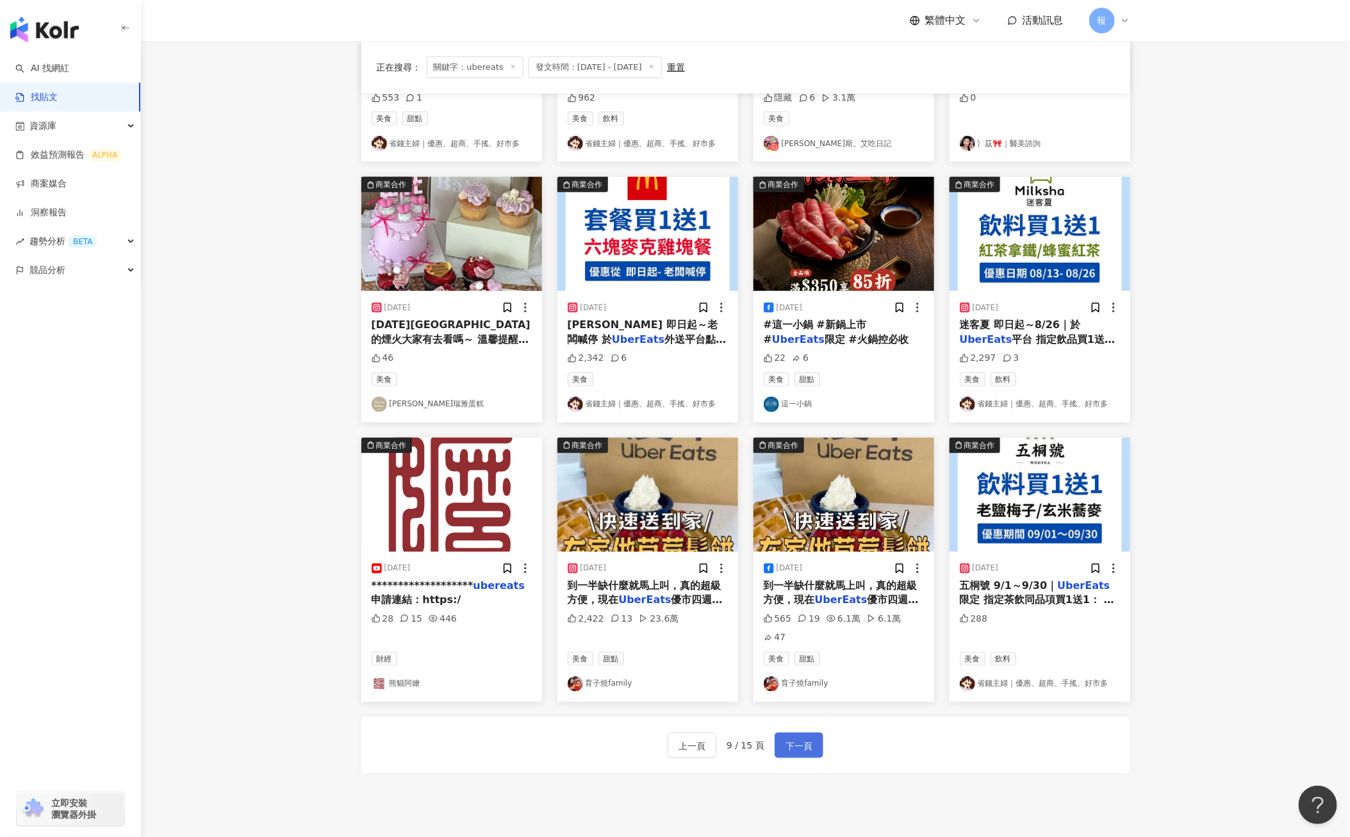
click at [806, 738] on span "下一頁" at bounding box center [798, 745] width 27 height 15
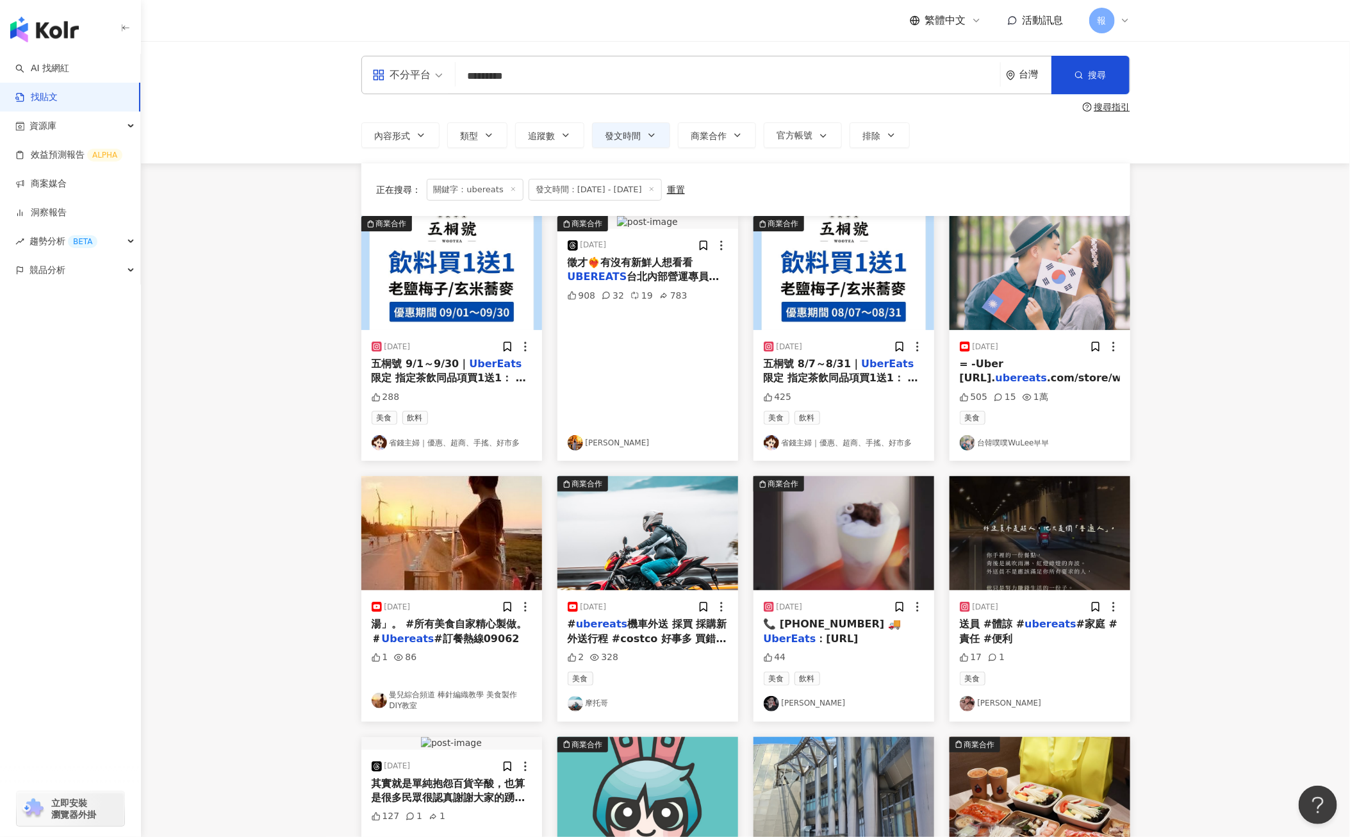
scroll to position [0, 0]
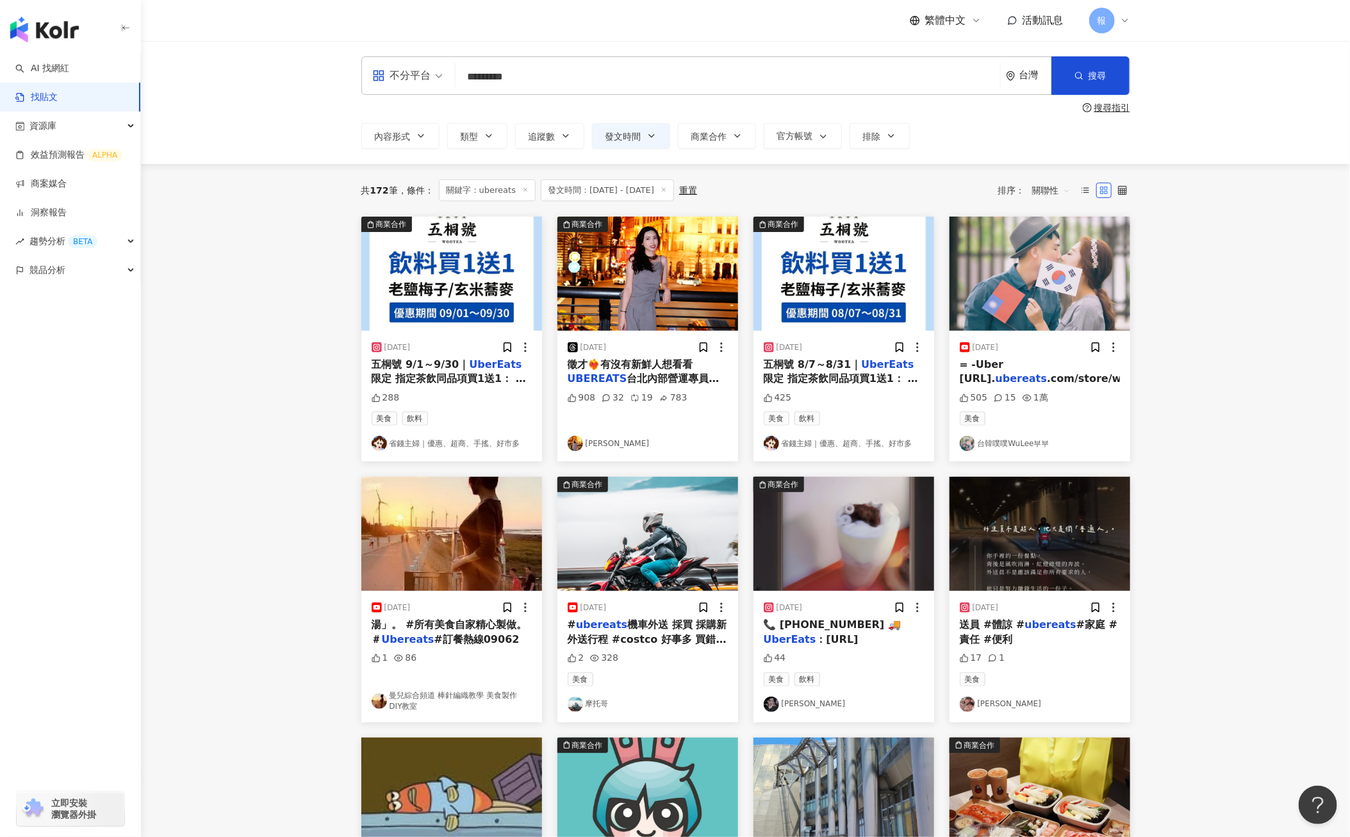
click at [1029, 380] on mark "ubereats" at bounding box center [1020, 378] width 51 height 12
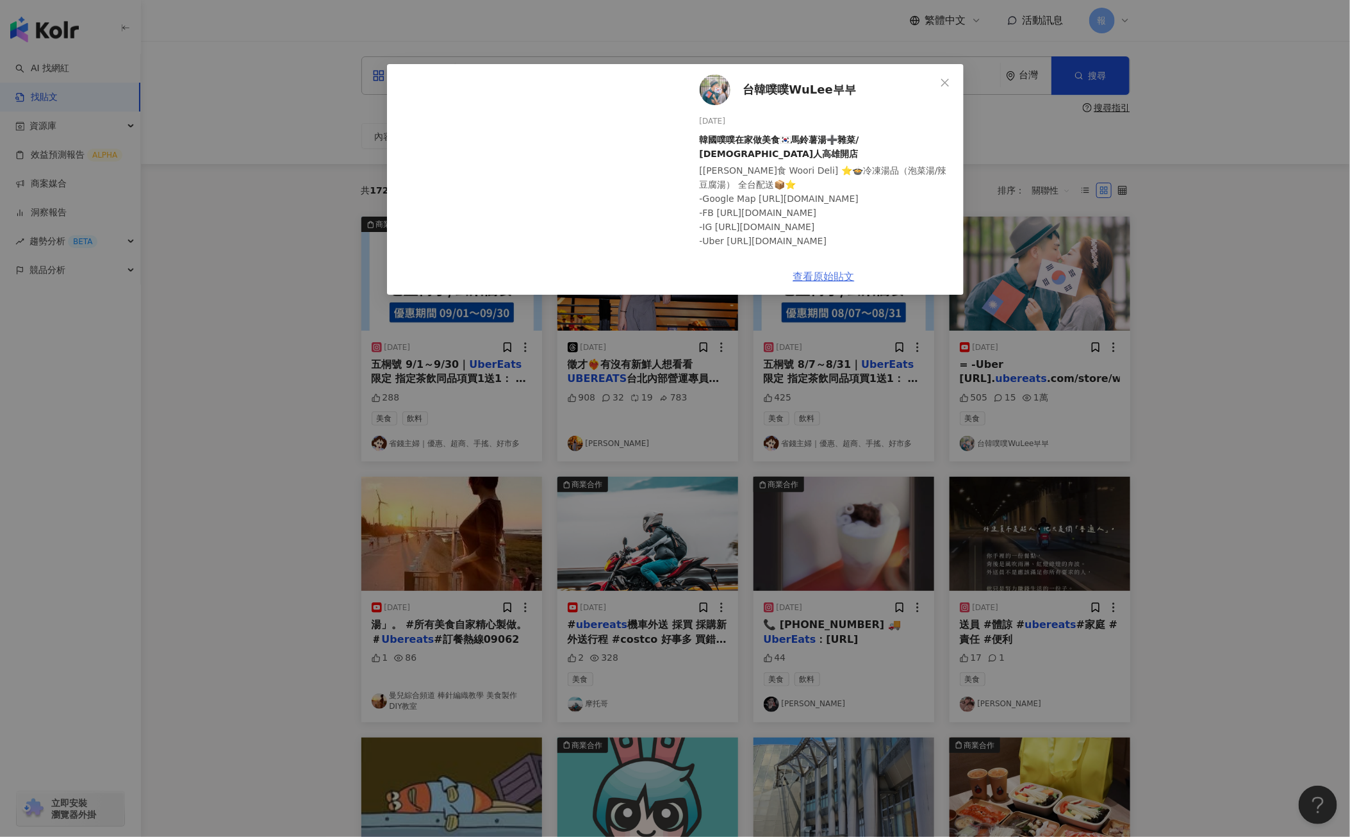
click at [846, 275] on link "查看原始貼文" at bounding box center [823, 276] width 61 height 12
click at [945, 79] on icon "close" at bounding box center [945, 83] width 10 height 10
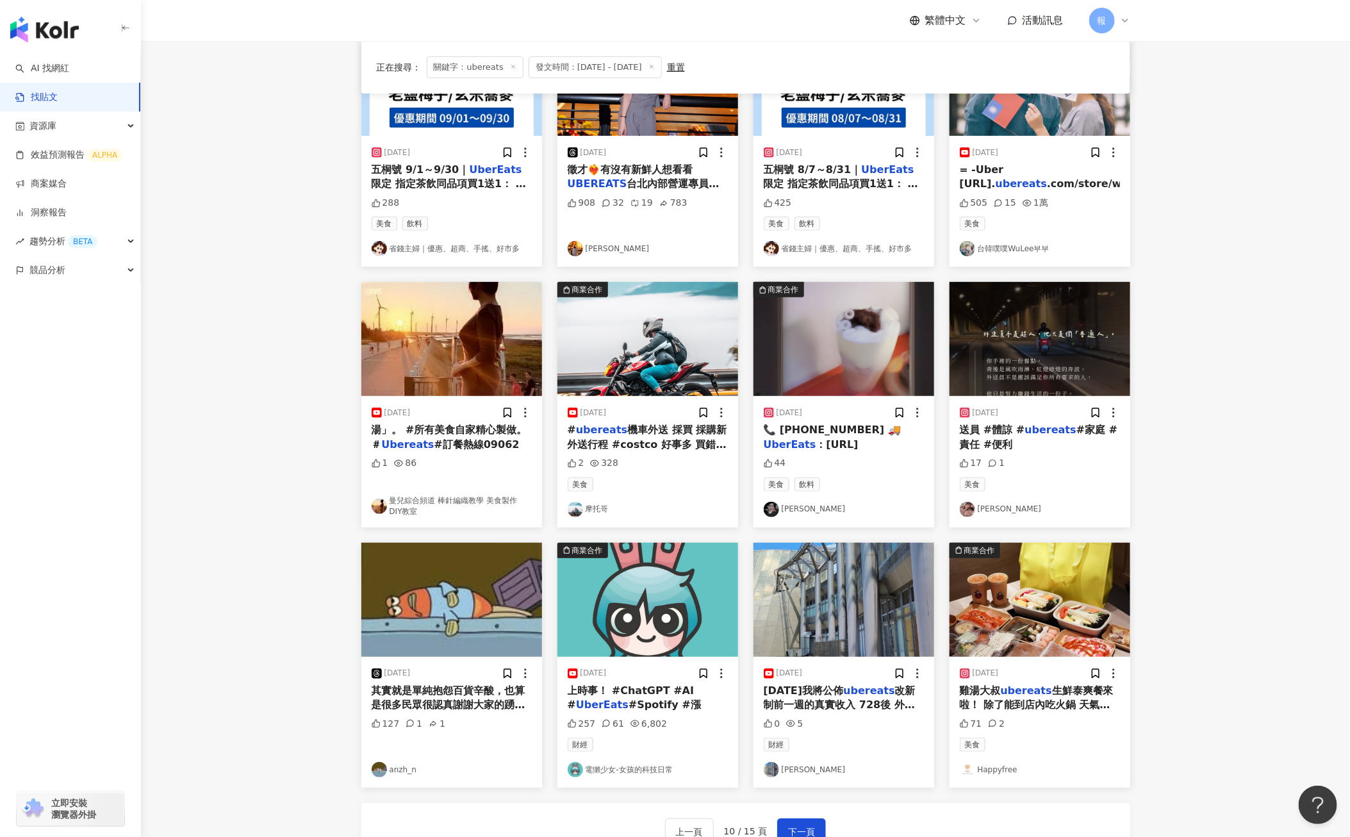
scroll to position [198, 0]
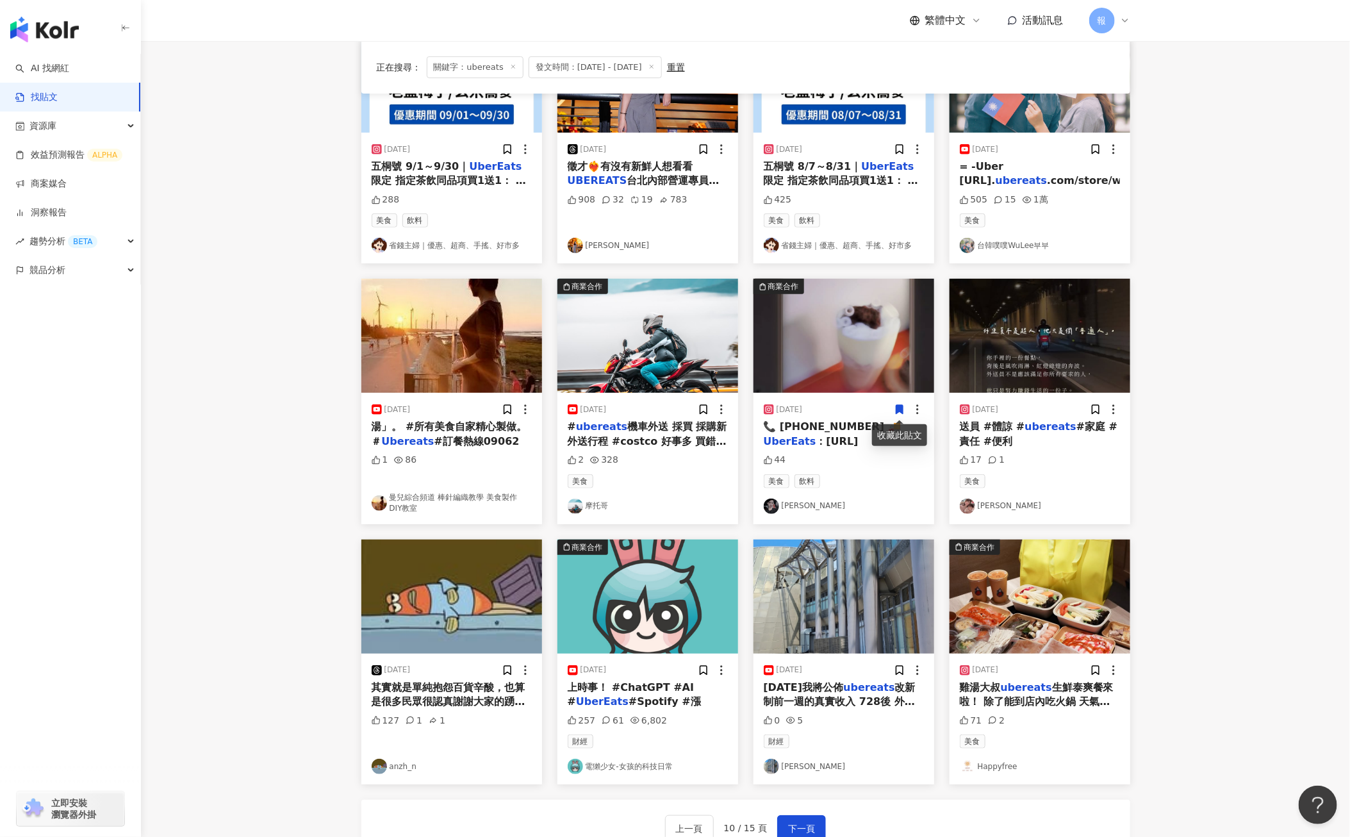
click at [1017, 701] on span "生鮮泰爽餐來啦！ 除了能到店內吃火鍋 天氣這麼熱 在家直接就可以吃起來😍 根本是懶得出門一族的[DEMOGRAPHIC_DATA]😝 📍套餐內容 泰泰滾雞湯底…" at bounding box center [1040, 823] width 160 height 284
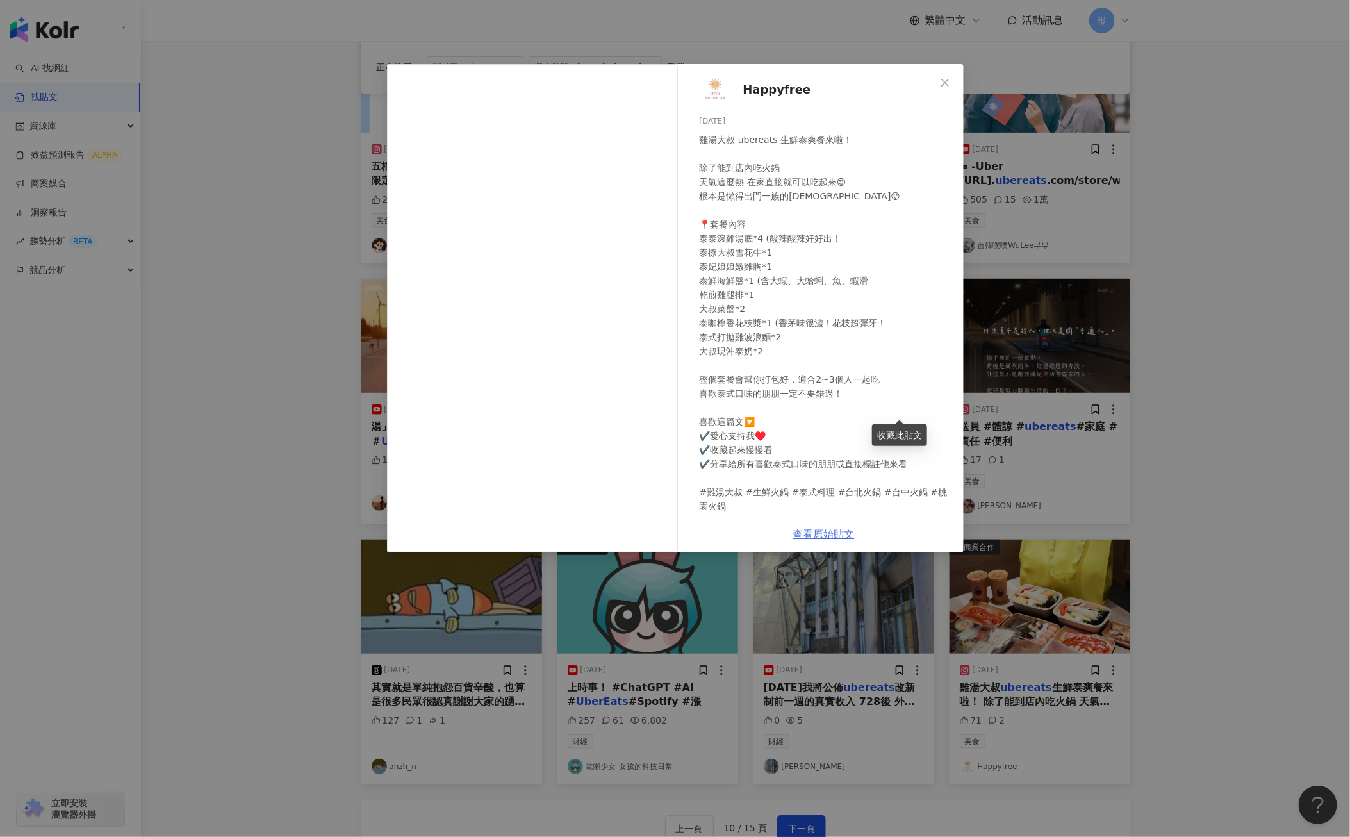
click at [822, 537] on link "查看原始貼文" at bounding box center [823, 534] width 61 height 12
click at [1146, 619] on div "Happyfree [DATE] 雞湯大叔 ubereats 生鮮泰爽餐來啦！ 除了能到店內吃火鍋 天氣這麼熱 在家直接就可以吃起來😍 根本是懶得出門一族的[…" at bounding box center [675, 418] width 1350 height 837
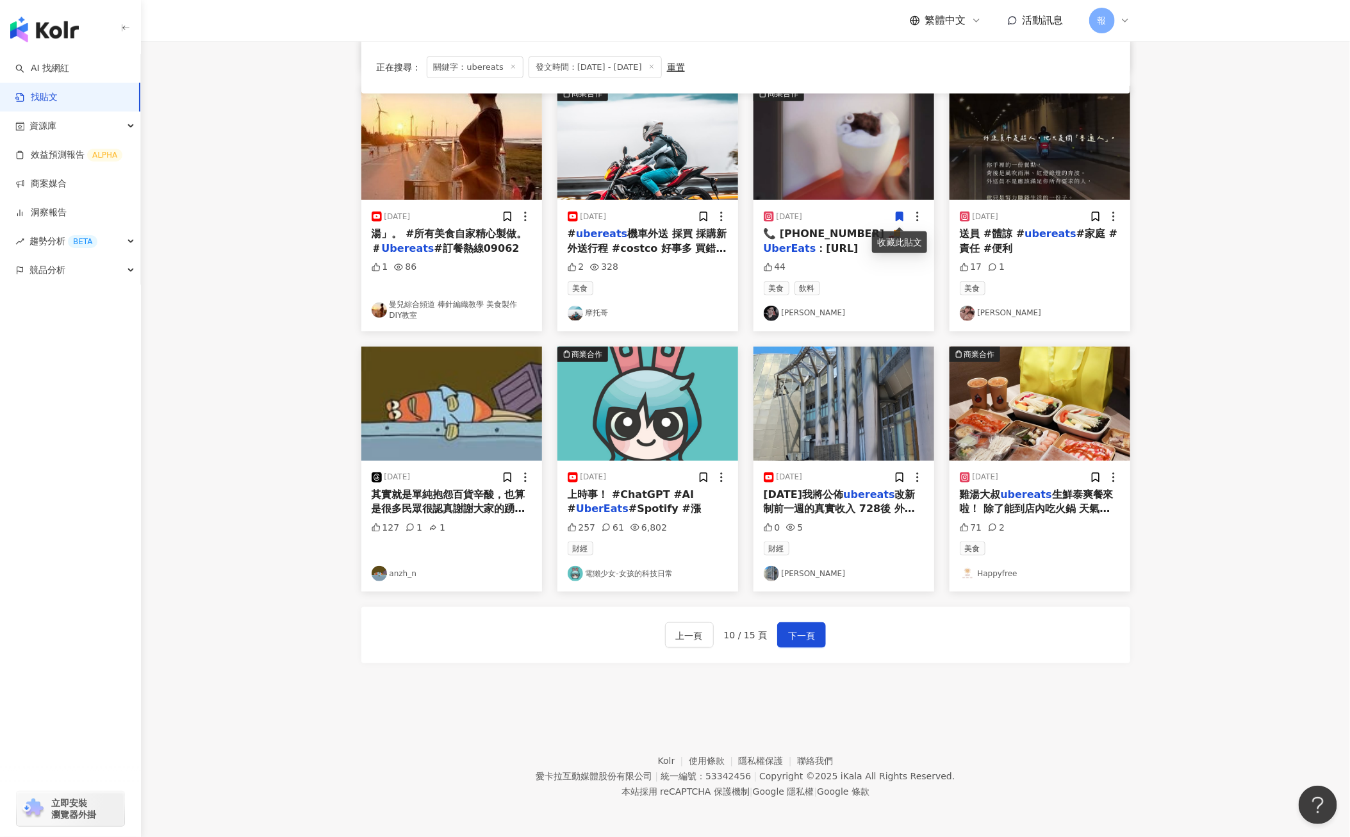
scroll to position [394, 0]
click at [809, 633] on span "下一頁" at bounding box center [801, 634] width 27 height 15
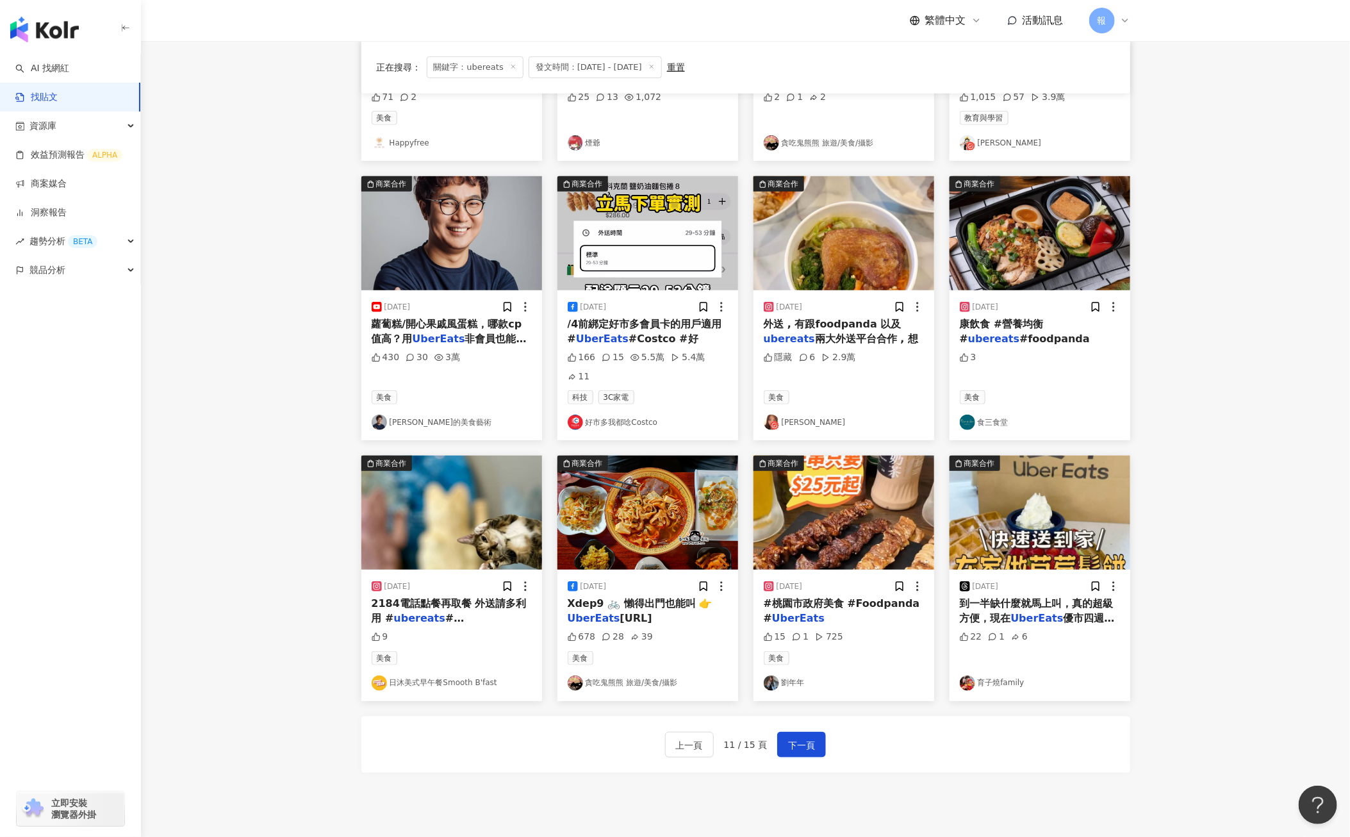
scroll to position [306, 0]
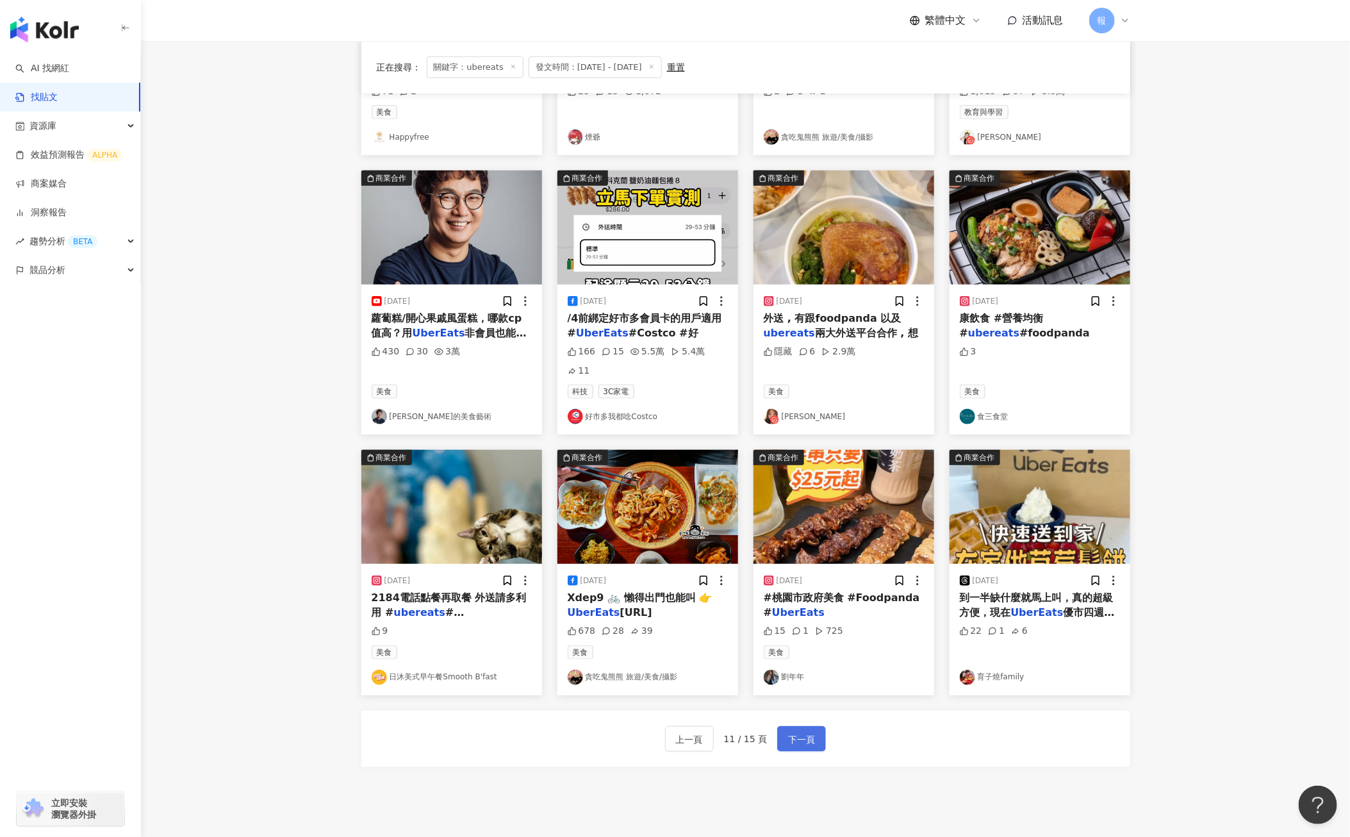
click at [796, 731] on span "下一頁" at bounding box center [801, 738] width 27 height 15
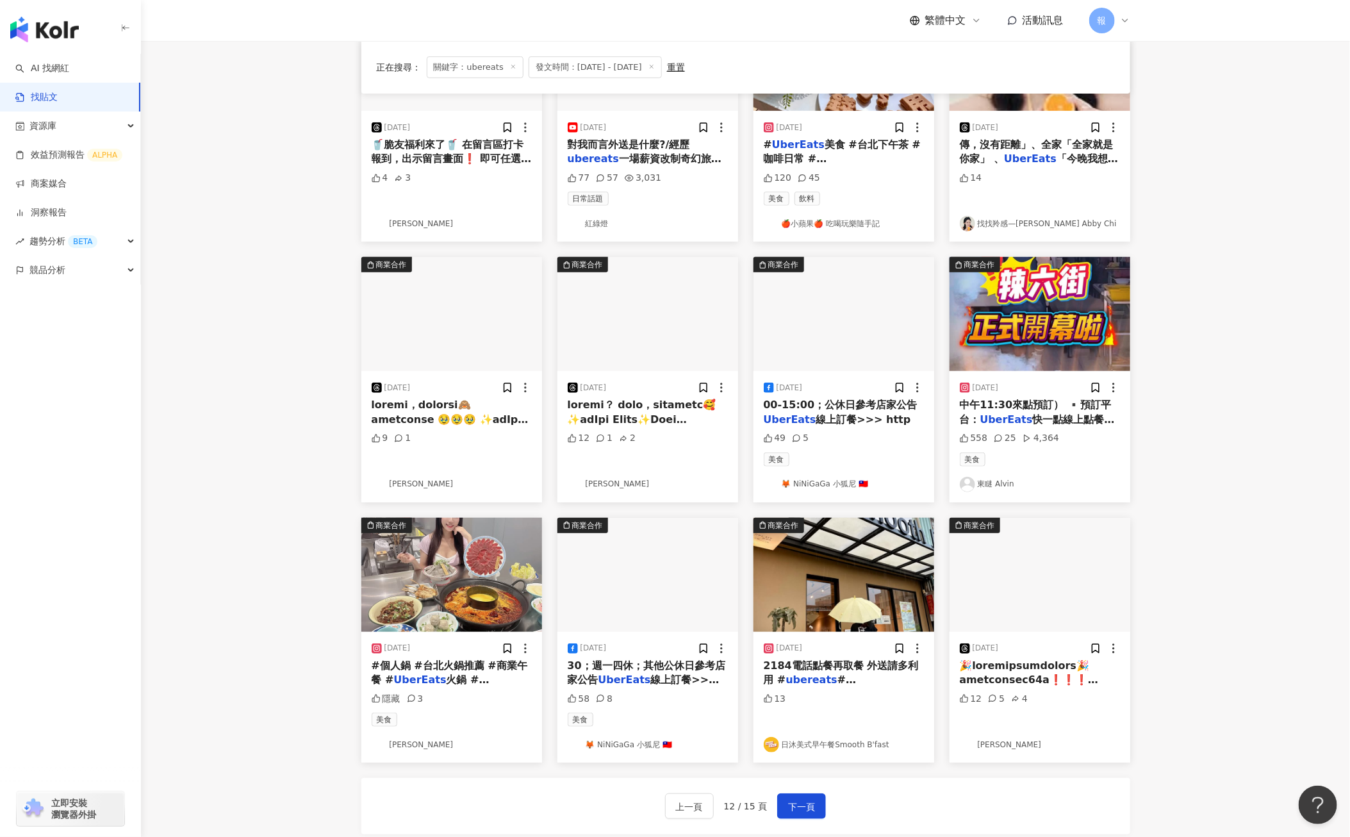
scroll to position [223, 0]
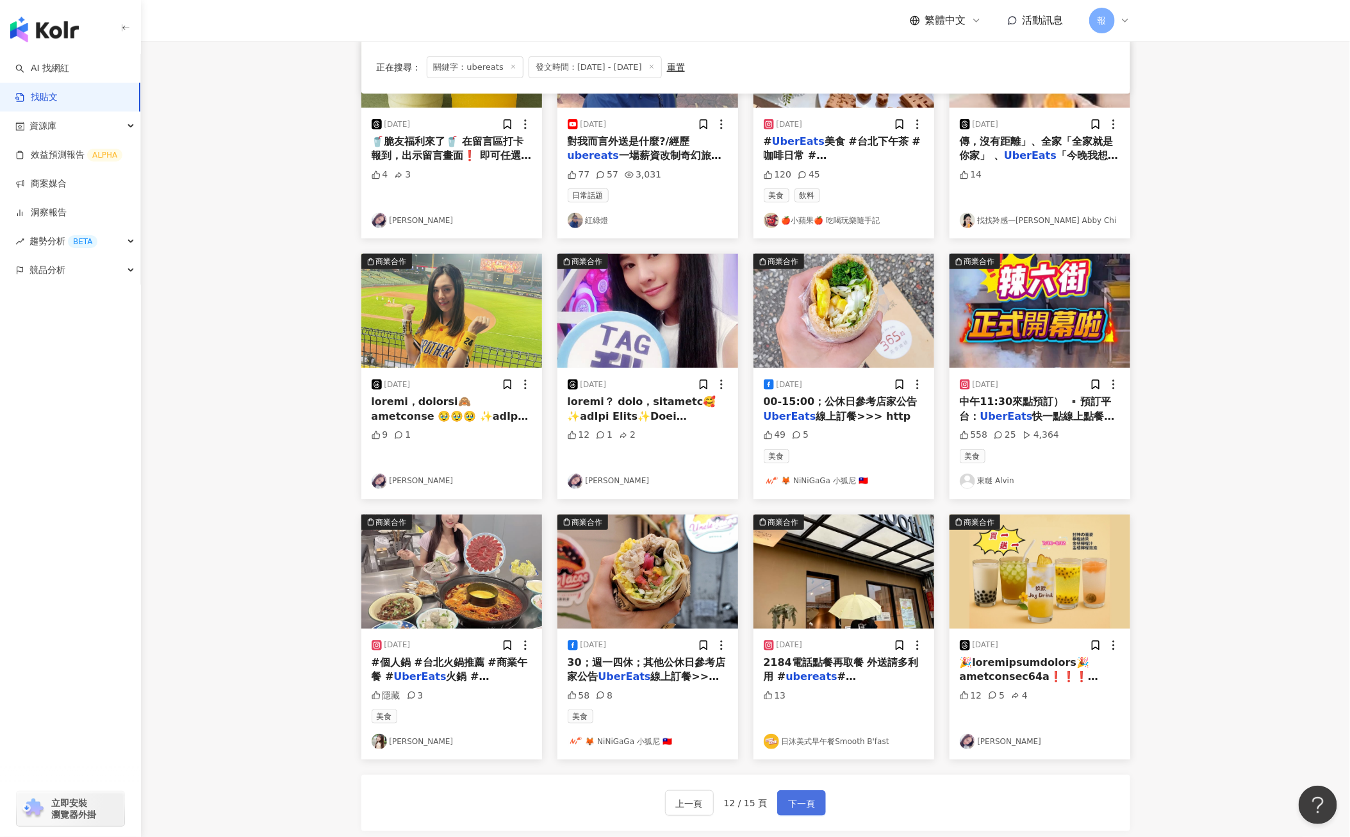
click at [783, 808] on button "下一頁" at bounding box center [801, 803] width 49 height 26
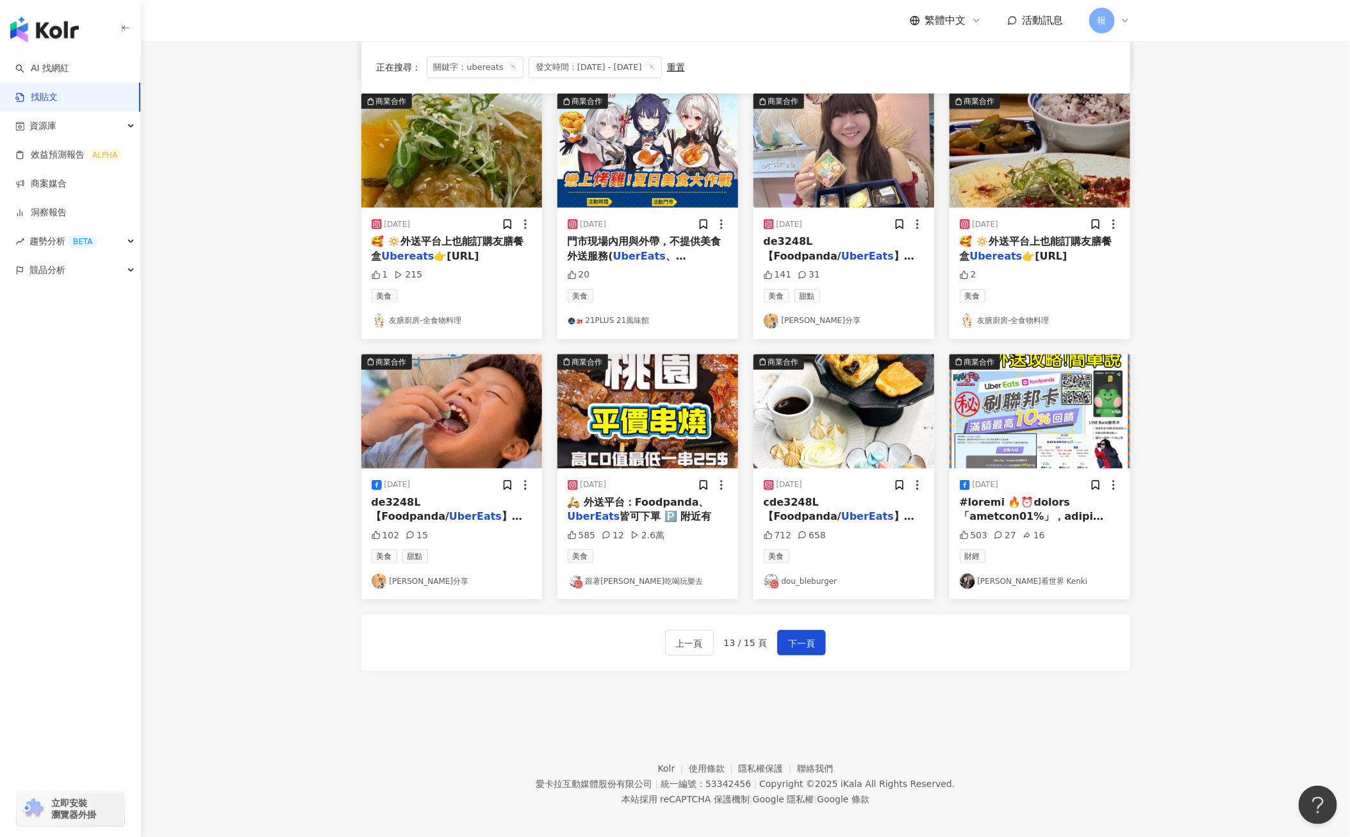
scroll to position [394, 0]
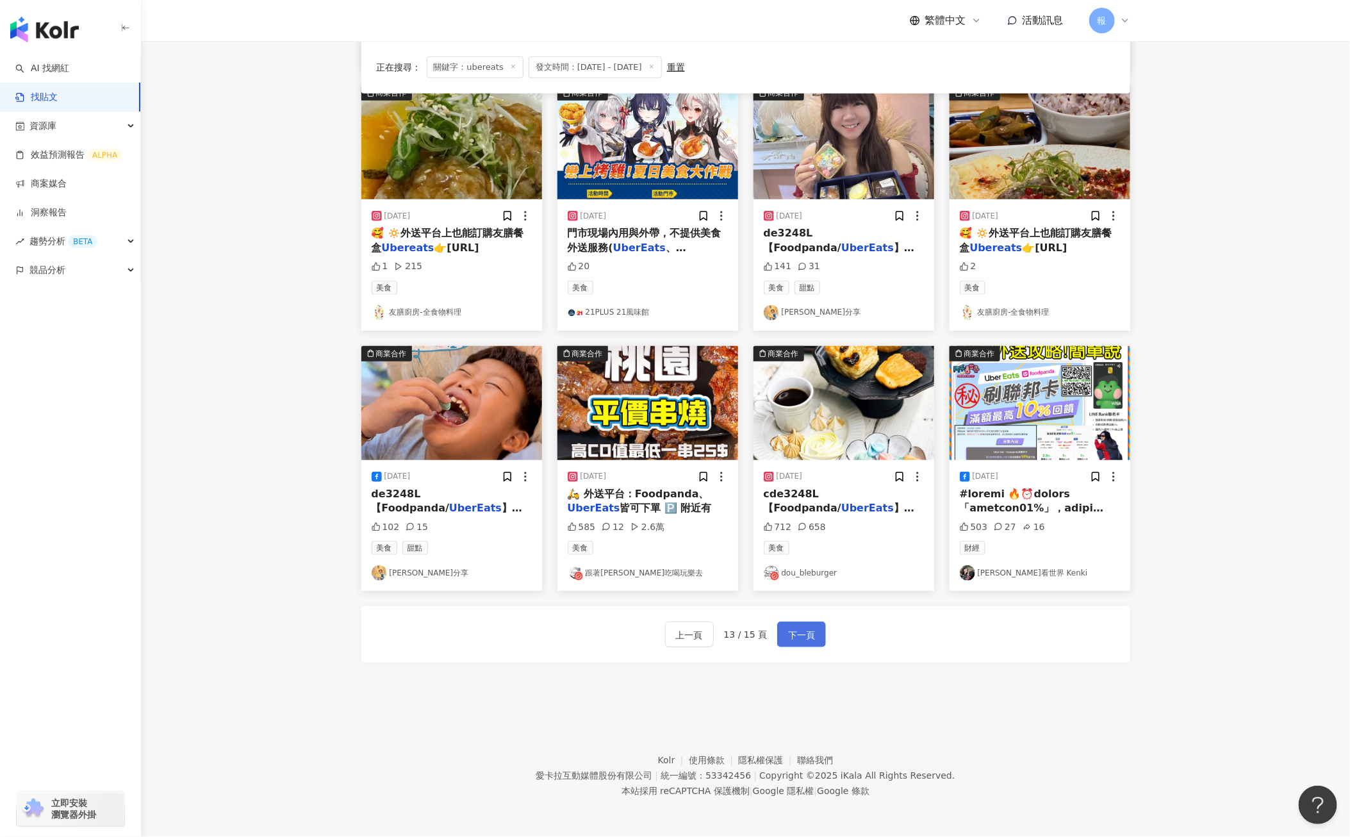
click at [798, 642] on button "下一頁" at bounding box center [801, 634] width 49 height 26
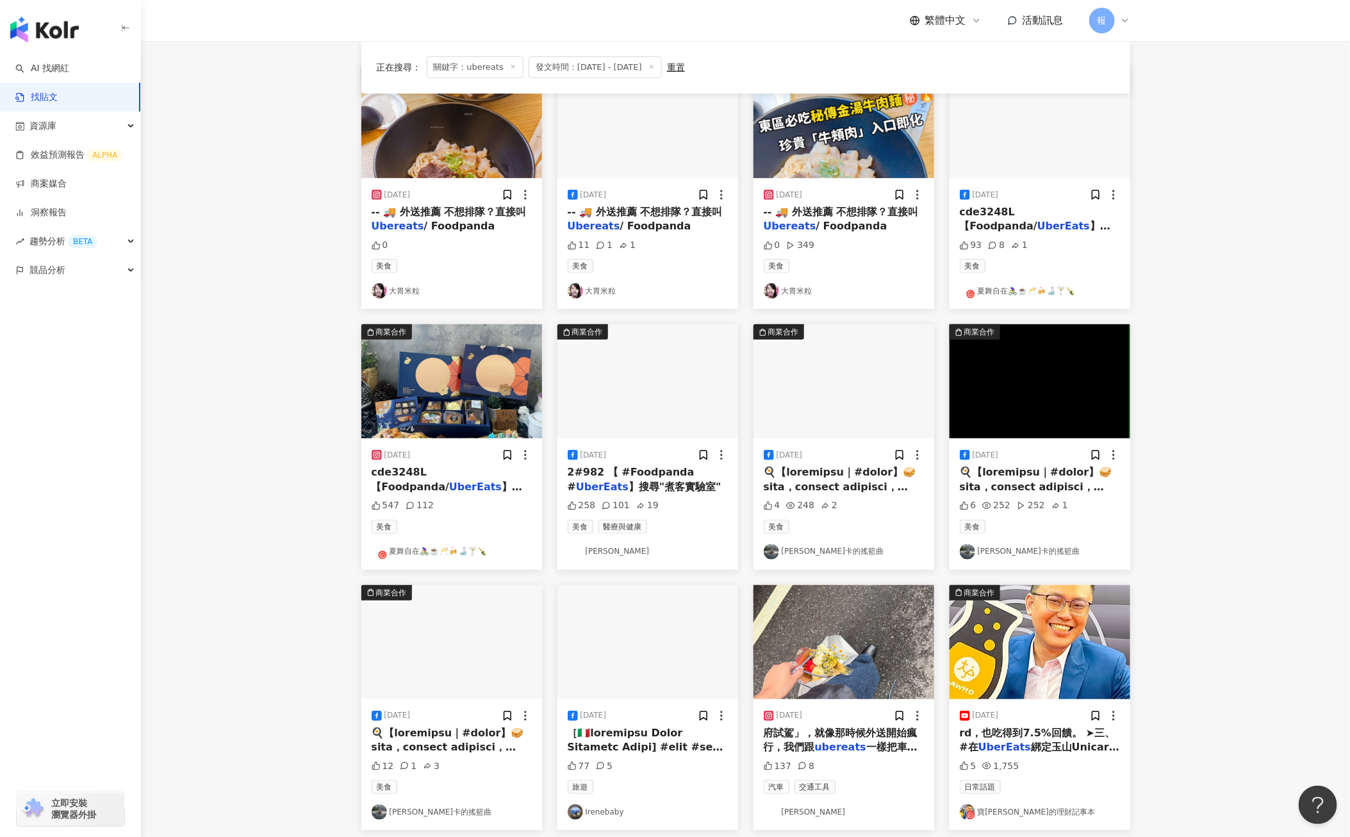
scroll to position [149, 0]
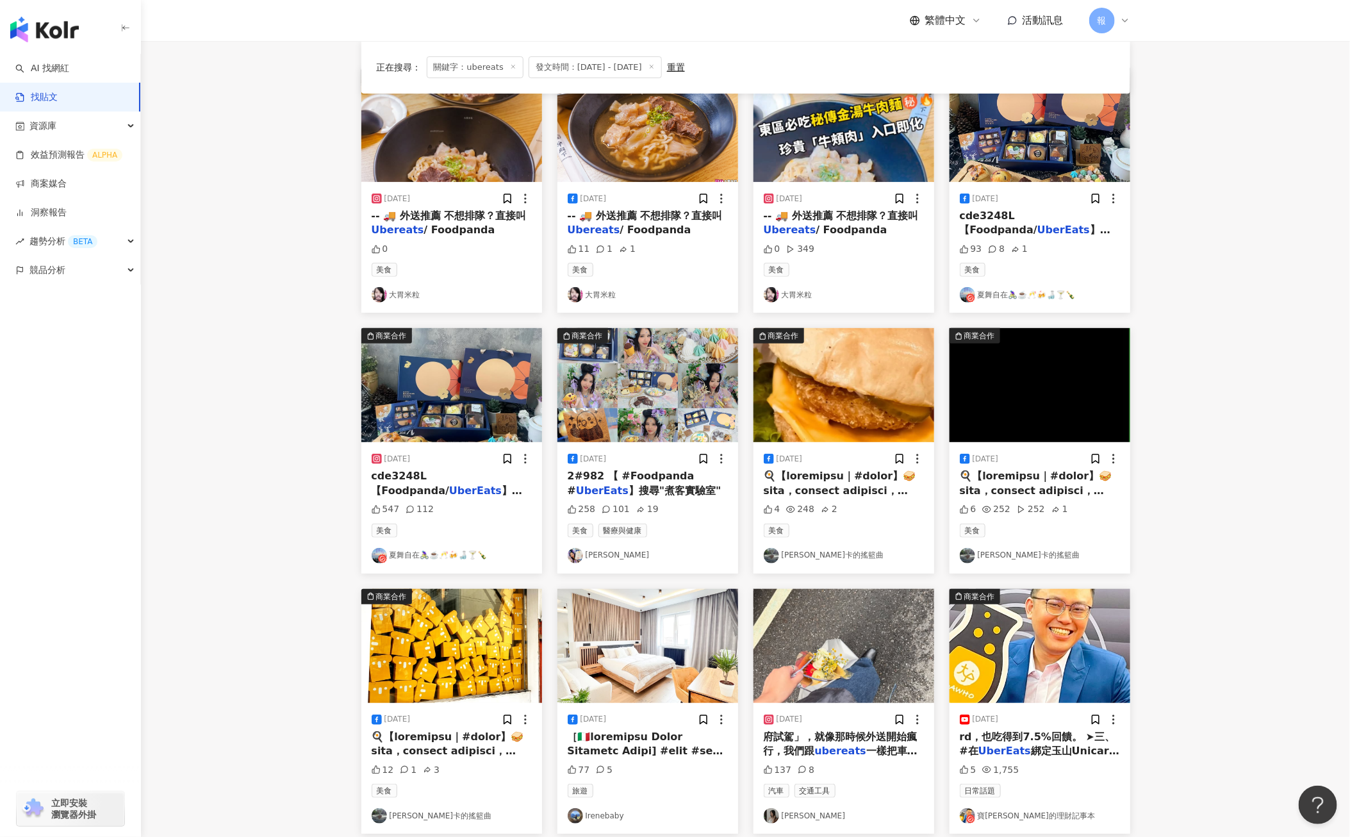
click at [483, 489] on mark "UberEats" at bounding box center [475, 490] width 53 height 12
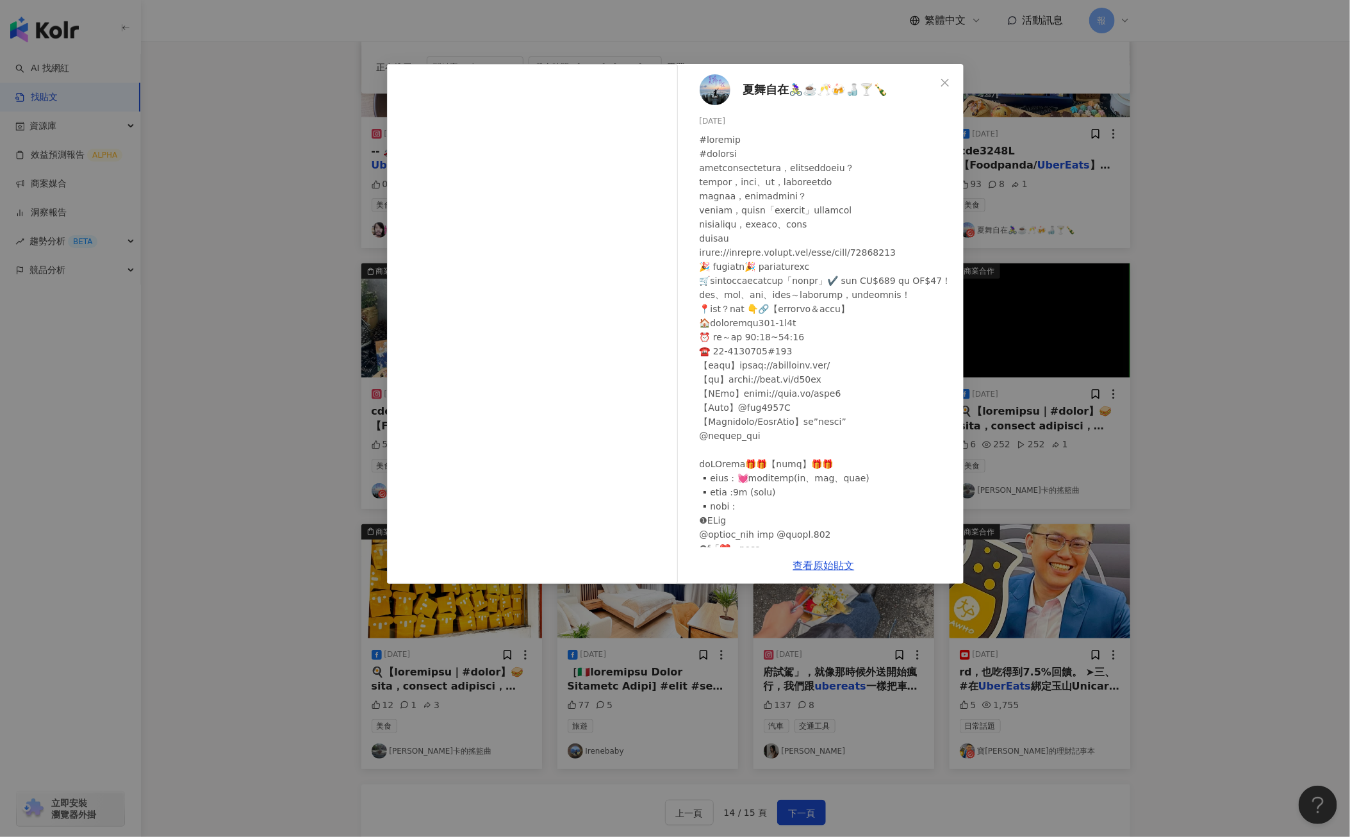
scroll to position [210, 0]
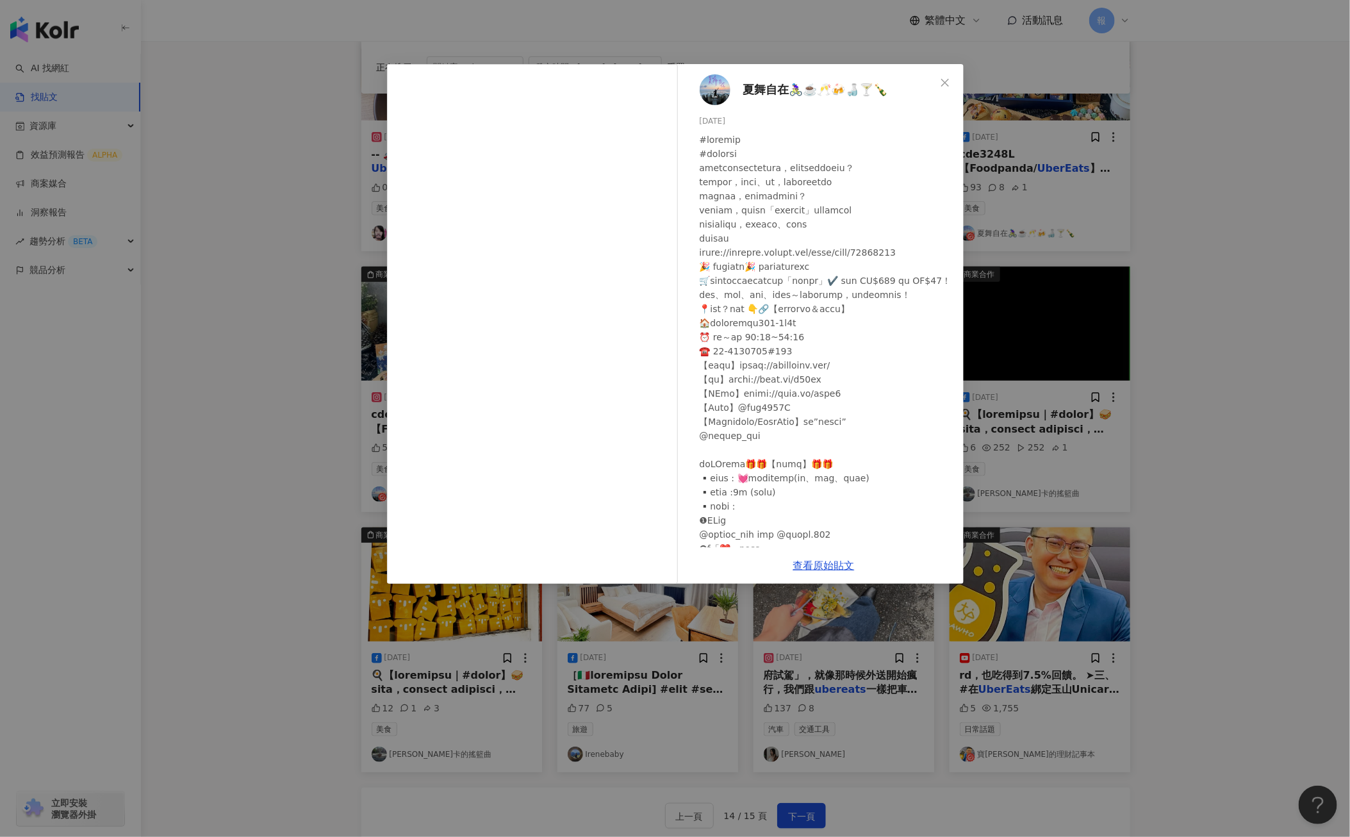
click at [817, 572] on div "查看原始貼文" at bounding box center [823, 565] width 279 height 37
click at [819, 568] on link "查看原始貼文" at bounding box center [823, 565] width 61 height 12
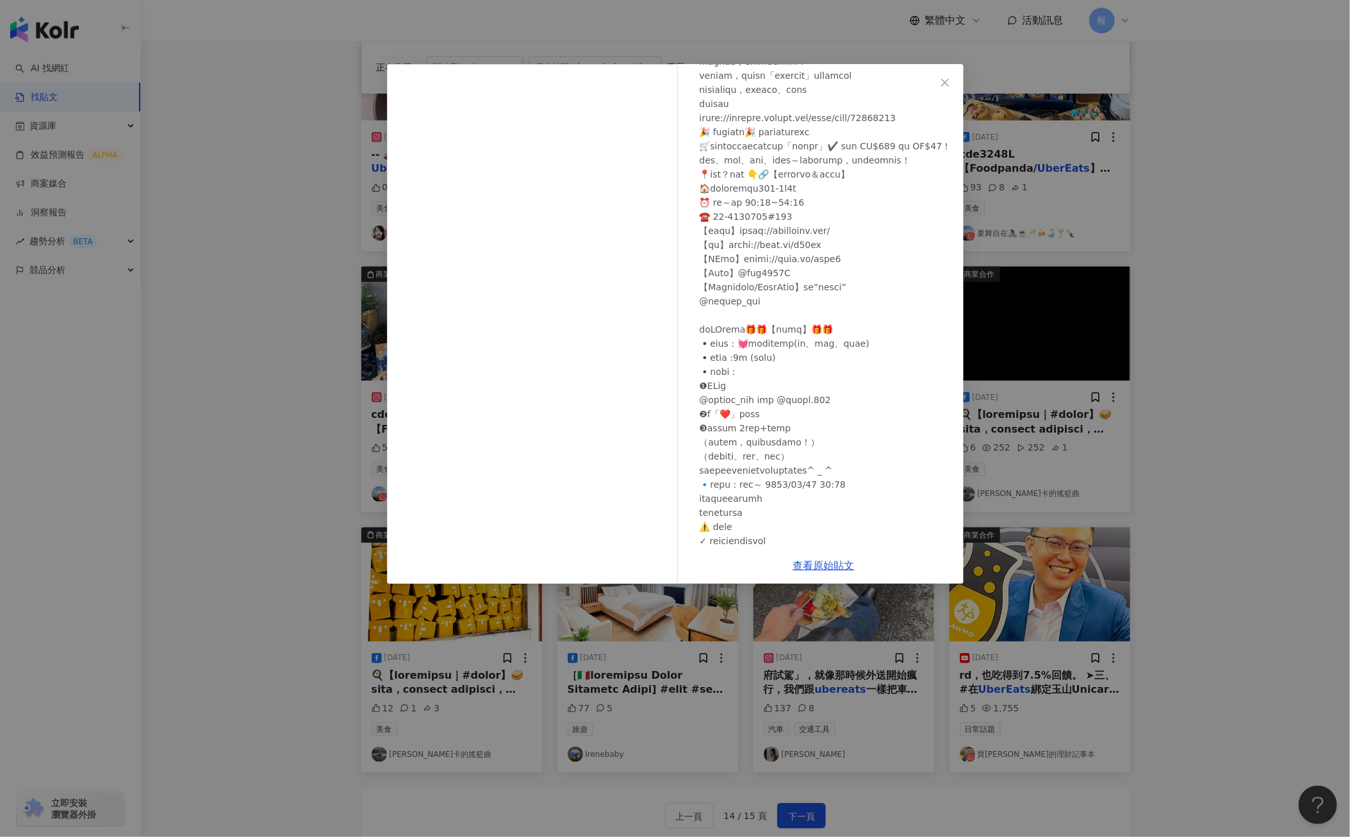
scroll to position [147, 0]
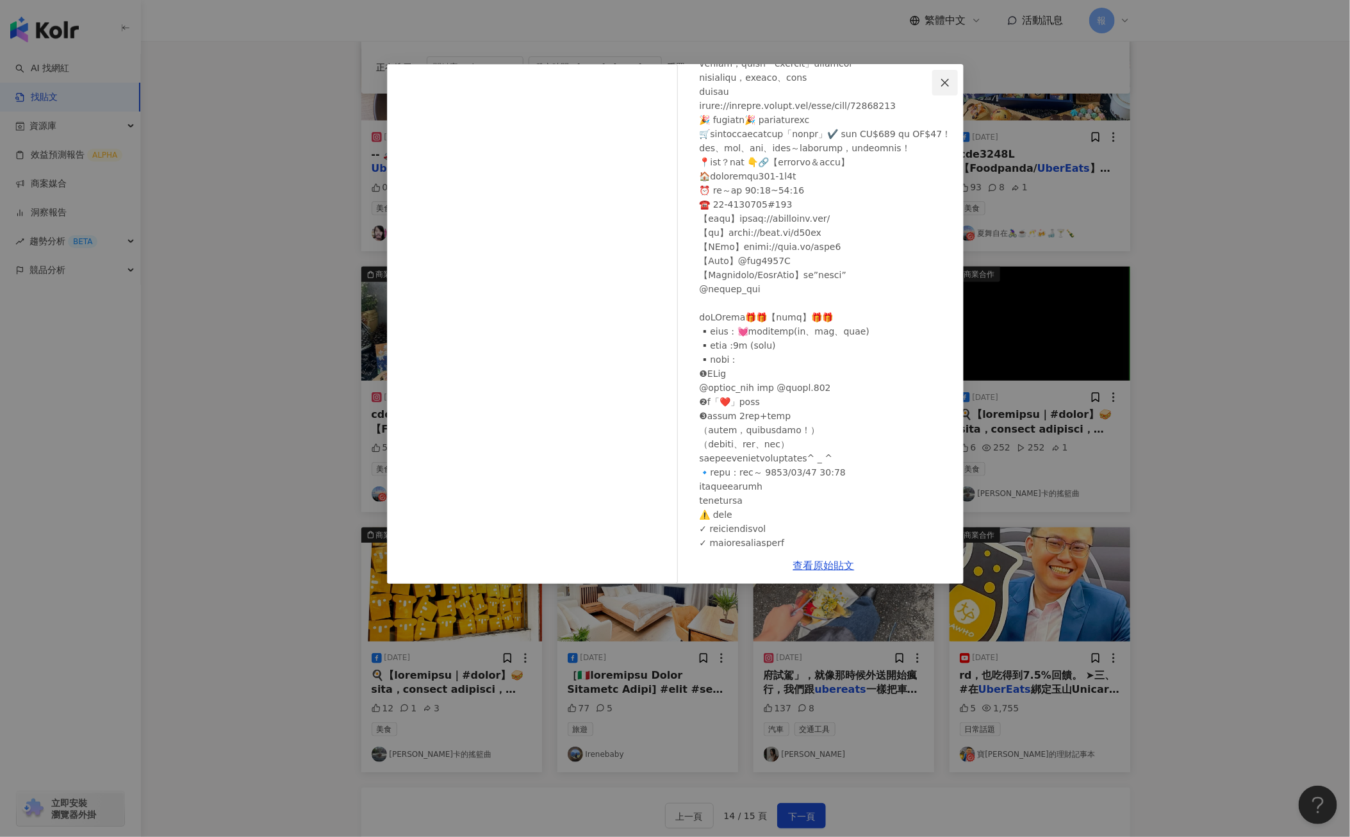
click at [947, 85] on icon "close" at bounding box center [945, 82] width 8 height 8
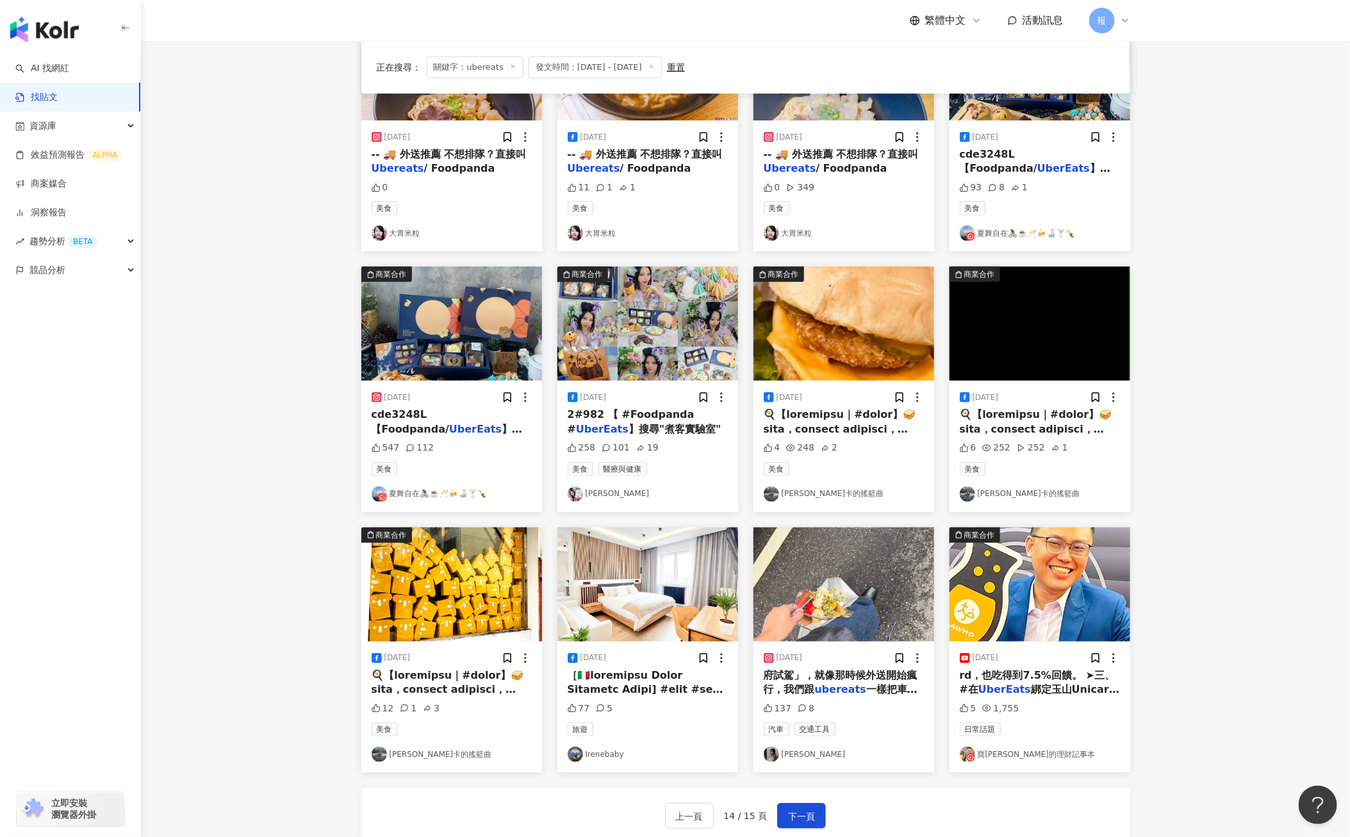
click at [1035, 679] on span "rd，也吃得到7.5%回饋。 ➤三、#在" at bounding box center [1038, 682] width 156 height 26
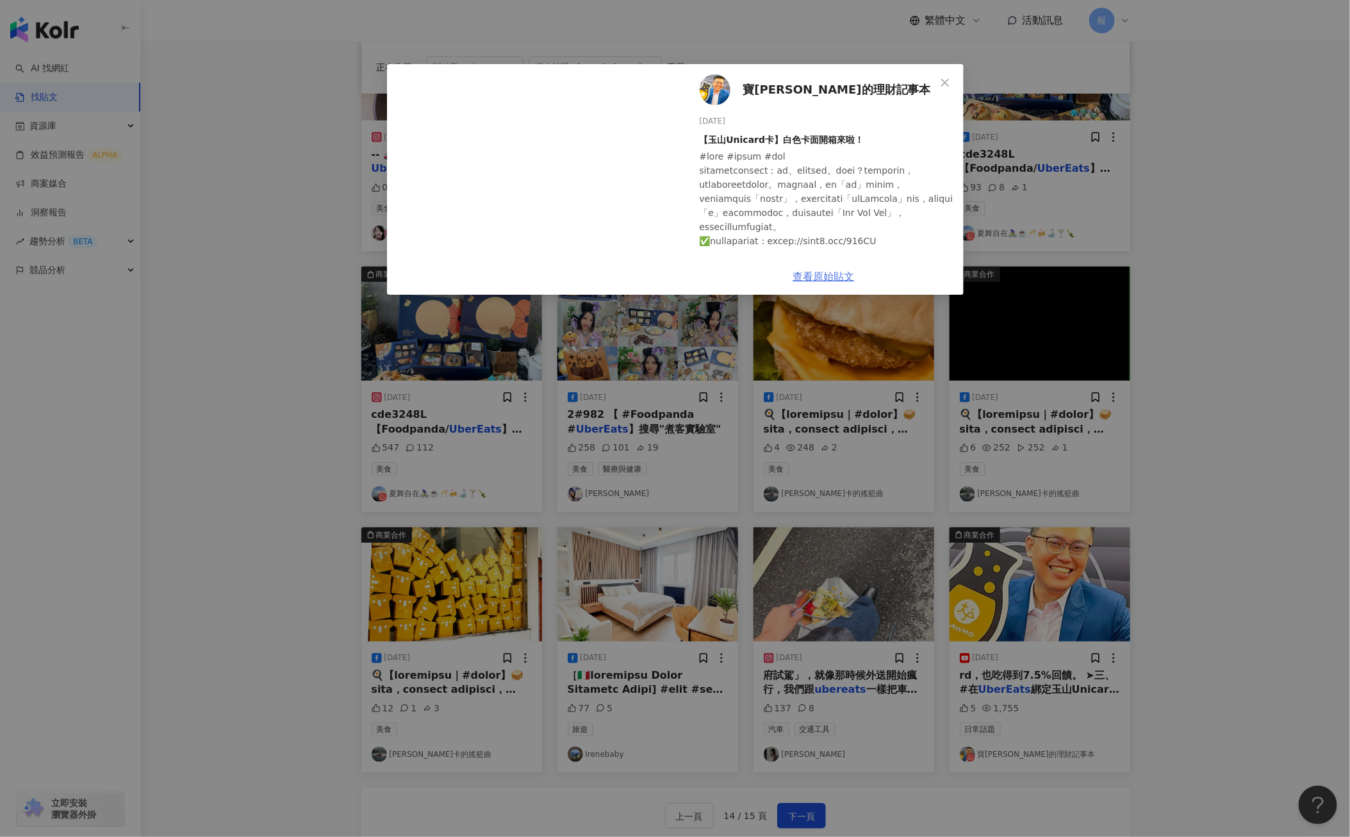
click at [841, 279] on link "查看原始貼文" at bounding box center [823, 276] width 61 height 12
click at [948, 80] on icon "close" at bounding box center [945, 83] width 10 height 10
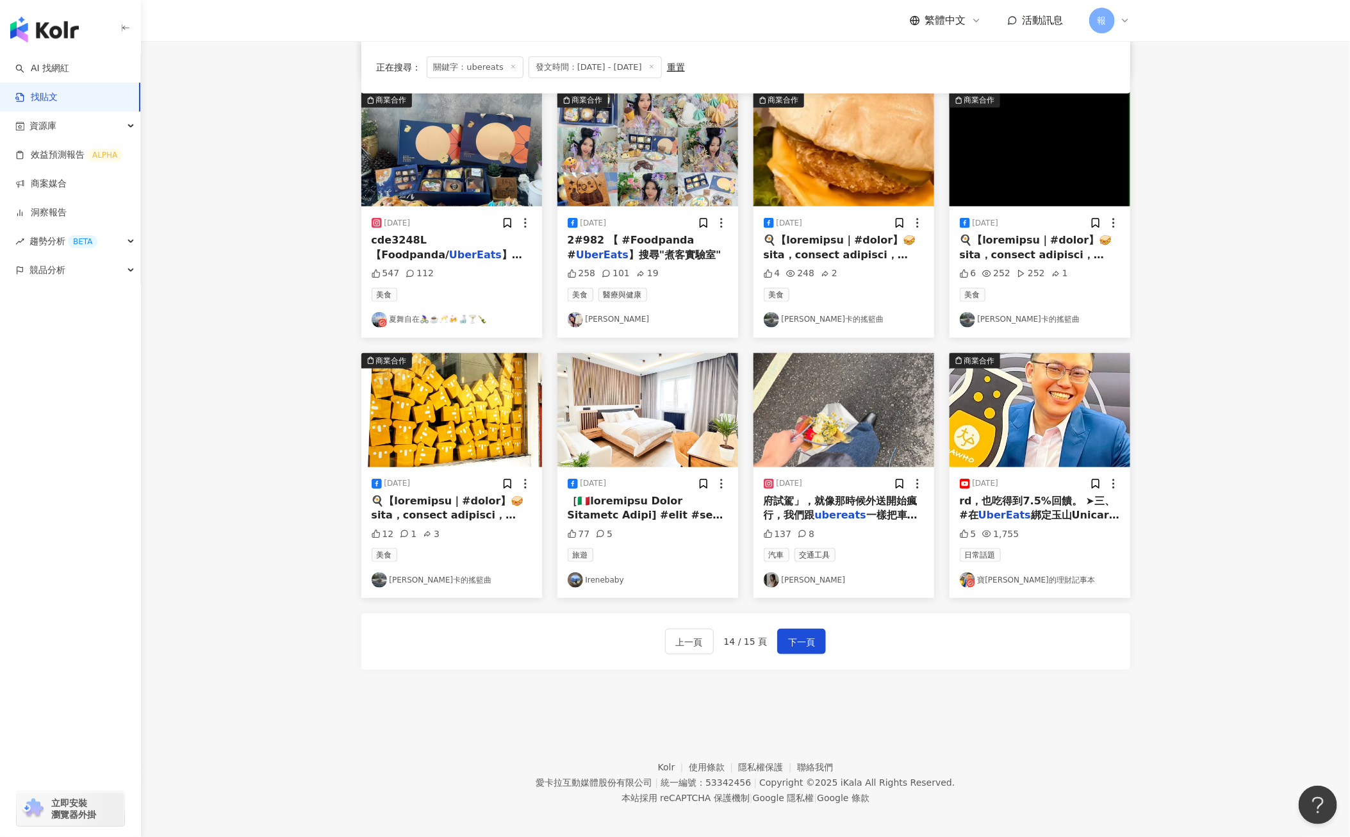
scroll to position [394, 0]
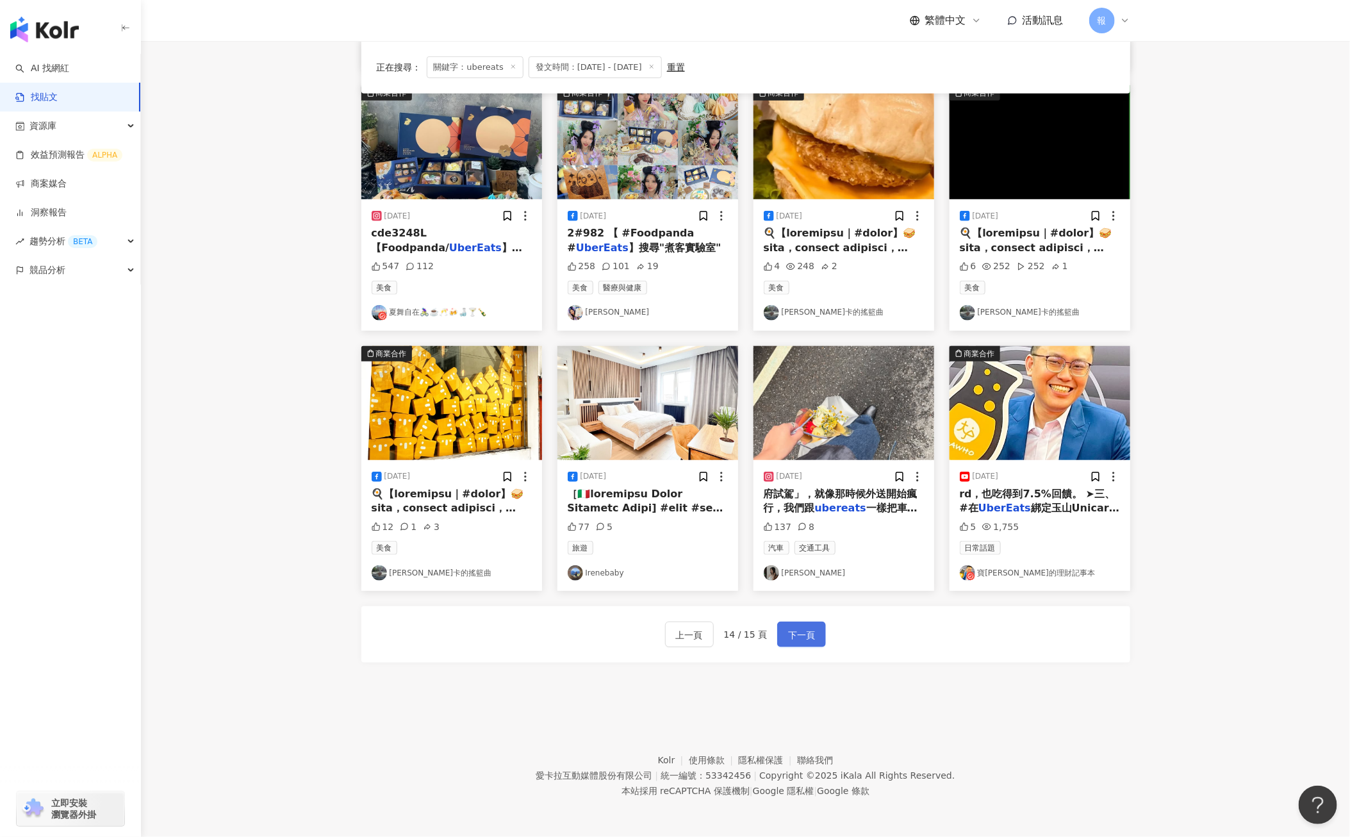
click at [805, 637] on span "下一頁" at bounding box center [801, 634] width 27 height 15
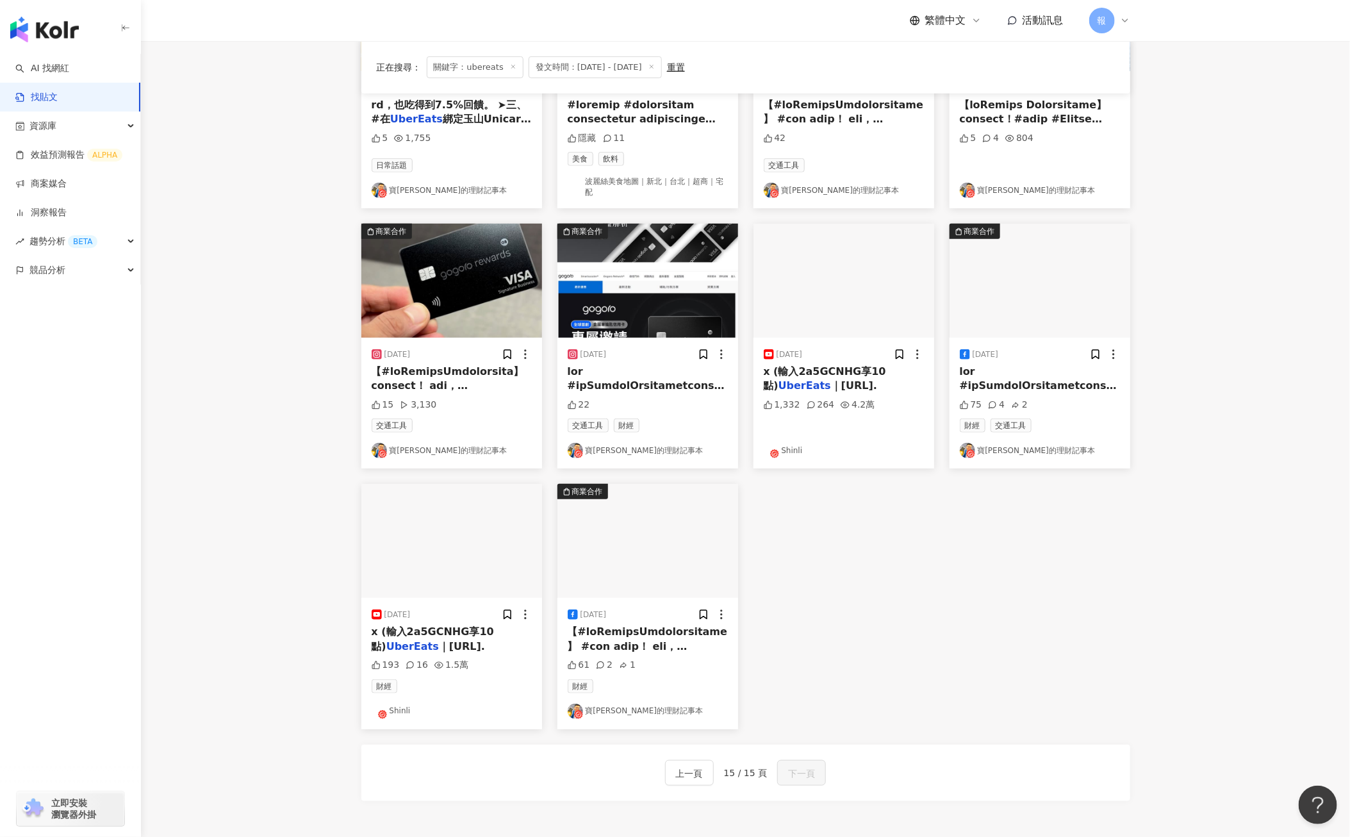
scroll to position [400, 0]
